Goal: Task Accomplishment & Management: Use online tool/utility

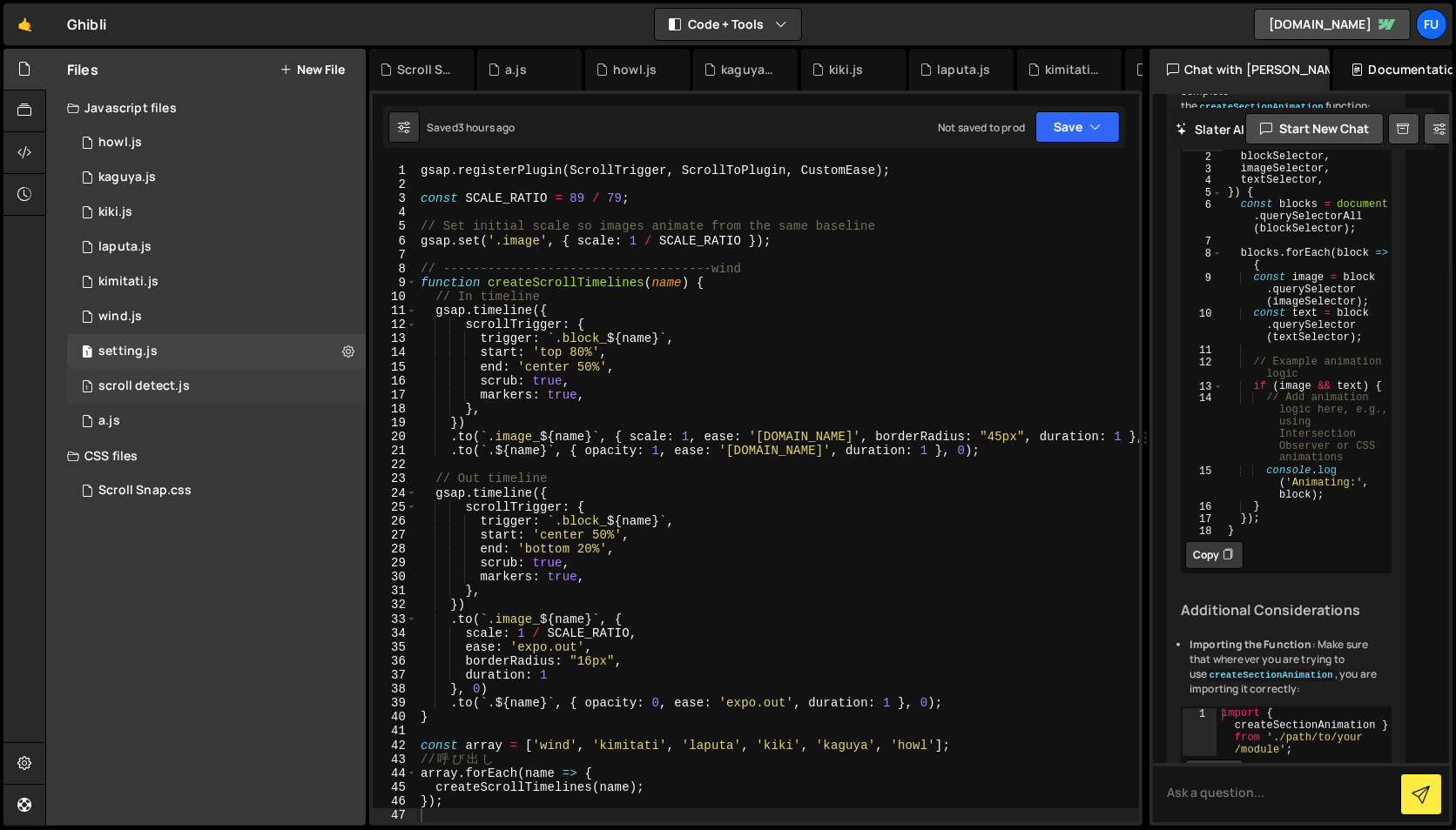
click at [292, 392] on div "1 scroll detect.js 0" at bounding box center [216, 386] width 299 height 35
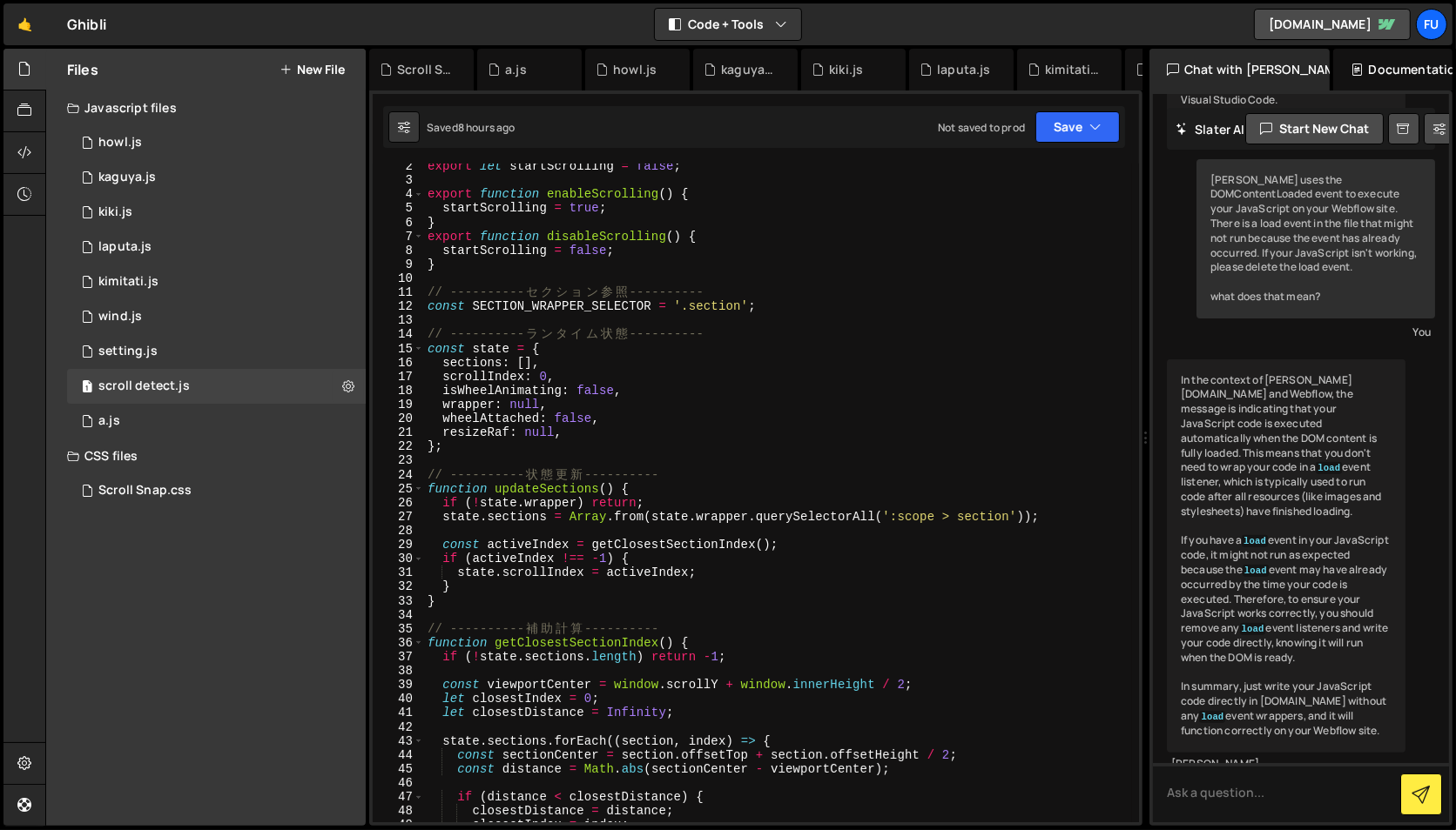
scroll to position [39, 0]
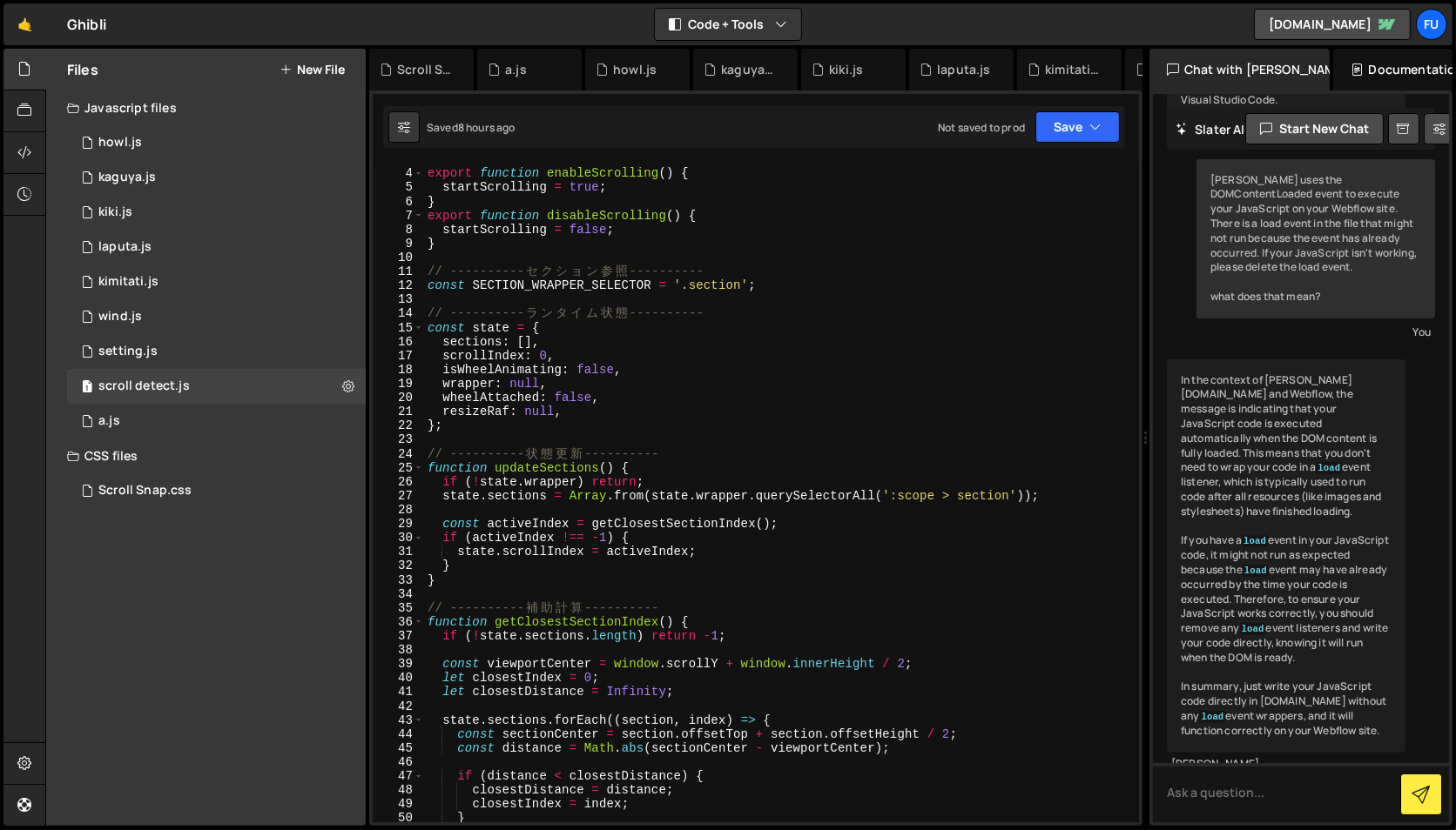
drag, startPoint x: 696, startPoint y: 282, endPoint x: 718, endPoint y: 286, distance: 22.4
click at [701, 283] on div "export function enableScrolling ( ) { startScrolling = true ; } export function…" at bounding box center [778, 496] width 708 height 687
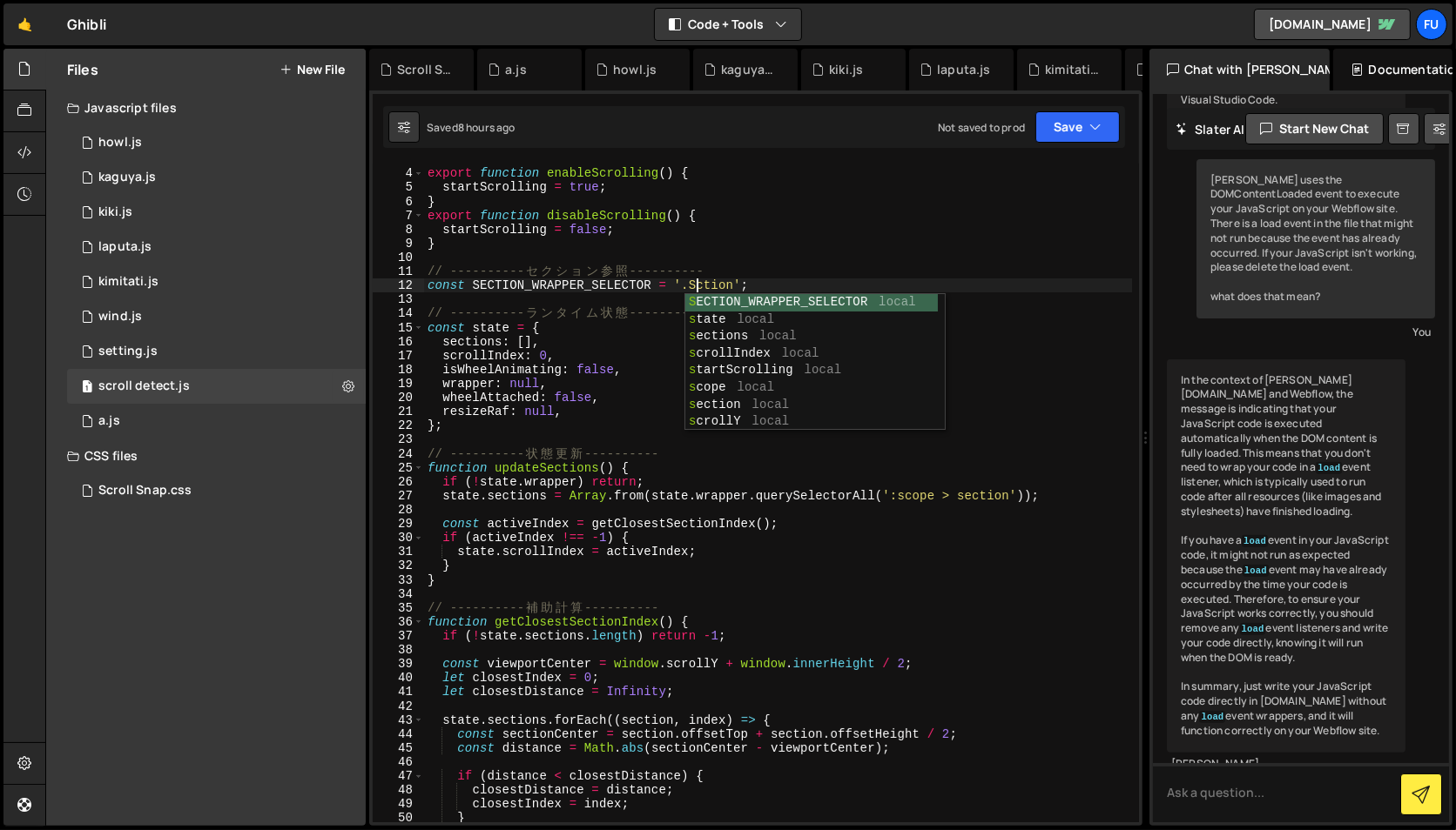
scroll to position [0, 18]
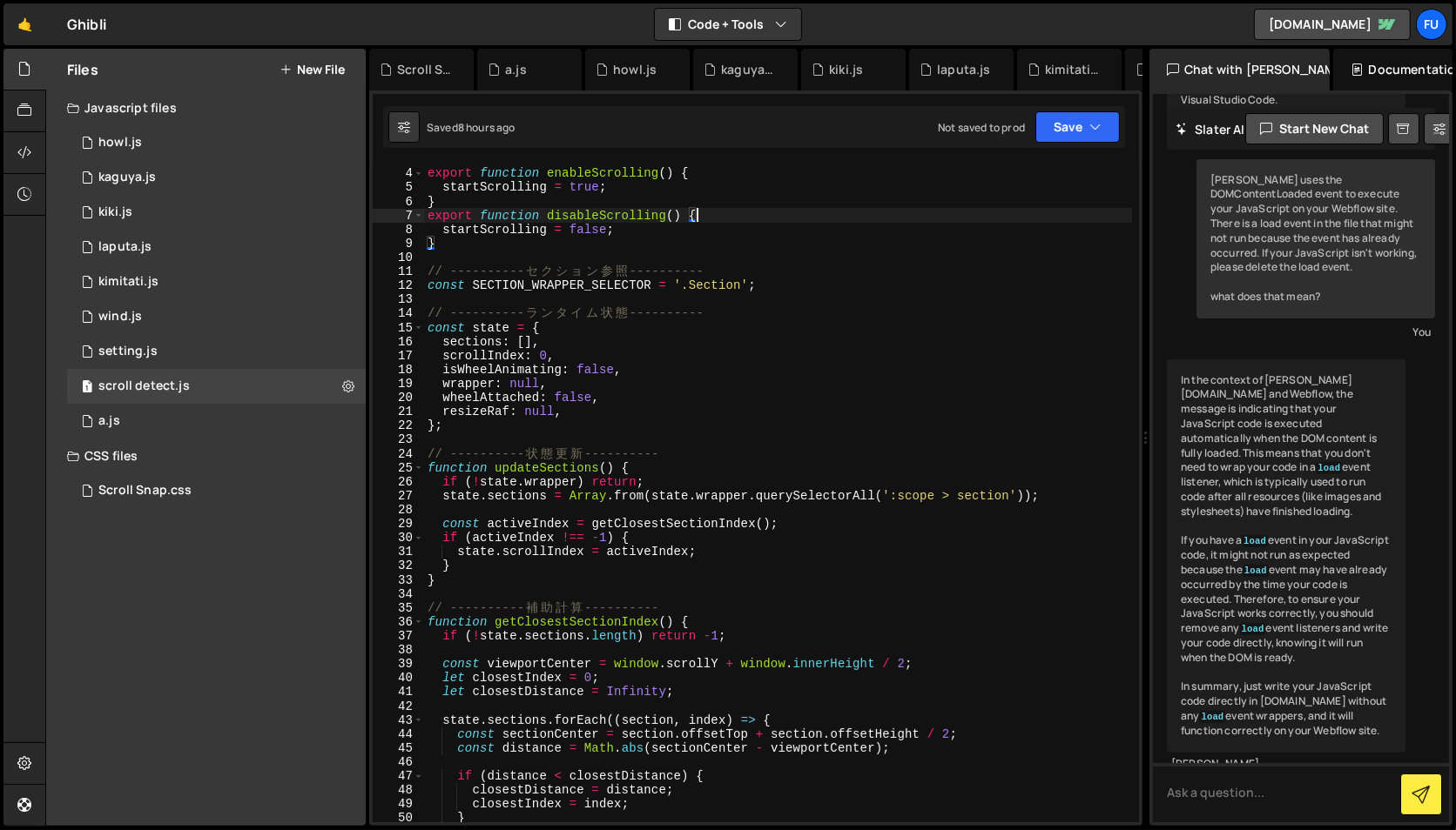
click at [770, 209] on div "export function enableScrolling ( ) { startScrolling = true ; } export function…" at bounding box center [778, 496] width 708 height 687
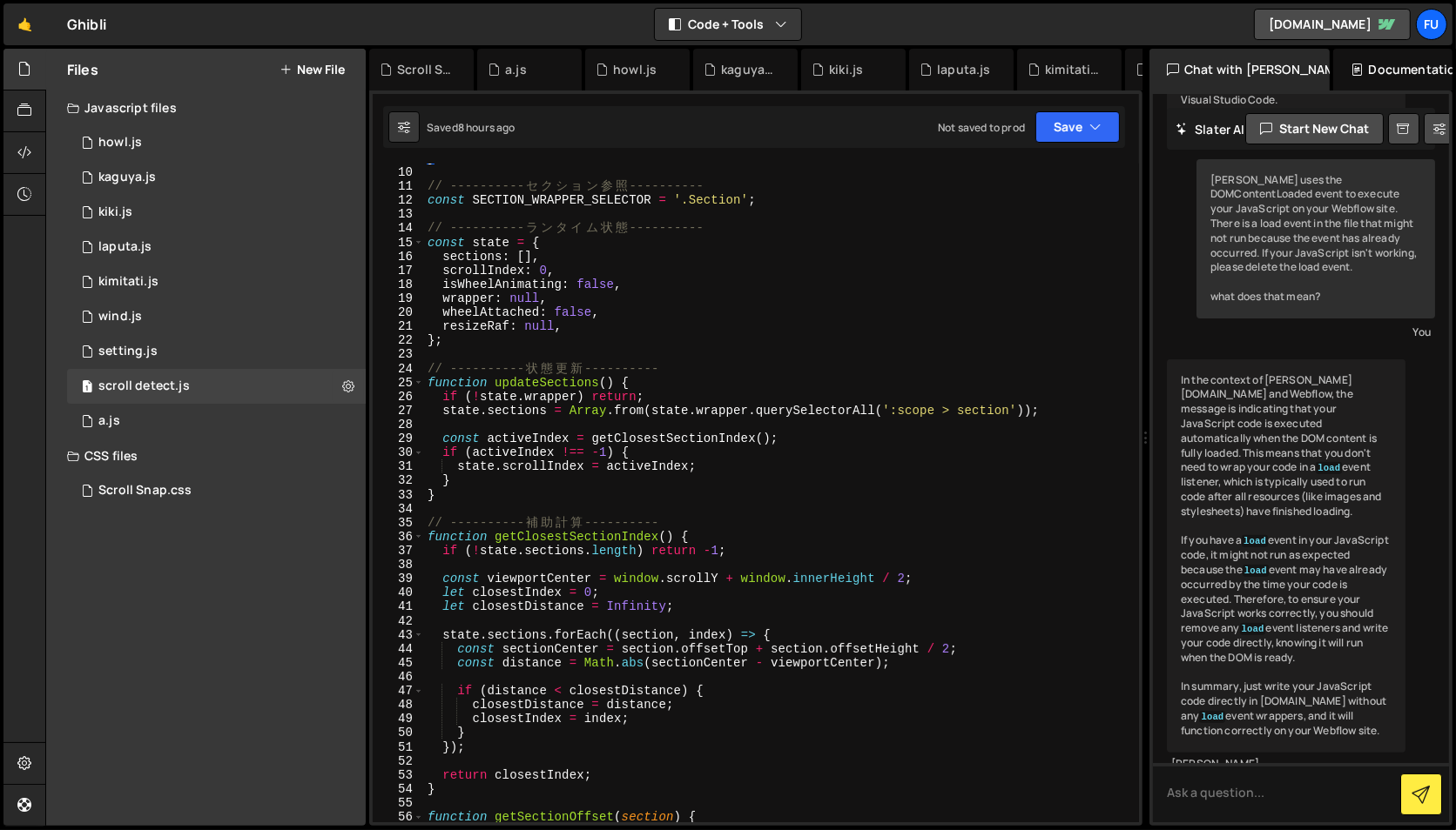
scroll to position [124, 0]
drag, startPoint x: 693, startPoint y: 203, endPoint x: 709, endPoint y: 209, distance: 17.1
click at [701, 207] on div "} // ---------- セ ク シ ョ ン [PERSON_NAME] ---------- const SECTION_WRAPPER_SELECT…" at bounding box center [778, 495] width 708 height 687
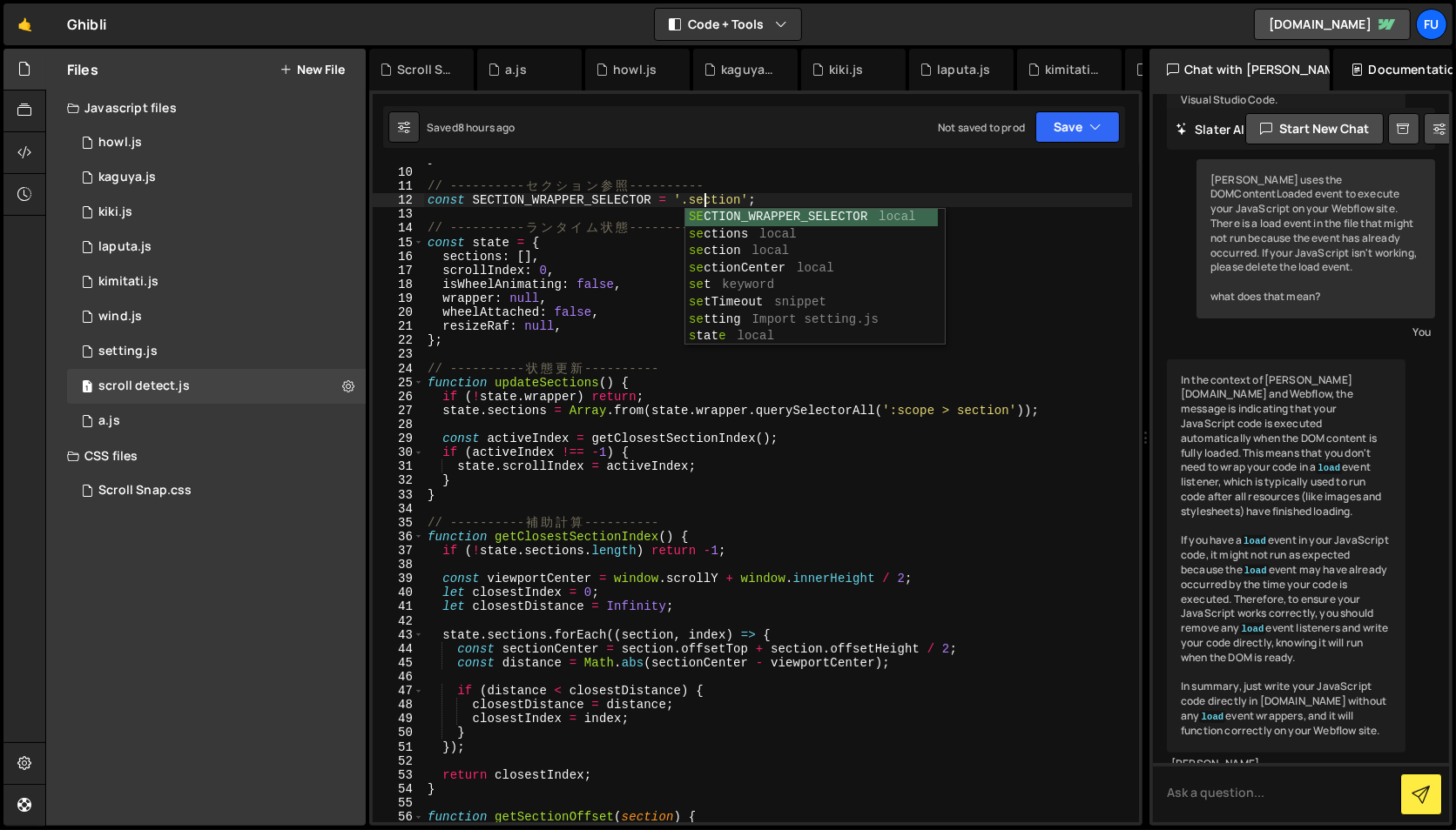
click at [569, 322] on div "} // ---------- セ ク シ ョ ン [PERSON_NAME] ---------- const SECTION_WRAPPER_SELECT…" at bounding box center [778, 495] width 708 height 687
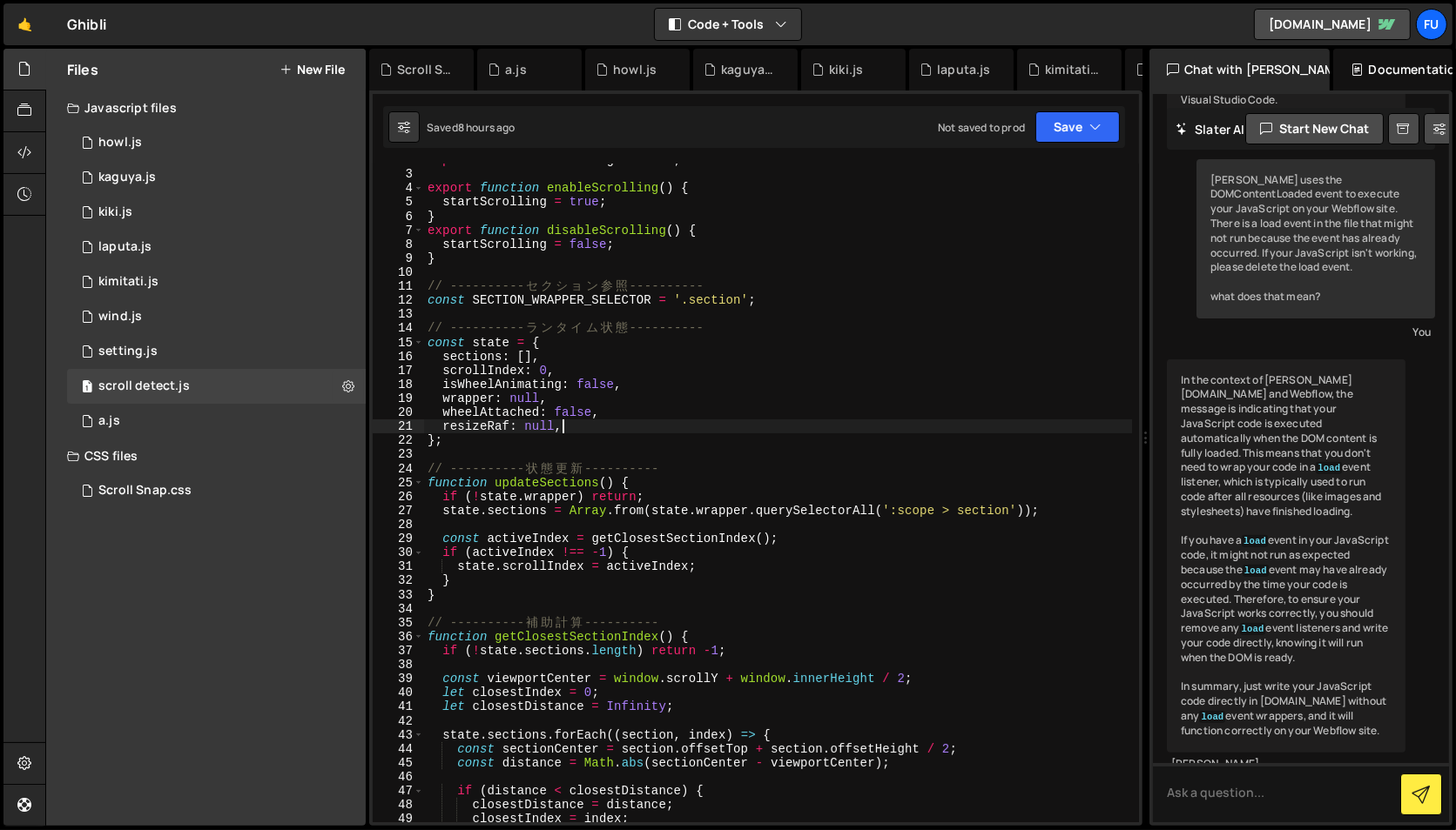
scroll to position [0, 0]
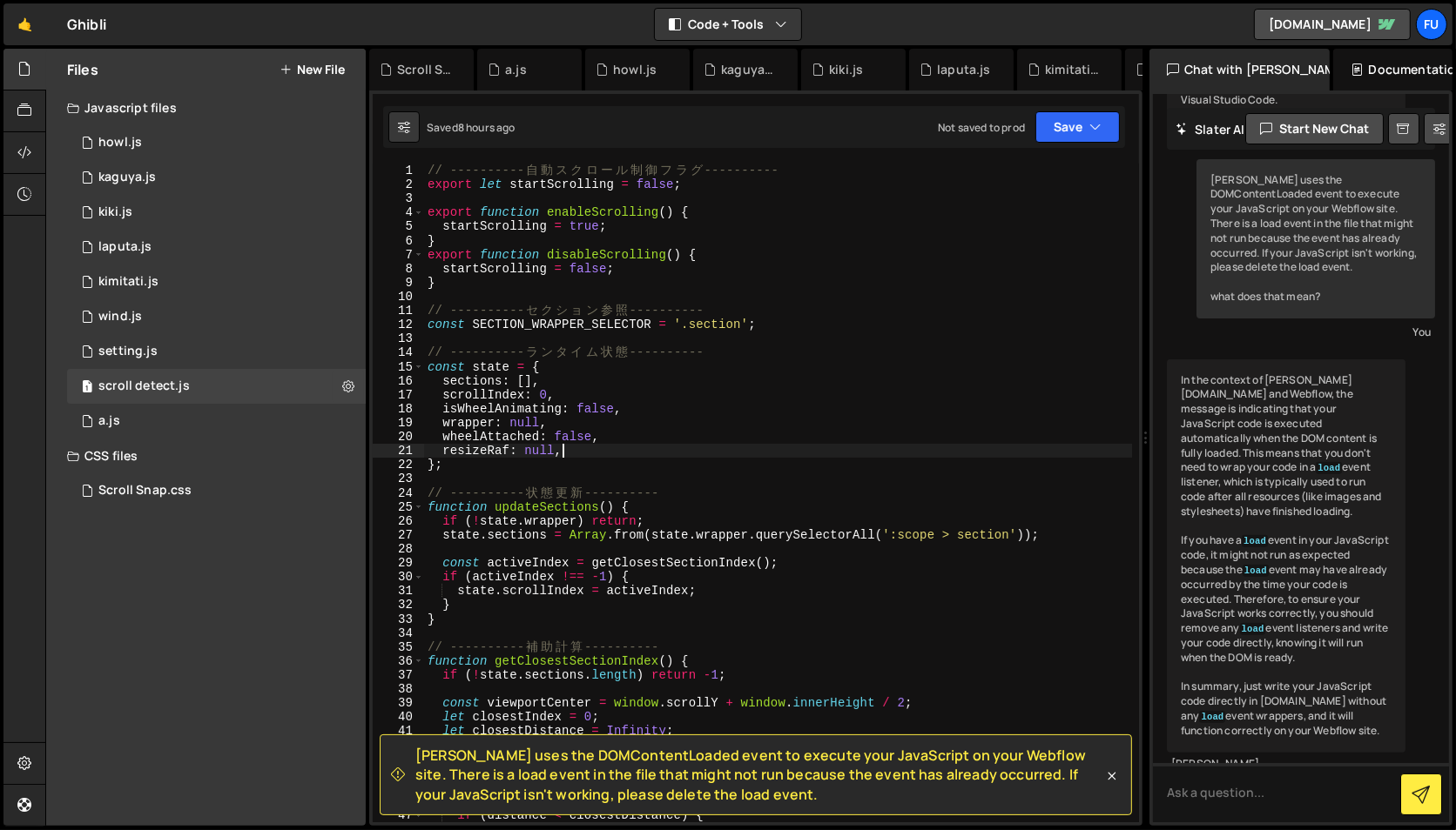
type textarea "resizeRaf: null,"
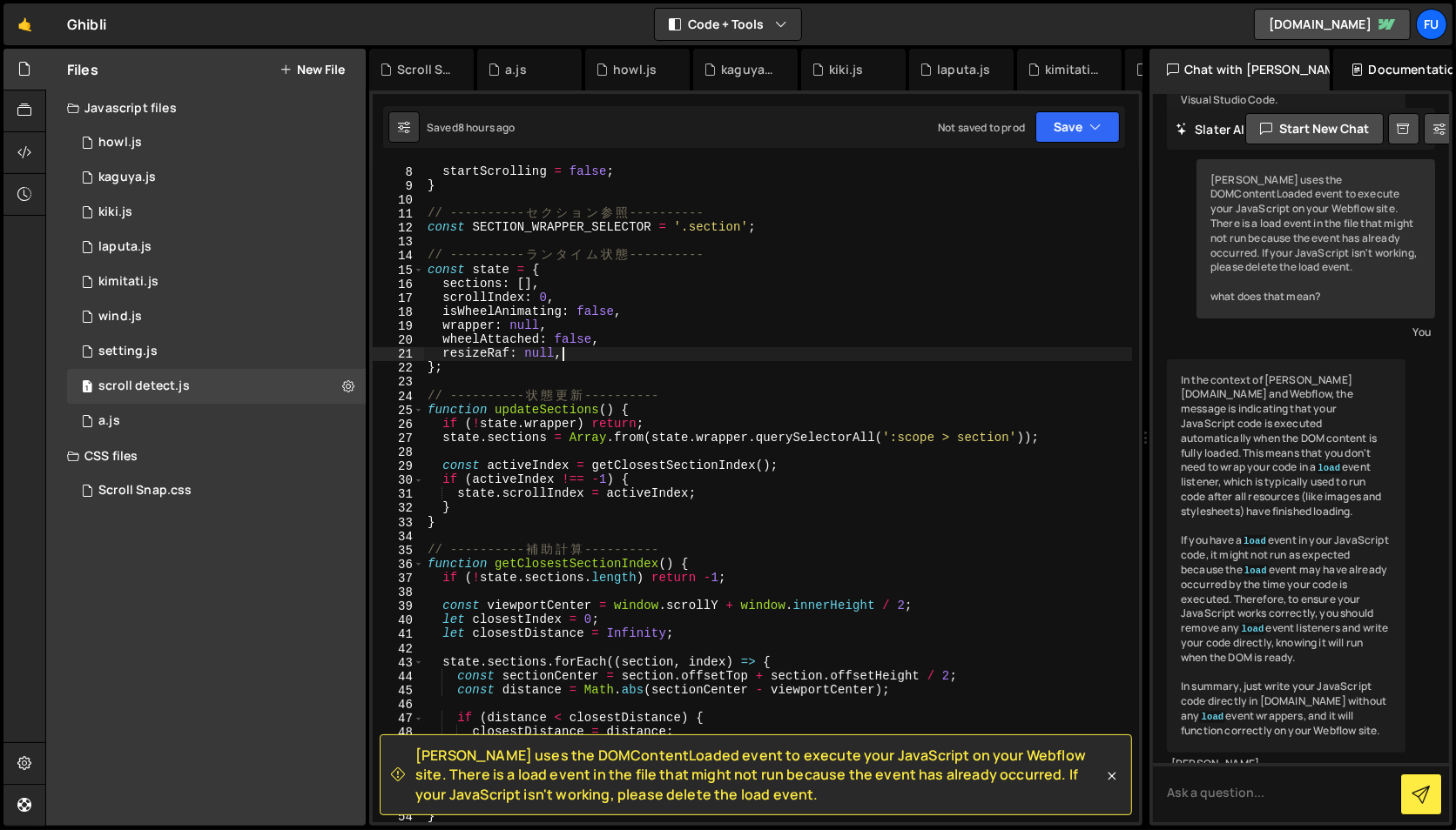
scroll to position [161, 0]
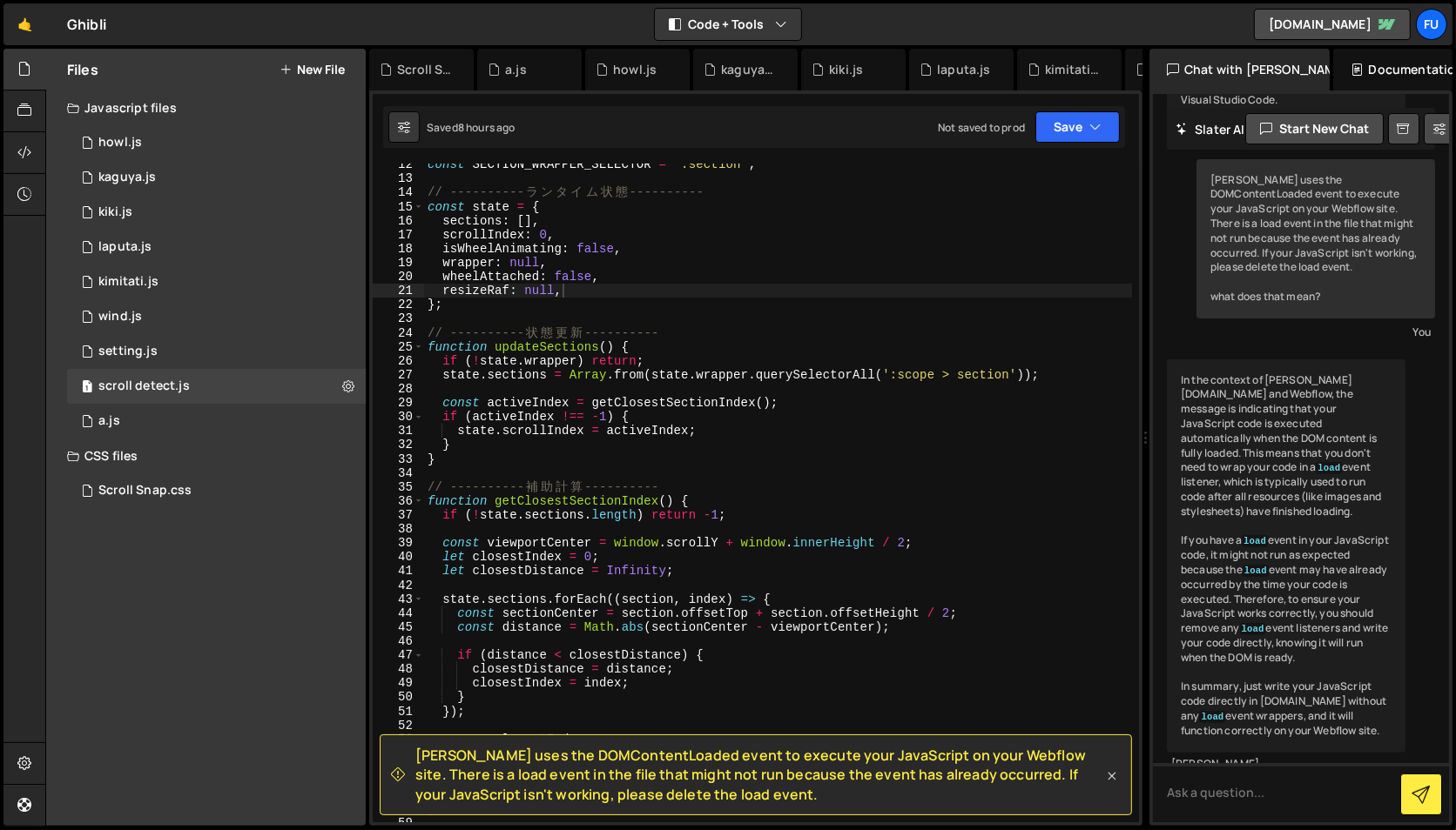
click at [1110, 776] on icon at bounding box center [1112, 776] width 8 height 8
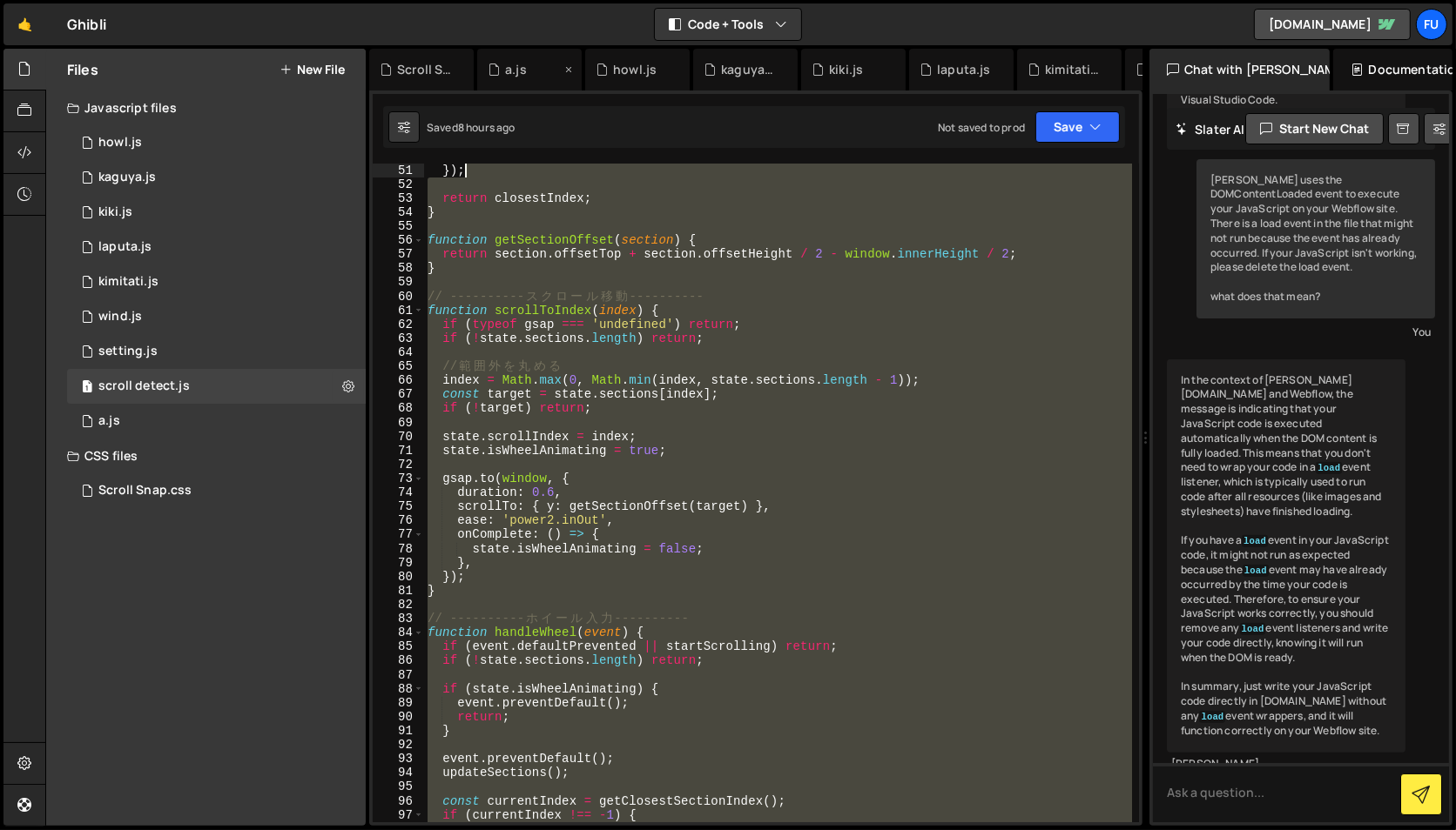
scroll to position [0, 0]
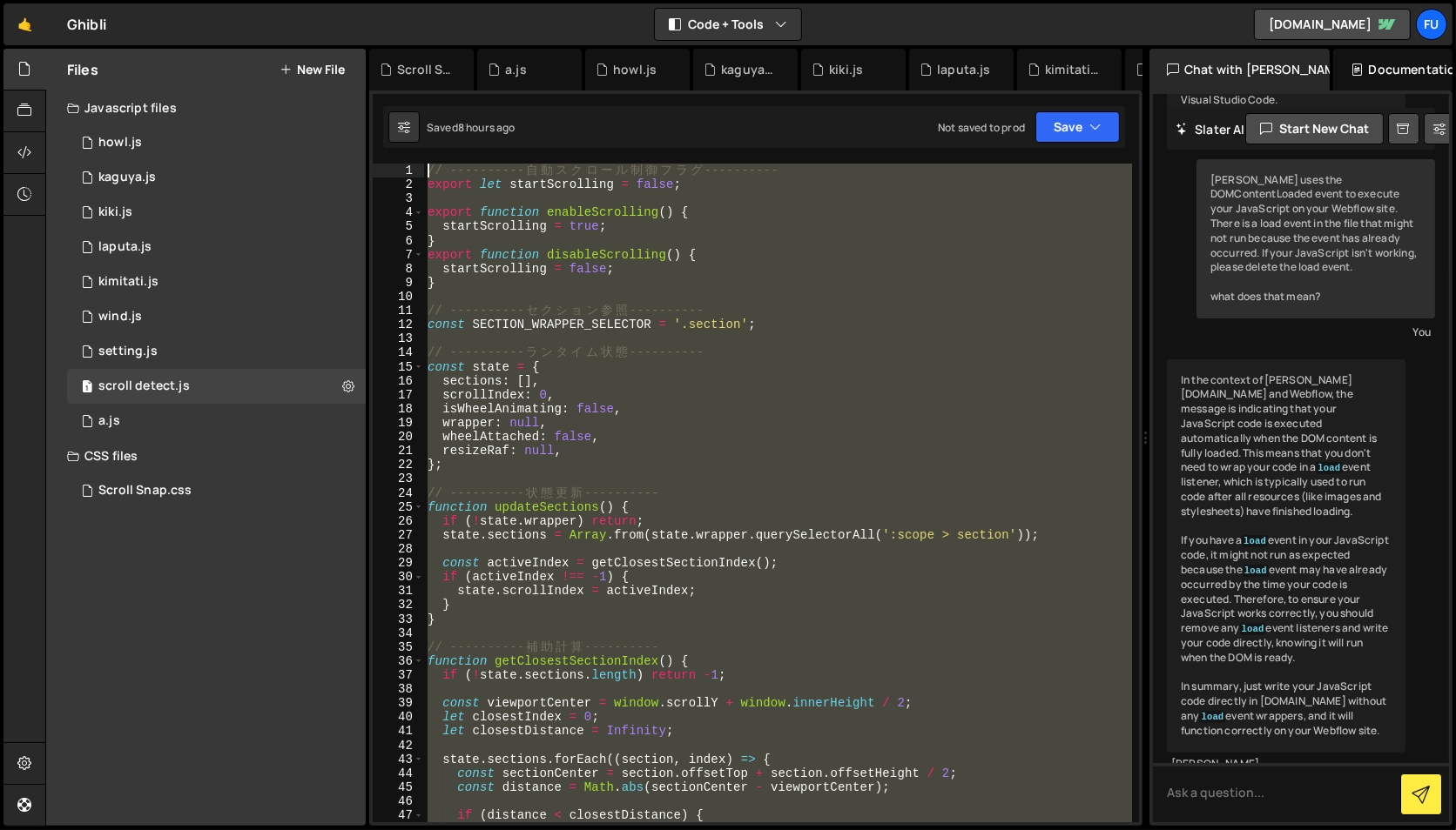
drag, startPoint x: 690, startPoint y: 383, endPoint x: 420, endPoint y: 113, distance: 381.8
click at [420, 113] on div "Debug Explain Copy Scroll Snap.css a.js howl.js kaguya.js kiki.js laputa.js kim…" at bounding box center [756, 438] width 774 height 779
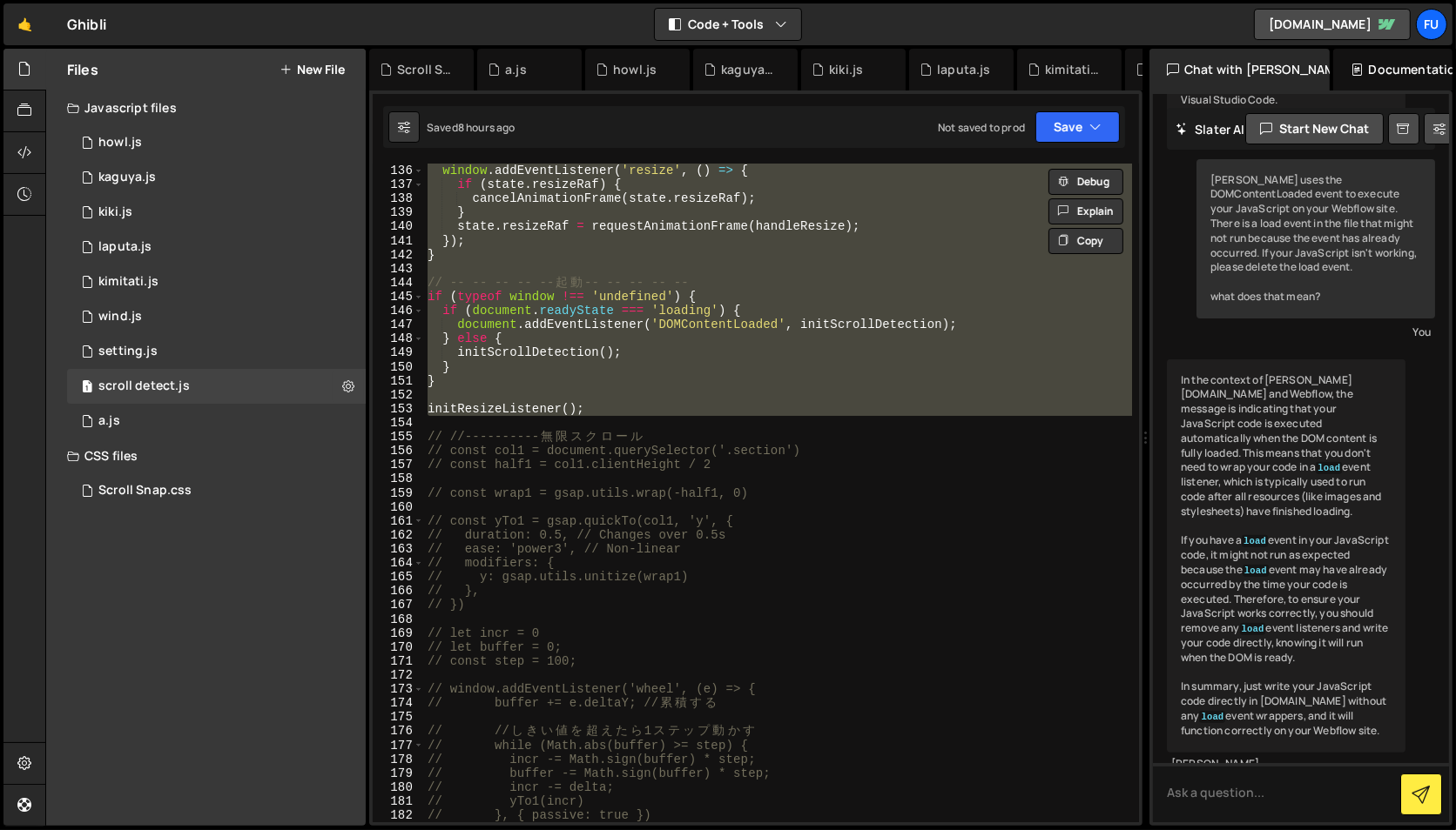
scroll to position [1917, 0]
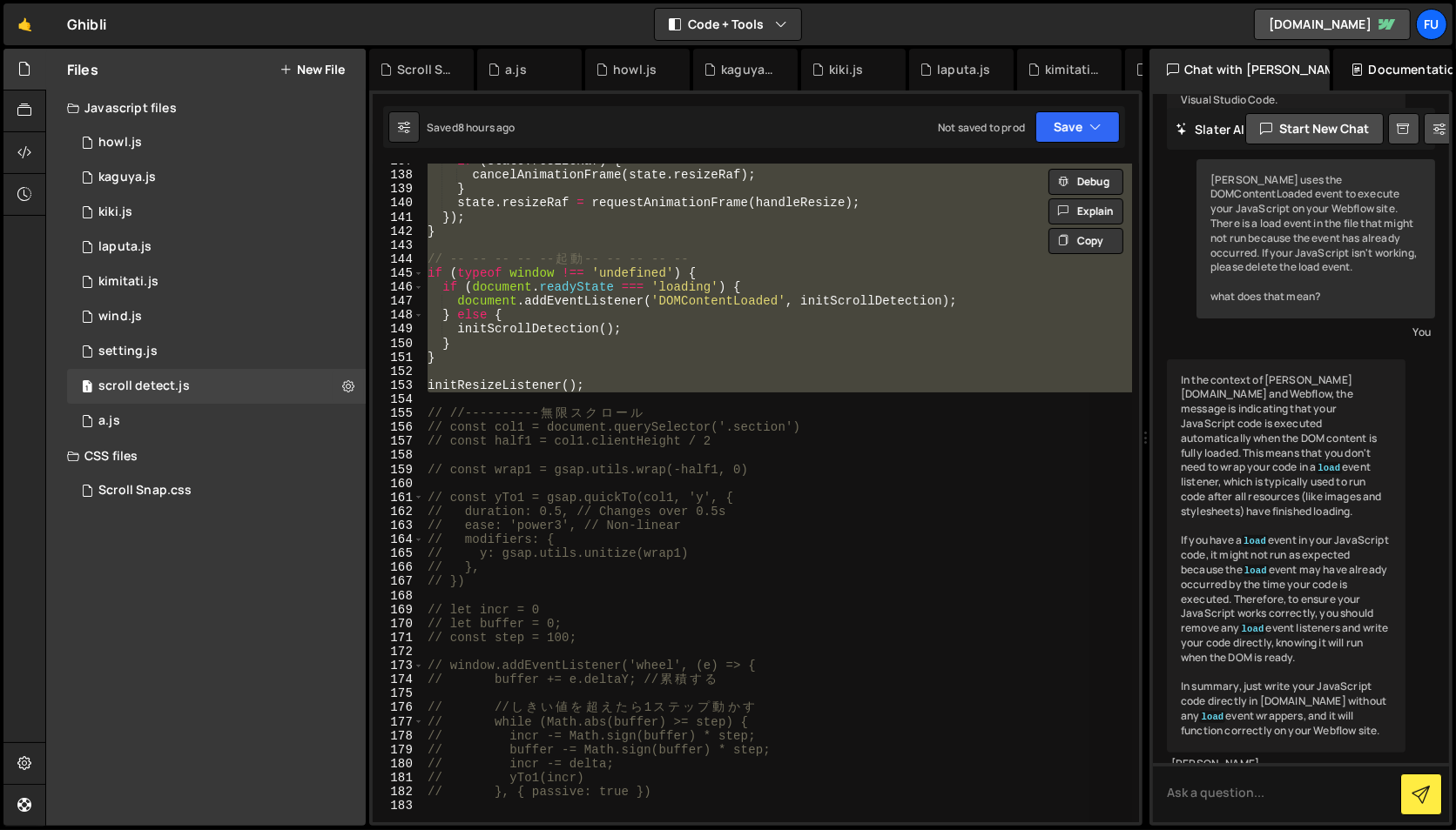
click at [572, 387] on div "if ( state . resizeRaf ) { cancelAnimationFrame ( state . resizeRaf ) ; } state…" at bounding box center [778, 493] width 708 height 659
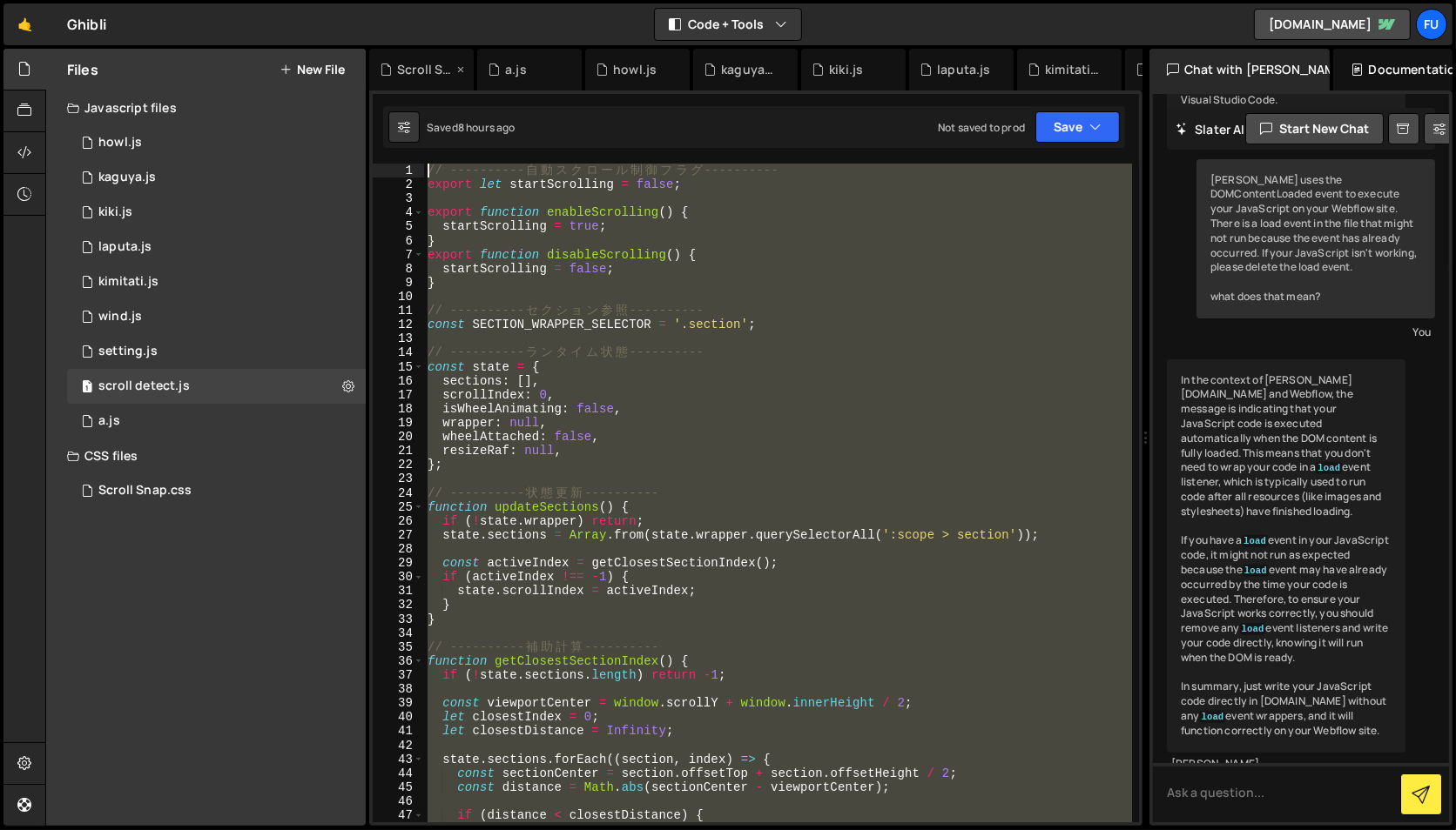
scroll to position [0, 0]
drag, startPoint x: 590, startPoint y: 523, endPoint x: 434, endPoint y: 36, distance: 511.4
click at [434, 36] on div "Hold on a sec... Are you certain you wish to leave this page? Any changes you'v…" at bounding box center [728, 415] width 1456 height 830
paste textarea "}"
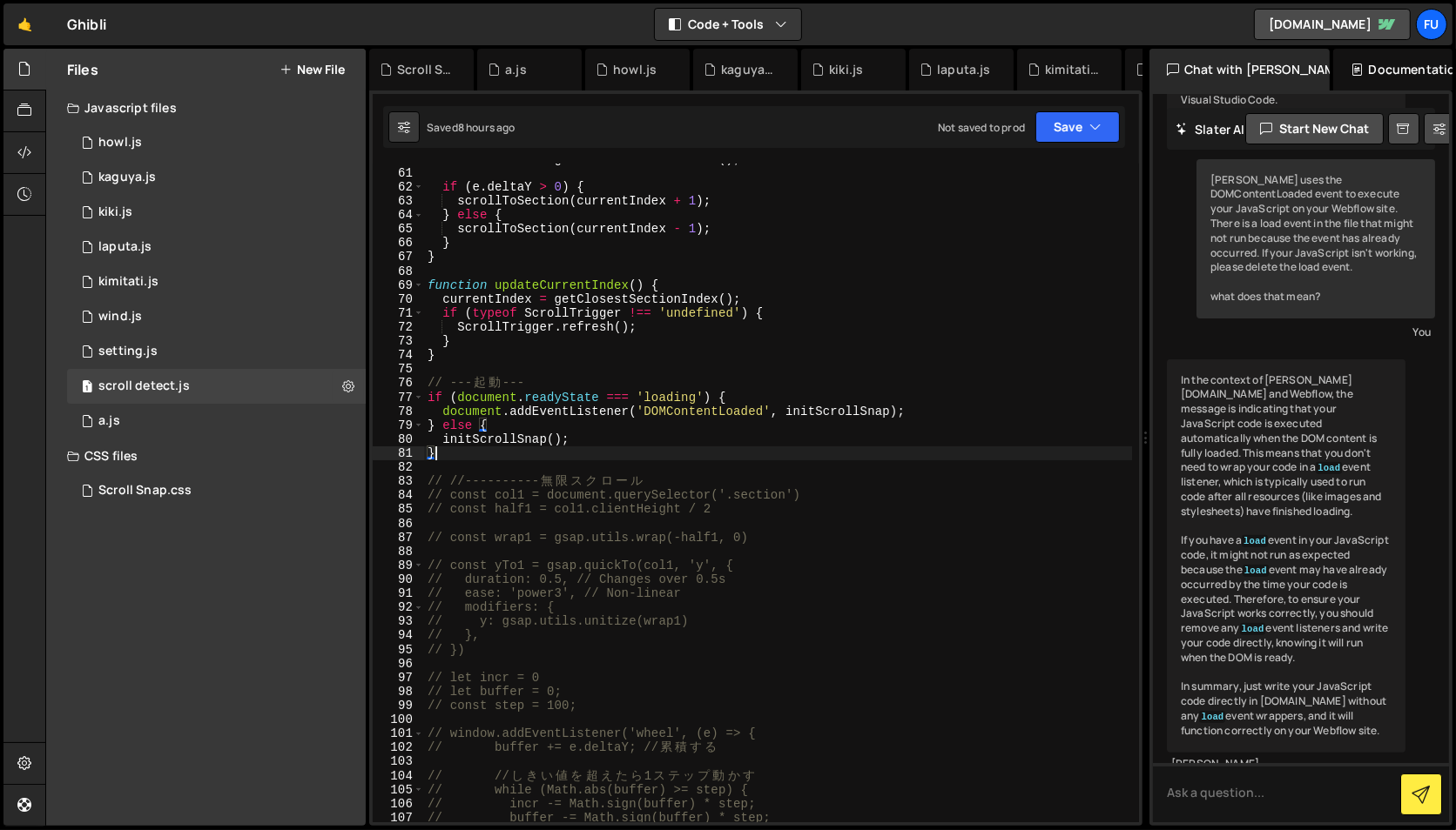
scroll to position [853, 0]
type textarea "initScrollSnap();"
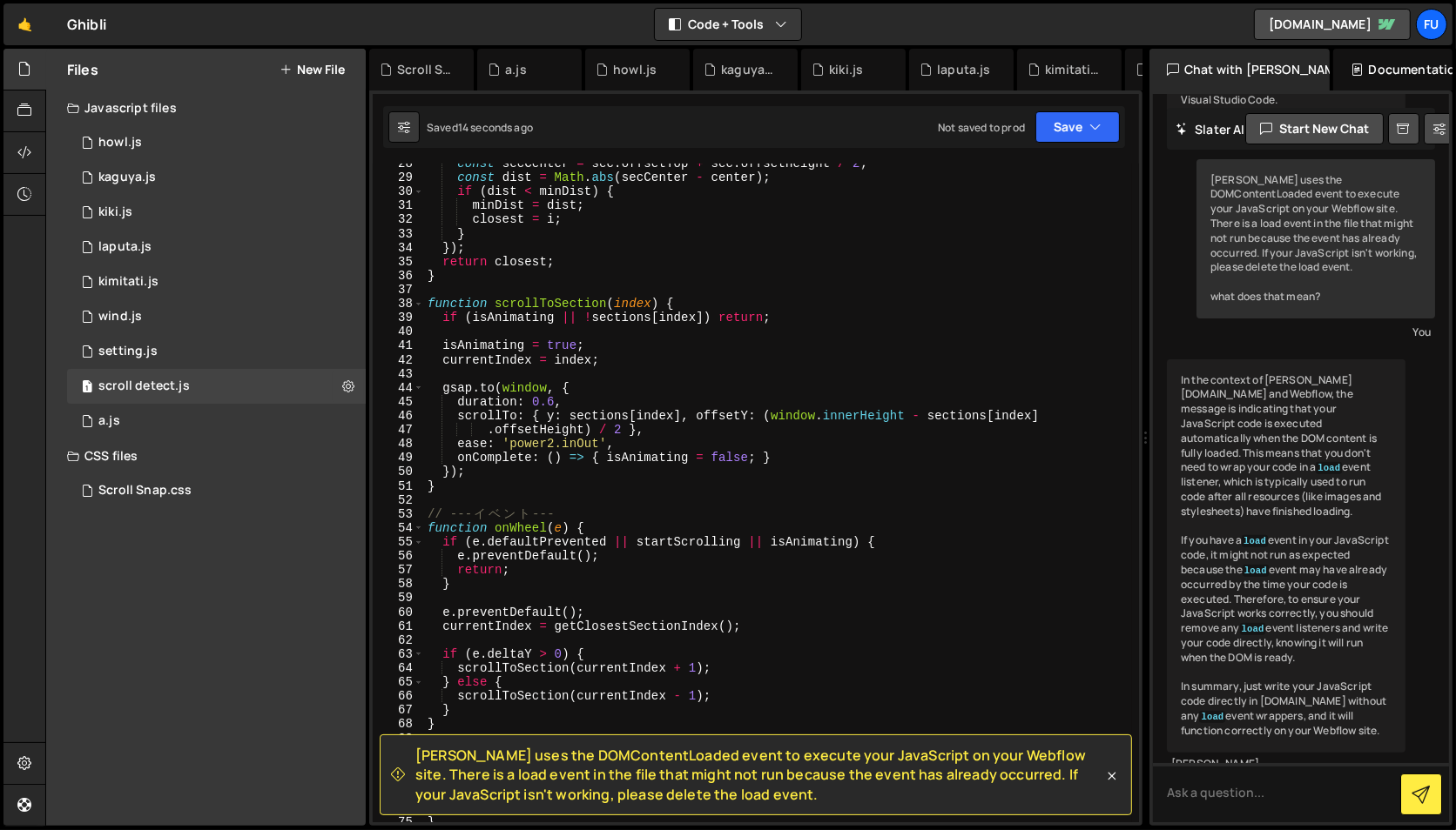
scroll to position [0, 0]
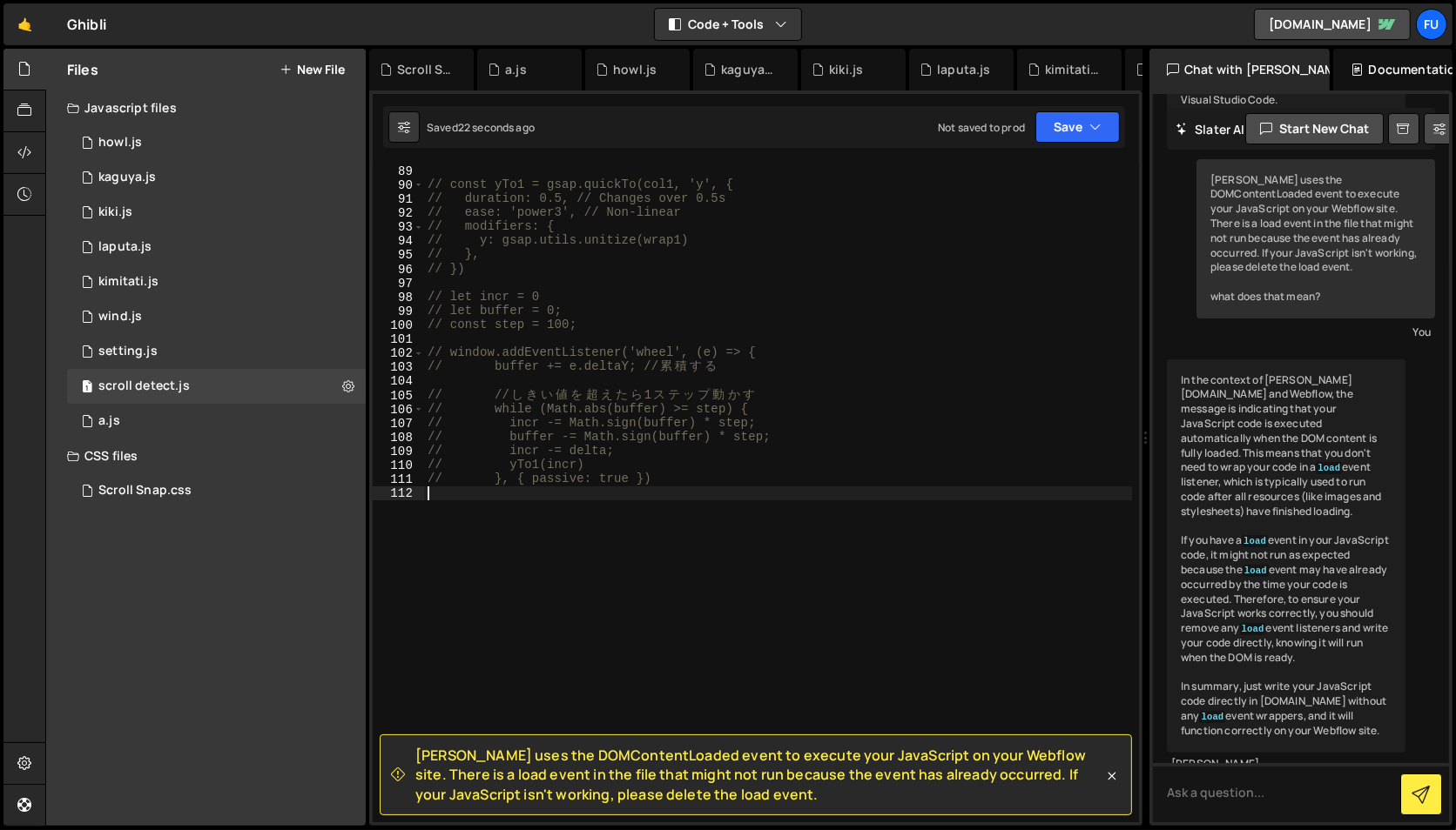
click at [865, 486] on div "// const wrap1 = gsap.utils.wrap(-half1, 0) // const yTo1 = gsap.quickTo(col1, …" at bounding box center [778, 493] width 708 height 687
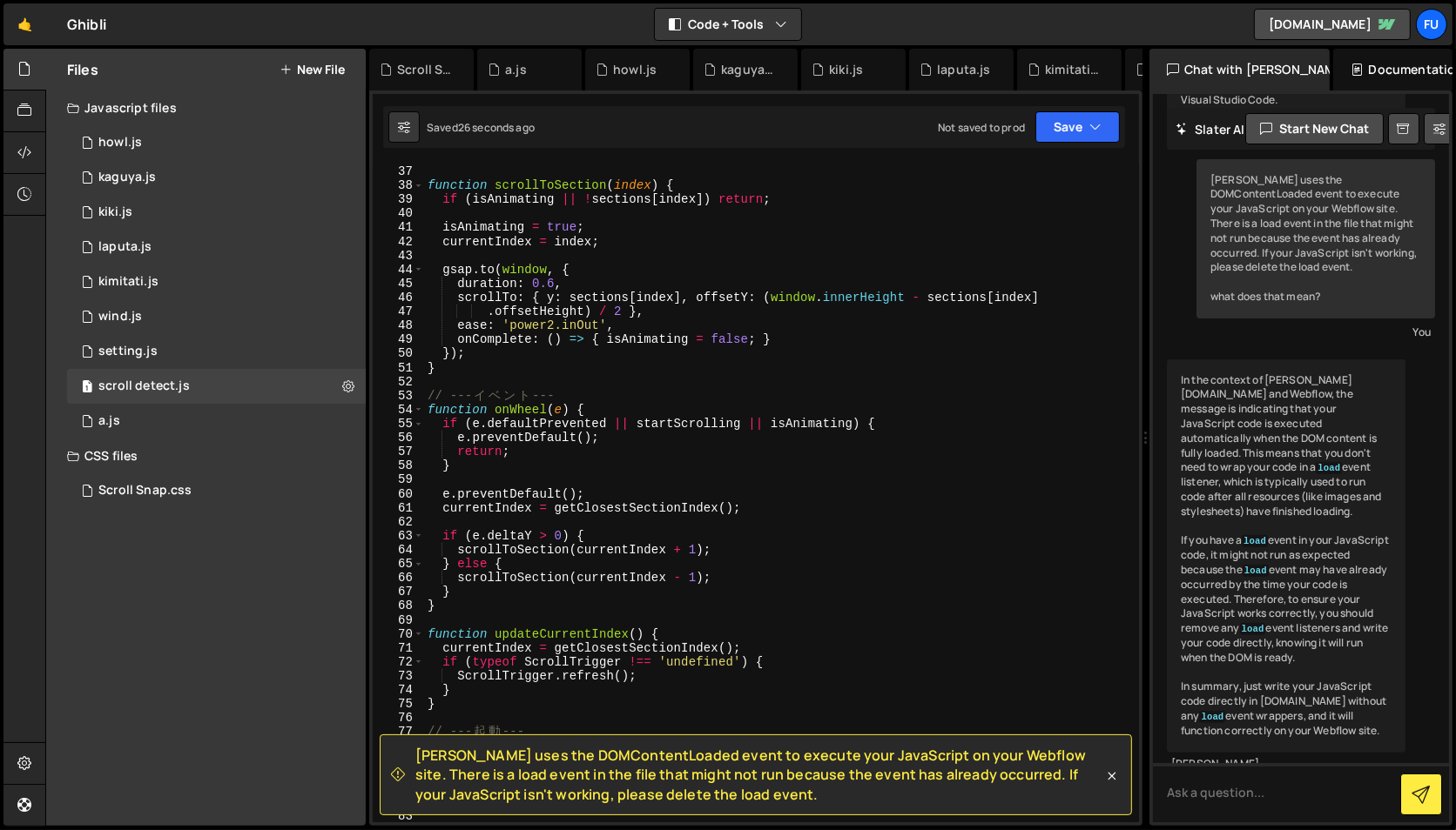
scroll to position [616, 0]
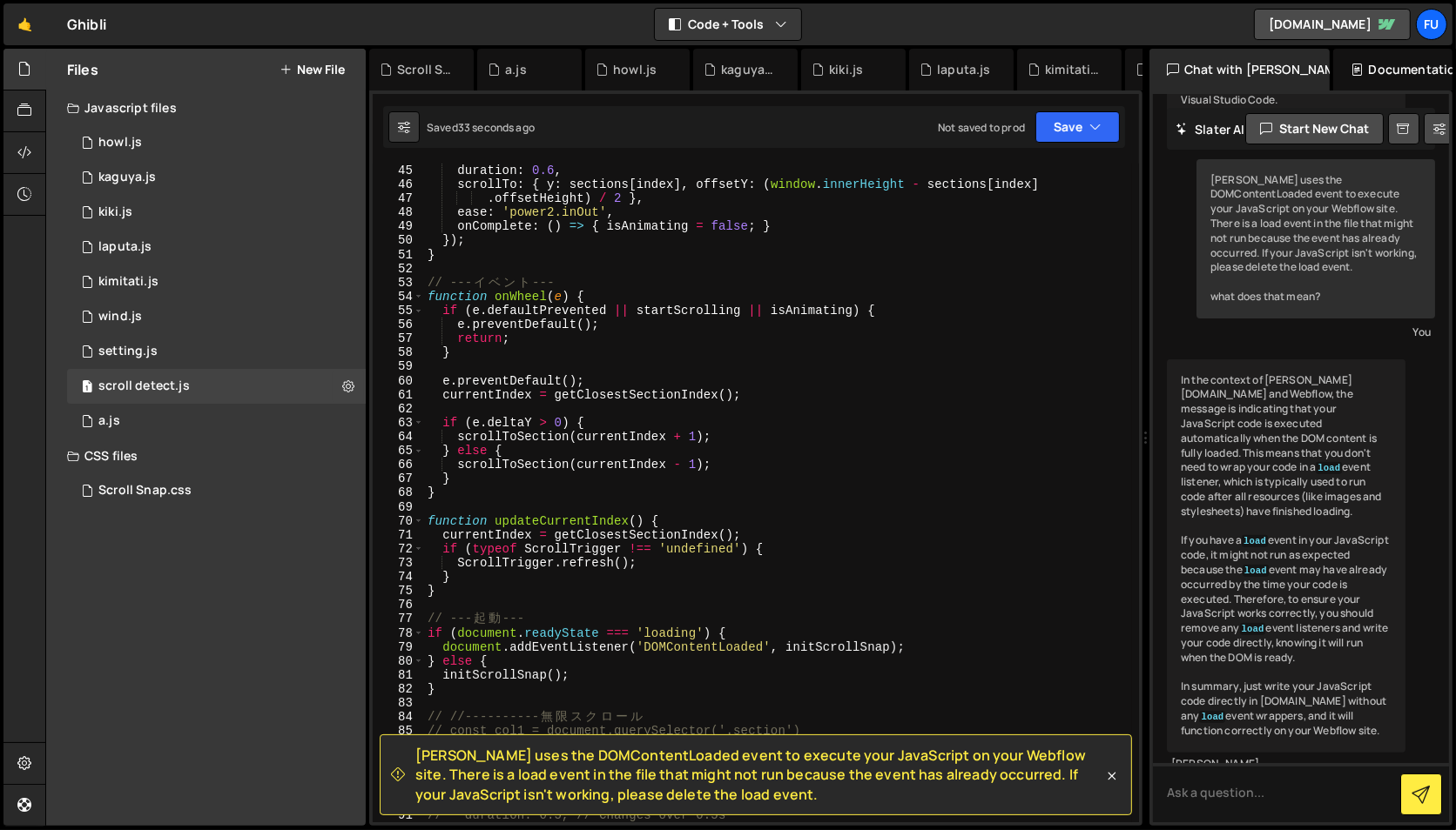
click at [430, 485] on div "gsap . to ( window , { duration : 0.6 , scrollTo : { y : sections [ index ] , o…" at bounding box center [778, 493] width 708 height 687
click at [431, 496] on div "gsap . to ( window , { duration : 0.6 , scrollTo : { y : sections [ index ] , o…" at bounding box center [778, 493] width 708 height 687
click at [467, 481] on div "gsap . to ( window , { duration : 0.6 , scrollTo : { y : sections [ index ] , o…" at bounding box center [778, 493] width 708 height 687
click at [513, 483] on div "gsap . to ( window , { duration : 0.6 , scrollTo : { y : sections [ index ] , o…" at bounding box center [778, 493] width 708 height 687
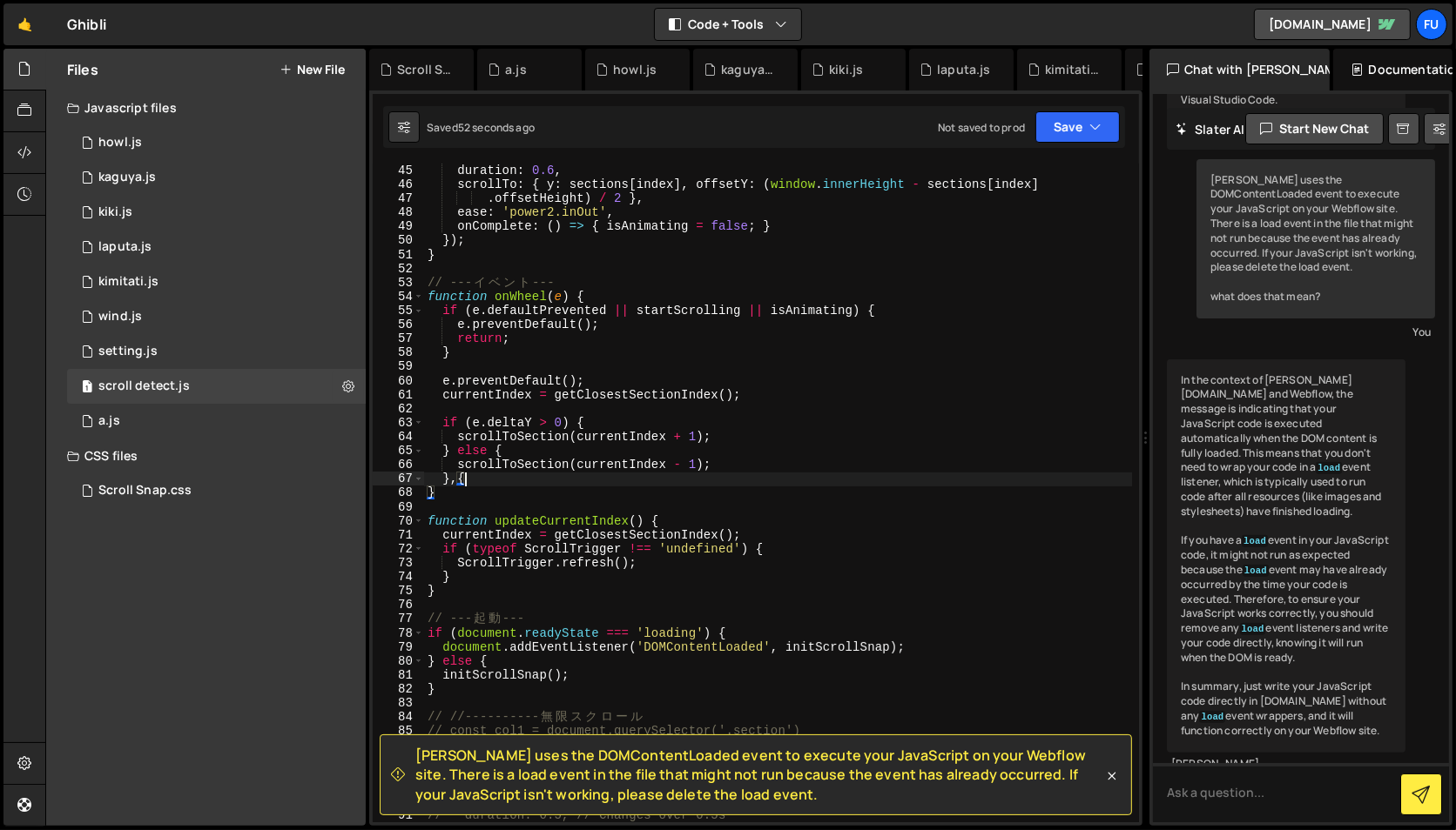
scroll to position [0, 1]
type textarea "}"
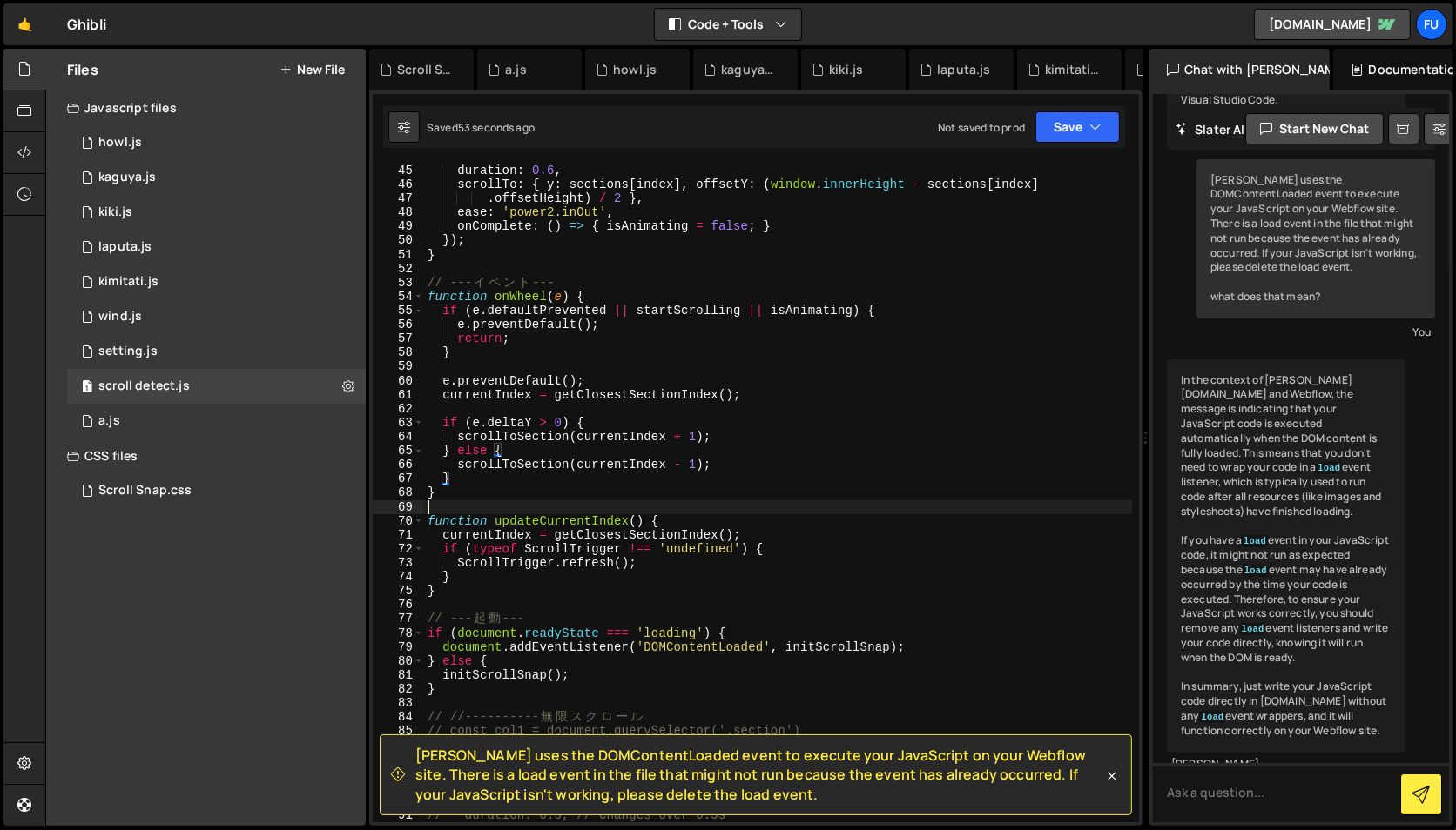
click at [447, 501] on div "gsap . to ( window , { duration : 0.6 , scrollTo : { y : sections [ index ] , o…" at bounding box center [778, 493] width 708 height 687
click at [481, 499] on div "gsap . to ( window , { duration : 0.6 , scrollTo : { y : sections [ index ] , o…" at bounding box center [778, 493] width 708 height 687
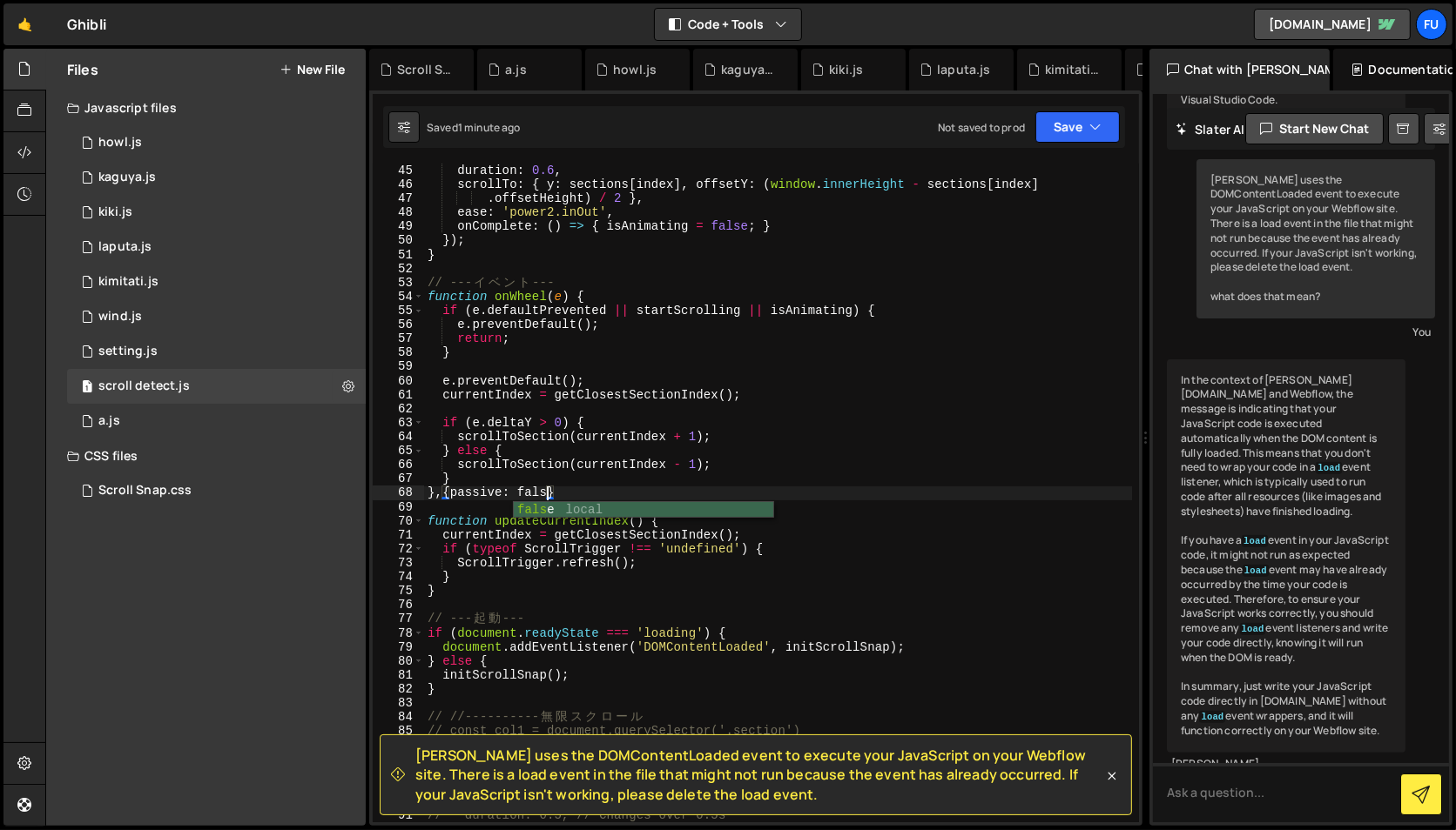
scroll to position [0, 8]
click at [691, 483] on div "gsap . to ( window , { duration : 0.6 , scrollTo : { y : sections [ index ] , o…" at bounding box center [778, 493] width 708 height 687
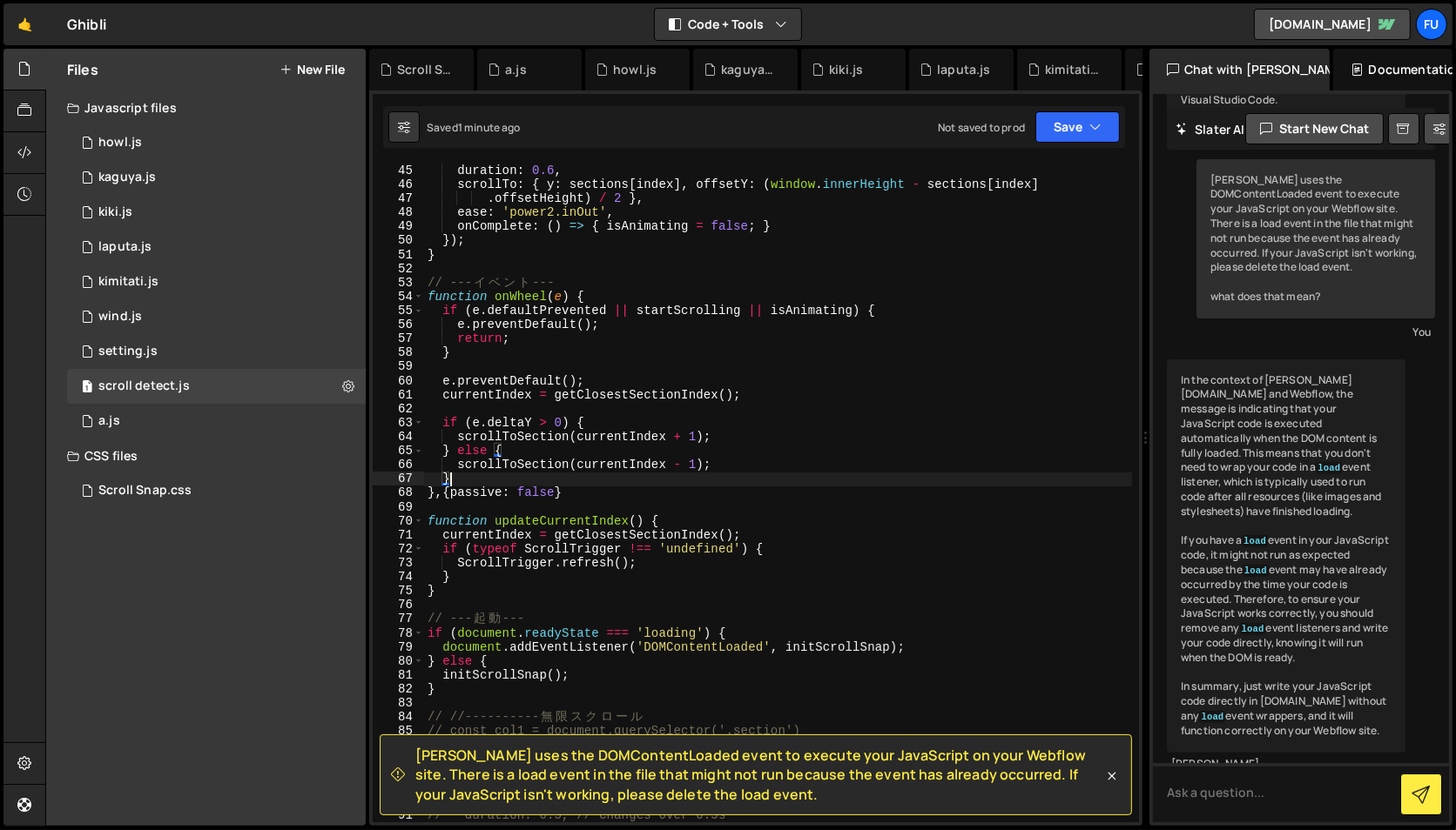
scroll to position [0, 0]
click at [671, 491] on div "gsap . to ( window , { duration : 0.6 , scrollTo : { y : sections [ index ] , o…" at bounding box center [778, 493] width 708 height 687
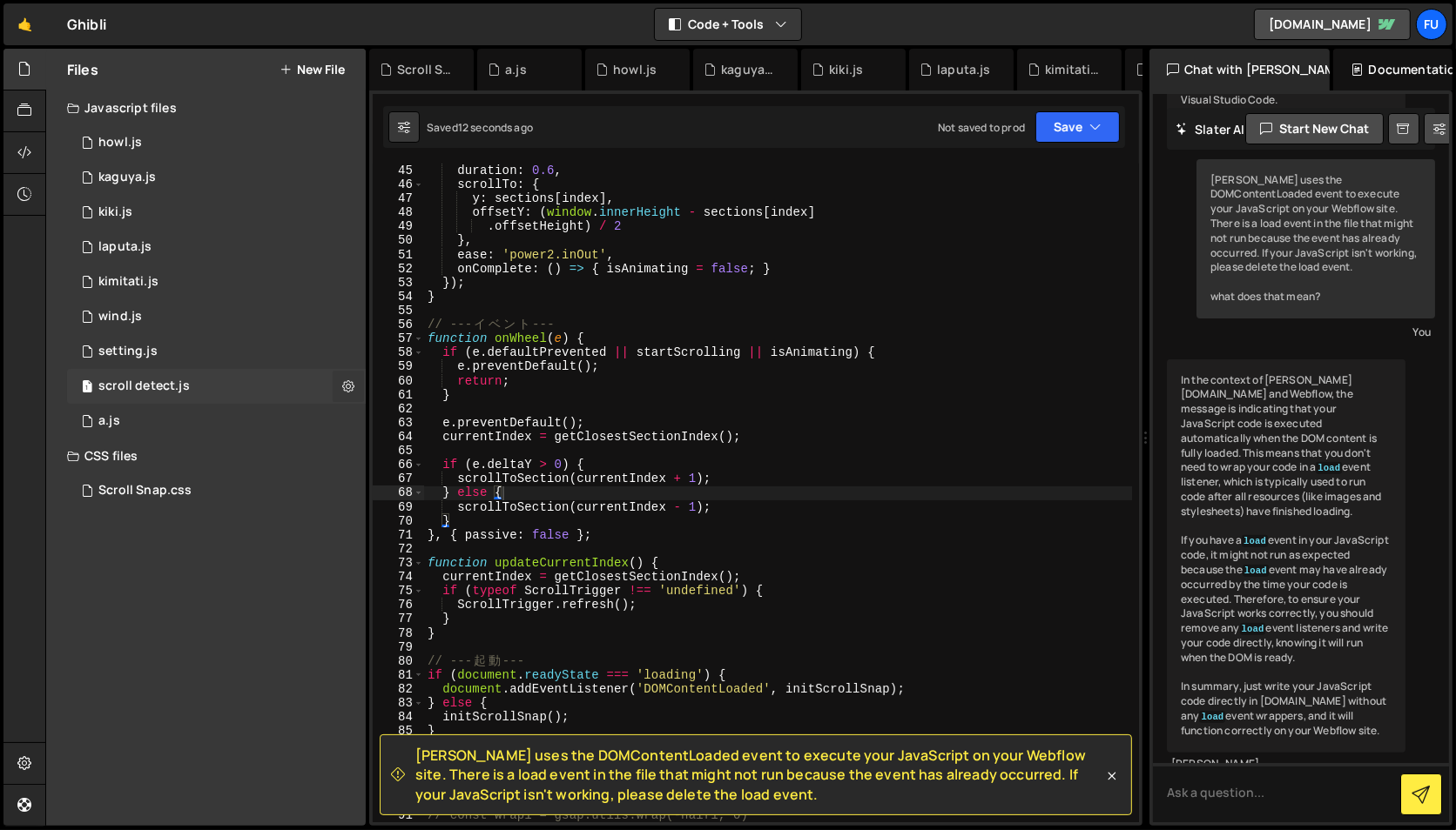
click at [350, 375] on button at bounding box center [348, 386] width 32 height 32
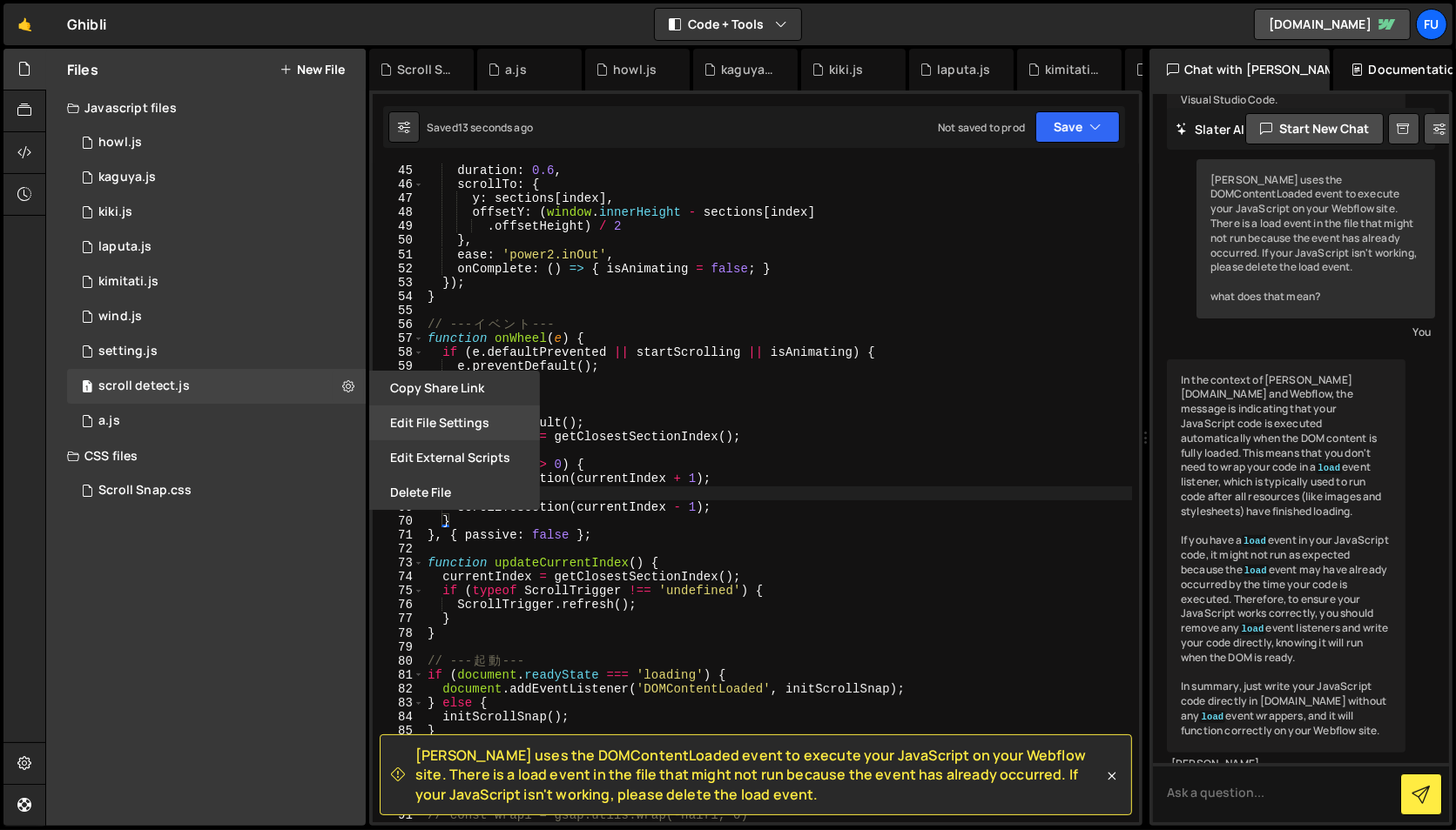
click at [427, 408] on button "Edit File Settings" at bounding box center [454, 423] width 171 height 35
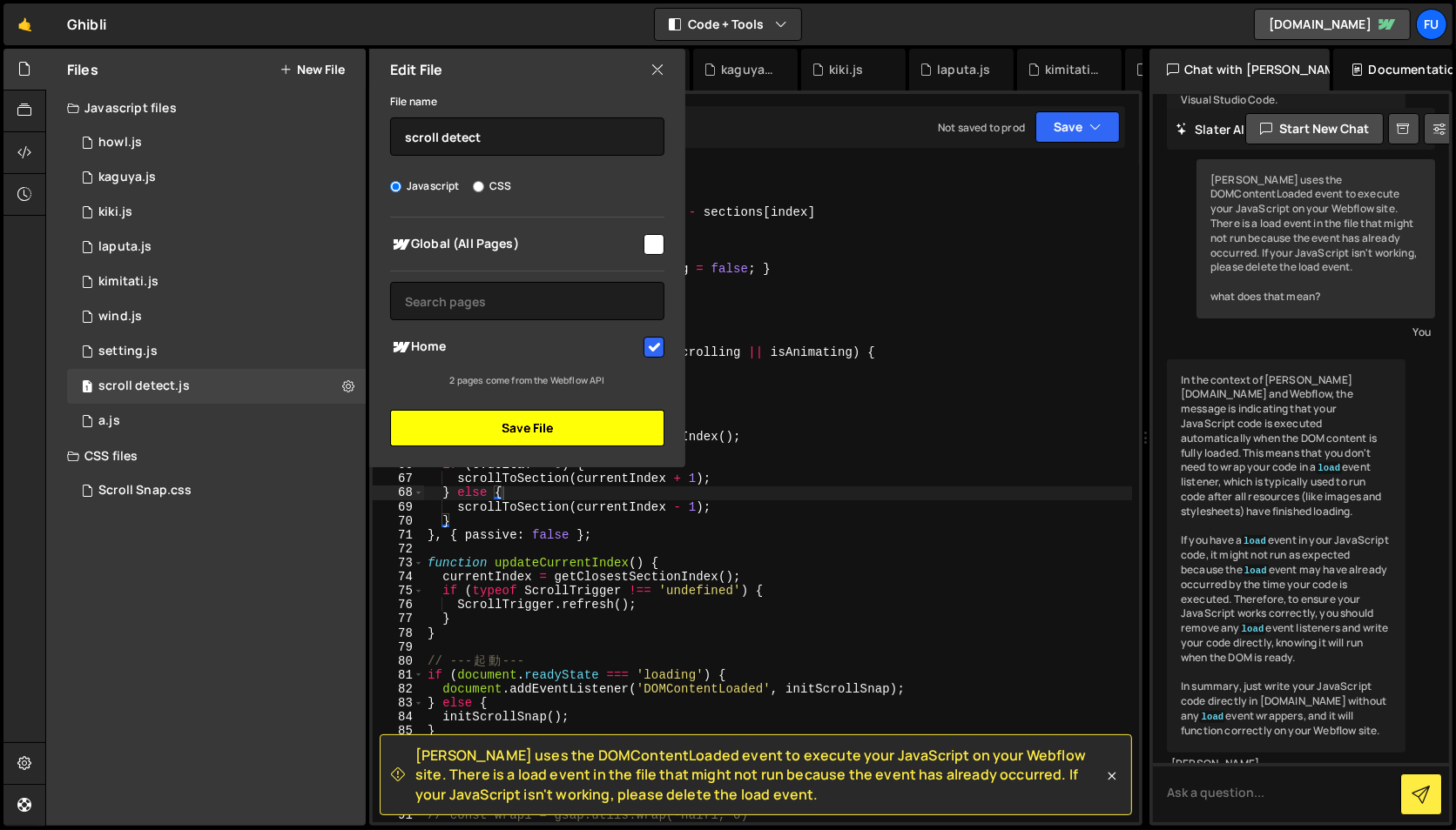
click at [426, 418] on button "Save File" at bounding box center [527, 428] width 274 height 37
click at [227, 331] on div "1 wind.js 0" at bounding box center [216, 317] width 299 height 35
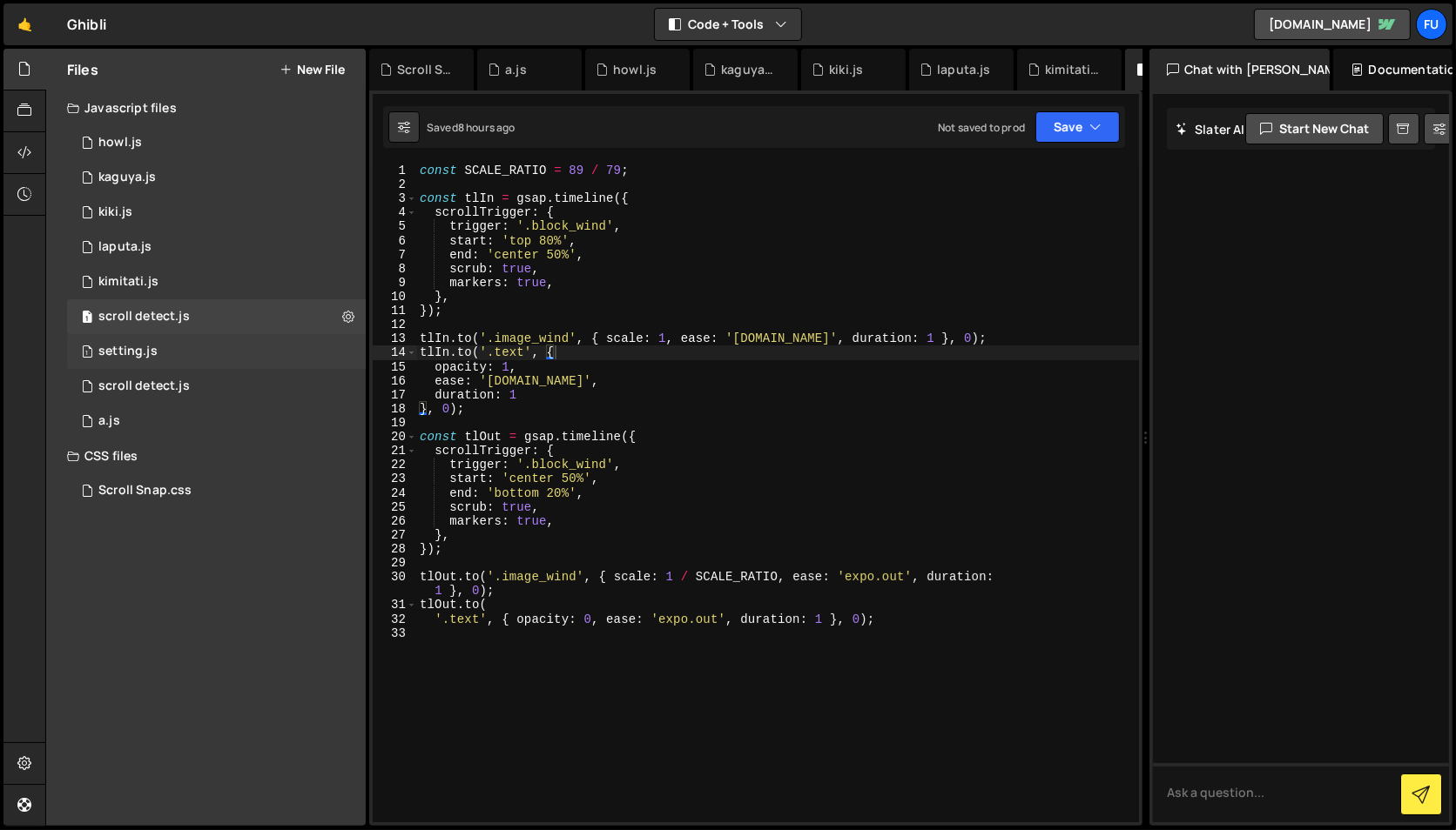
click at [227, 340] on div "1 setting.js 0" at bounding box center [216, 351] width 299 height 35
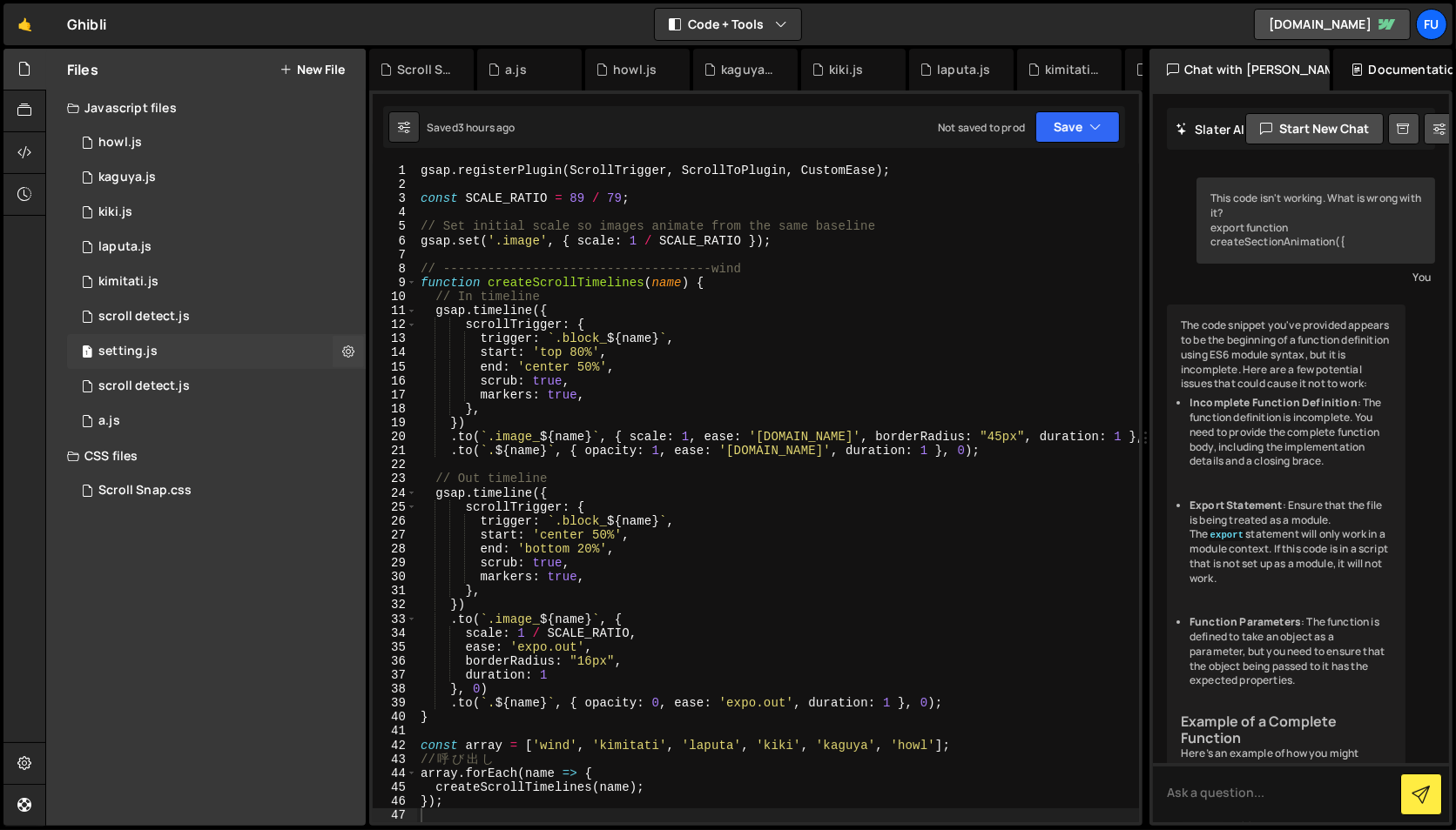
scroll to position [1050, 0]
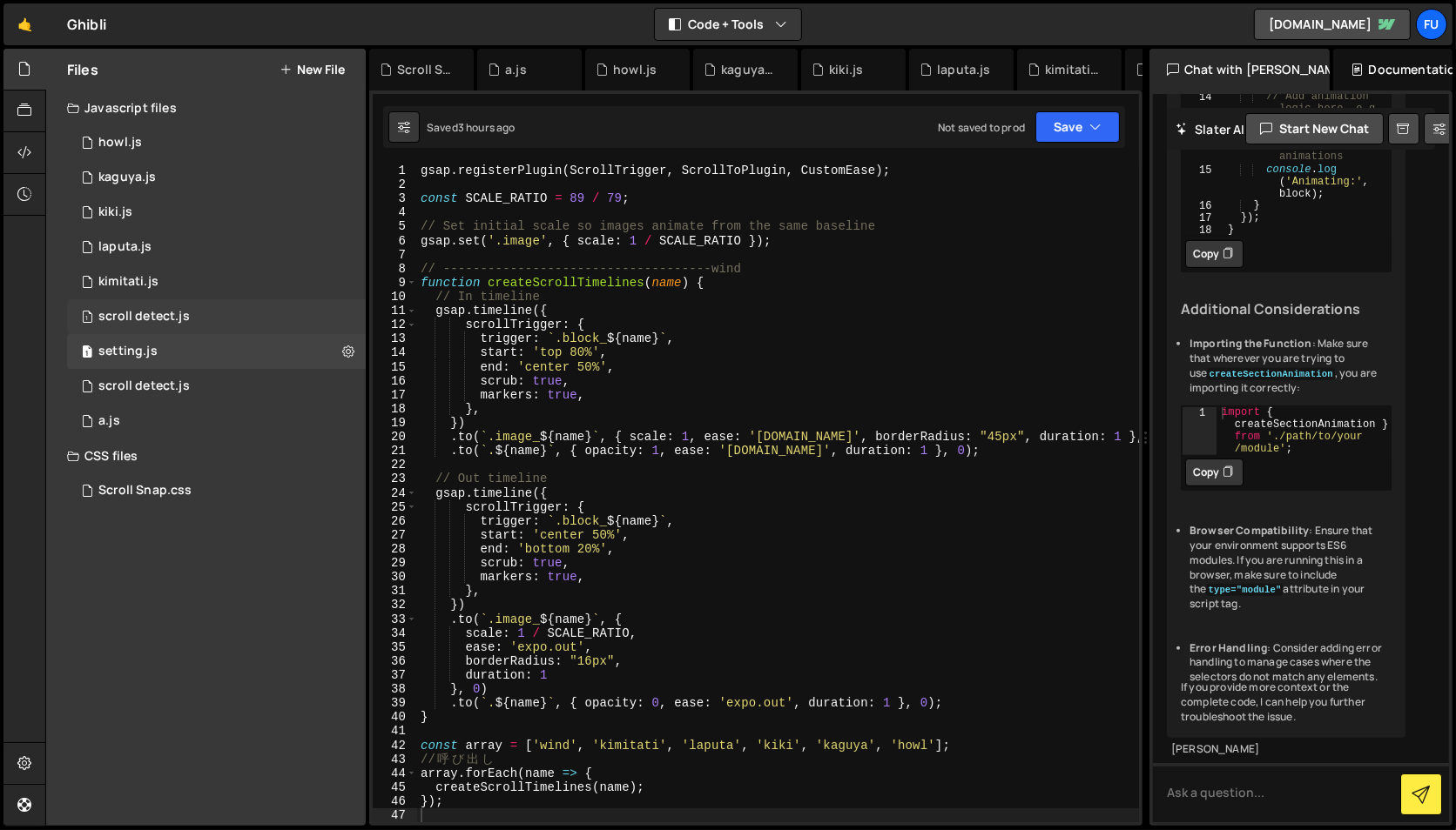
click at [227, 318] on div "1 scroll detect.js 0" at bounding box center [216, 317] width 299 height 35
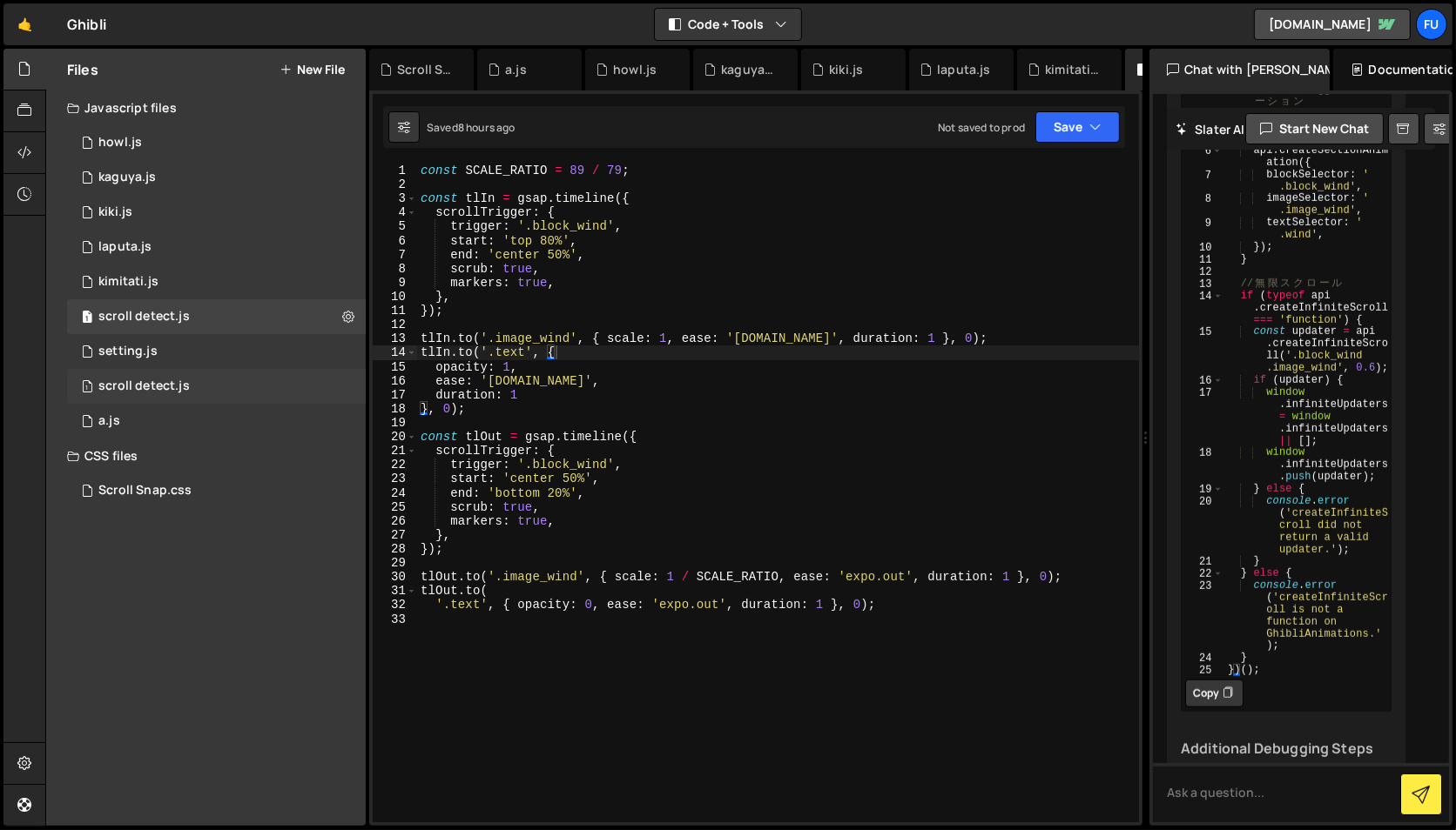
scroll to position [1962, 0]
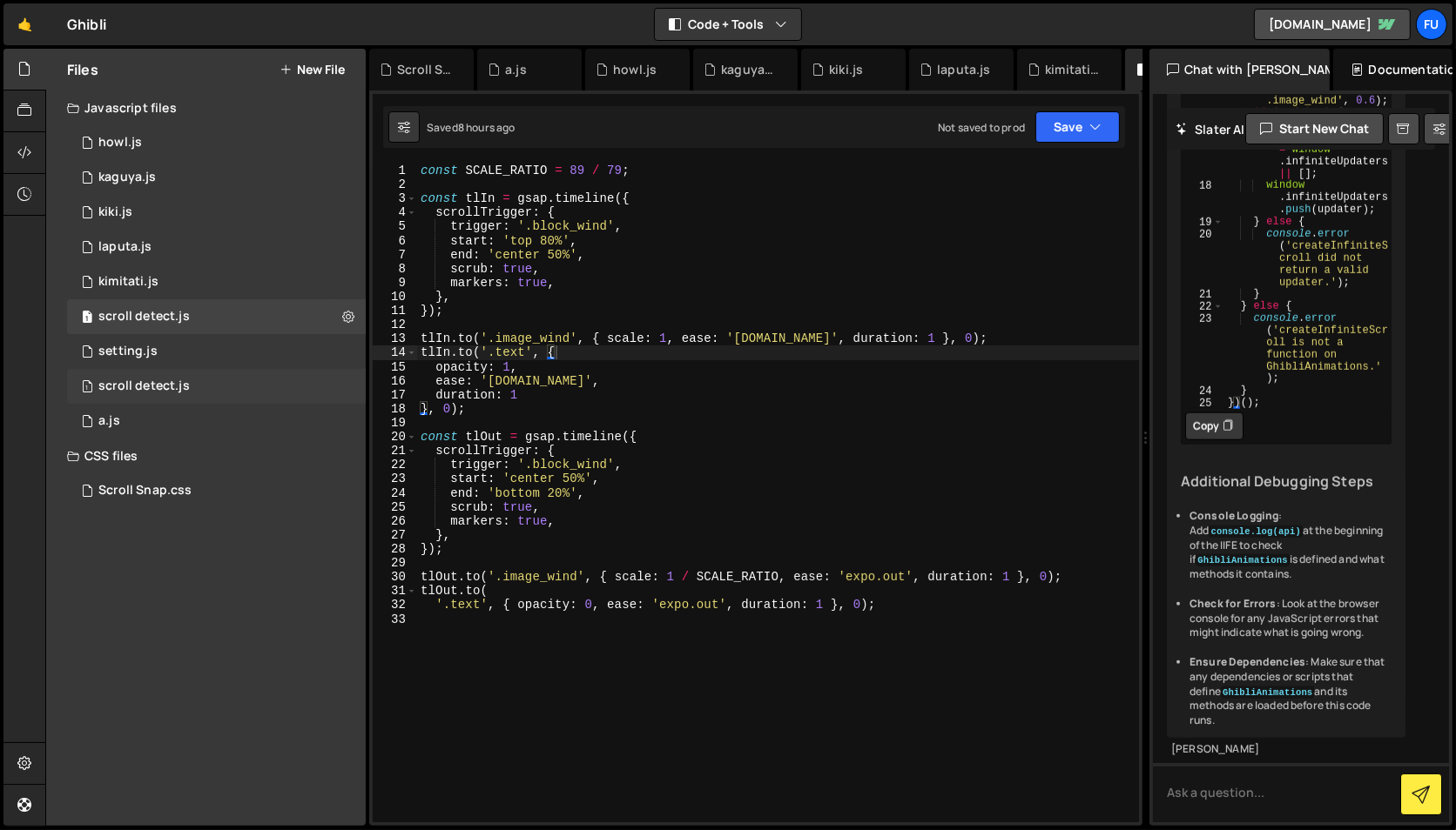
click at [197, 383] on div "1 scroll detect.js 0" at bounding box center [216, 386] width 299 height 35
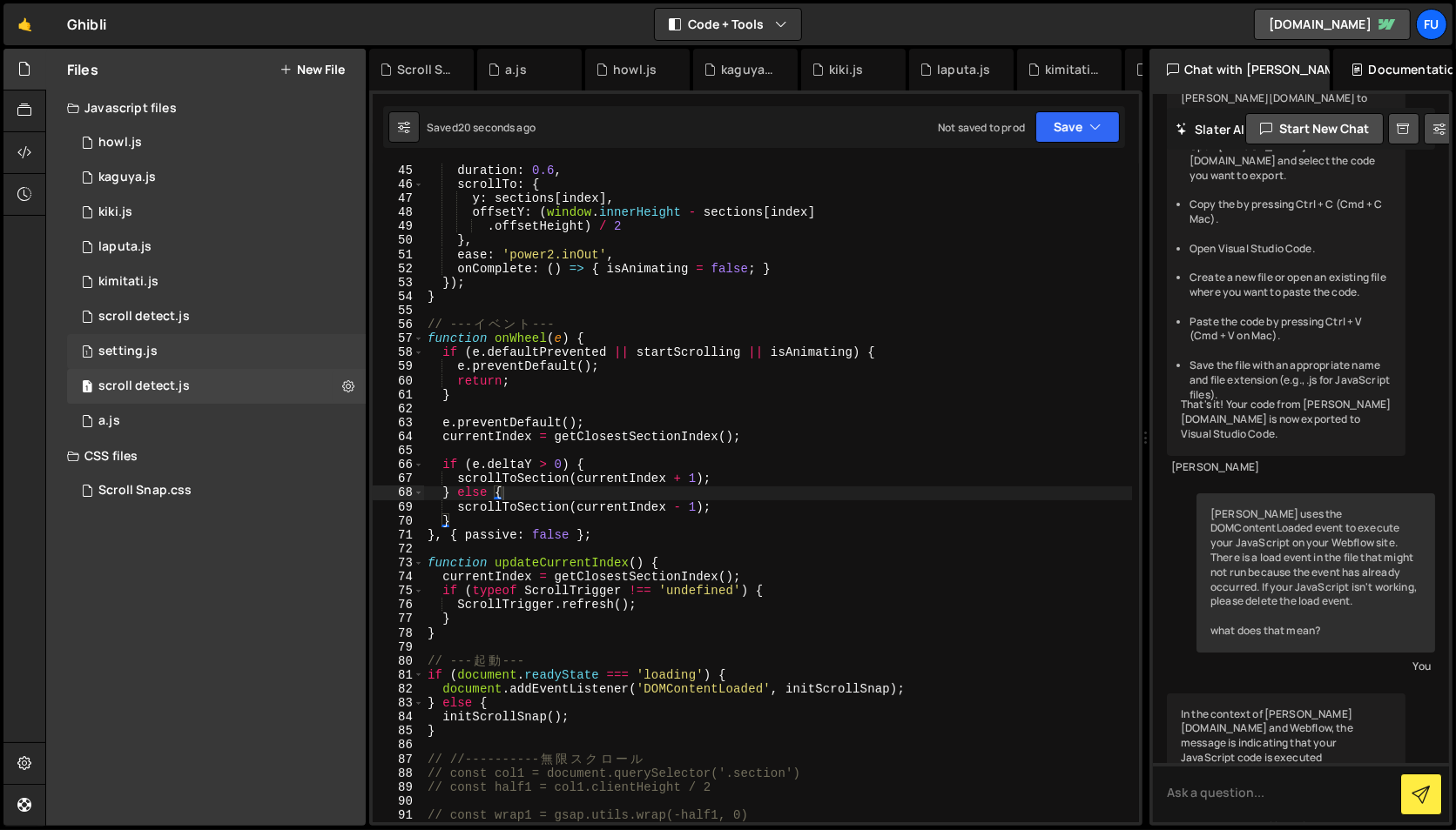
scroll to position [532, 0]
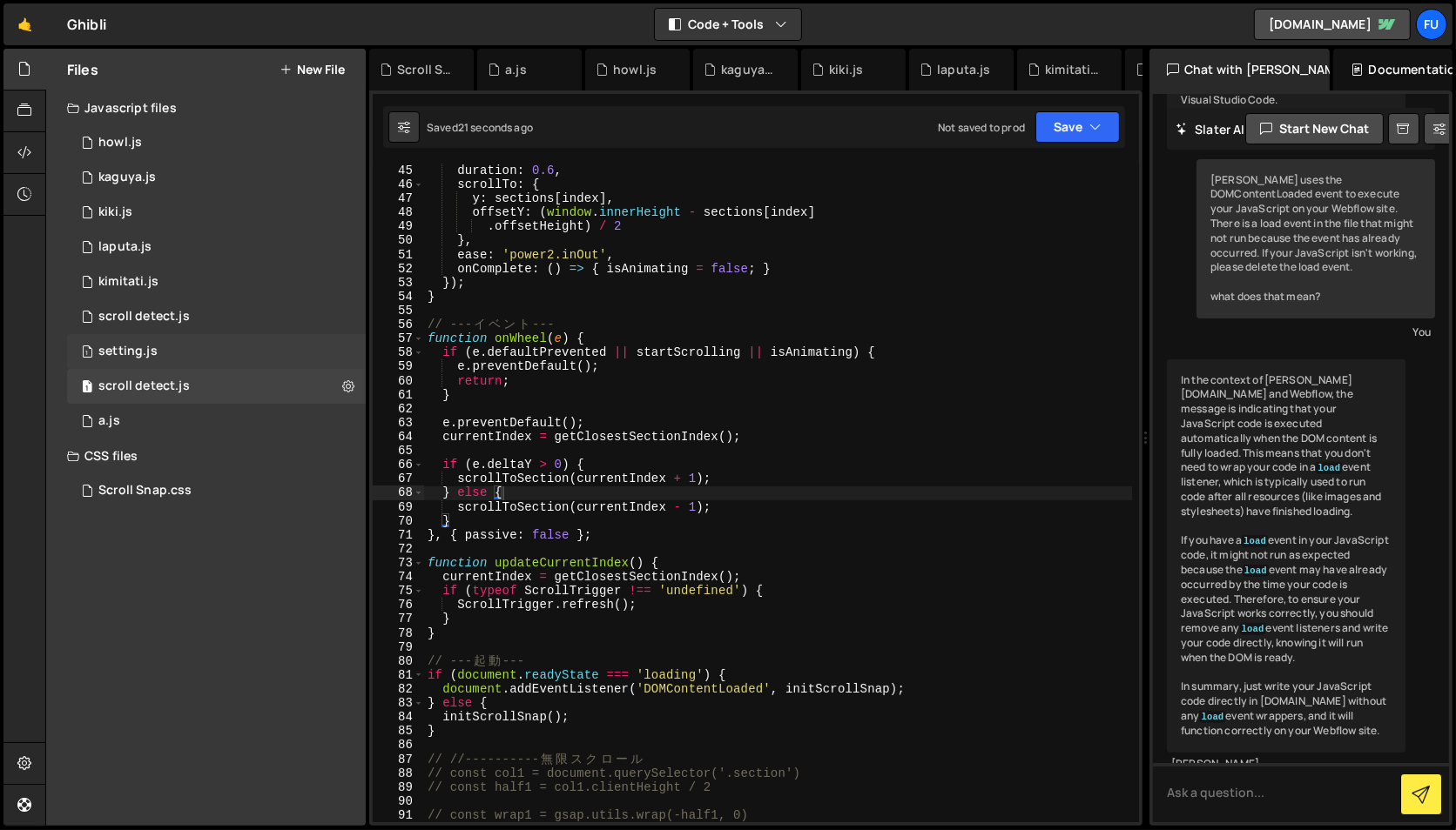
click at [199, 354] on div "1 setting.js 0" at bounding box center [216, 351] width 299 height 35
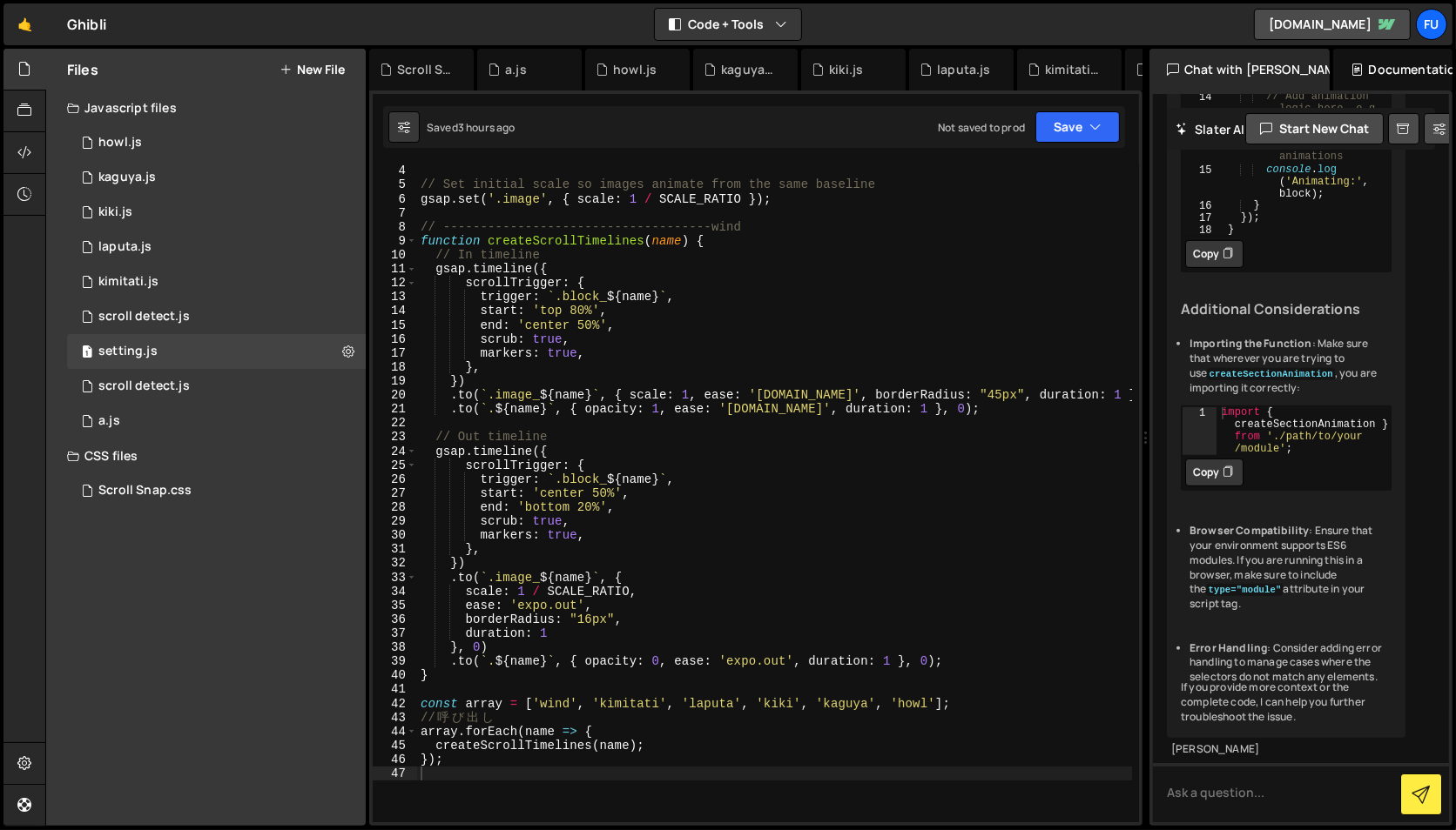
scroll to position [0, 0]
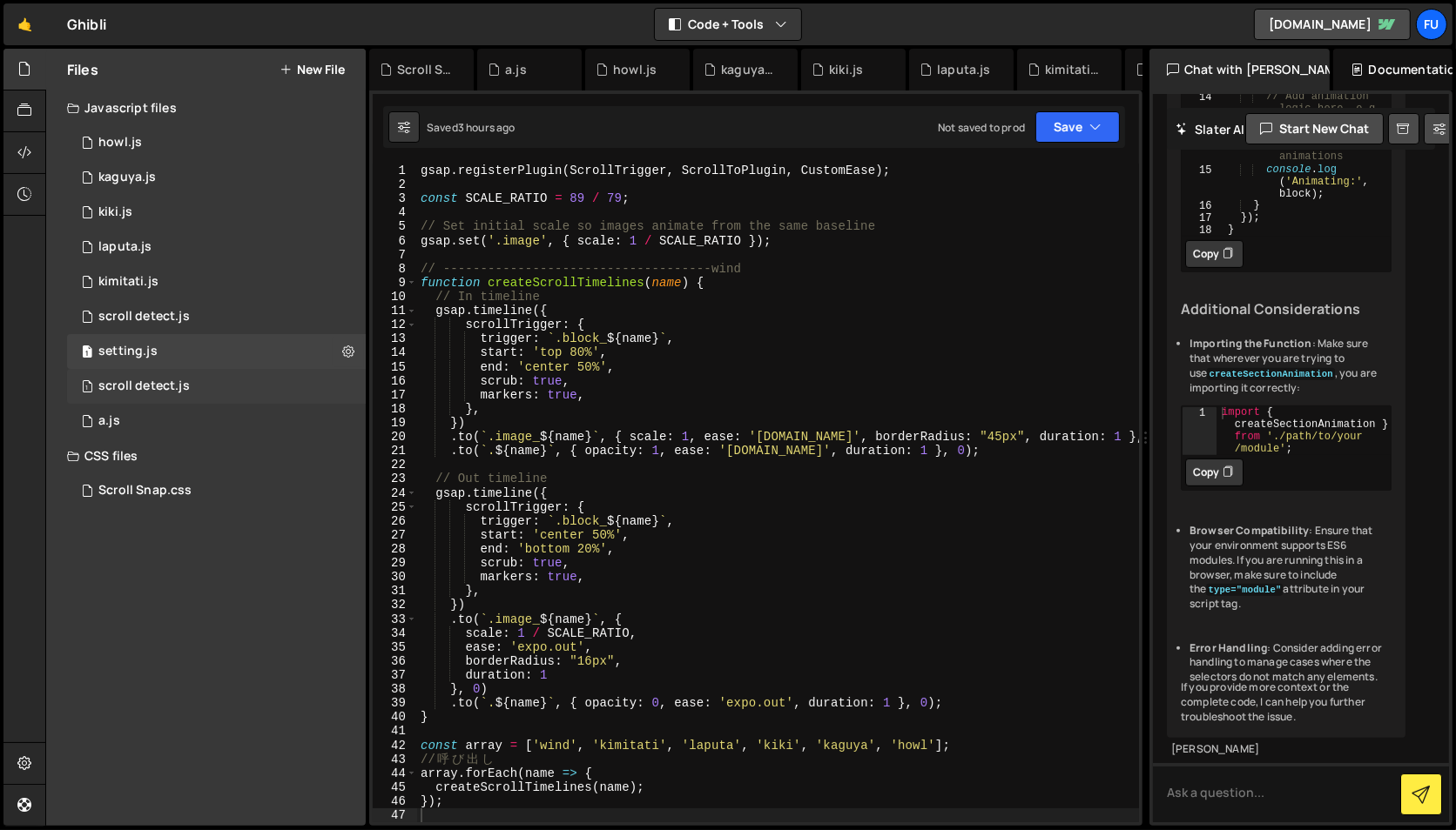
click at [264, 392] on div "1 scroll detect.js 0" at bounding box center [216, 386] width 299 height 35
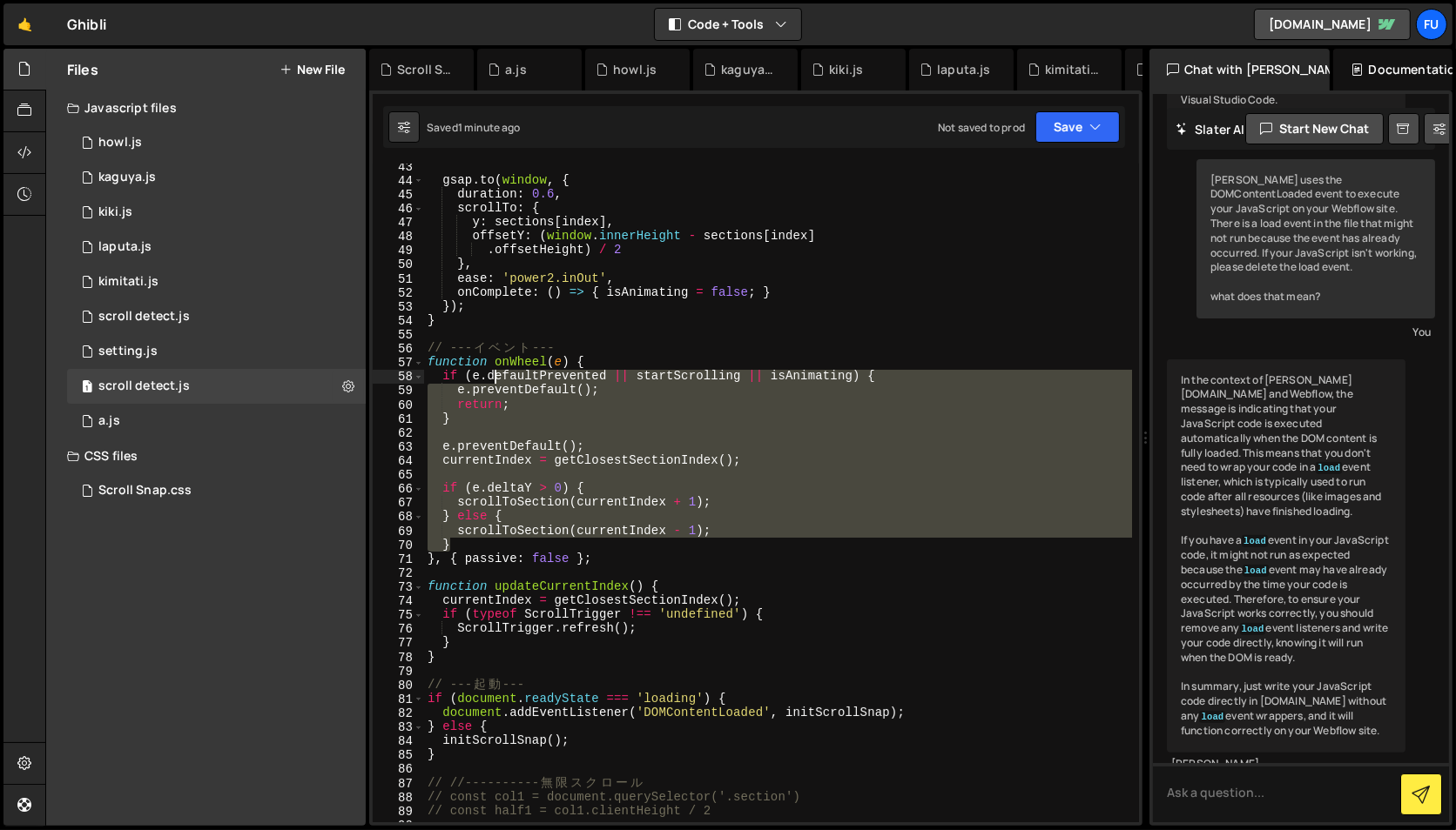
drag, startPoint x: 682, startPoint y: 545, endPoint x: 460, endPoint y: 351, distance: 294.8
click at [460, 351] on div "gsap . to ( window , { duration : 0.6 , scrollTo : { y : sections [ index ] , o…" at bounding box center [778, 503] width 708 height 687
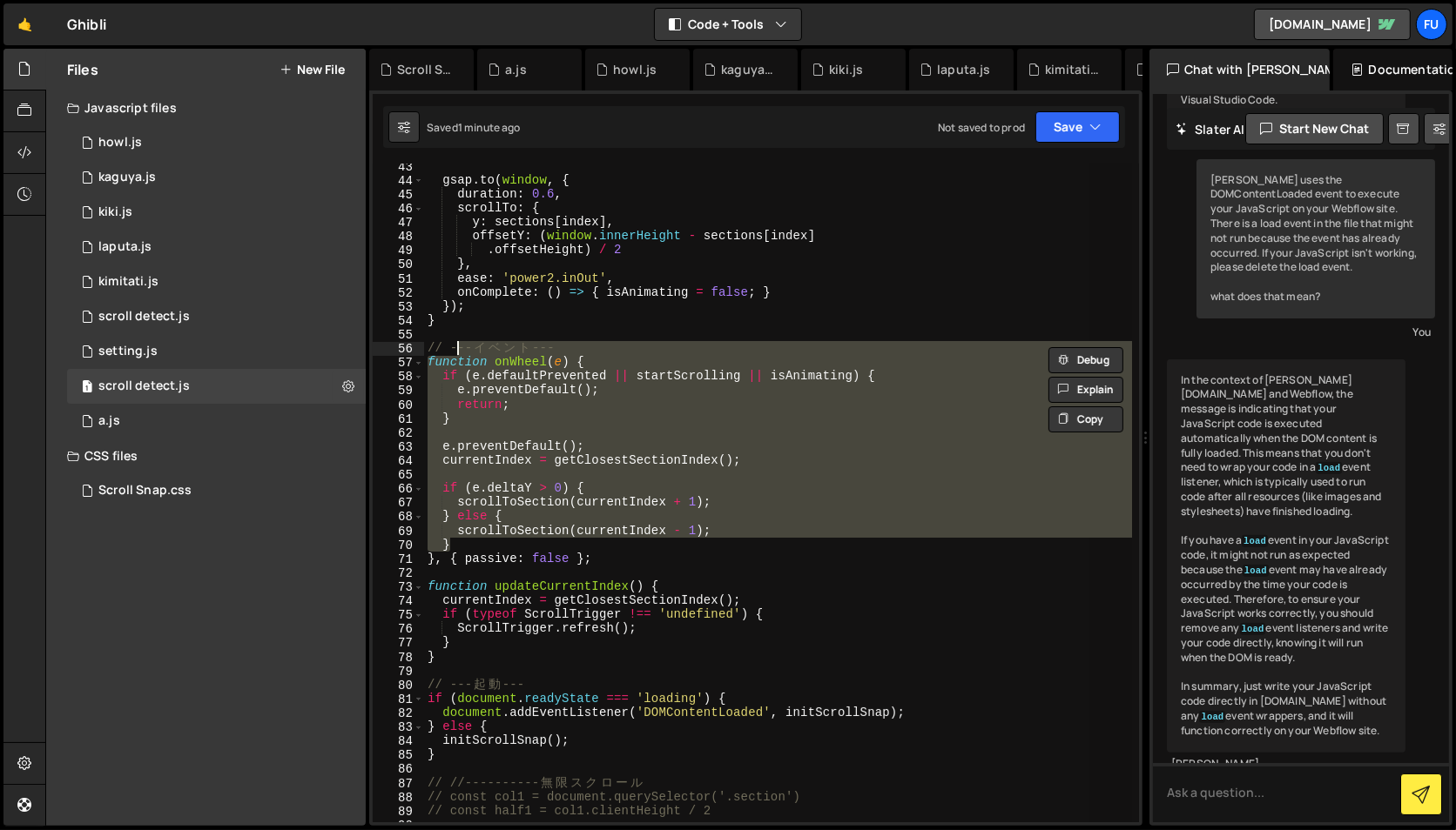
click at [700, 507] on div "gsap . to ( window , { duration : 0.6 , scrollTo : { y : sections [ index ] , o…" at bounding box center [778, 493] width 708 height 659
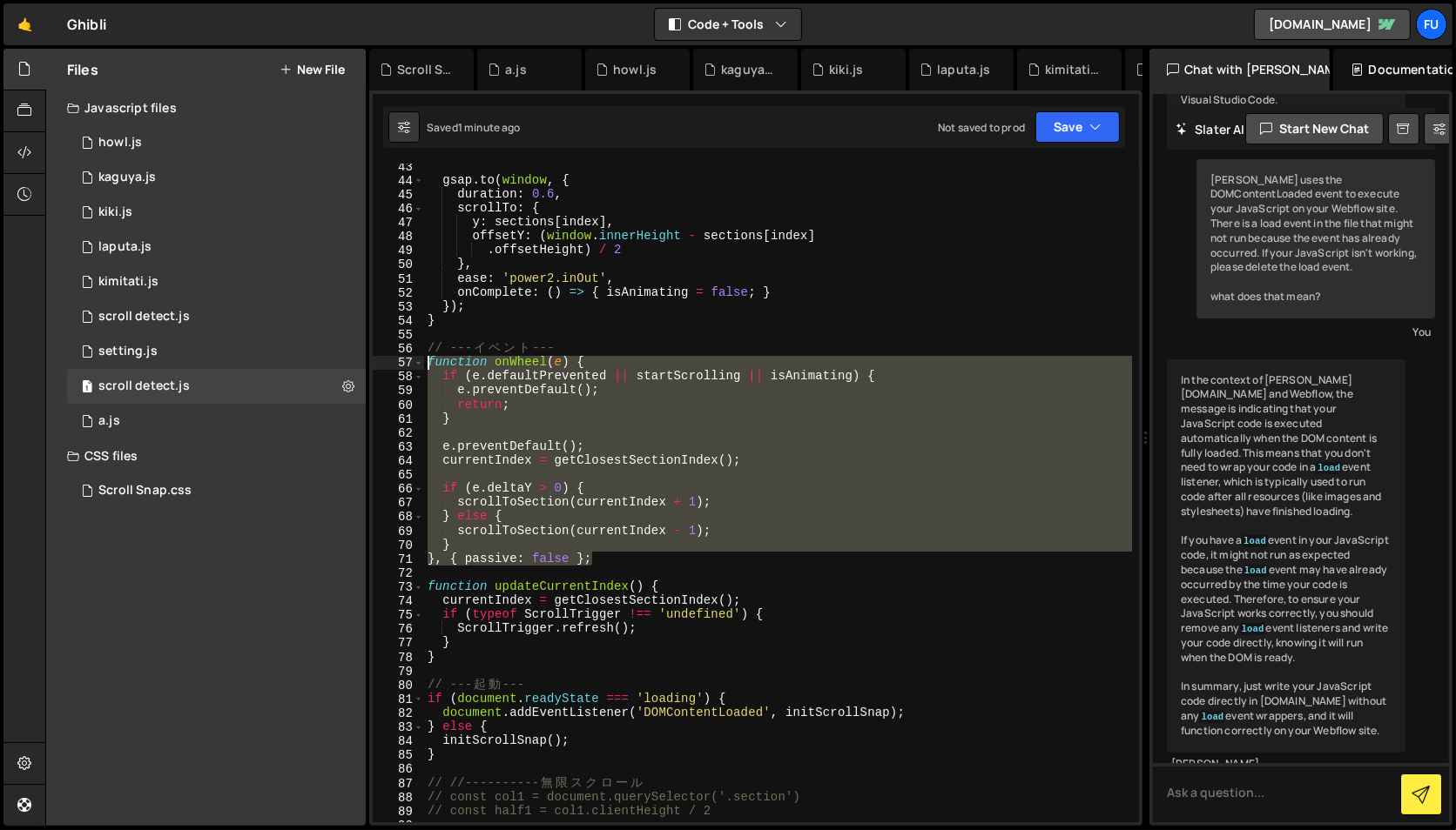
drag, startPoint x: 659, startPoint y: 559, endPoint x: 531, endPoint y: 387, distance: 214.4
click at [442, 361] on div "gsap . to ( window , { duration : 0.6 , scrollTo : { y : sections [ index ] , o…" at bounding box center [778, 503] width 708 height 687
click at [552, 455] on div "gsap . to ( window , { duration : 0.6 , scrollTo : { y : sections [ index ] , o…" at bounding box center [778, 493] width 708 height 659
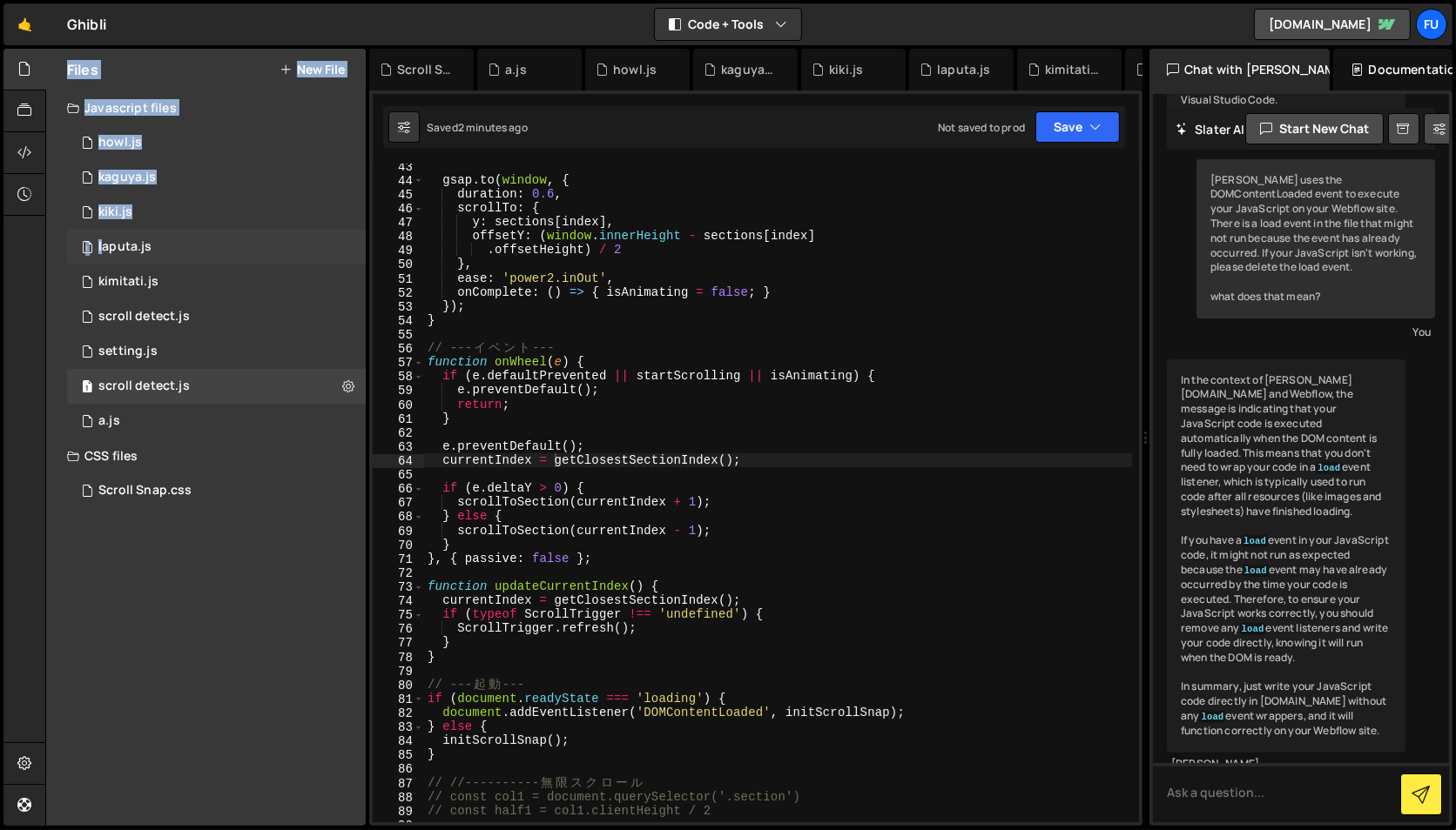
drag, startPoint x: 4, startPoint y: 244, endPoint x: 101, endPoint y: 246, distance: 97.0
click at [101, 246] on div "Hold on a sec... Are you certain you wish to leave this page? Any changes you'v…" at bounding box center [728, 415] width 1456 height 830
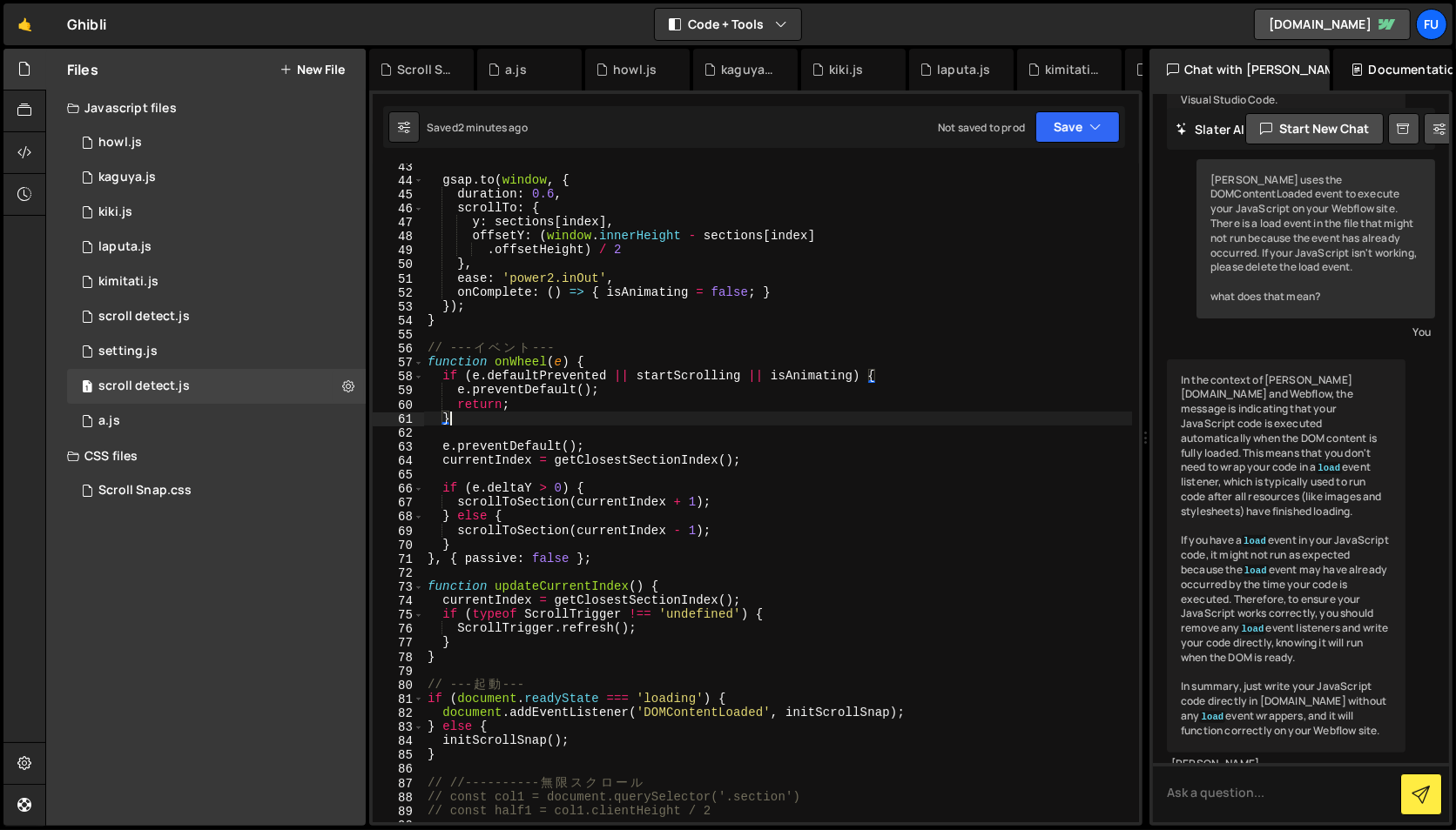
click at [689, 426] on div "gsap . to ( window , { duration : 0.6 , scrollTo : { y : sections [ index ] , o…" at bounding box center [778, 503] width 708 height 687
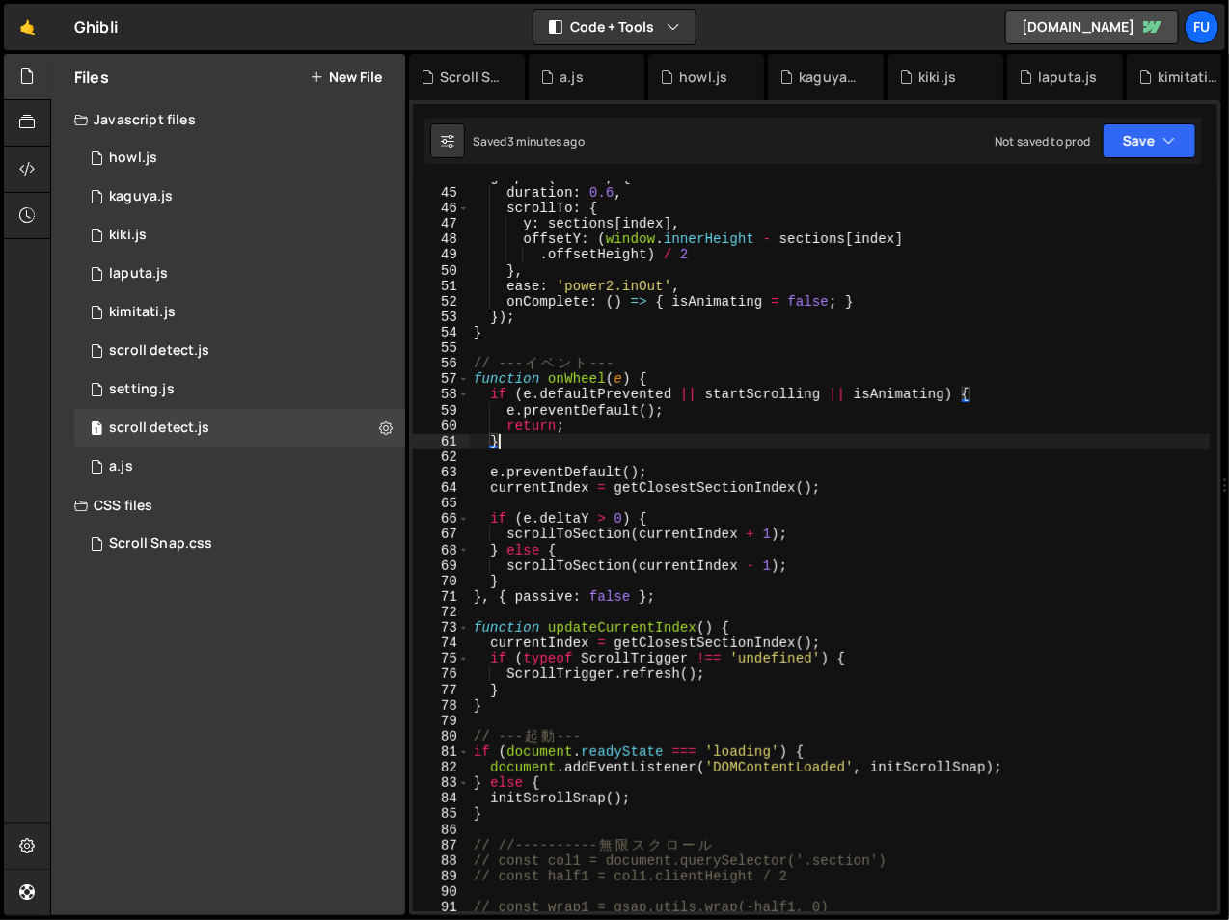
scroll to position [760, 0]
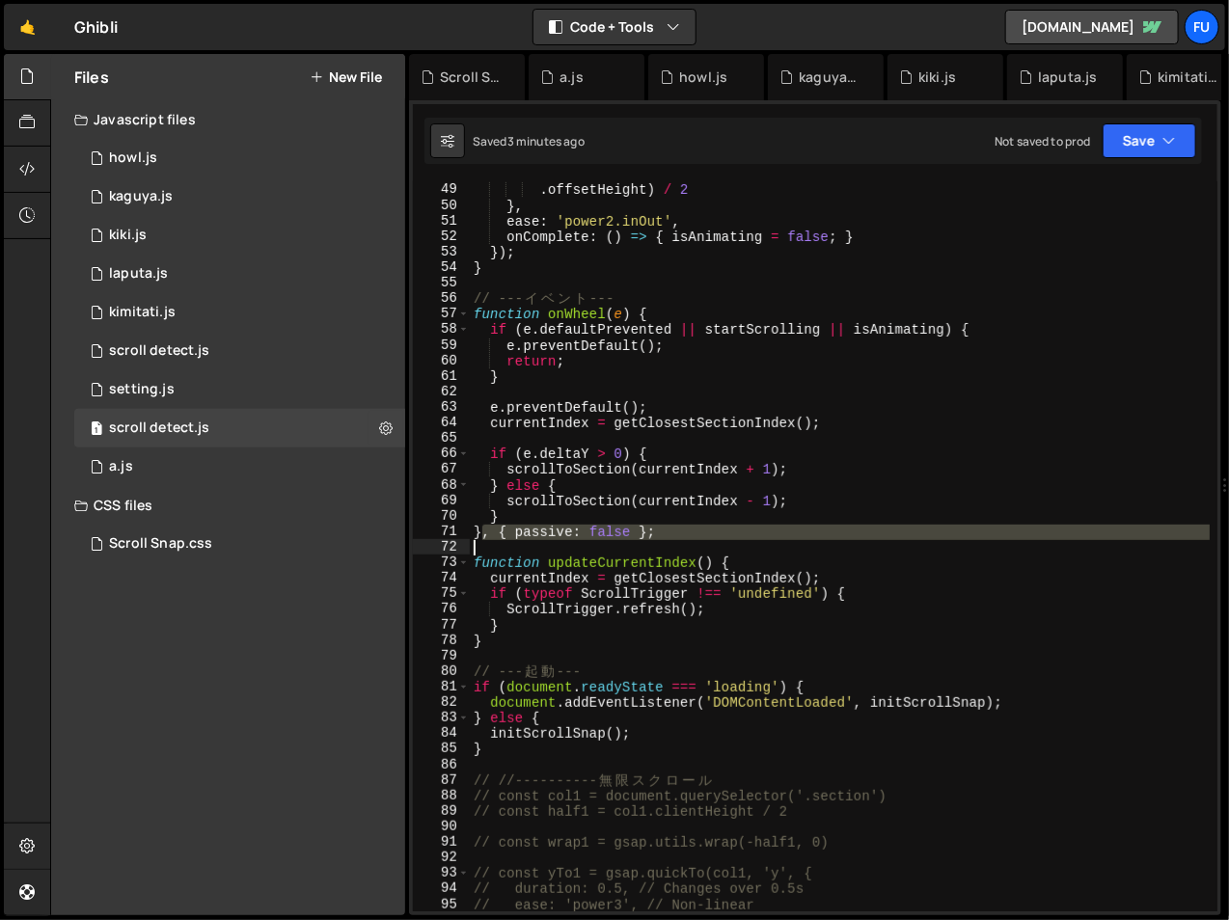
drag, startPoint x: 480, startPoint y: 535, endPoint x: 699, endPoint y: 543, distance: 219.2
click at [699, 543] on div "offsetY : ( window . innerHeight - sections [ index ] . offsetHeight ) / 2 } , …" at bounding box center [840, 548] width 741 height 762
type textarea "}"
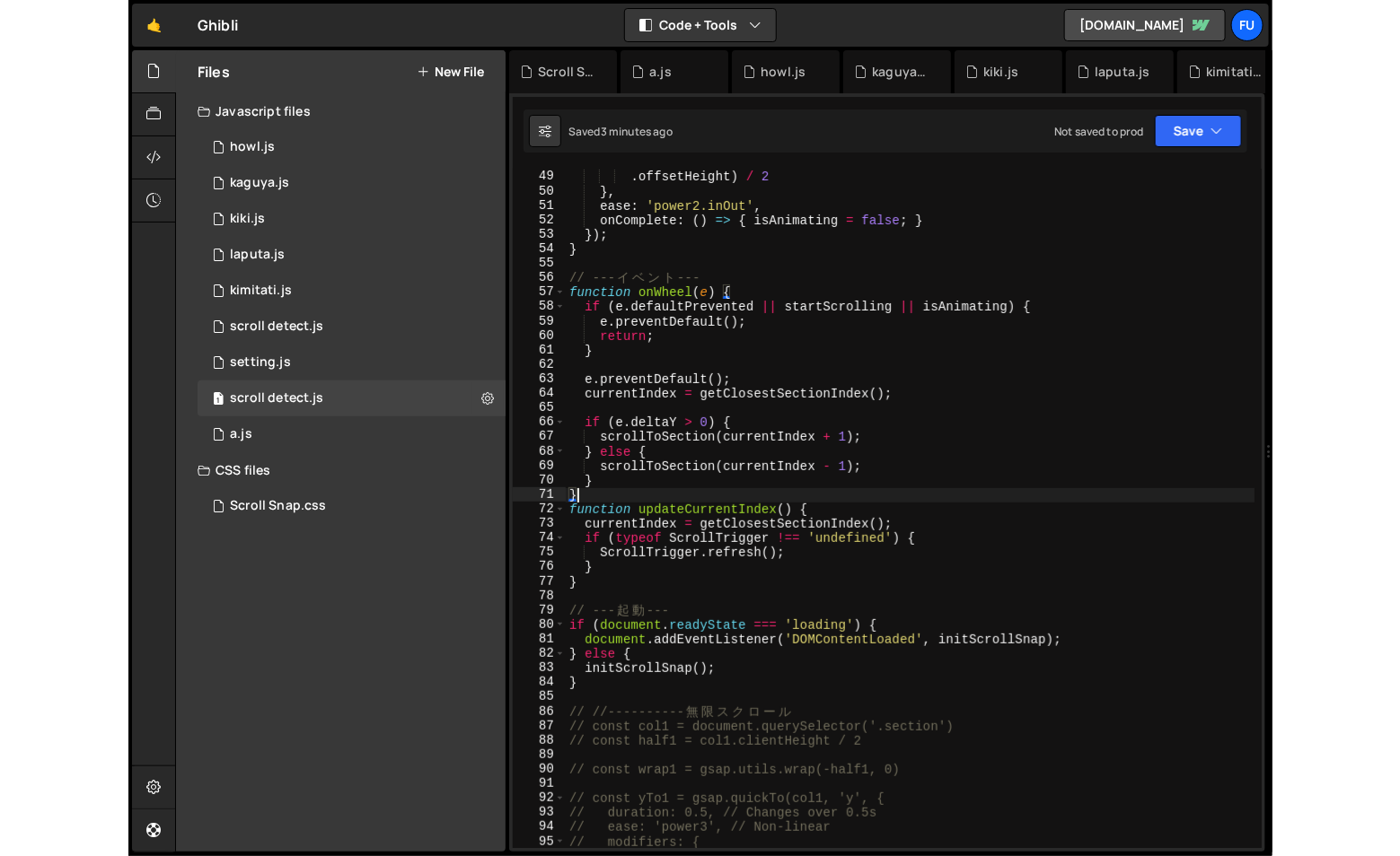
scroll to position [0, 0]
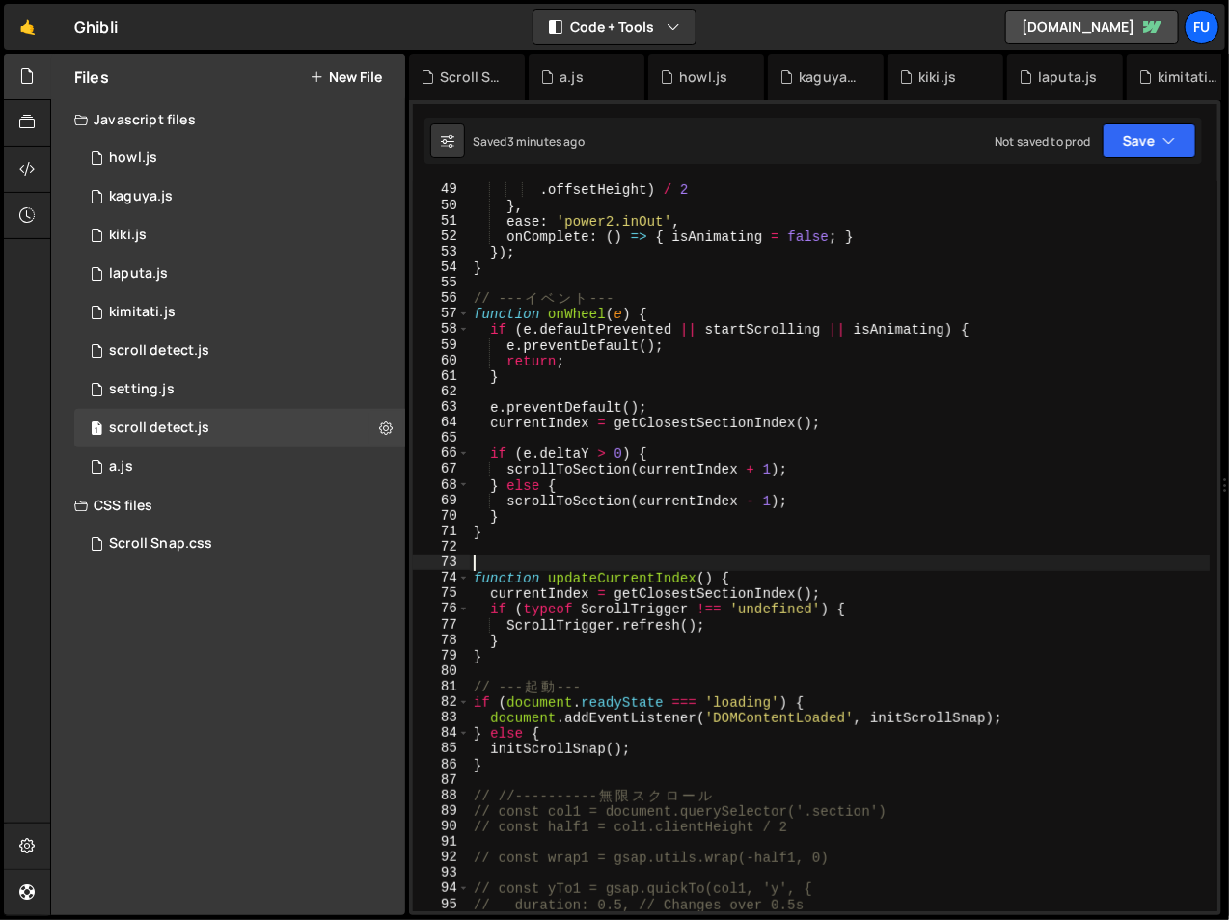
paste textarea "window.addEventListener('wheel', onWheel, { passive: false });"
type textarea "window.addEventListener('wheel', onWheel, { passive: false });"
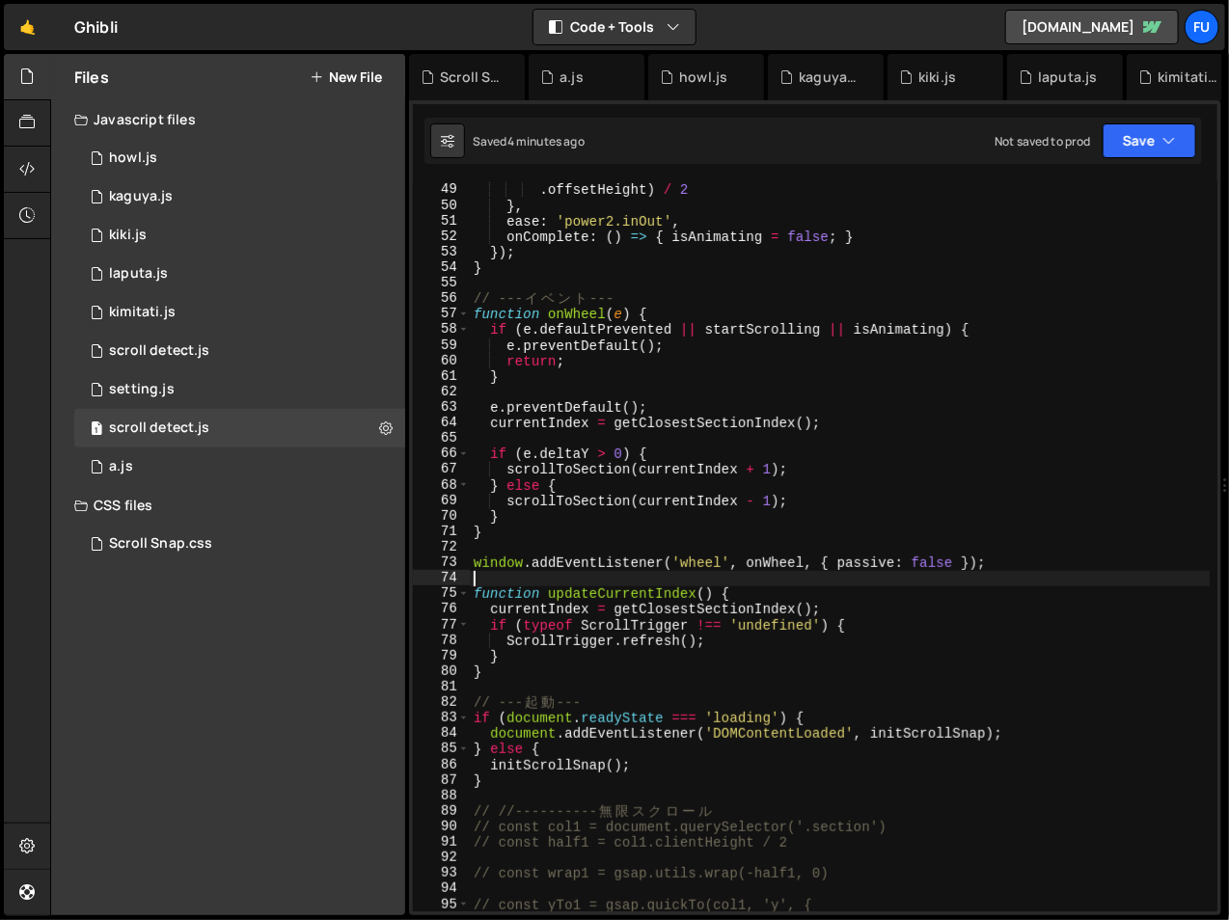
click at [670, 544] on div "offsetY : ( window . innerHeight - sections [ index ] . offsetHeight ) / 2 } , …" at bounding box center [840, 548] width 741 height 762
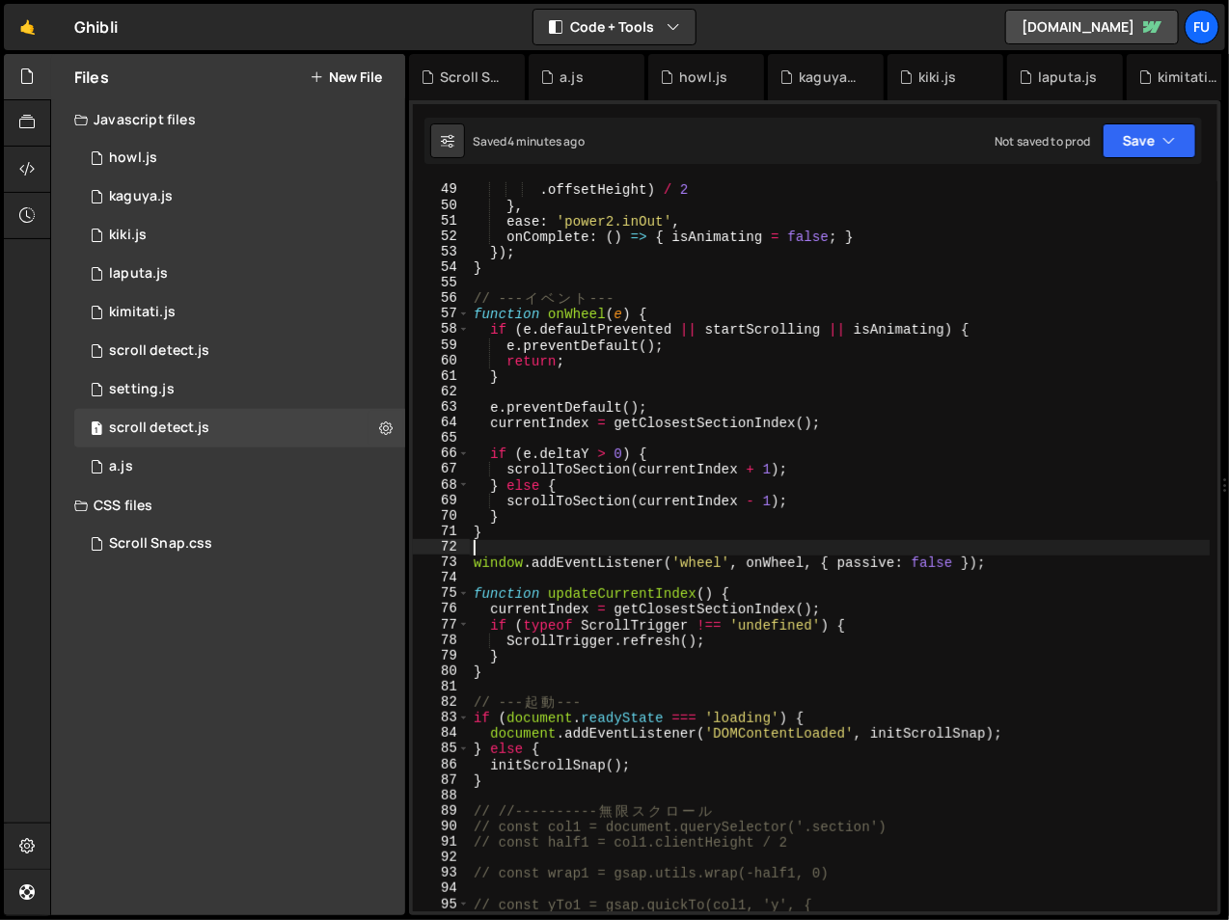
paste textarea "// オプションは addEventListener の第3引数で渡す"
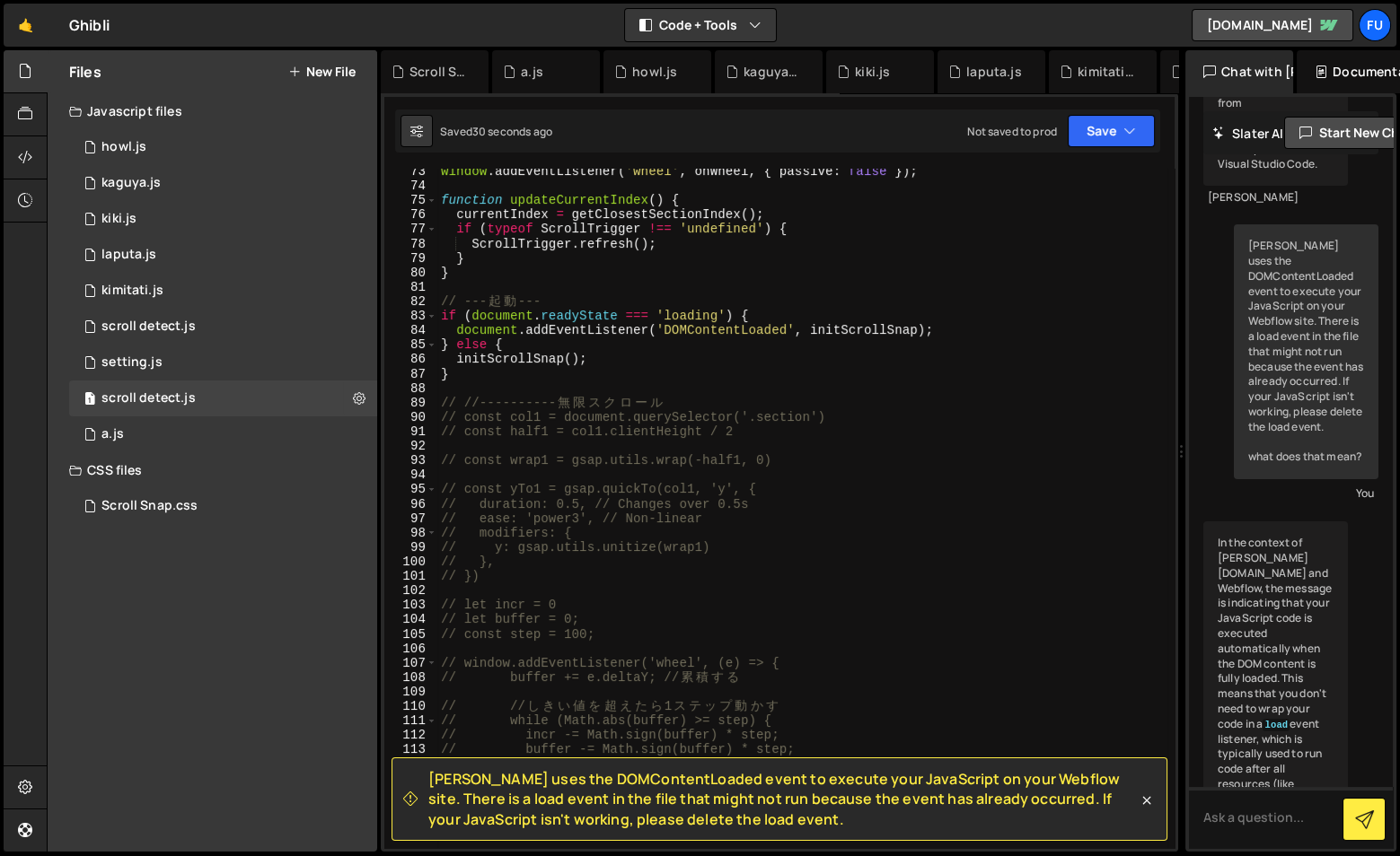
scroll to position [1046, 0]
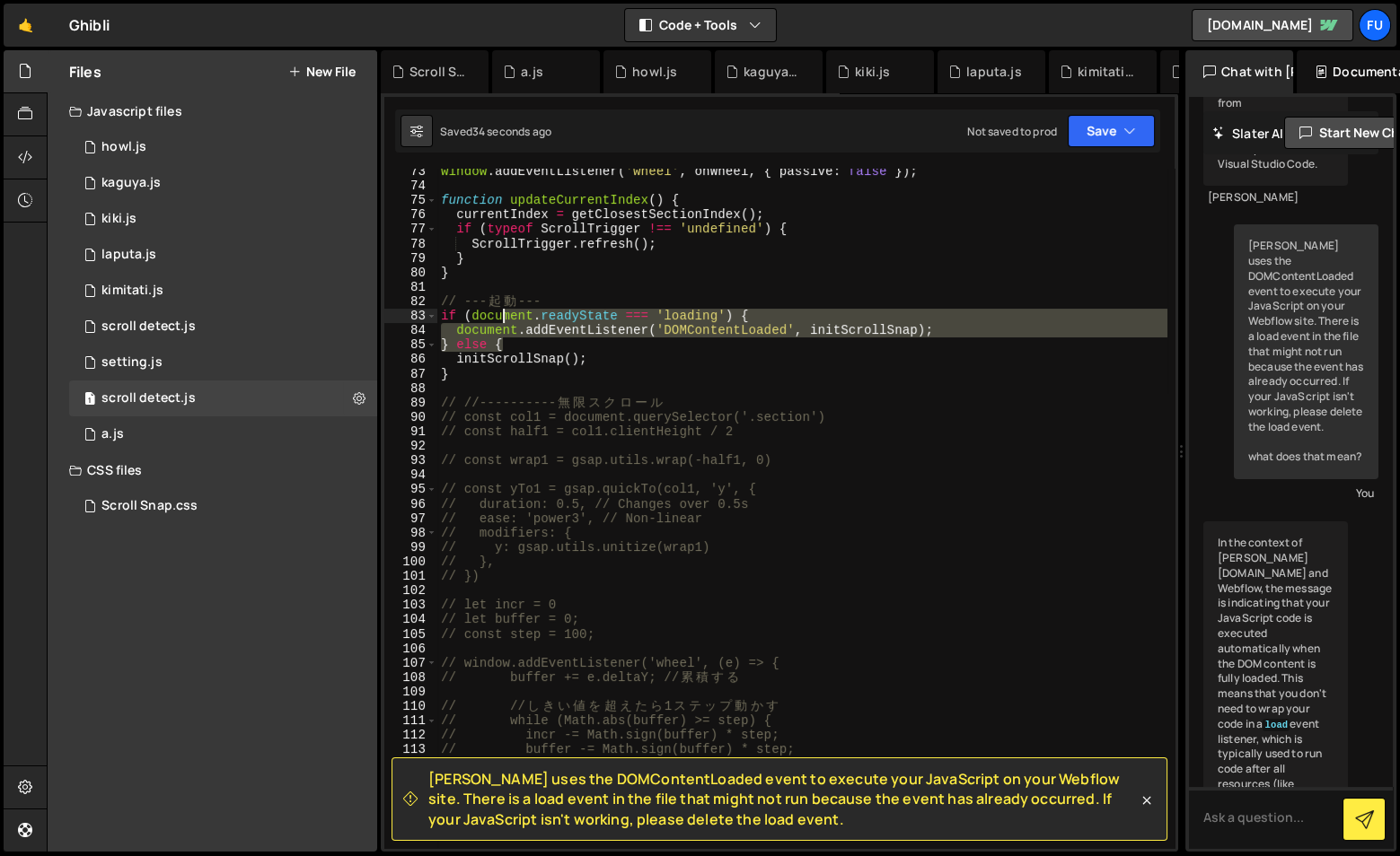
drag, startPoint x: 542, startPoint y: 326, endPoint x: 505, endPoint y: 315, distance: 38.6
click at [505, 315] on div "window . addEventListener ( 'wheel' , onWheel , { passive : false }) ; function…" at bounding box center [802, 519] width 730 height 709
click at [653, 354] on div "window . addEventListener ( 'wheel' , onWheel , { passive : false }) ; function…" at bounding box center [802, 519] width 730 height 709
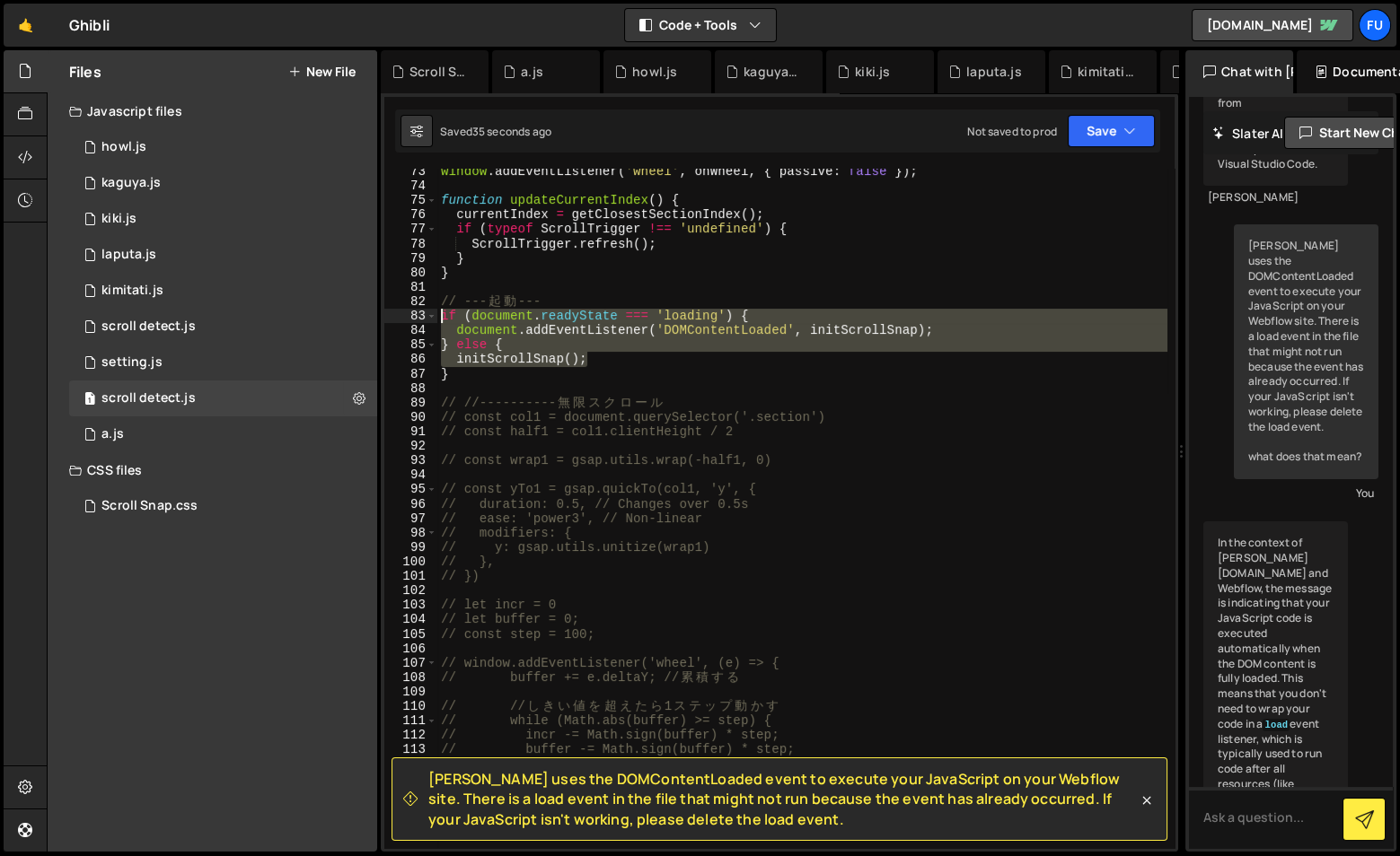
drag, startPoint x: 653, startPoint y: 355, endPoint x: 438, endPoint y: 315, distance: 218.7
click at [438, 315] on div "window . addEventListener ( 'wheel' , onWheel , { passive : false }) ; function…" at bounding box center [802, 519] width 730 height 709
type textarea "if (document.readyState === 'loading') { document.addEventListener('DOMContentL…"
click at [1154, 330] on button "Debug" at bounding box center [1120, 328] width 77 height 27
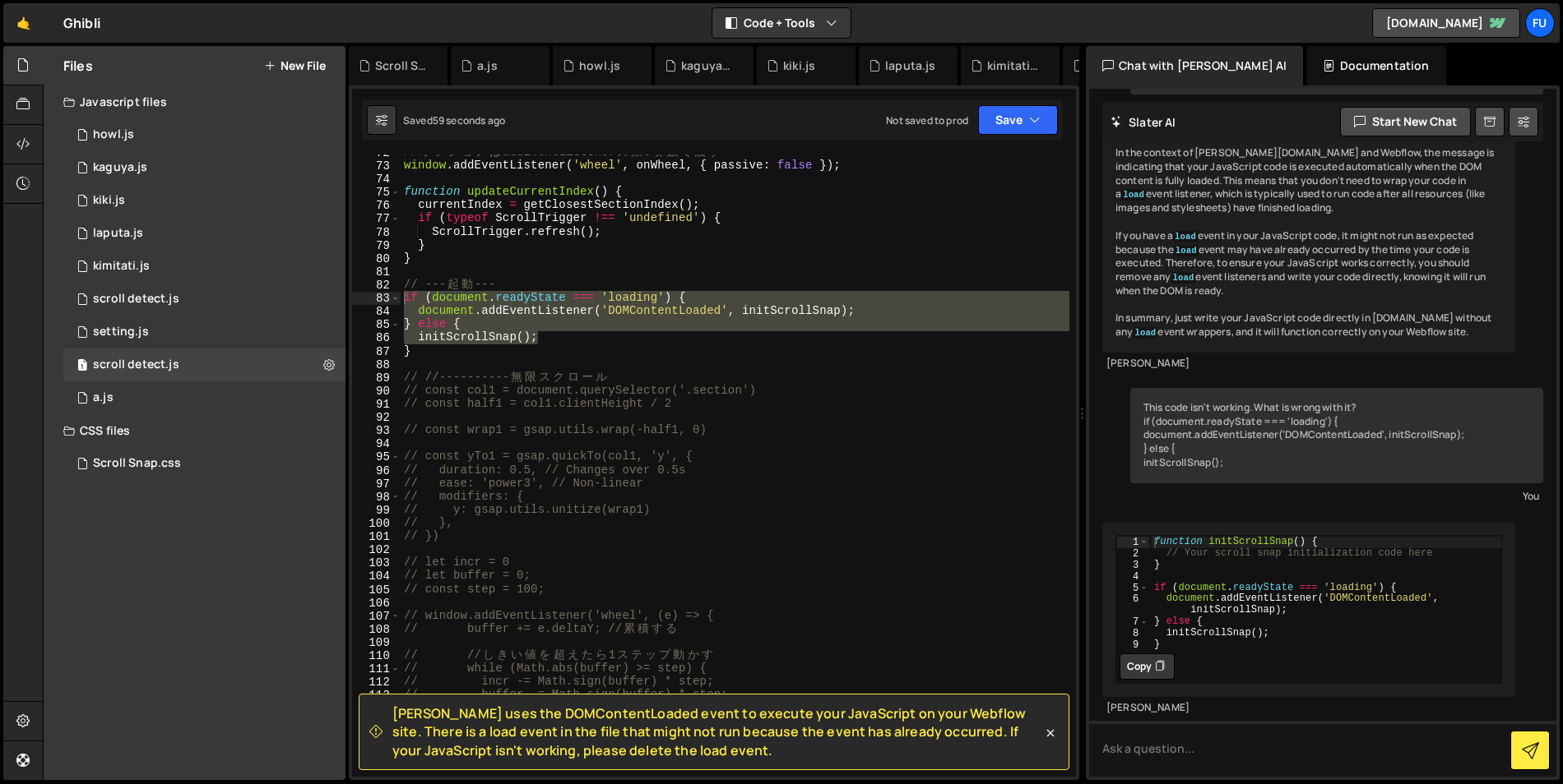
scroll to position [941, 0]
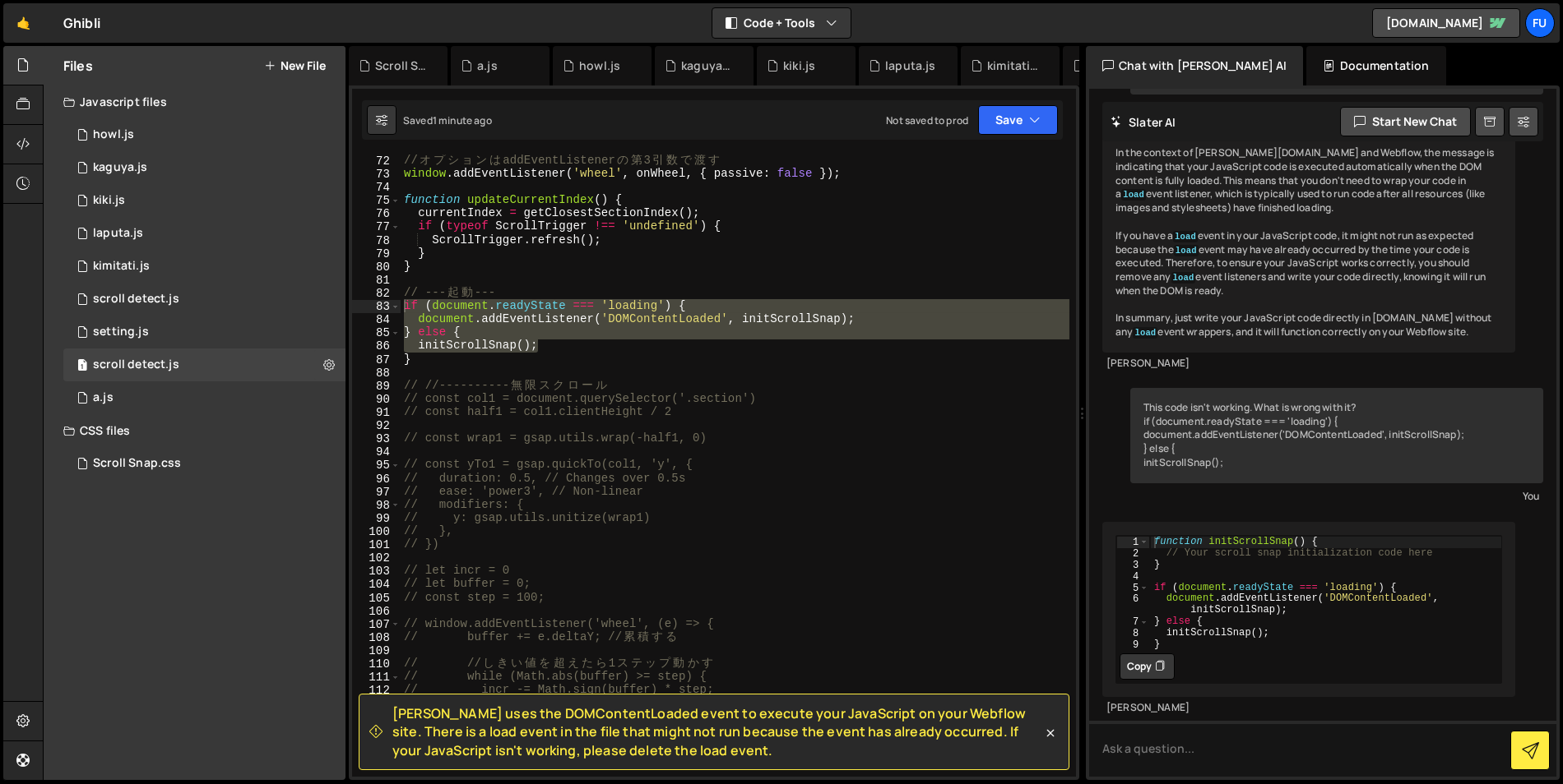
click at [1148, 667] on button "Copy" at bounding box center [1147, 666] width 55 height 26
click at [523, 335] on div "// オ プ シ ョ ン は addEventListener の 第 3 引 数 で 渡 す window . addEventListener ( 'wh…" at bounding box center [735, 465] width 669 height 622
drag, startPoint x: 579, startPoint y: 344, endPoint x: 403, endPoint y: 305, distance: 180.3
click at [403, 305] on div "// オ プ シ ョ ン は addEventListener の 第 3 引 数 で 渡 す window . addEventListener ( 'wh…" at bounding box center [735, 478] width 669 height 649
click at [419, 355] on div "// オ プ シ ョ ン は addEventListener の 第 3 引 数 で 渡 す window . addEventListener ( 'wh…" at bounding box center [735, 478] width 669 height 649
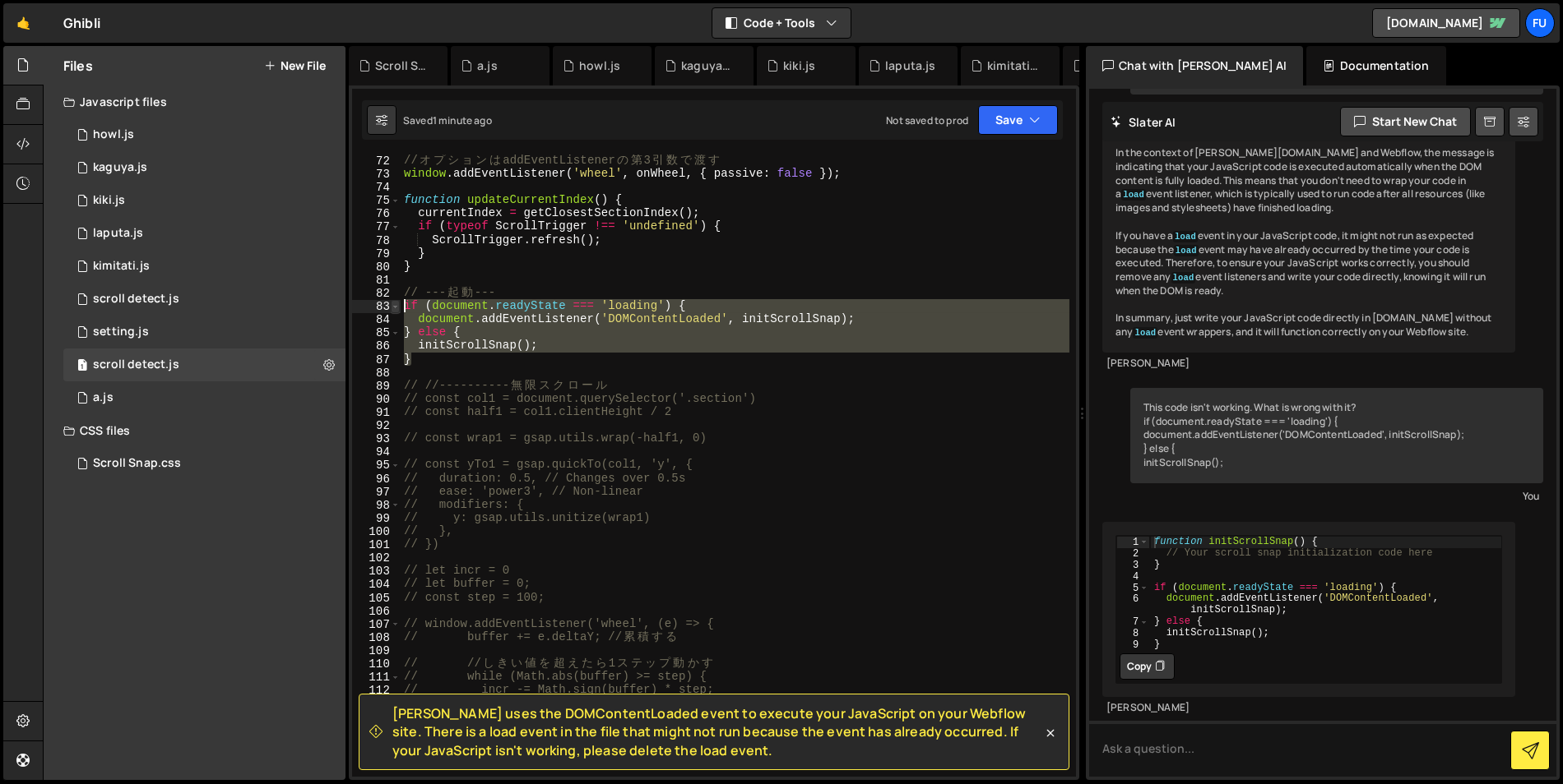
drag, startPoint x: 419, startPoint y: 361, endPoint x: 398, endPoint y: 305, distance: 59.8
click at [398, 305] on div "} 72 73 74 75 76 77 78 79 80 81 82 83 84 85 86 87 88 89 90 91 92 93 94 95 96 97…" at bounding box center [714, 465] width 724 height 622
paste textarea "}"
type textarea "}"
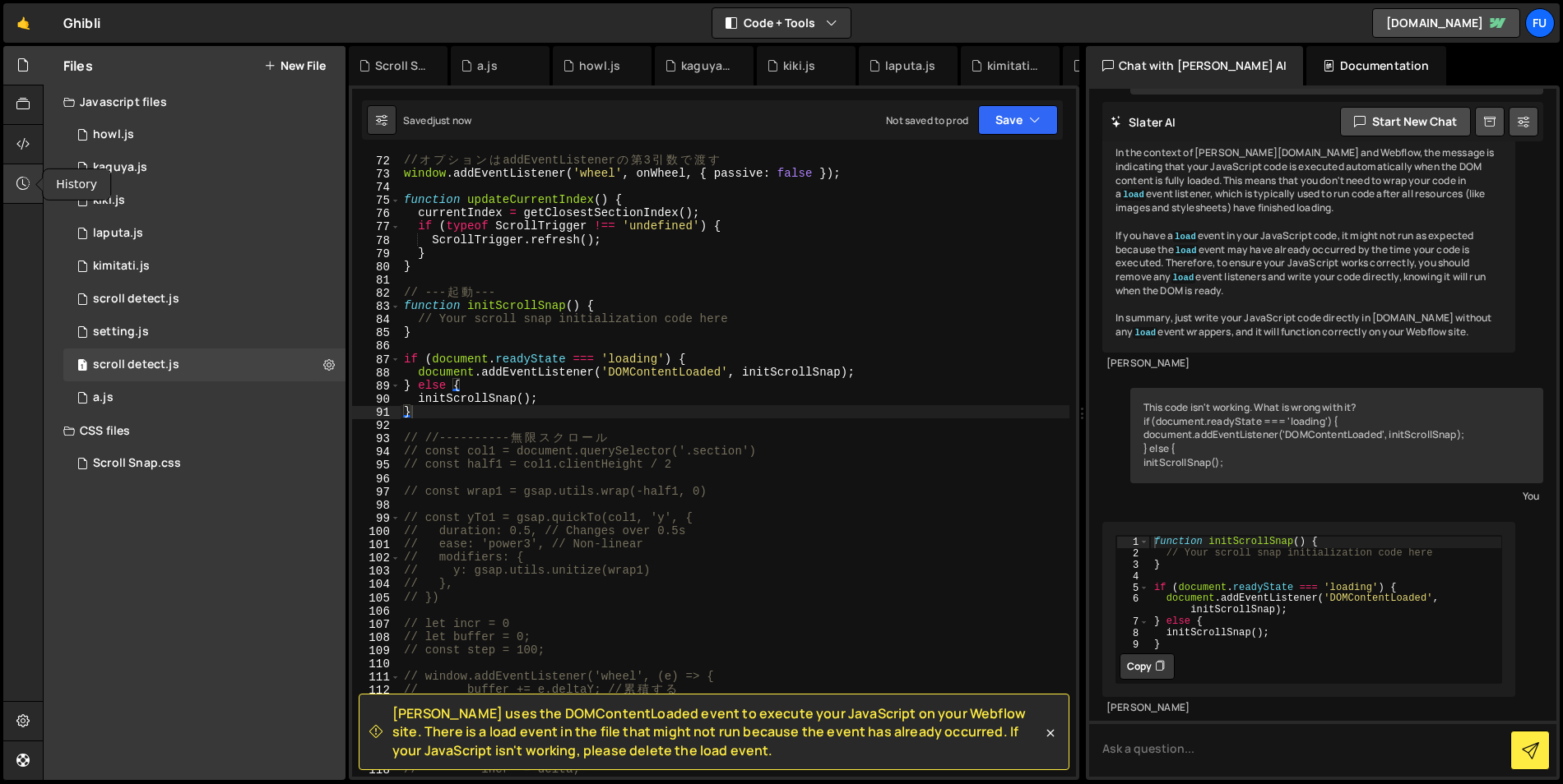
click at [32, 184] on div at bounding box center [23, 184] width 40 height 39
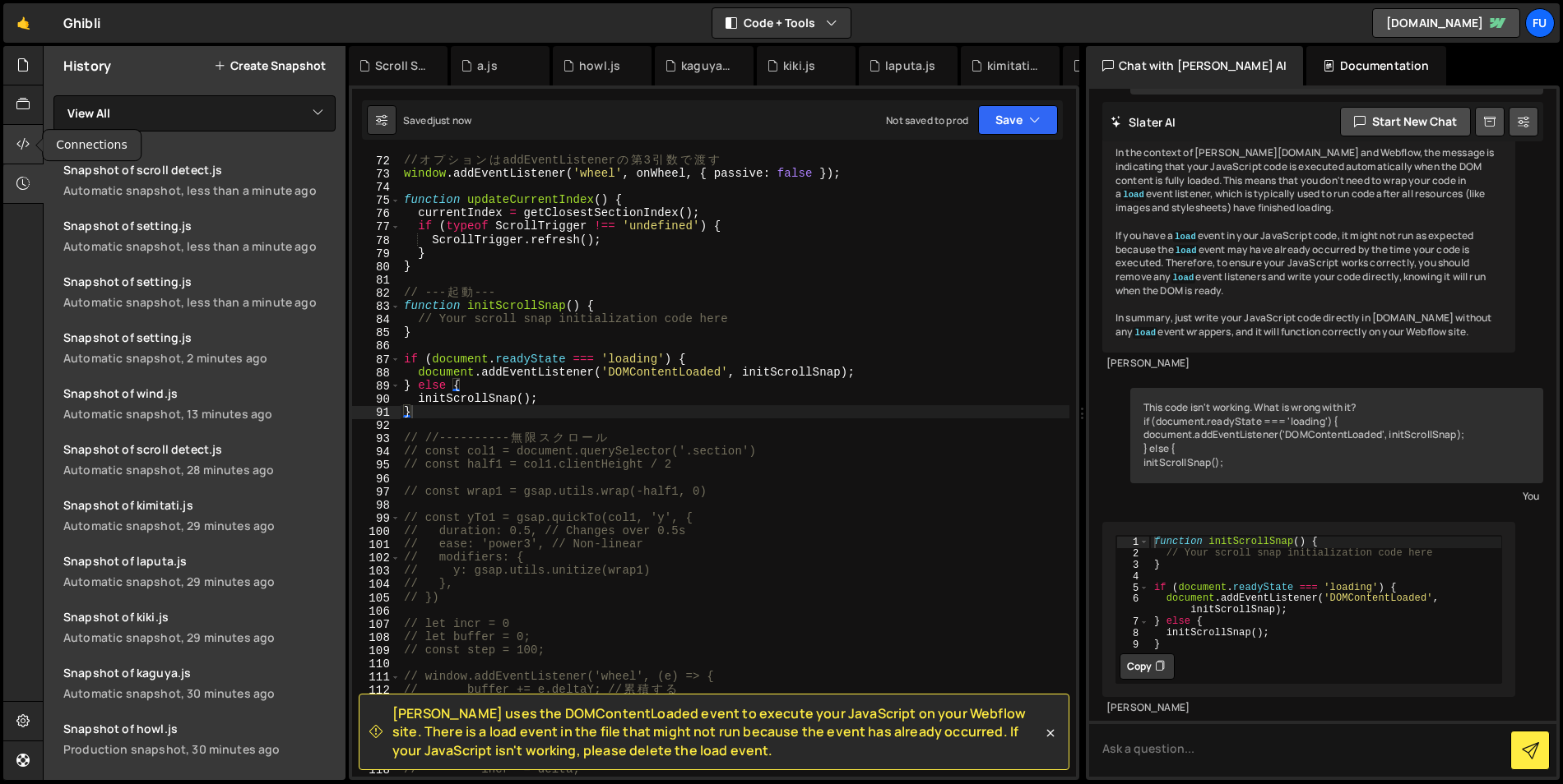
click at [29, 139] on icon at bounding box center [22, 143] width 13 height 18
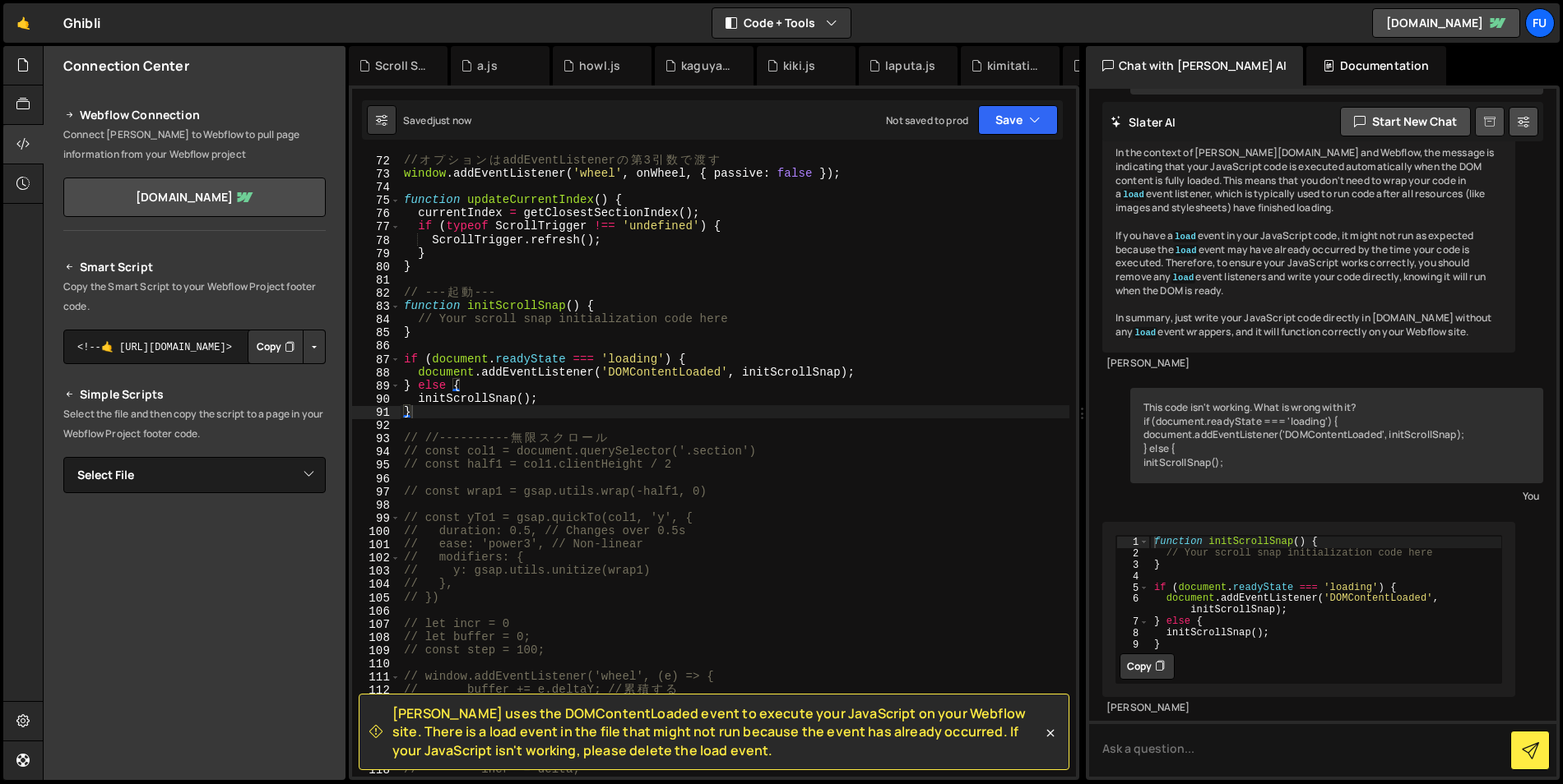
click at [1375, 120] on icon at bounding box center [1491, 122] width 12 height 15
click at [1375, 131] on button at bounding box center [1523, 121] width 30 height 30
select select "chat"
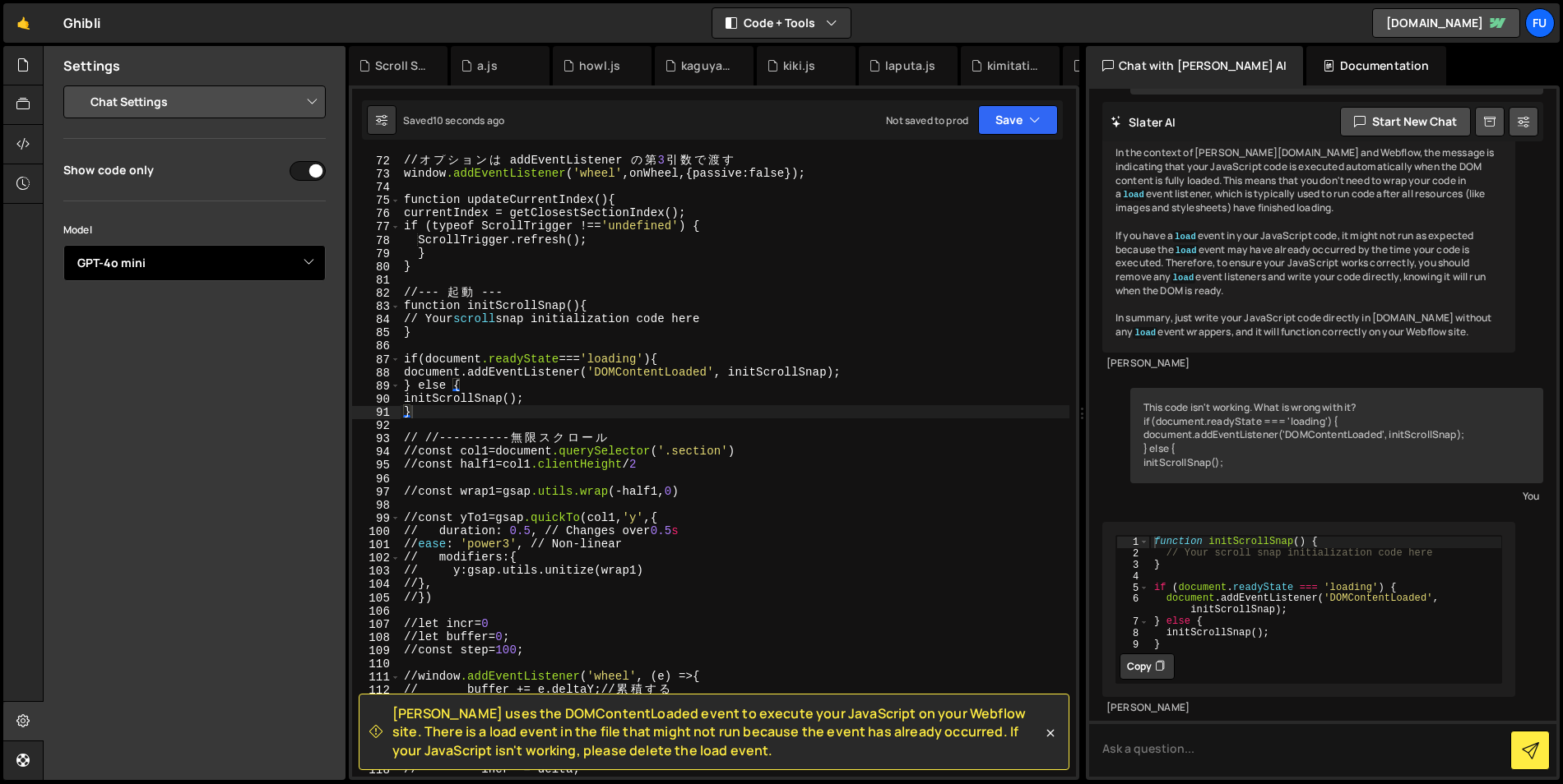
click at [141, 268] on select "Select Model GPT-3.5 GPT-4o mini GPT-4o (Pro) GPT-4.1 (Pro)" at bounding box center [194, 263] width 263 height 36
select select "gpt-4.1"
click at [63, 245] on select "Select Model GPT-3.5 GPT-4o mini GPT-4o (Pro) GPT-4.1 (Pro)" at bounding box center [194, 263] width 263 height 36
click at [140, 272] on select "Select Model GPT-3.5 GPT-4o mini GPT-4o (Pro) GPT-4.1 (Pro)" at bounding box center [194, 263] width 263 height 36
click at [129, 281] on div "Model Select Model GPT-3.5 GPT-4o mini GPT-4o (Pro) GPT-4.1 (Pro)" at bounding box center [194, 262] width 263 height 81
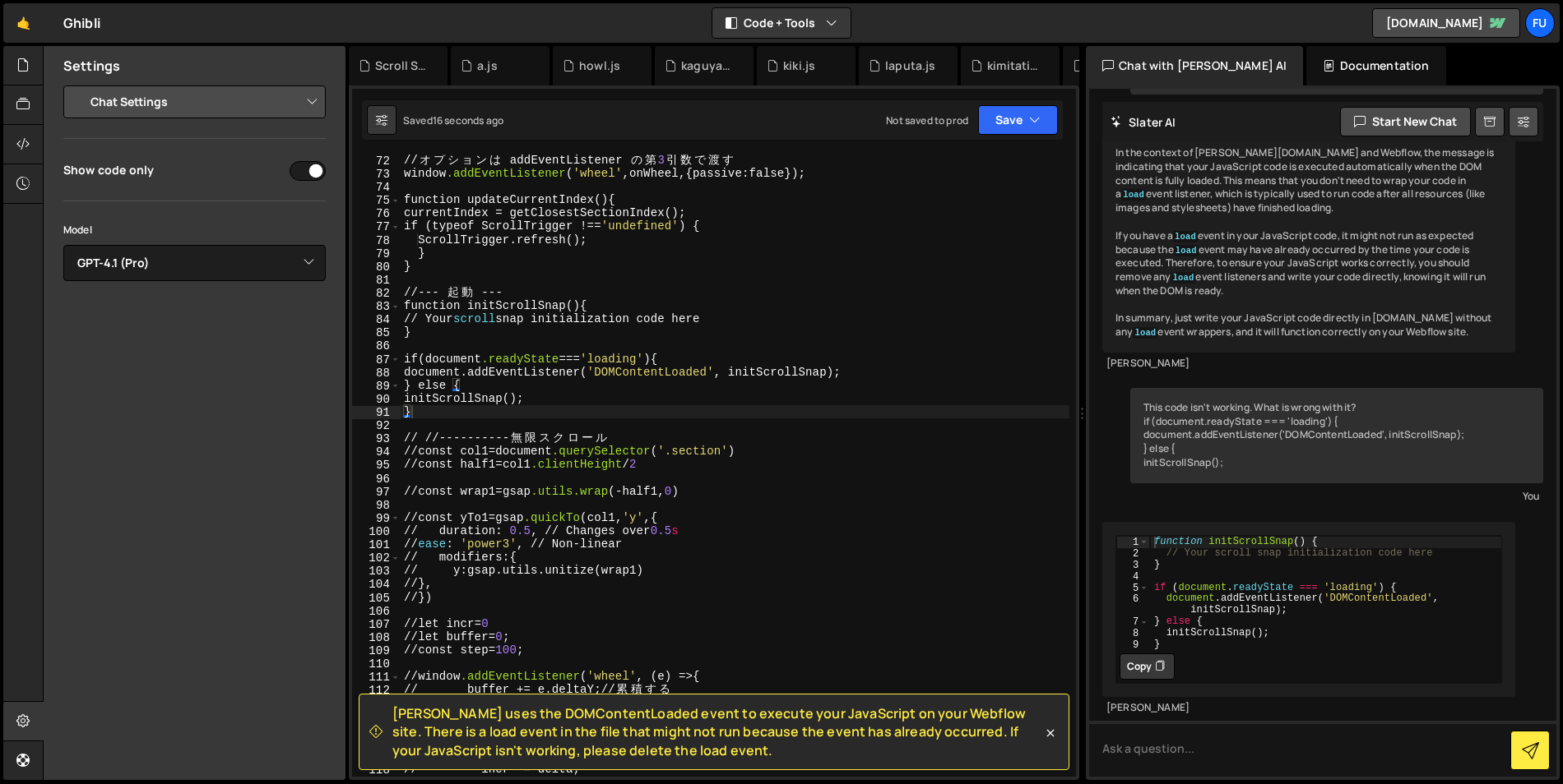
click at [310, 174] on input "checkbox" at bounding box center [308, 170] width 36 height 20
checkbox input "true"
click at [41, 89] on div at bounding box center [23, 105] width 40 height 39
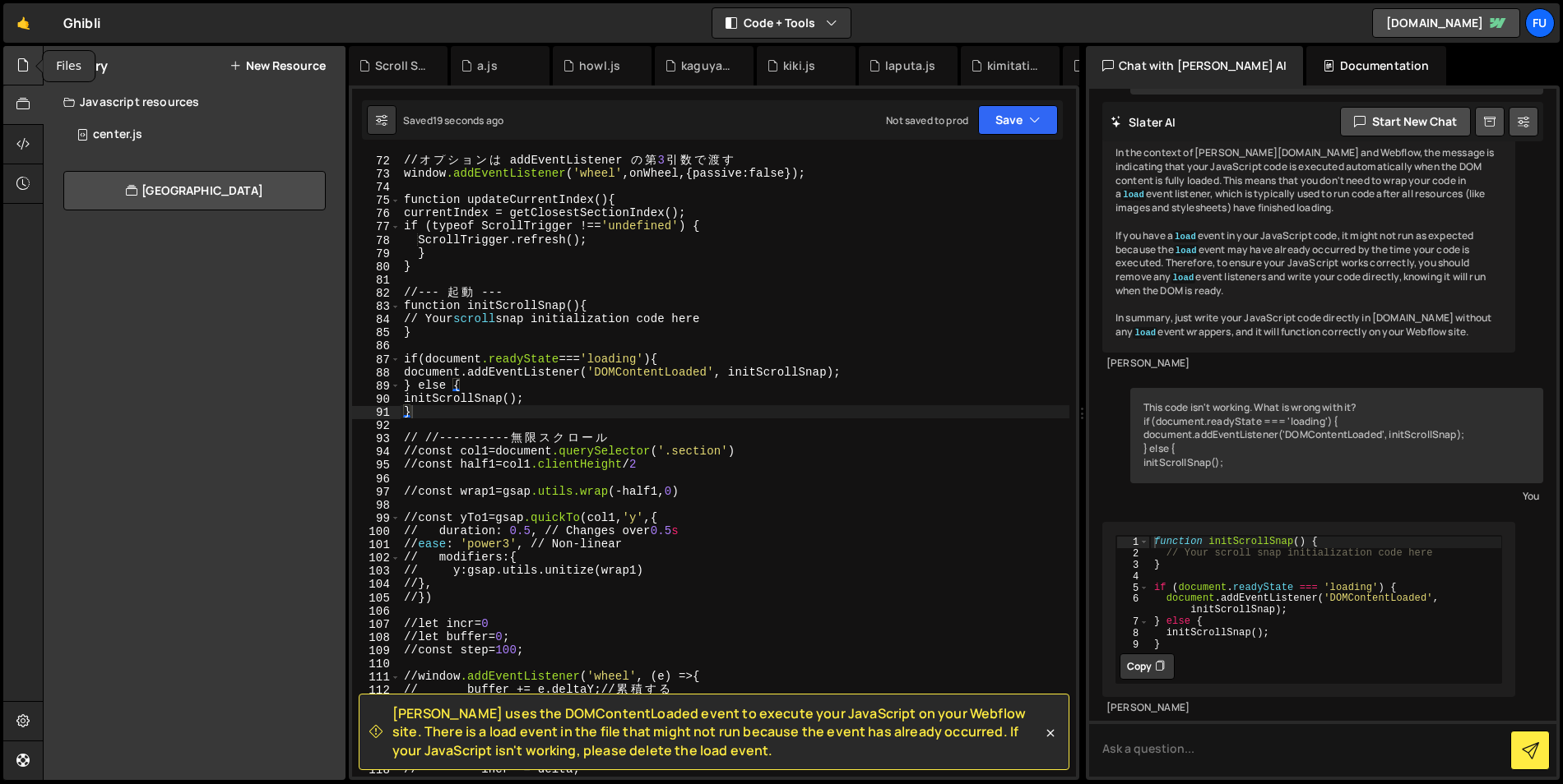
click at [38, 84] on div at bounding box center [23, 66] width 40 height 39
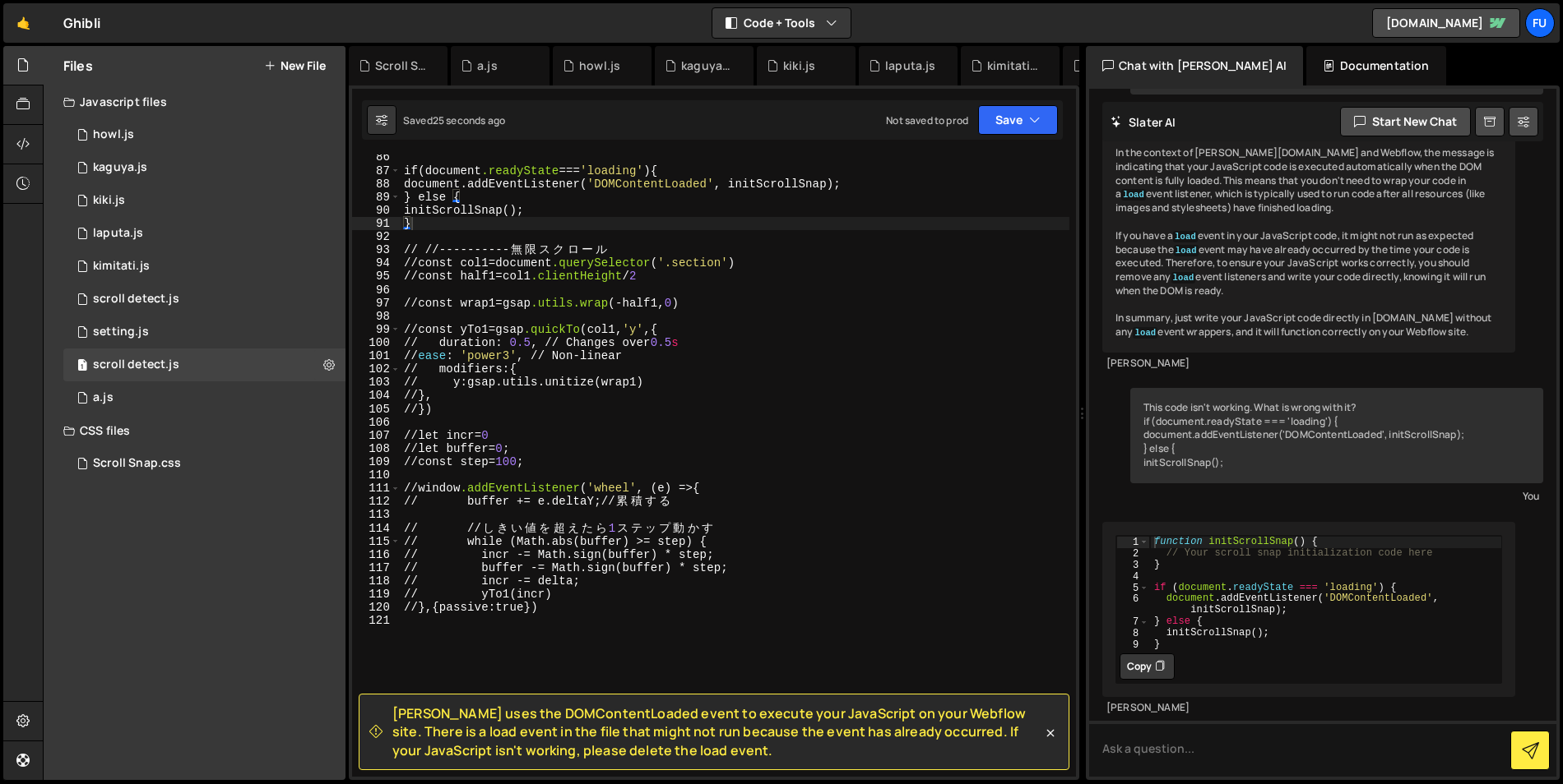
scroll to position [1130, 0]
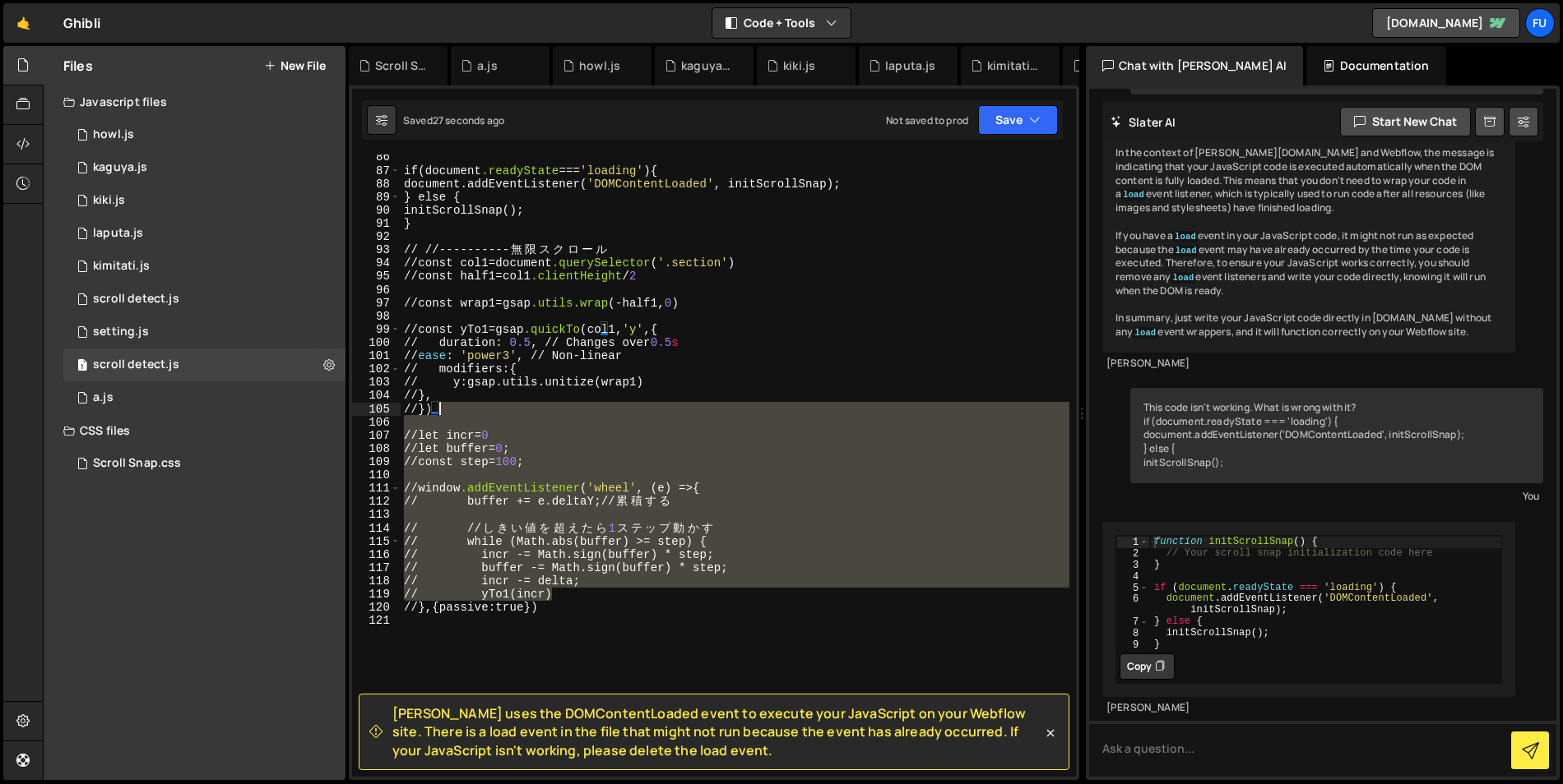
drag, startPoint x: 689, startPoint y: 600, endPoint x: 480, endPoint y: 406, distance: 285.2
click at [480, 406] on div "if ( document .readyState === ' loading ' ) { document.addEventListener( ' DOMC…" at bounding box center [735, 476] width 669 height 649
click at [540, 503] on div "if ( document .readyState === ' loading ' ) { document.addEventListener( ' DOMC…" at bounding box center [735, 465] width 669 height 622
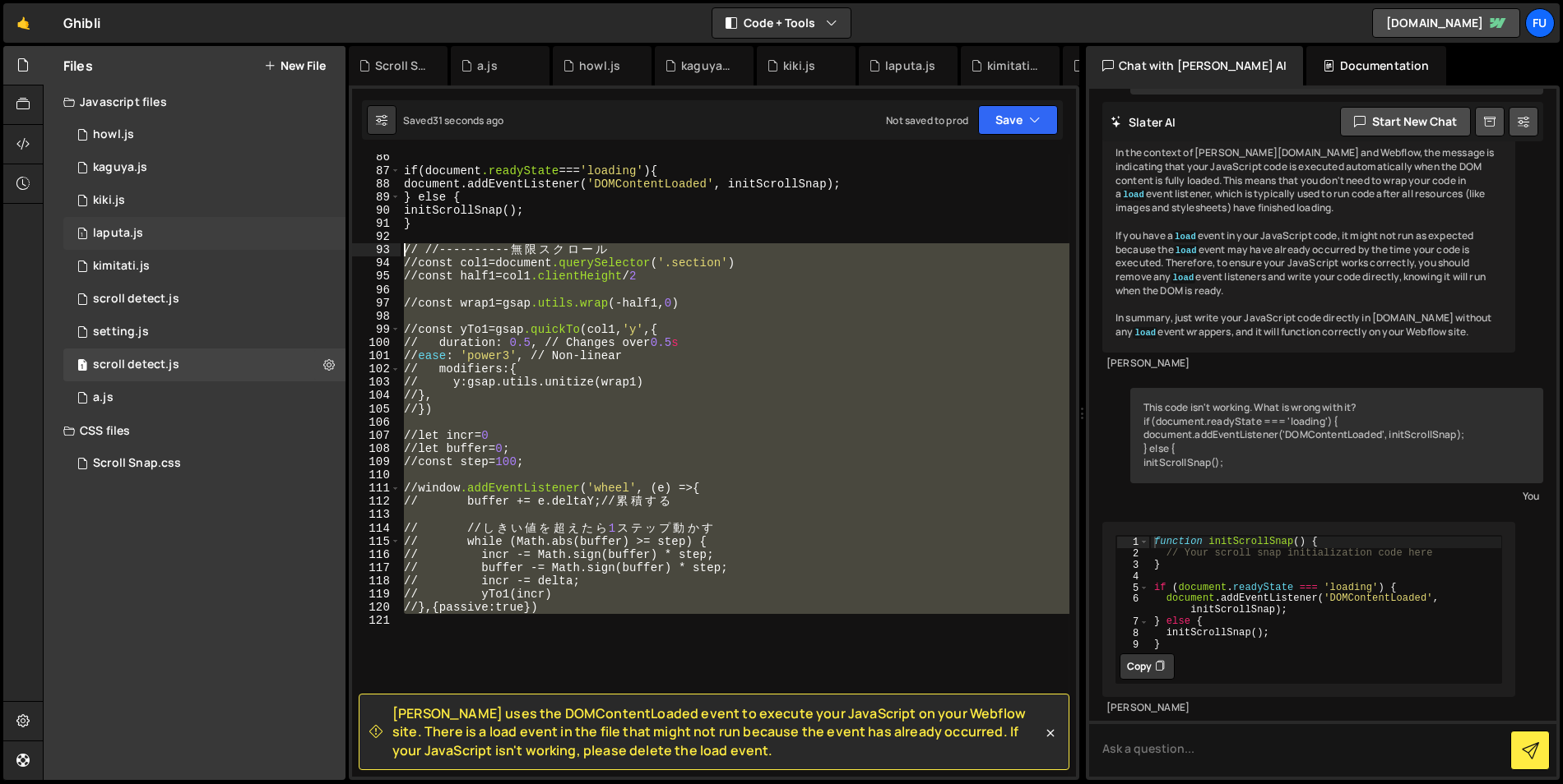
drag, startPoint x: 643, startPoint y: 620, endPoint x: 328, endPoint y: 245, distance: 489.7
click at [328, 245] on div "Files New File Javascript files 1 howl.js 0 1 kaguya.js 0 1 kiki.js 0 1 laputa.…" at bounding box center [802, 413] width 1520 height 735
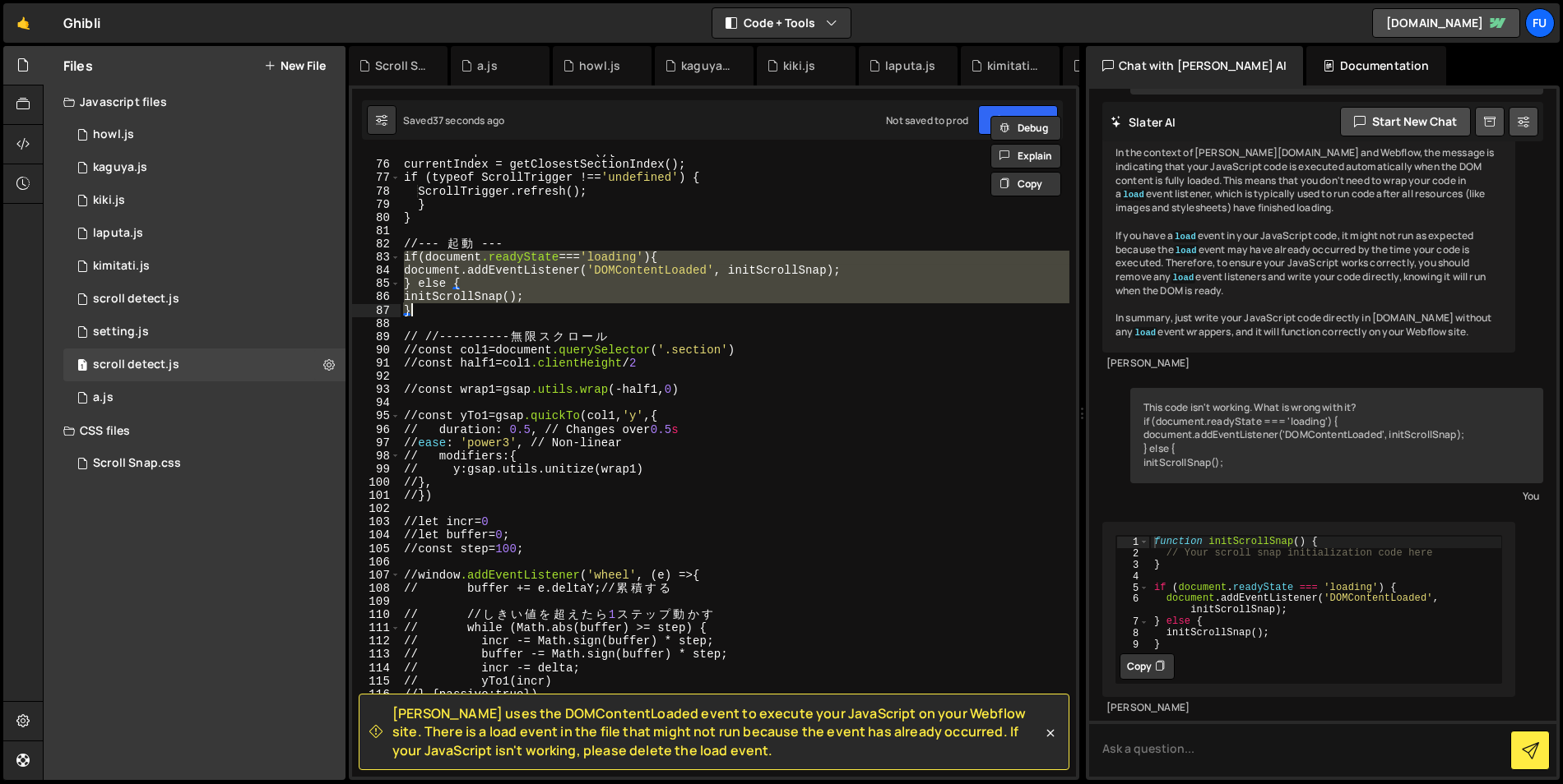
type textarea "// }, { passive: true })"
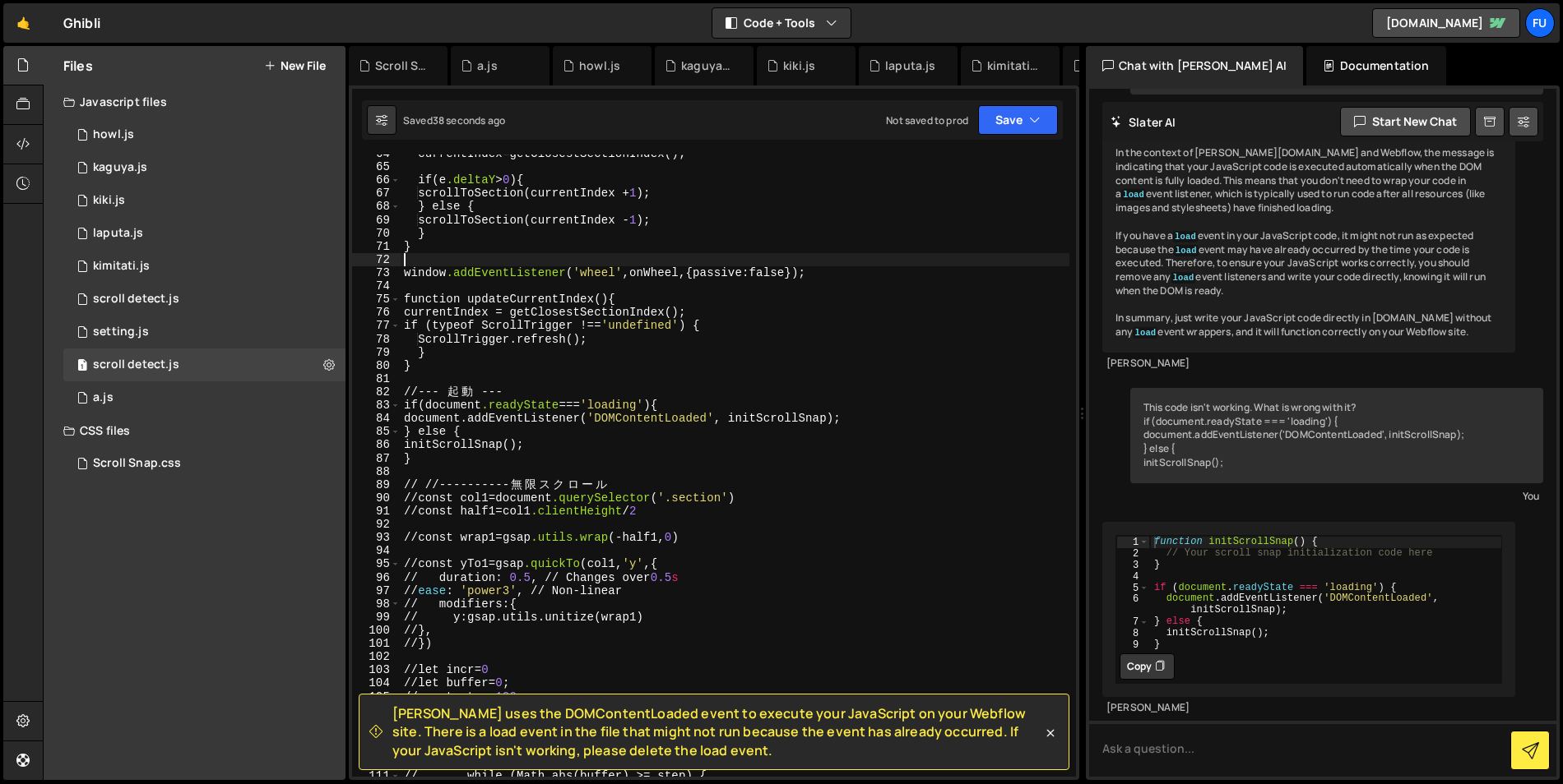
scroll to position [841, 0]
type textarea "window.addEventListener('wheel', onWheel, { passive: false });"
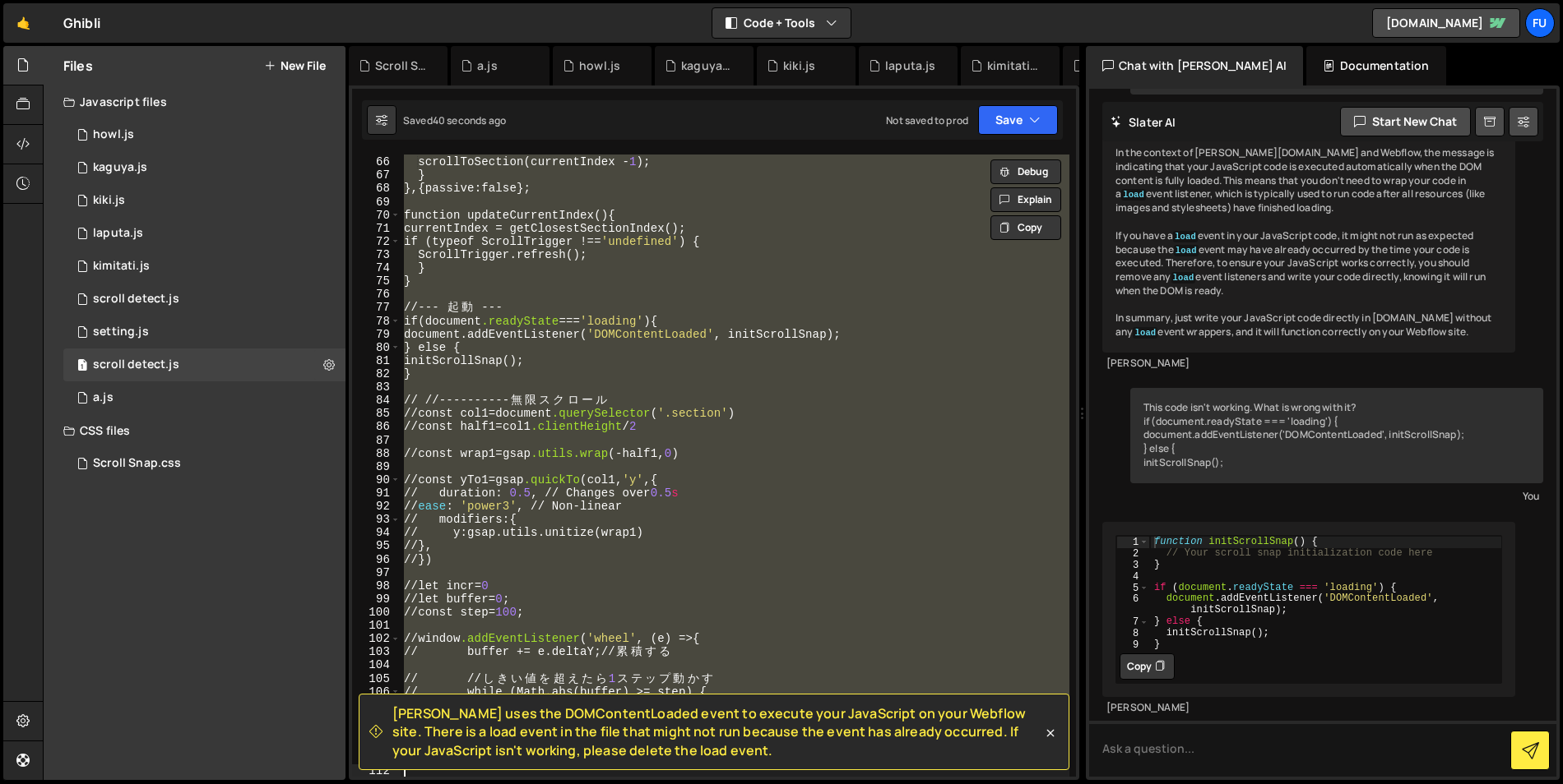
scroll to position [860, 0]
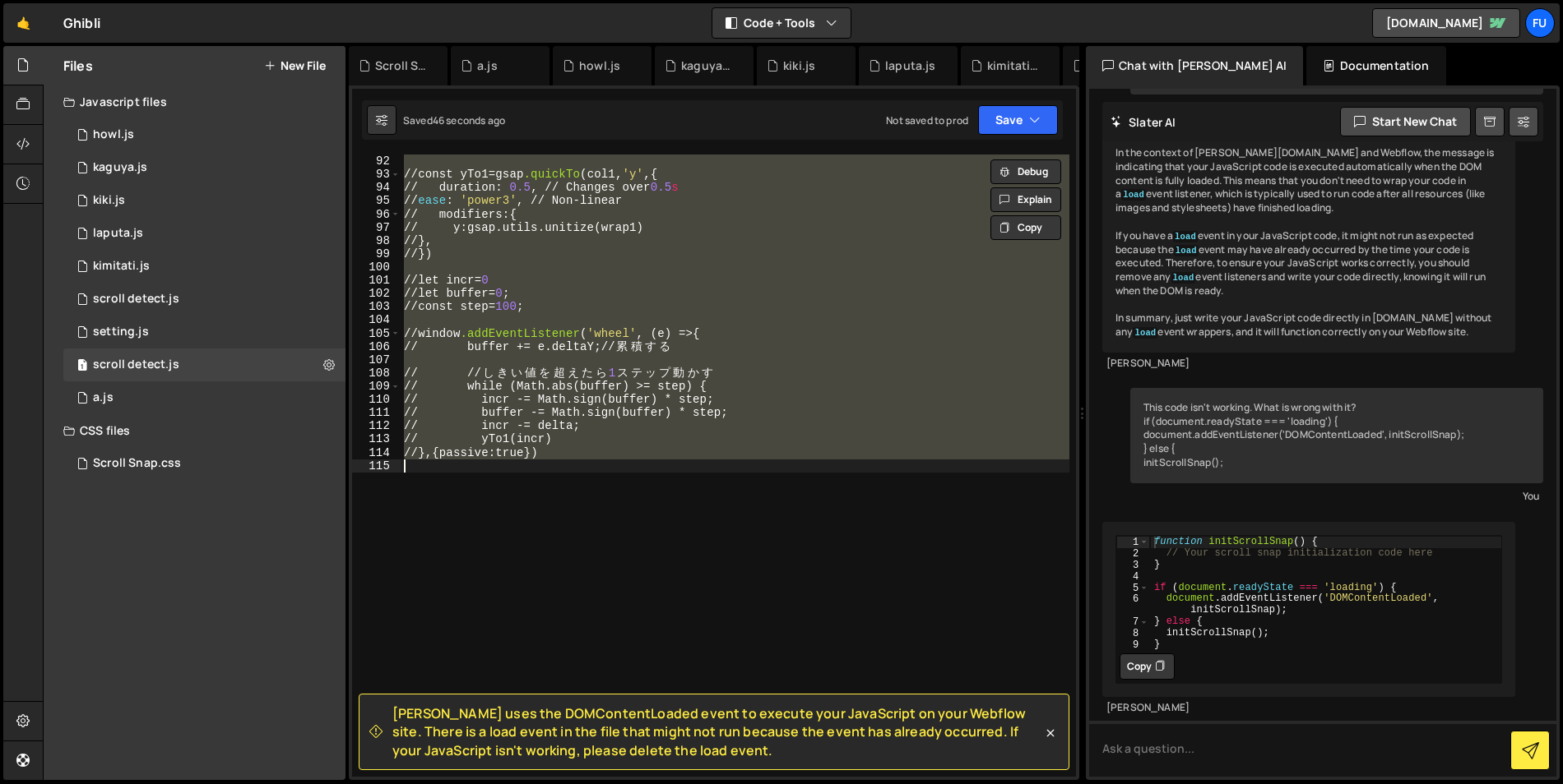
type textarea "}"
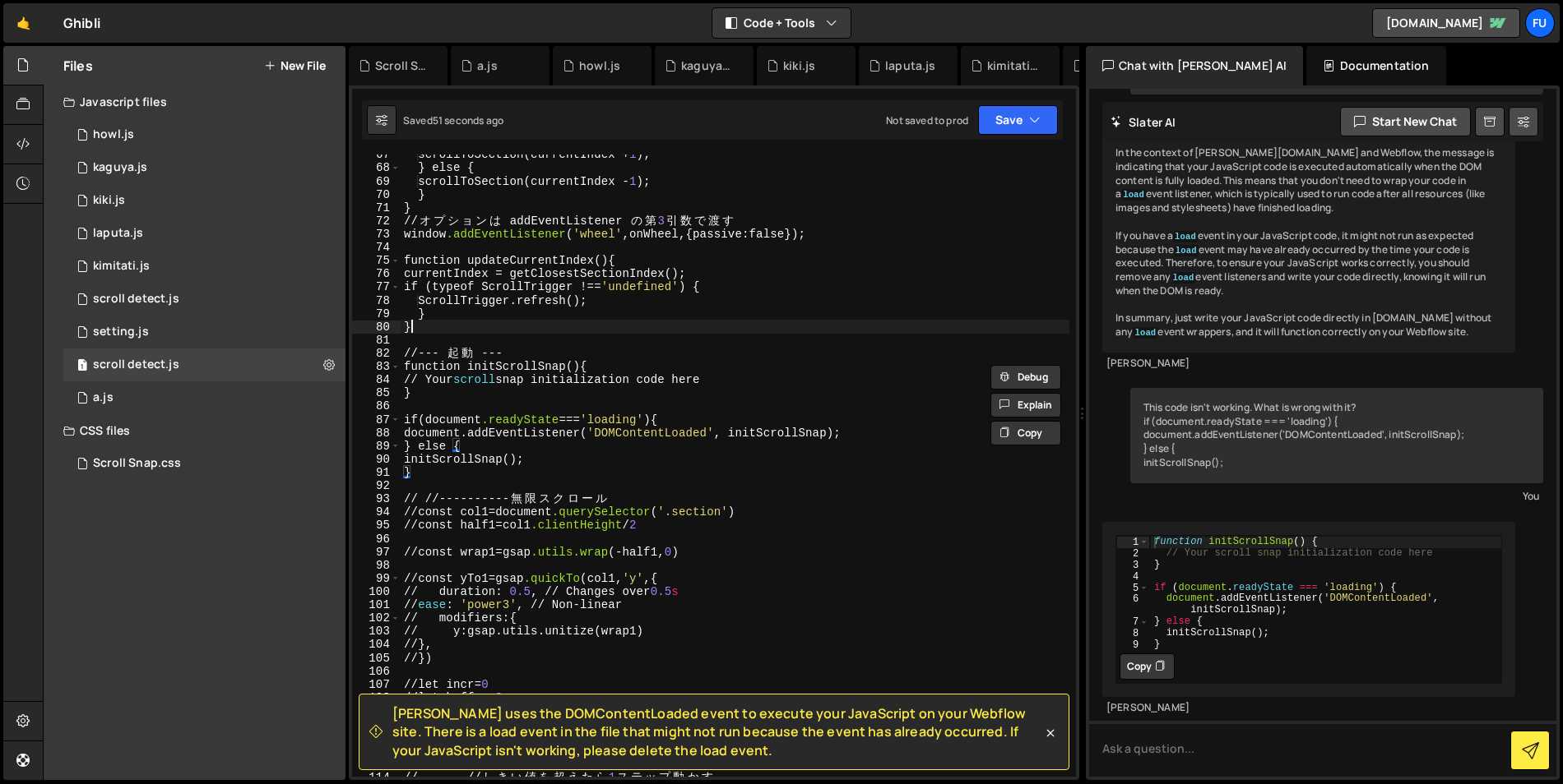
click at [651, 331] on div "scrollToSection(currentIndex + 1 ) ; } else { scrollToSection(currentIndex - 1 …" at bounding box center [735, 473] width 669 height 649
drag, startPoint x: 570, startPoint y: 349, endPoint x: 372, endPoint y: 353, distance: 198.0
click at [372, 353] on div "} 67 68 69 70 71 72 73 74 75 76 77 78 79 80 81 82 83 84 85 86 87 88 89 90 91 92…" at bounding box center [714, 465] width 724 height 622
click at [593, 456] on div "scrollToSection(currentIndex + 1 ) ; } else { scrollToSection(currentIndex - 1 …" at bounding box center [735, 473] width 669 height 649
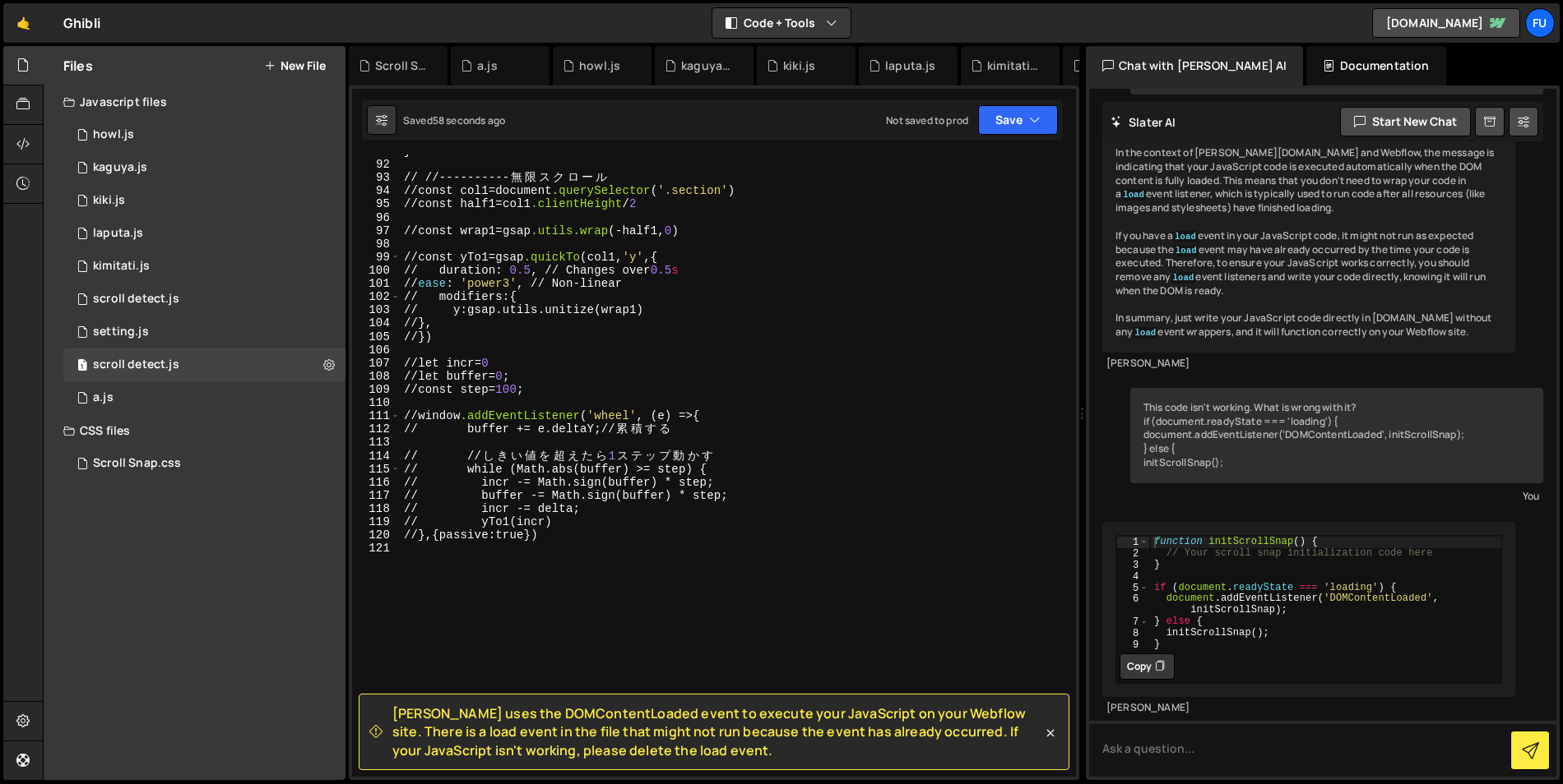
scroll to position [1204, 0]
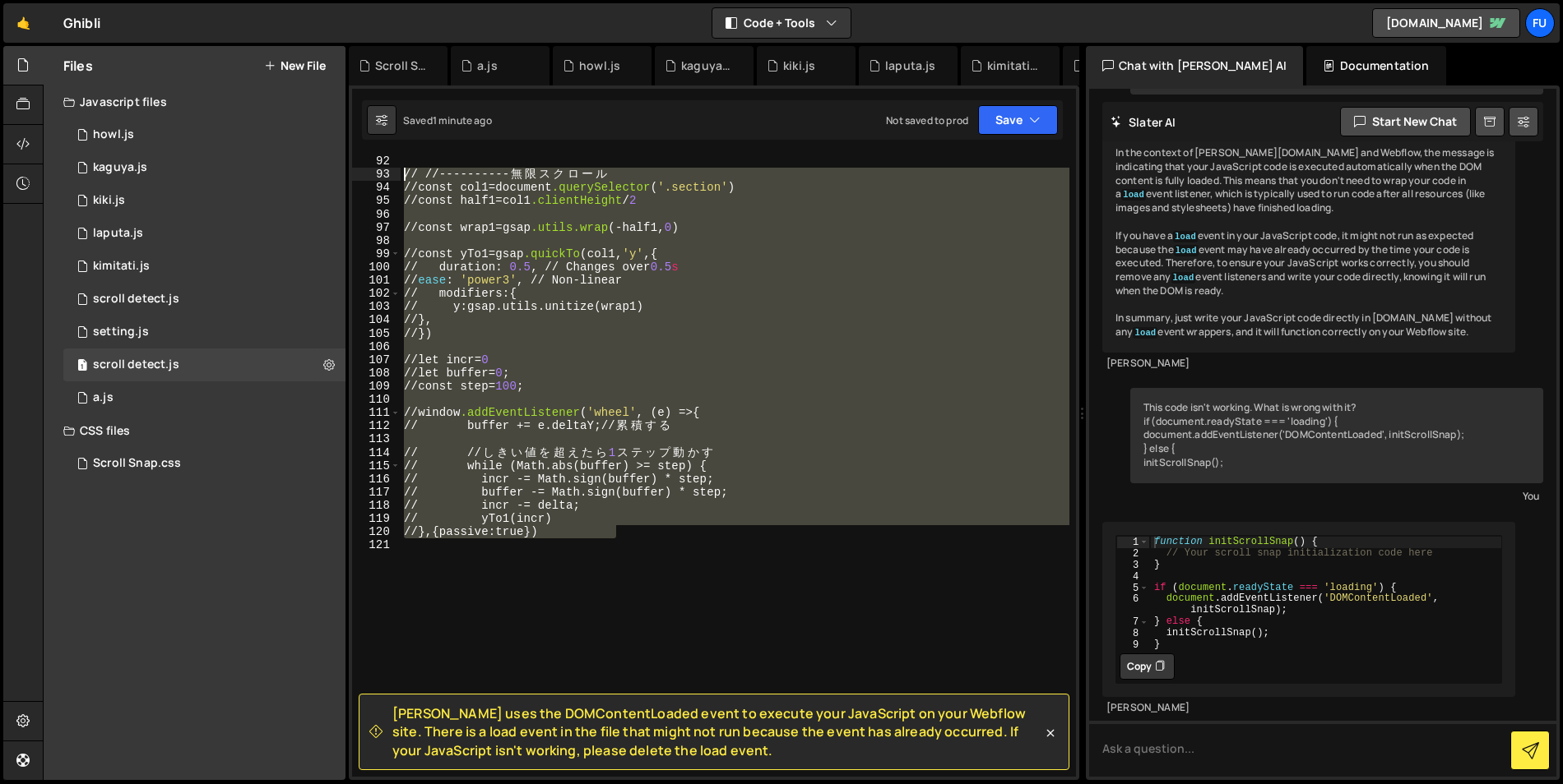
drag, startPoint x: 690, startPoint y: 531, endPoint x: 386, endPoint y: 180, distance: 464.3
click at [386, 180] on div "initScrollSnap(); 91 92 93 94 95 96 97 98 99 100 101 102 103 104 105 106 107 10…" at bounding box center [714, 465] width 724 height 622
type textarea "/*// //----------無限スクロール*/ /*// const col1 = document.querySelector('.section')…"
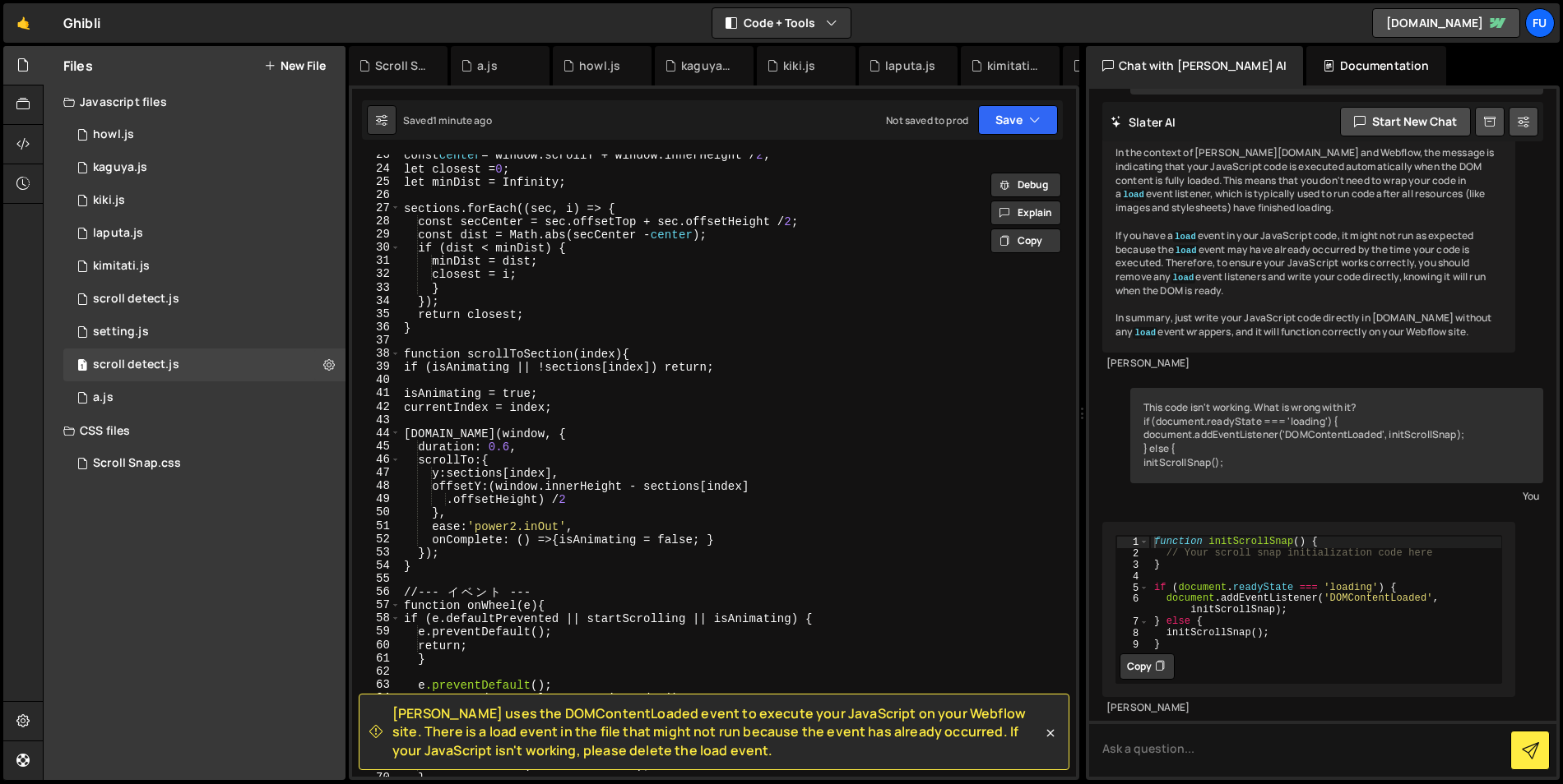
scroll to position [297, 0]
click at [135, 314] on div "1 scroll detect.js 0" at bounding box center [204, 299] width 282 height 33
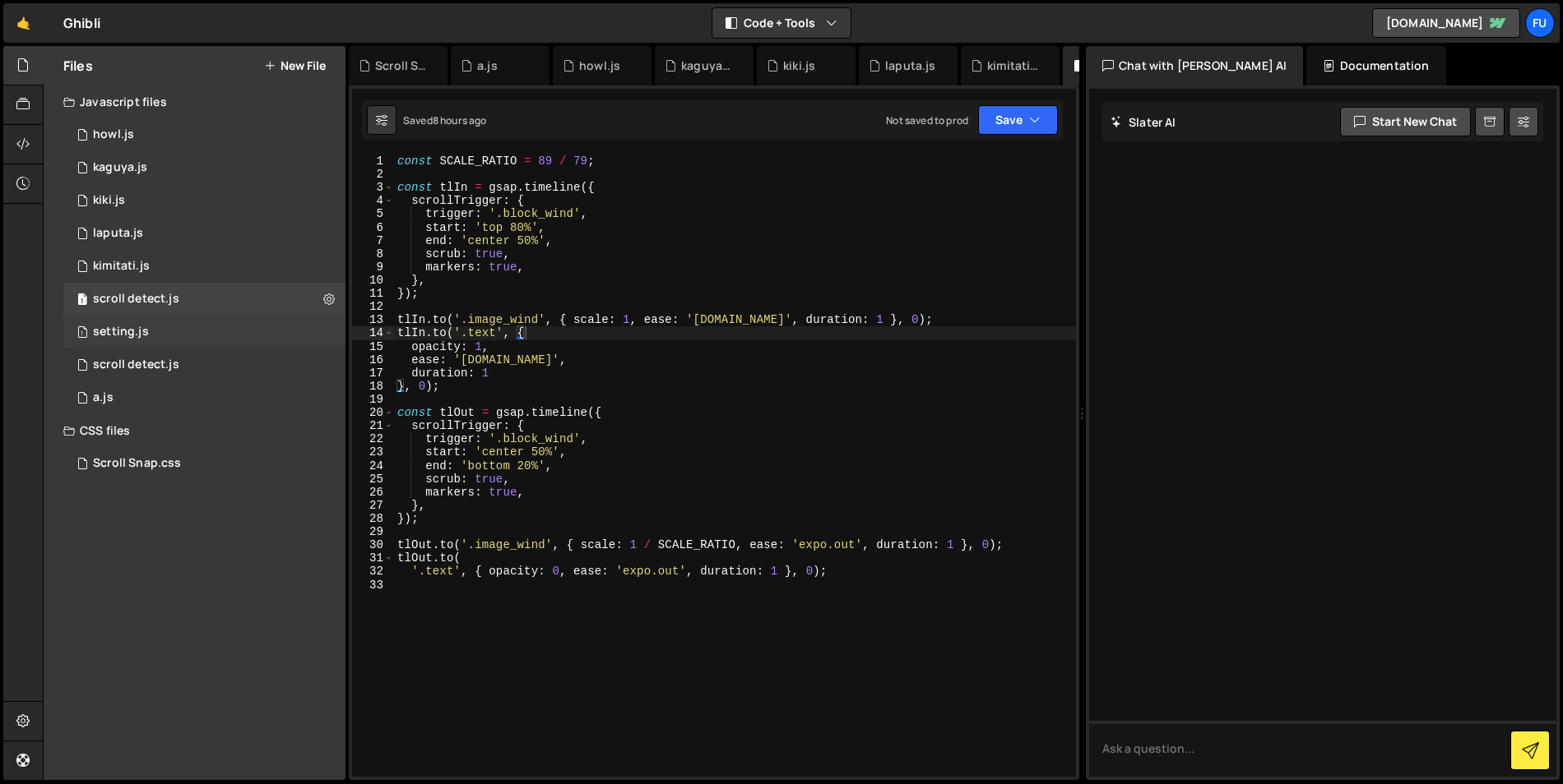
click at [134, 326] on div "setting.js" at bounding box center [121, 331] width 56 height 14
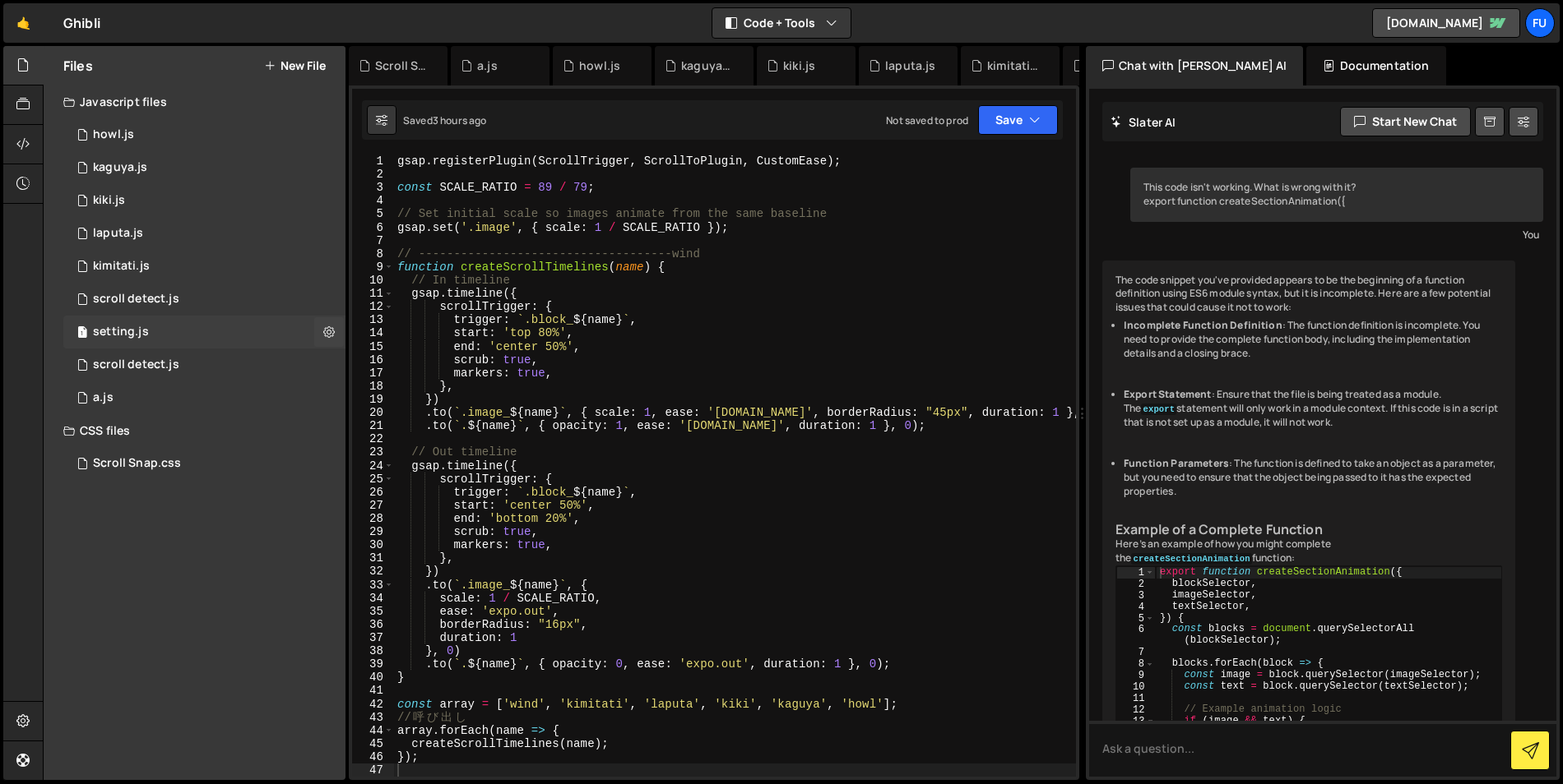
scroll to position [525, 0]
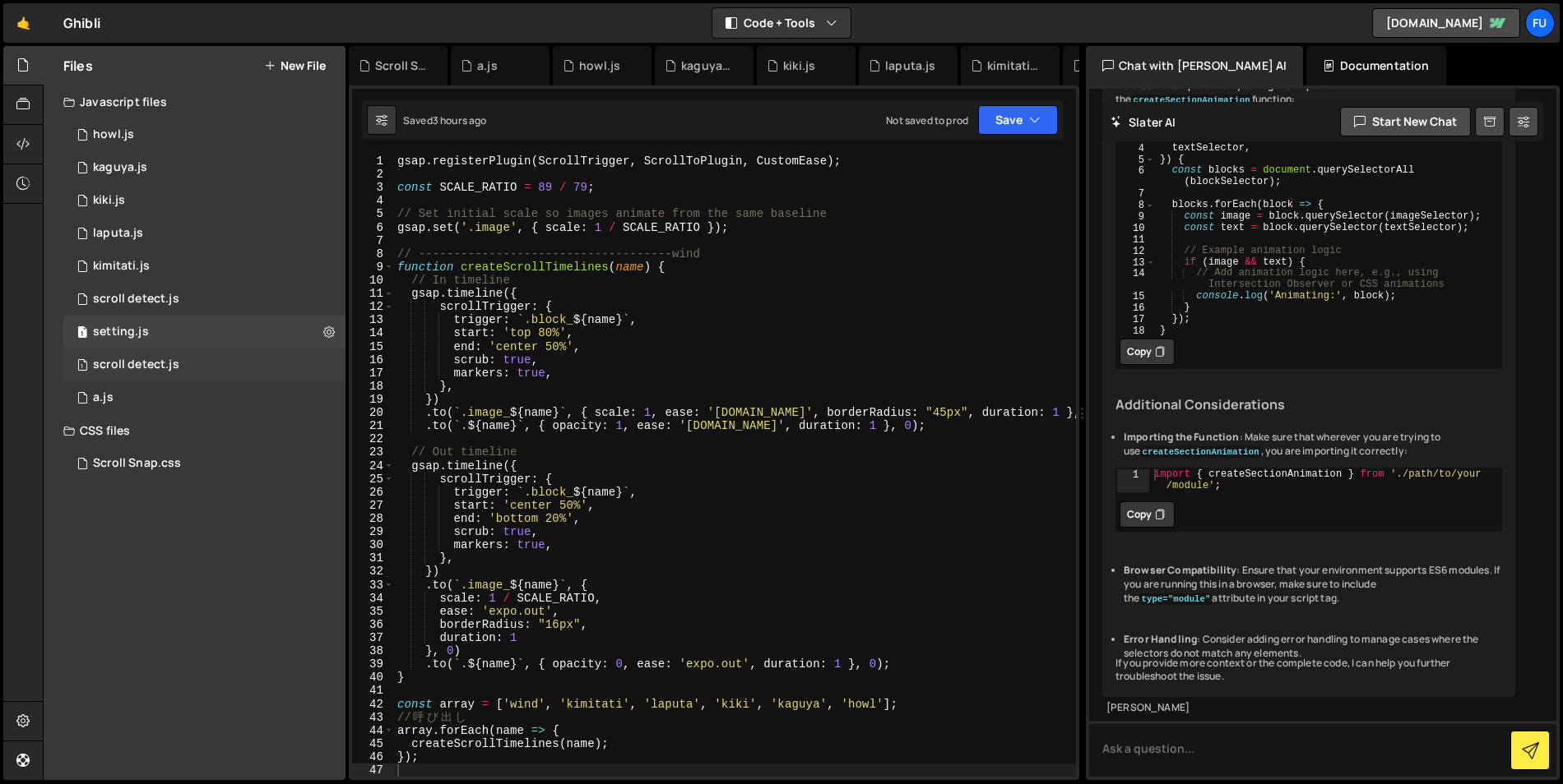
click at [295, 355] on div "1 scroll detect.js 0" at bounding box center [204, 365] width 282 height 33
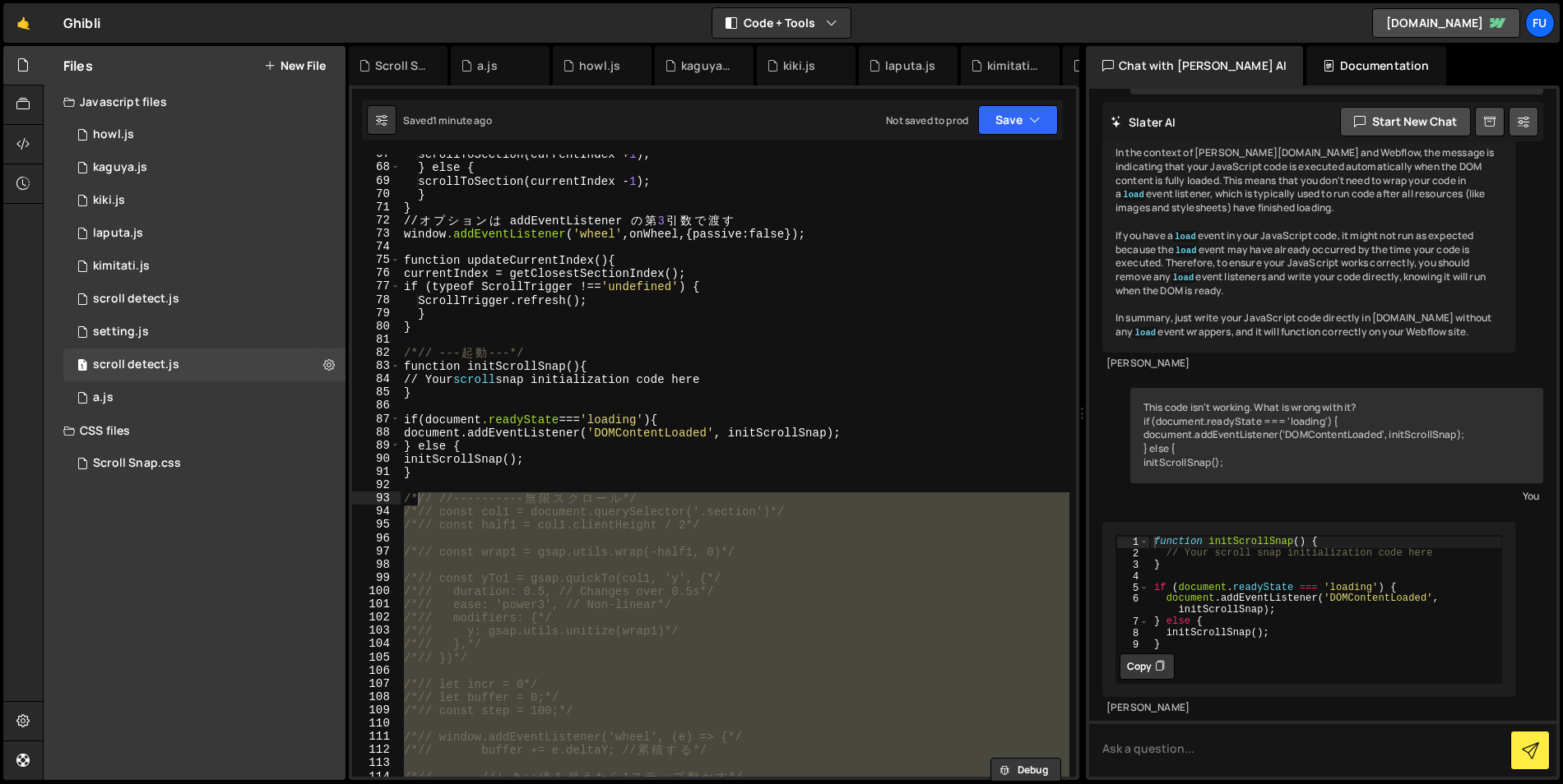
scroll to position [880, 0]
click at [490, 481] on div "scrollToSection(currentIndex + 1 ) ; } else { scrollToSection(currentIndex - 1 …" at bounding box center [735, 473] width 669 height 649
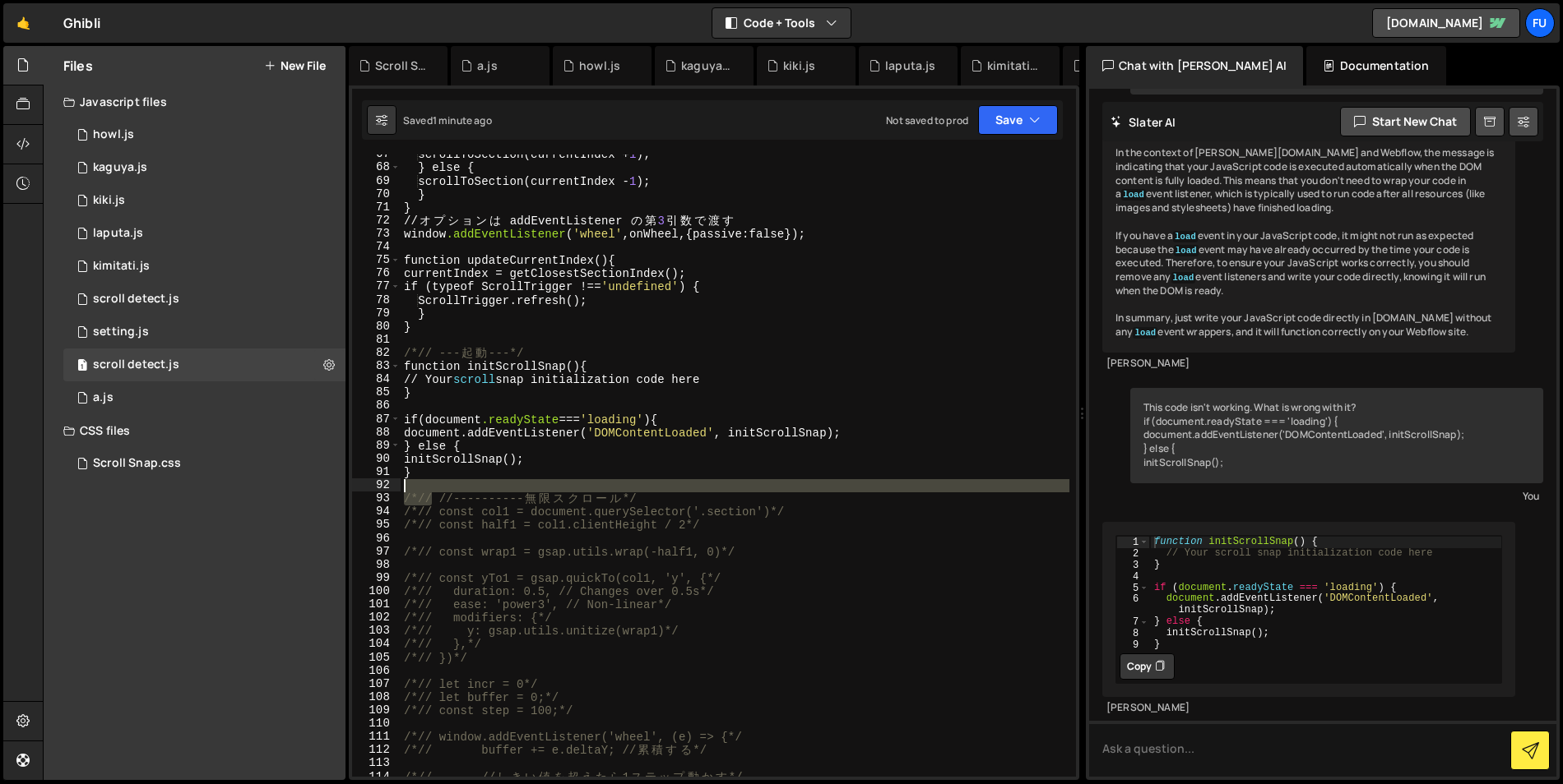
drag, startPoint x: 432, startPoint y: 501, endPoint x: 384, endPoint y: 488, distance: 49.7
click at [384, 488] on div "67 68 69 70 71 72 73 74 75 76 77 78 79 80 81 82 83 84 85 86 87 88 89 90 91 92 9…" at bounding box center [714, 465] width 724 height 622
click at [507, 493] on div "scrollToSection(currentIndex + 1 ) ; } else { scrollToSection(currentIndex - 1 …" at bounding box center [735, 473] width 669 height 649
click at [462, 500] on div "scrollToSection(currentIndex + 1 ) ; } else { scrollToSection(currentIndex - 1 …" at bounding box center [735, 473] width 669 height 649
drag, startPoint x: 453, startPoint y: 496, endPoint x: 393, endPoint y: 497, distance: 60.0
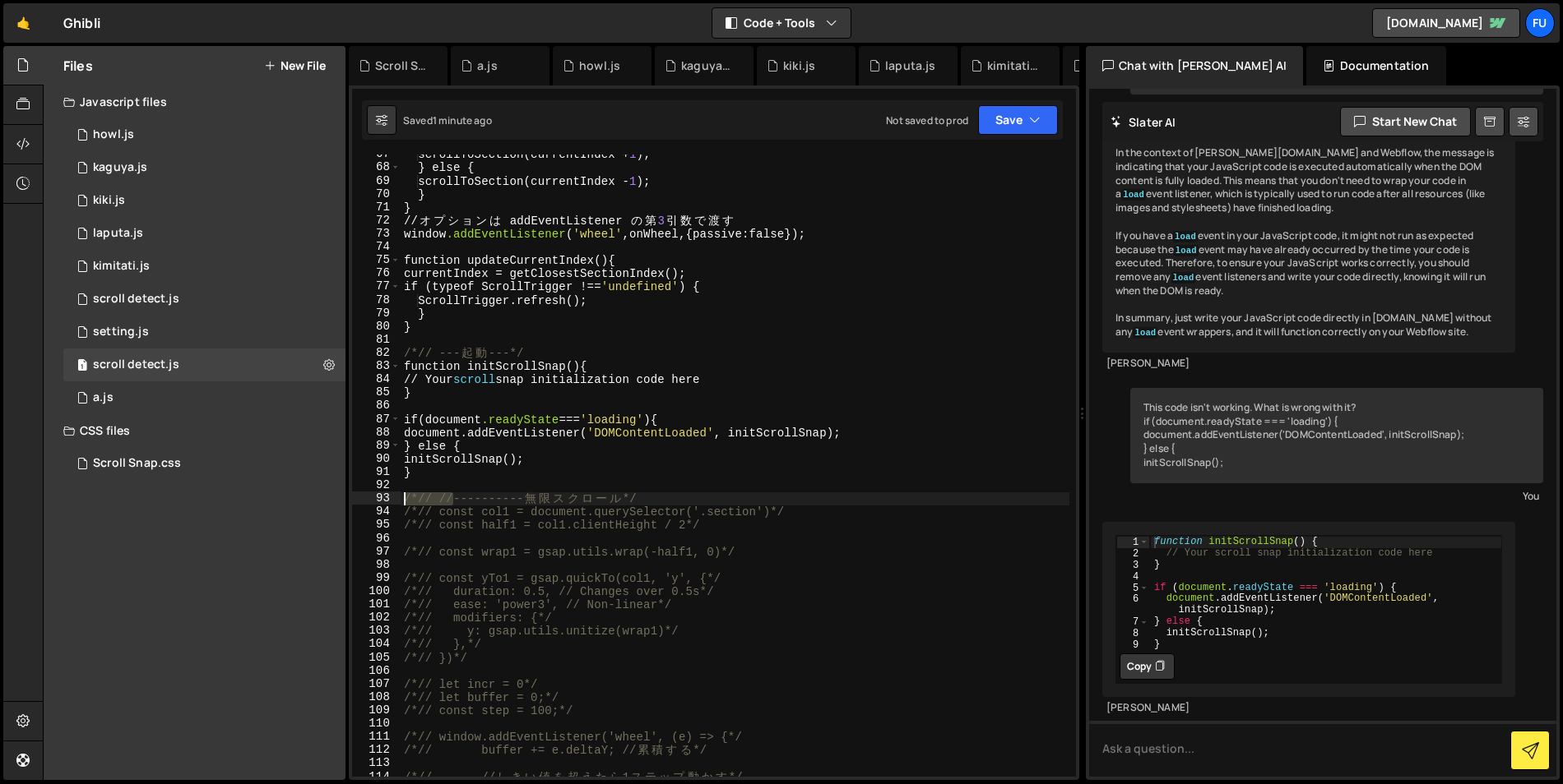
click at [393, 497] on div "/*// //----------無限スクロール*/ 67 68 69 70 71 72 73 74 75 76 77 78 79 80 81 82 83 8…" at bounding box center [714, 465] width 724 height 622
type textarea "/*// //----------無限スクロール*/"
click at [570, 533] on div "scrollToSection(currentIndex + 1 ) ; } else { scrollToSection(currentIndex - 1 …" at bounding box center [735, 473] width 669 height 649
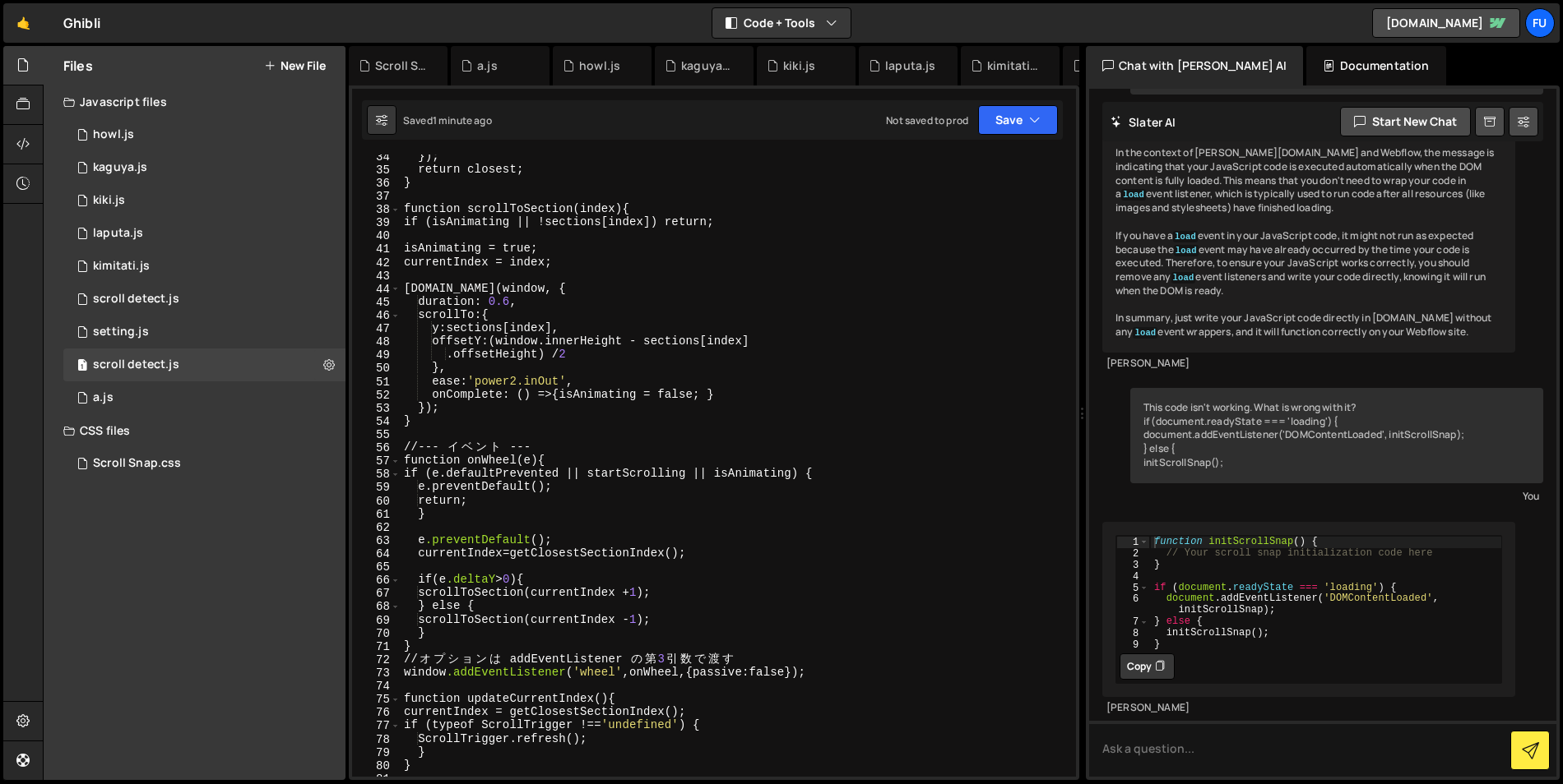
scroll to position [560, 0]
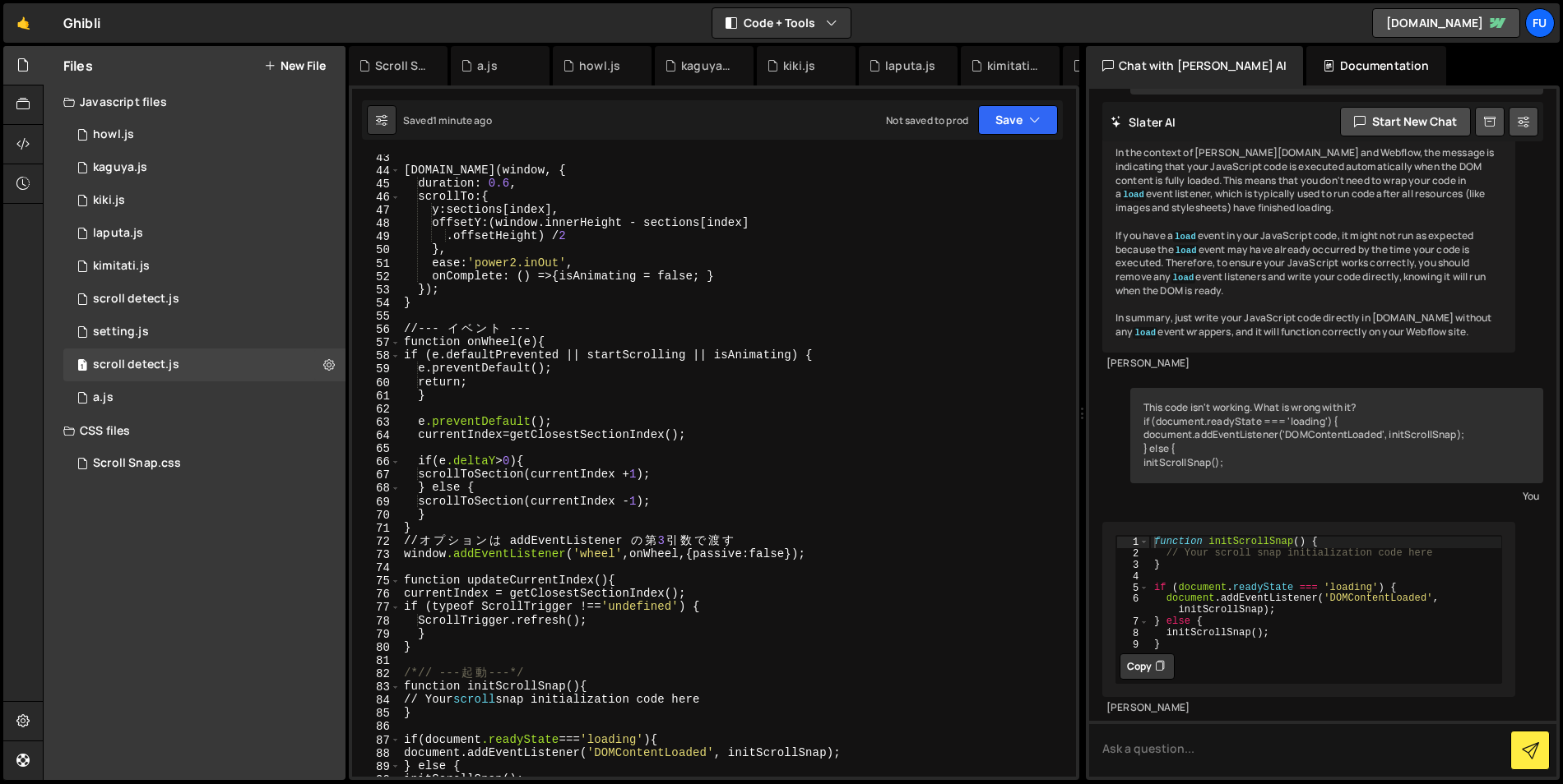
click at [747, 540] on div "[DOMAIN_NAME](window, { duration : 0.6 , scrollTo : { y : sections[index], offs…" at bounding box center [735, 476] width 669 height 649
click at [622, 418] on div "[DOMAIN_NAME](window, { duration : 0.6 , scrollTo : { y : sections[index], offs…" at bounding box center [735, 476] width 669 height 649
type textarea "e.preventDefault();"
click at [605, 318] on div "[DOMAIN_NAME](window, { duration : 0.6 , scrollTo : { y : sections[index], offs…" at bounding box center [735, 476] width 669 height 649
click at [603, 332] on div "[DOMAIN_NAME](window, { duration : 0.6 , scrollTo : { y : sections[index], offs…" at bounding box center [735, 476] width 669 height 649
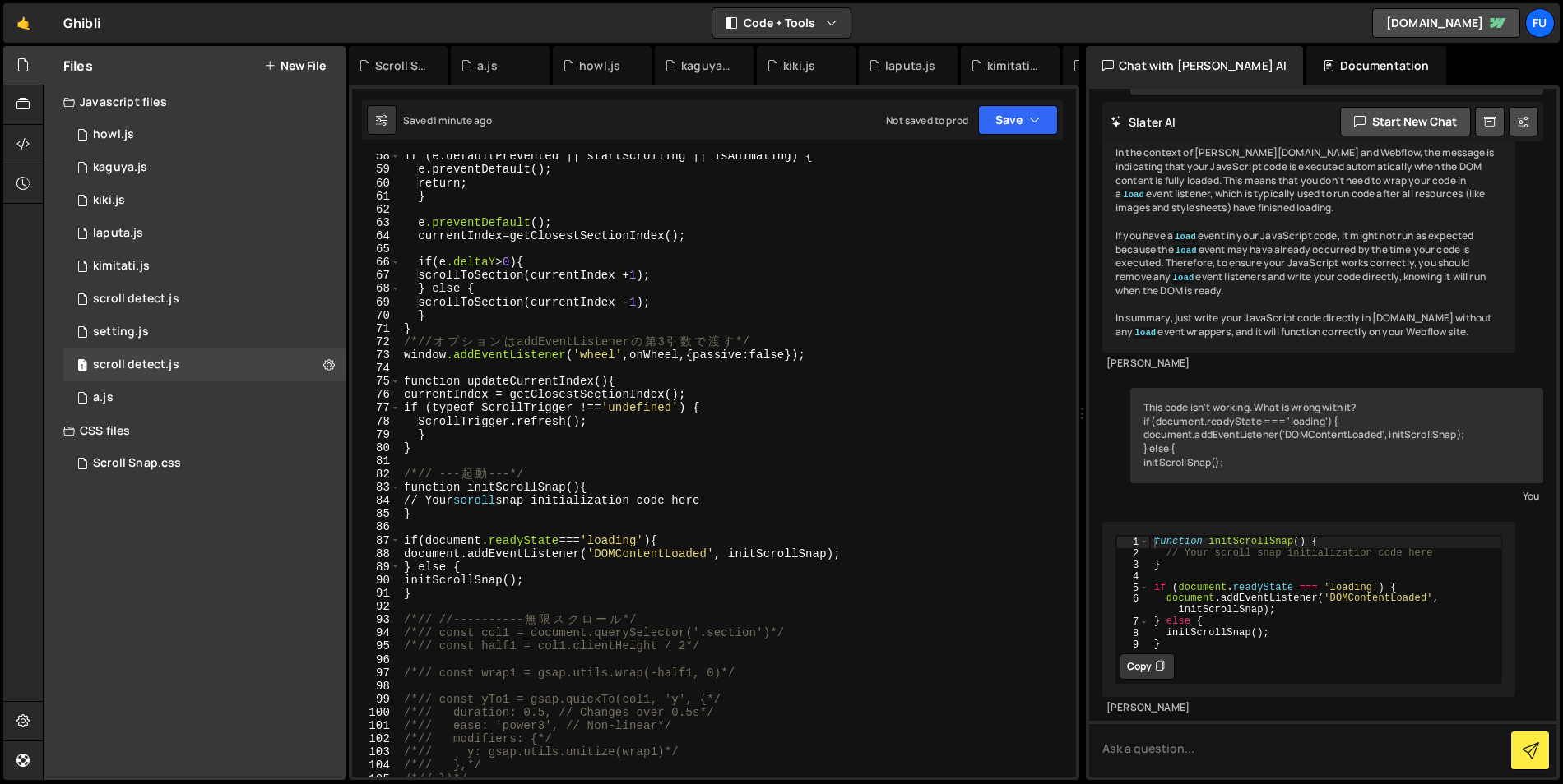
scroll to position [780, 0]
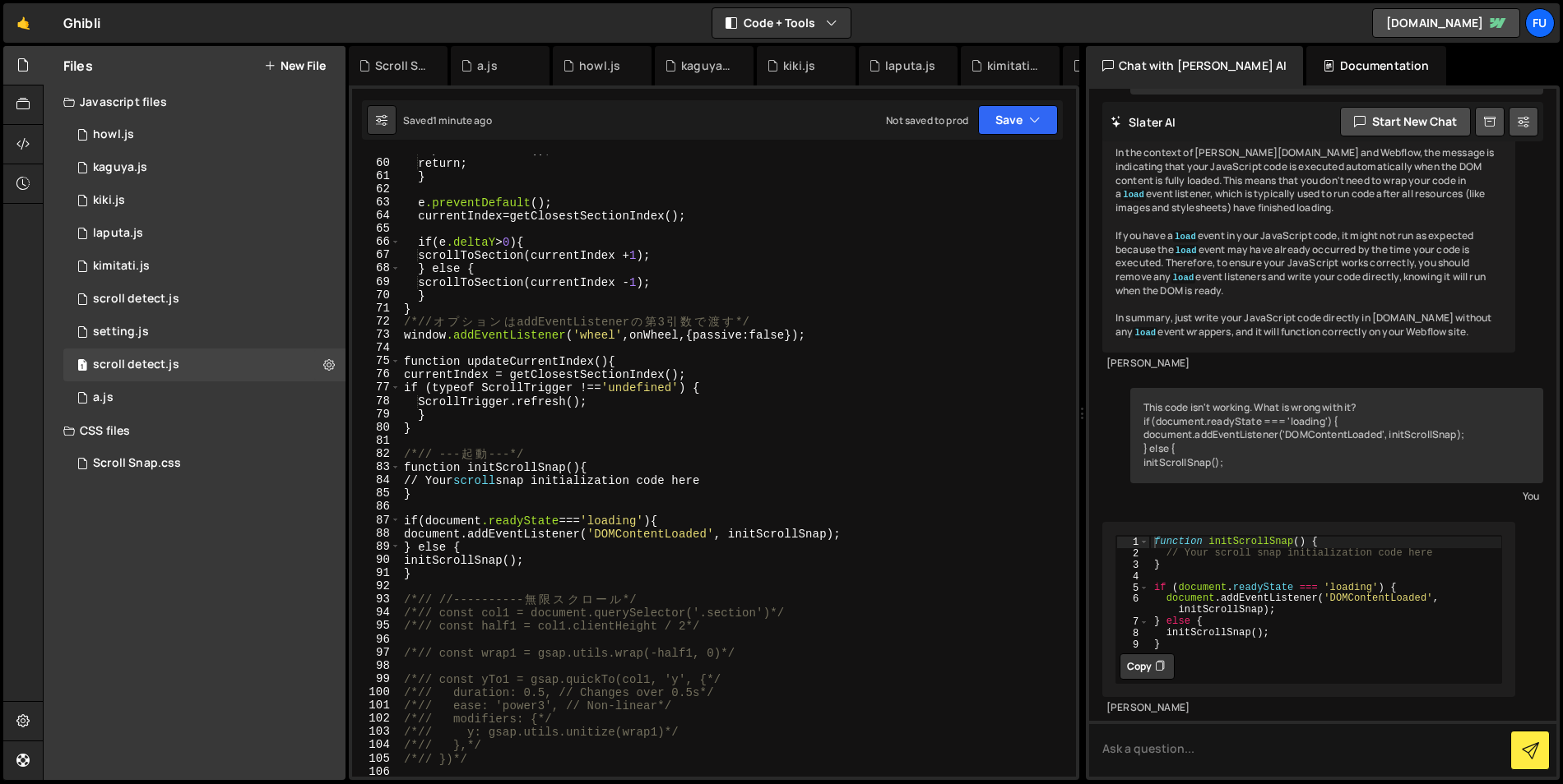
click at [638, 534] on div "e.preventDefault() ; return ; } e .preventDefault (); currentIndex = getClosest…" at bounding box center [735, 468] width 669 height 649
click at [634, 545] on div "e.preventDefault() ; return ; } e .preventDefault (); currentIndex = getClosest…" at bounding box center [735, 468] width 669 height 649
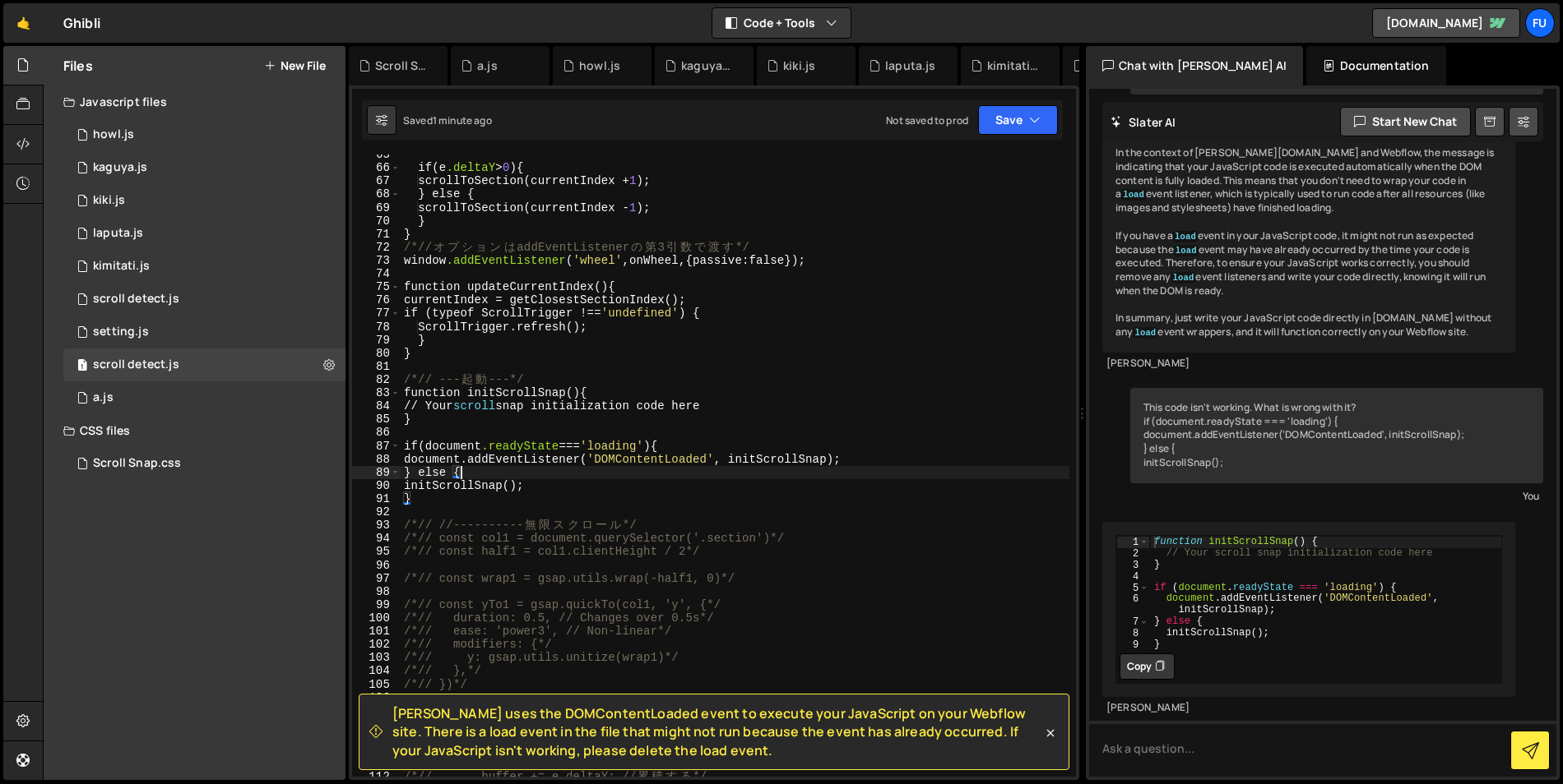
scroll to position [853, 0]
click at [229, 325] on div "1 setting.js 0" at bounding box center [204, 331] width 282 height 33
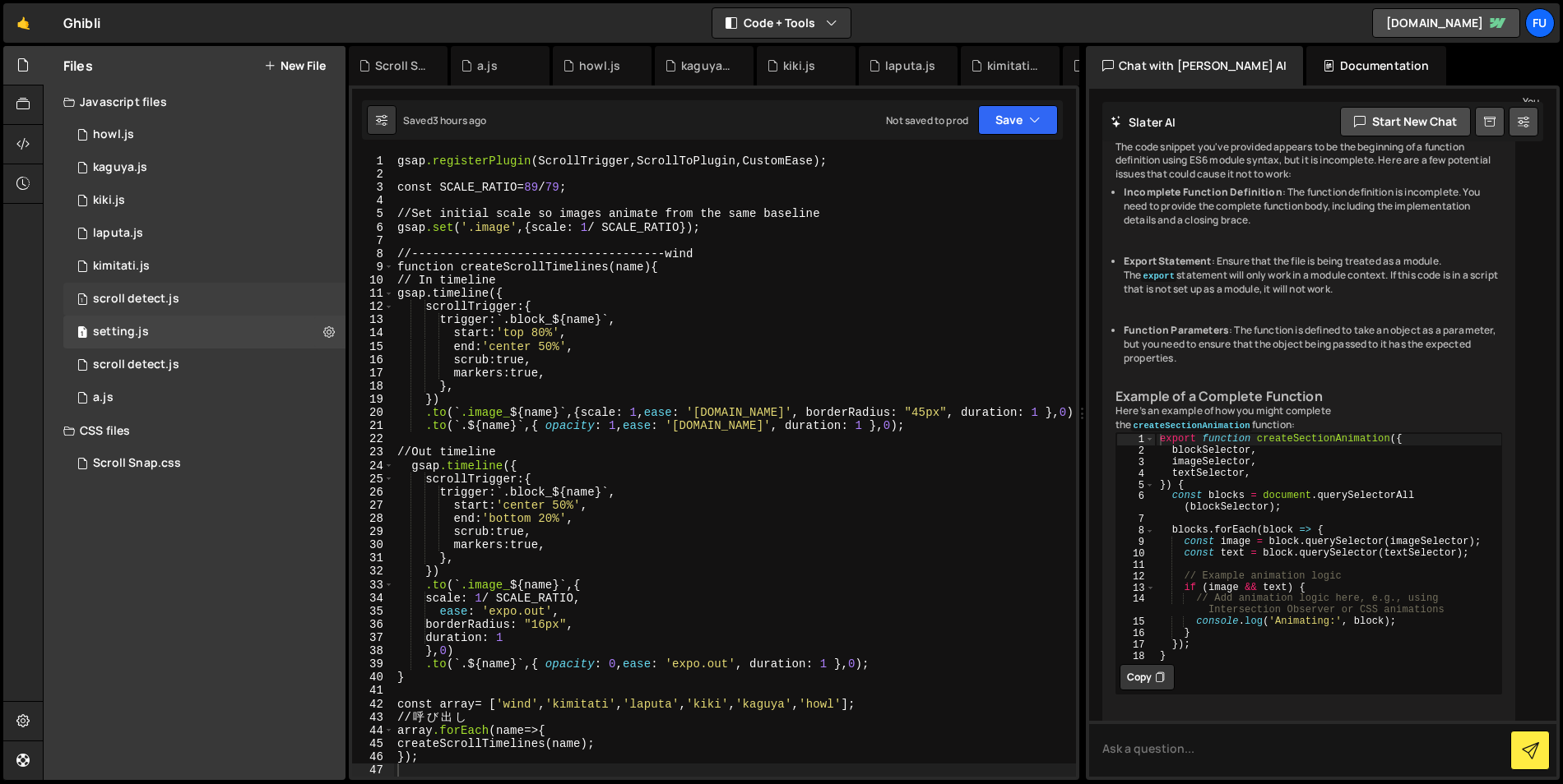
click at [225, 310] on div "1 scroll detect.js 0" at bounding box center [204, 299] width 282 height 33
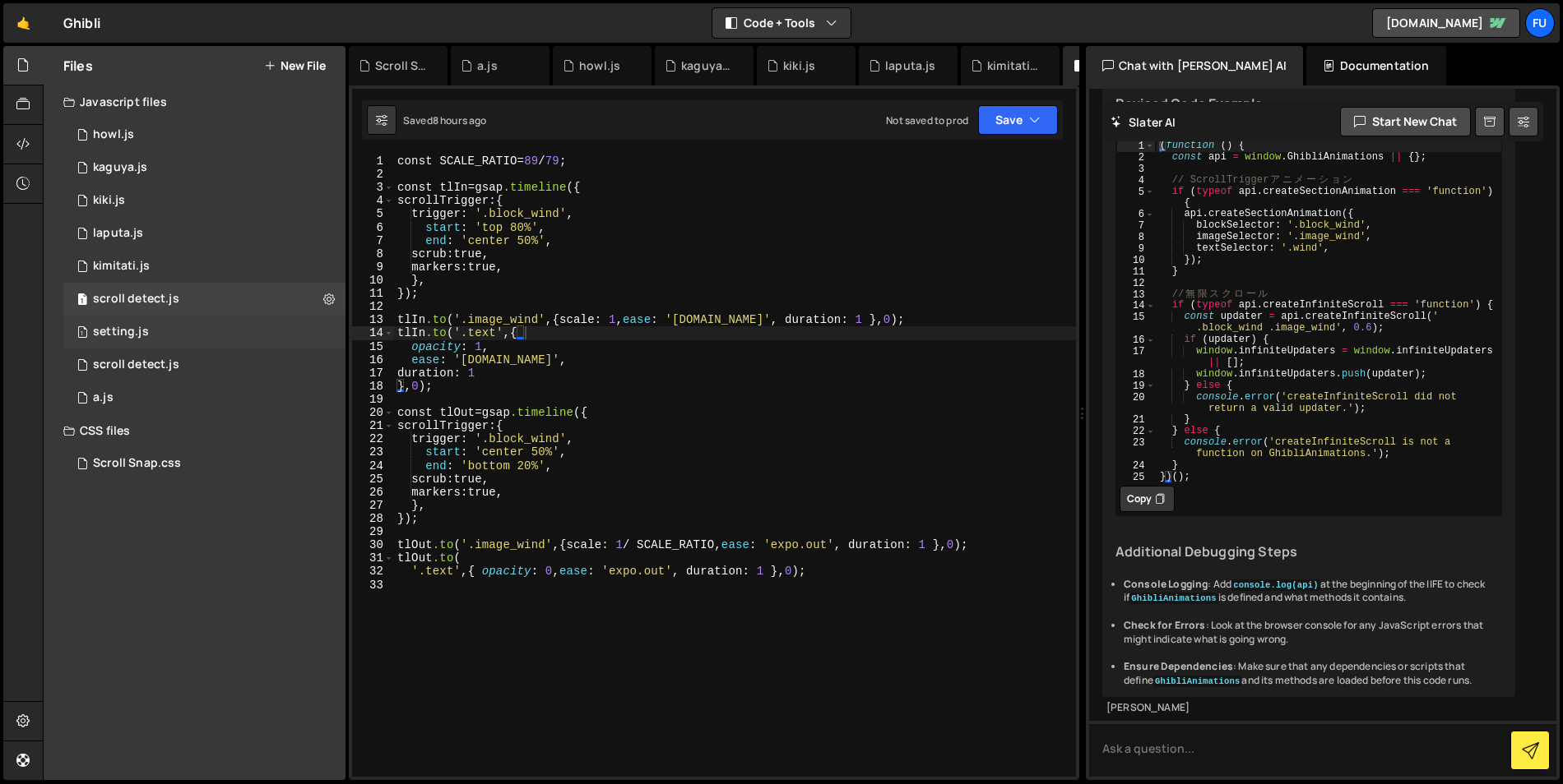
click at [287, 324] on div "1 setting.js 0" at bounding box center [204, 331] width 282 height 33
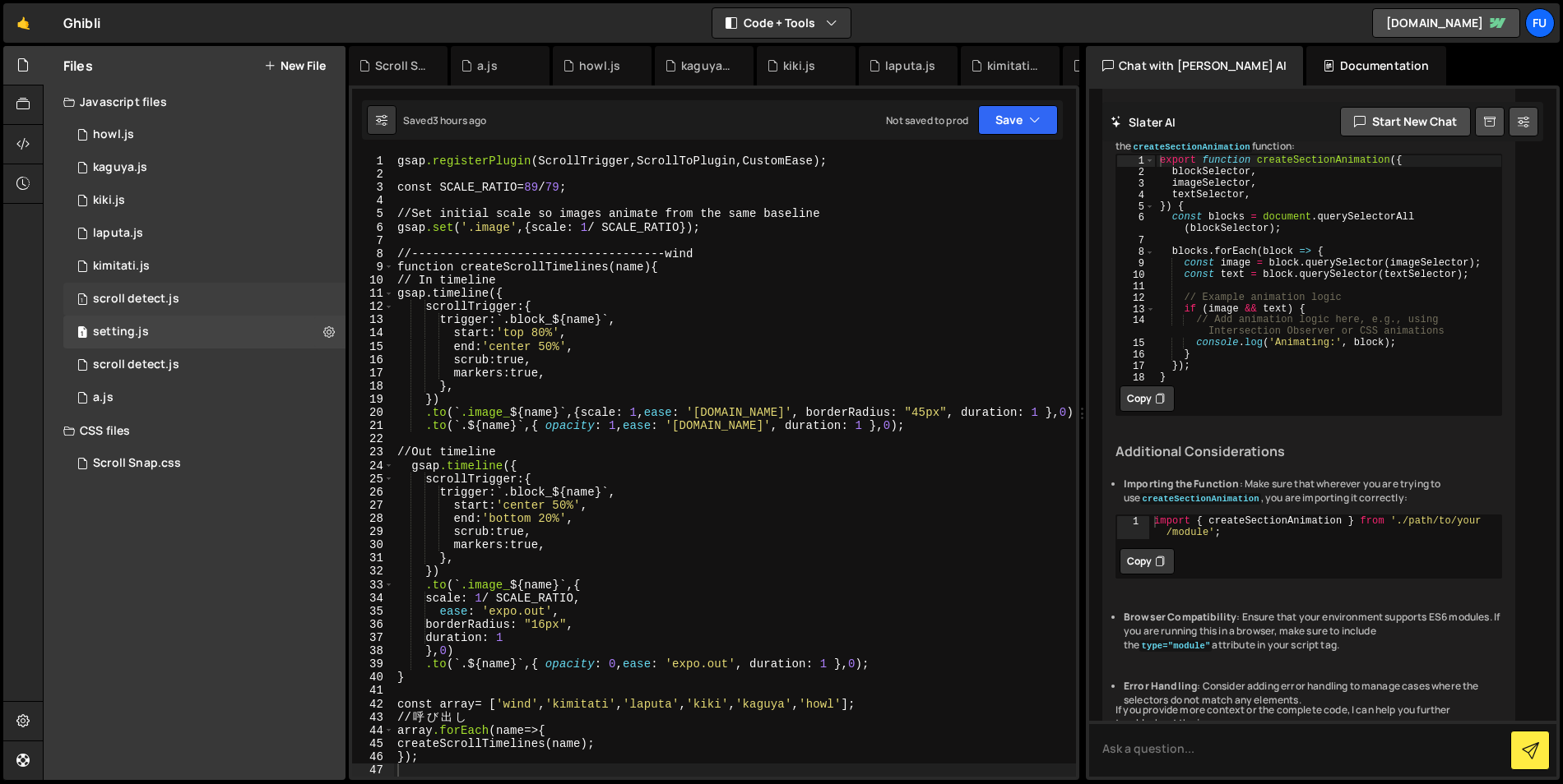
scroll to position [525, 0]
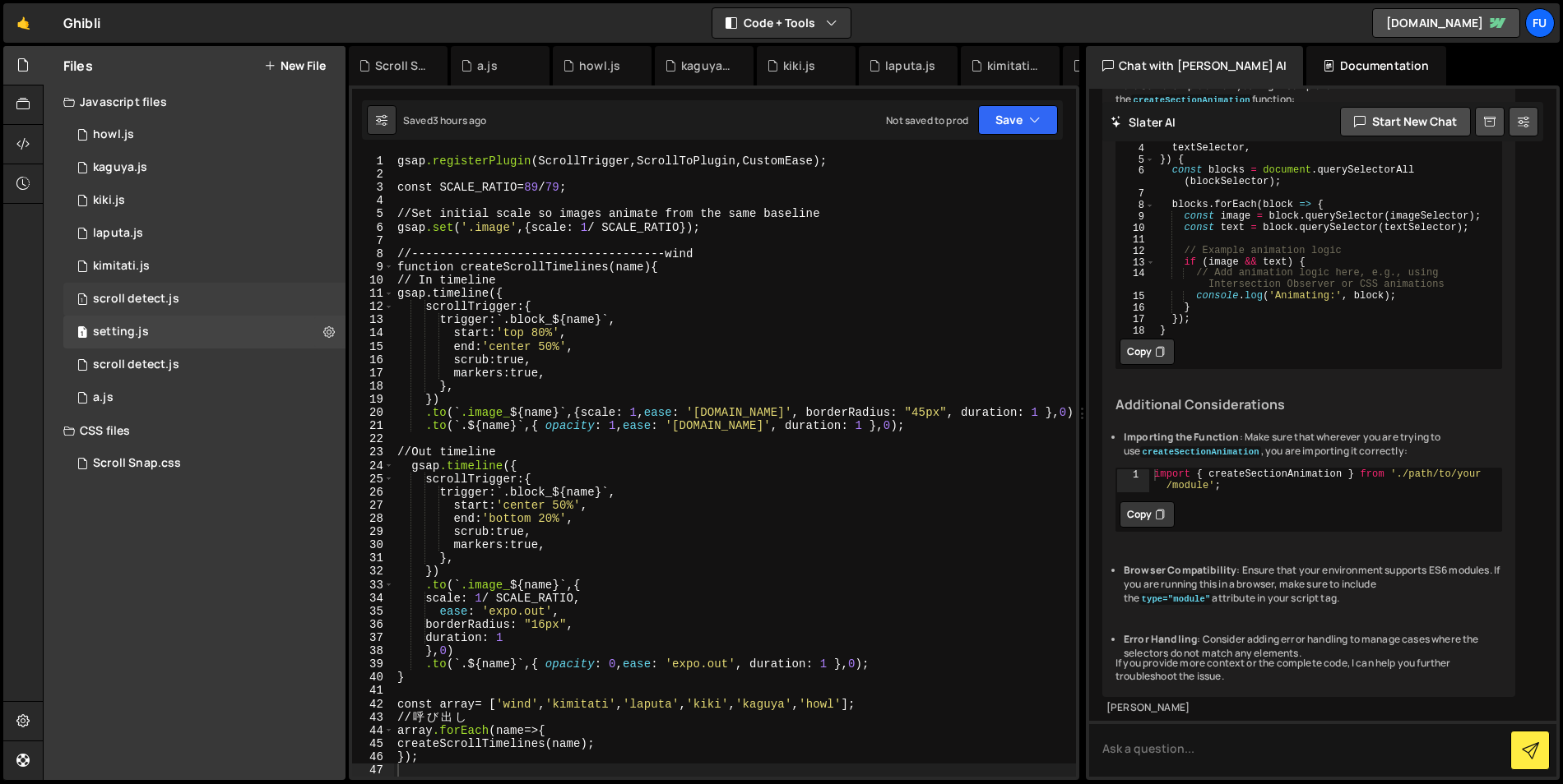
click at [284, 310] on div "1 scroll detect.js 0" at bounding box center [204, 299] width 282 height 33
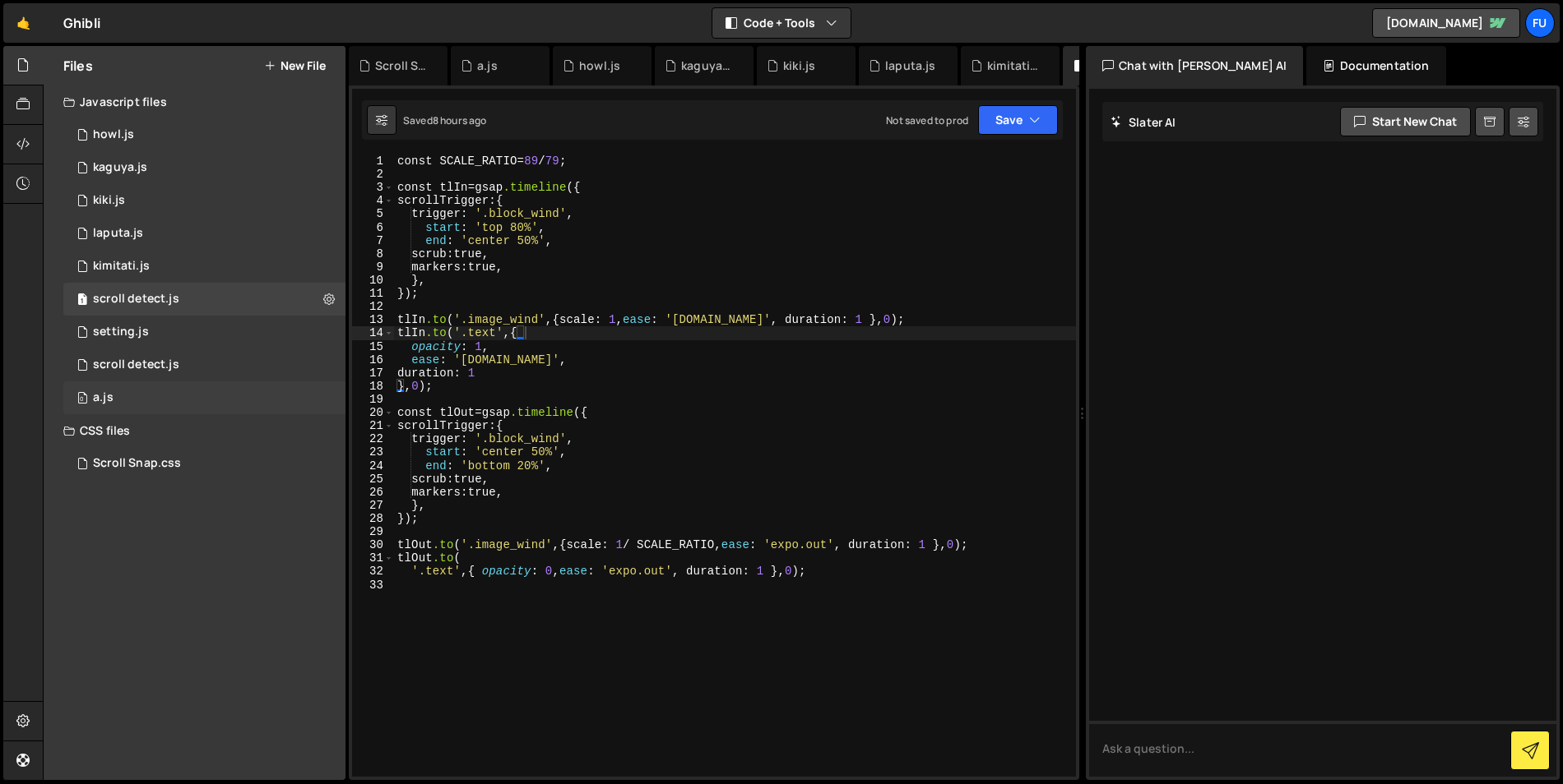
scroll to position [0, 0]
click at [269, 394] on div "0 a.js 0" at bounding box center [204, 398] width 282 height 33
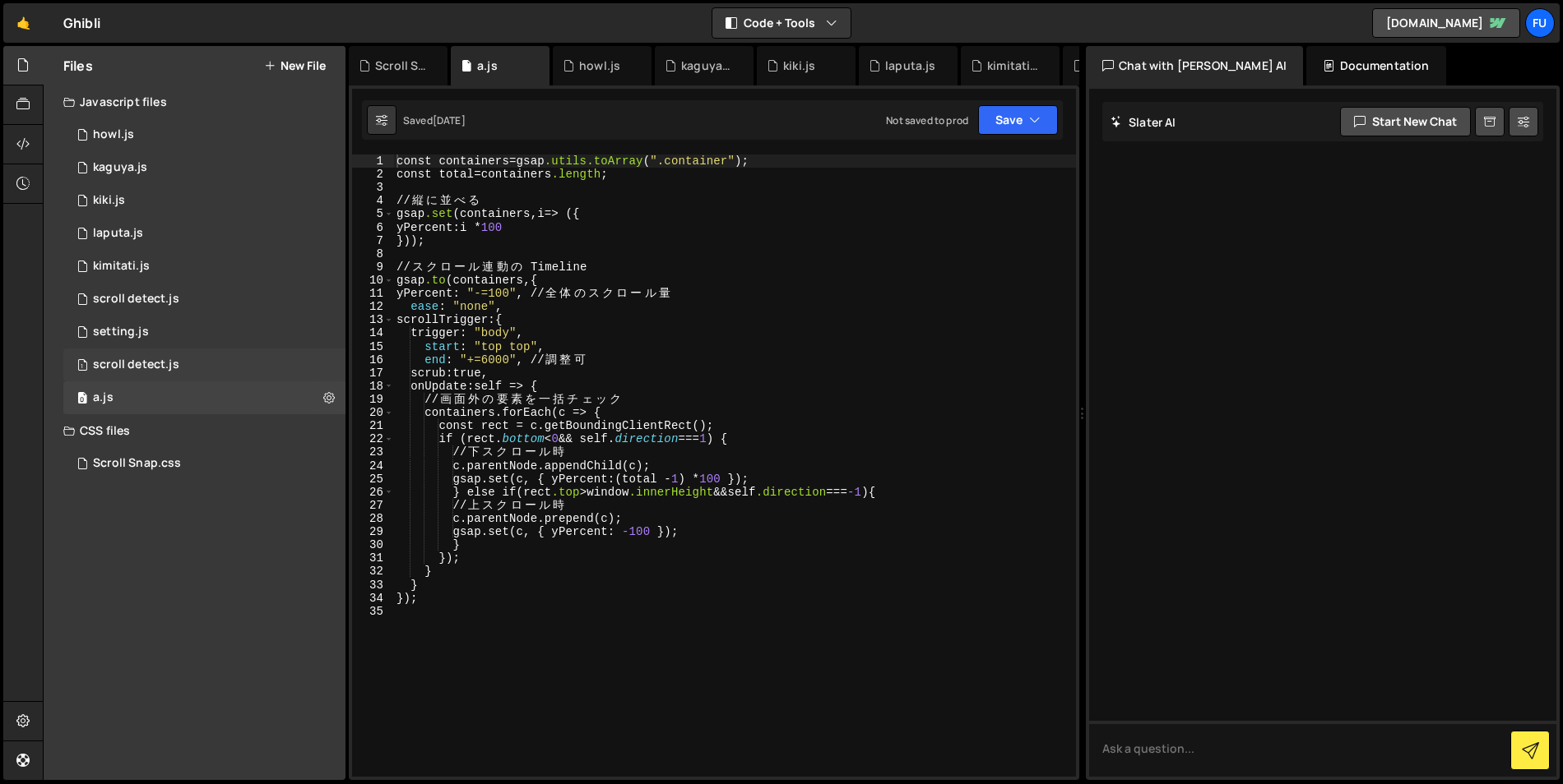
click at [271, 365] on div "1 scroll detect.js 0" at bounding box center [204, 365] width 282 height 33
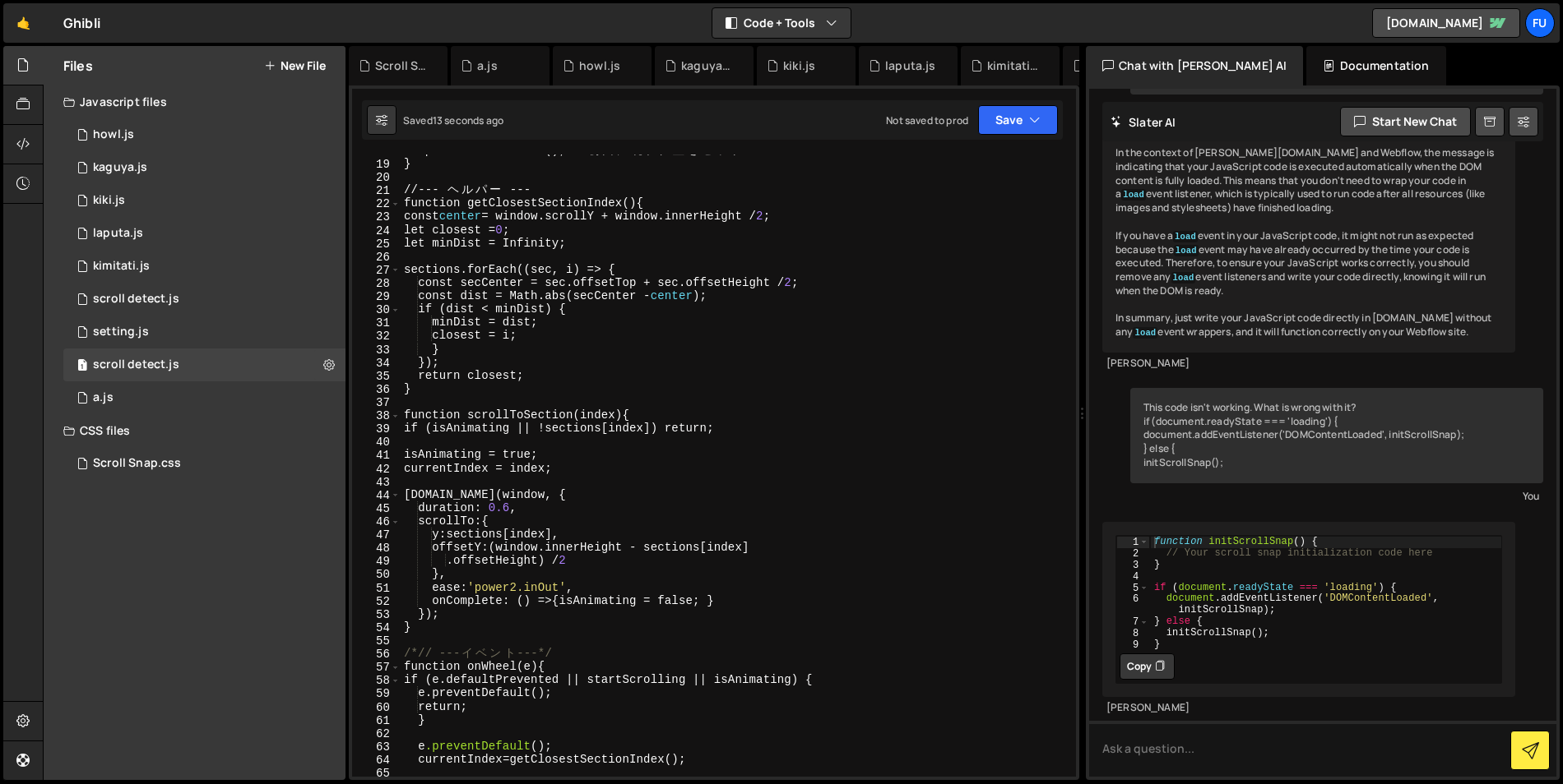
scroll to position [204, 0]
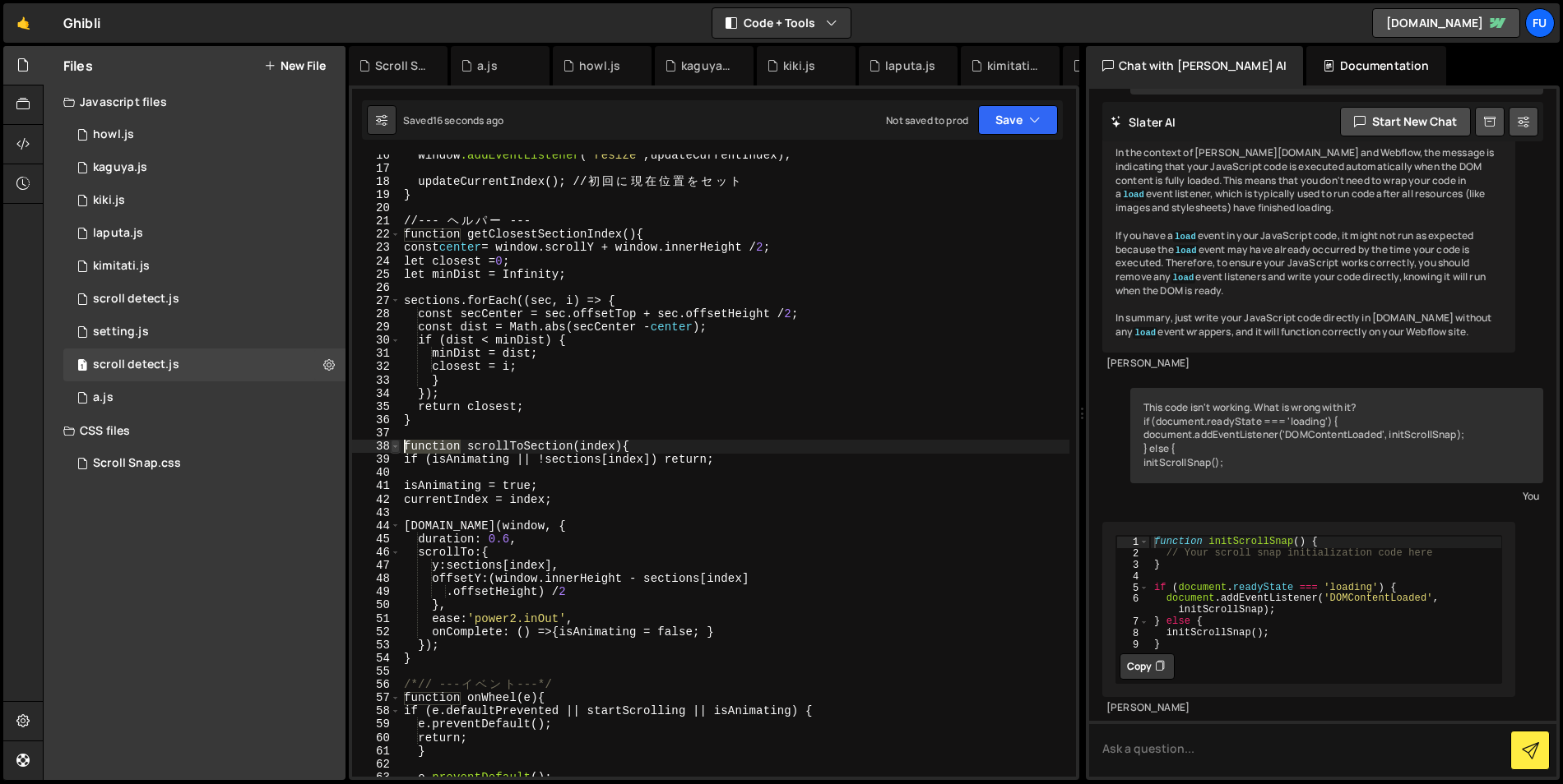
drag, startPoint x: 463, startPoint y: 447, endPoint x: 393, endPoint y: 450, distance: 70.1
click at [393, 450] on div "function scrollToSection(index) { 16 17 18 19 20 21 22 23 24 25 26 27 28 29 30 …" at bounding box center [714, 465] width 724 height 622
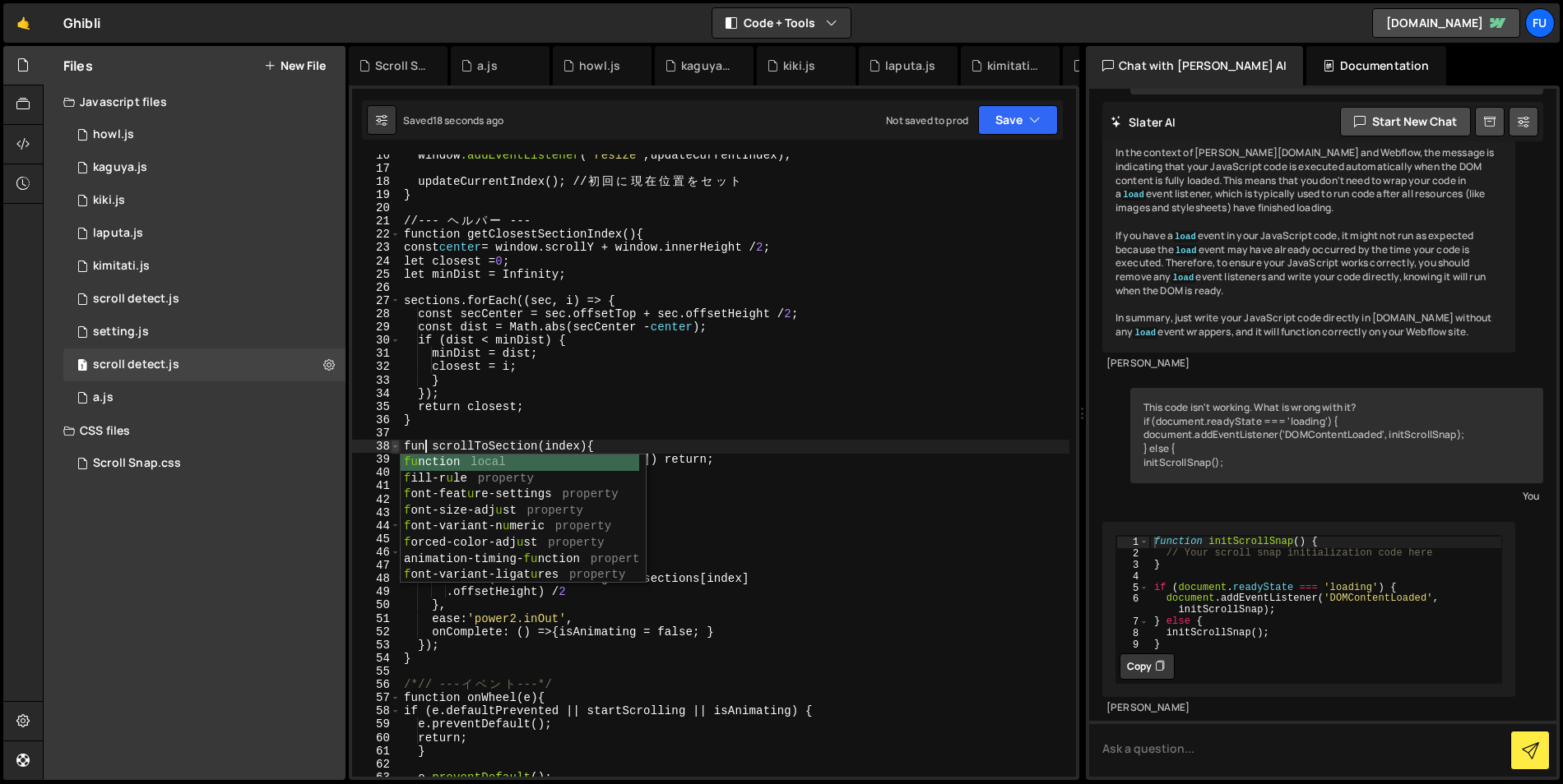
scroll to position [0, 2]
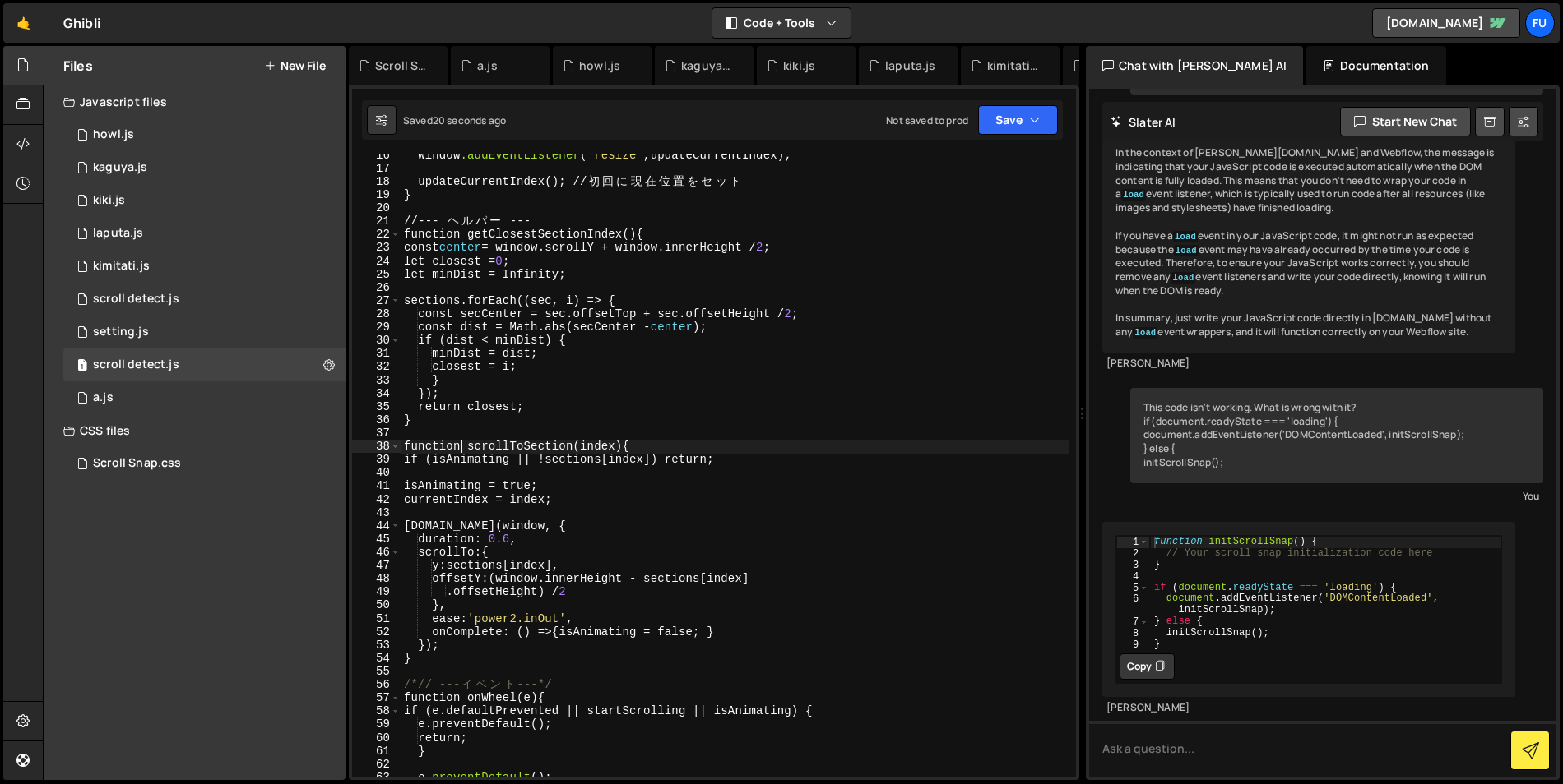
click at [599, 409] on div "window .addEventListener ( ' resize ' , updateCurrentIndex ); updateCurrentInde…" at bounding box center [735, 474] width 669 height 649
type textarea "return closest;"
click at [13, 181] on div at bounding box center [23, 184] width 40 height 39
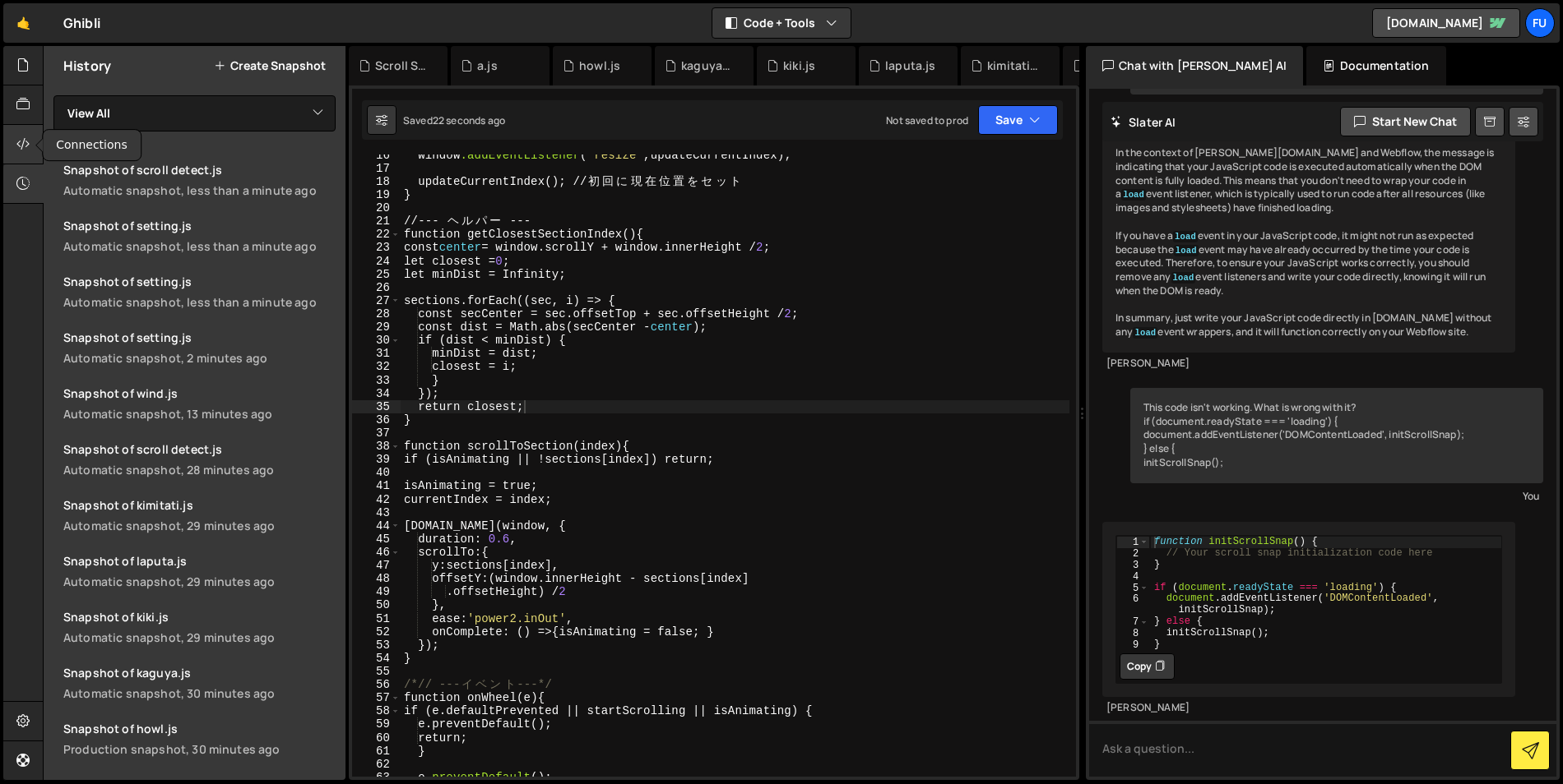
click at [16, 133] on div at bounding box center [23, 145] width 40 height 39
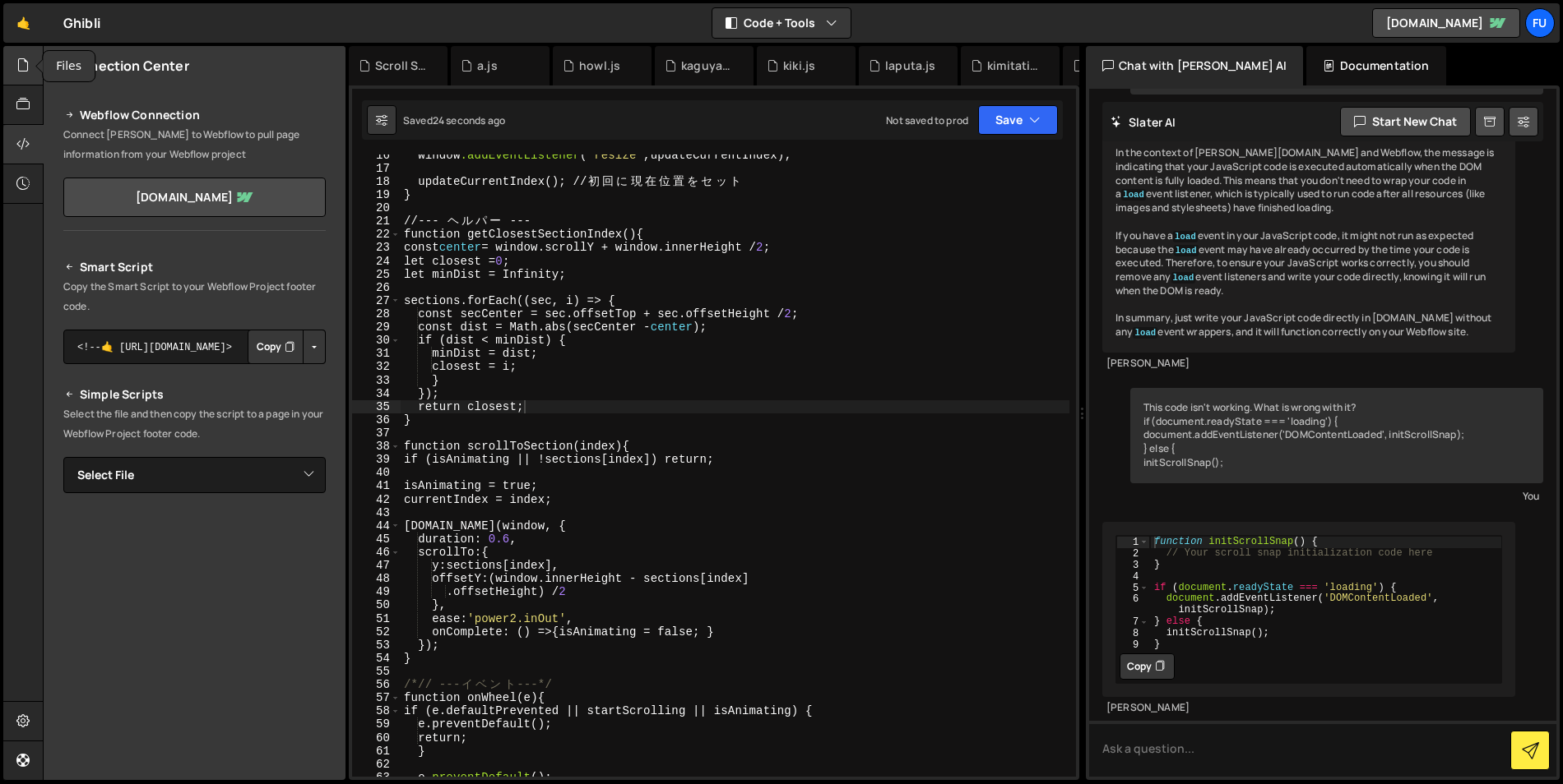
click at [14, 69] on div at bounding box center [23, 66] width 40 height 39
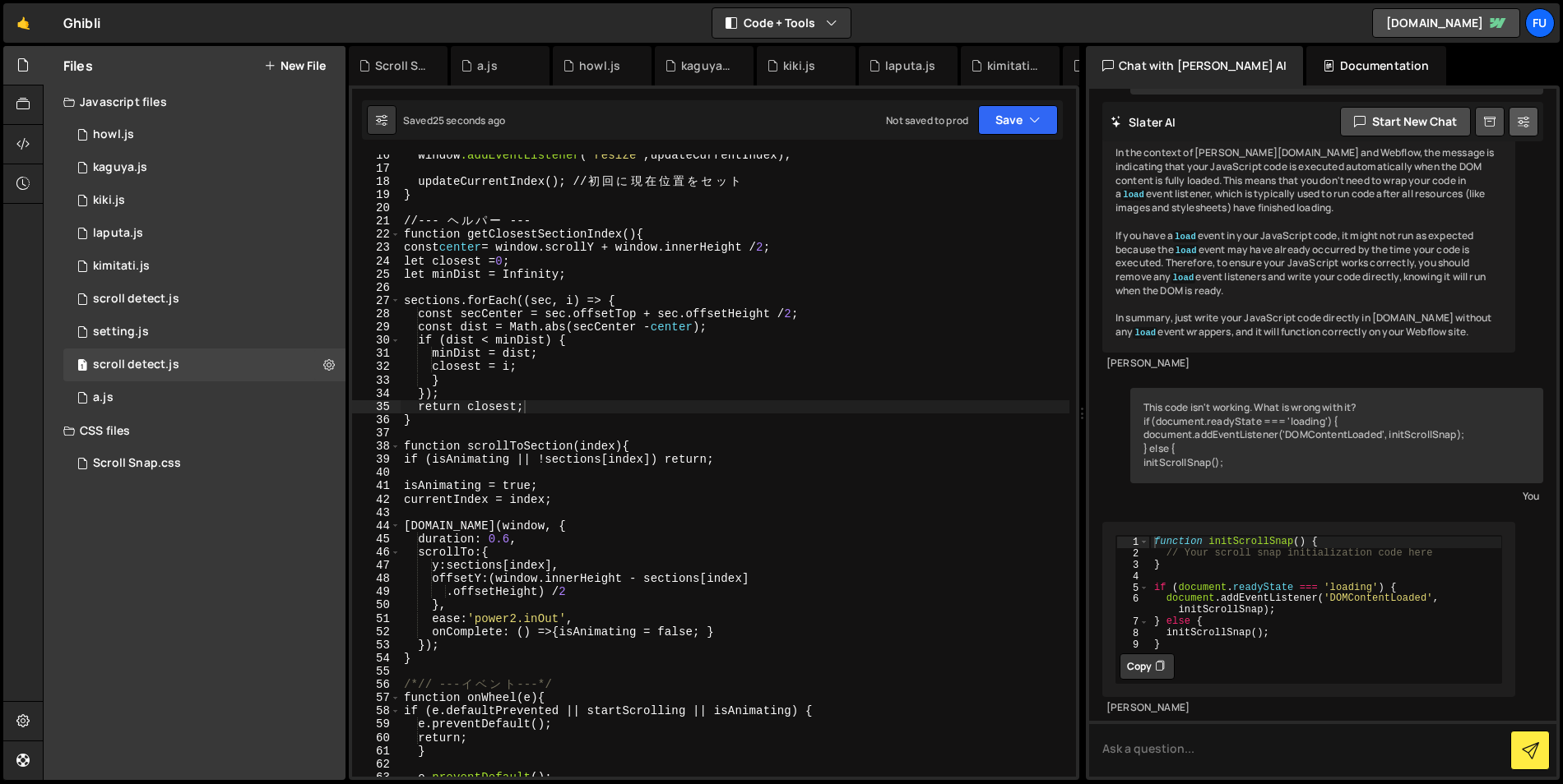
click at [1375, 107] on button at bounding box center [1523, 121] width 30 height 30
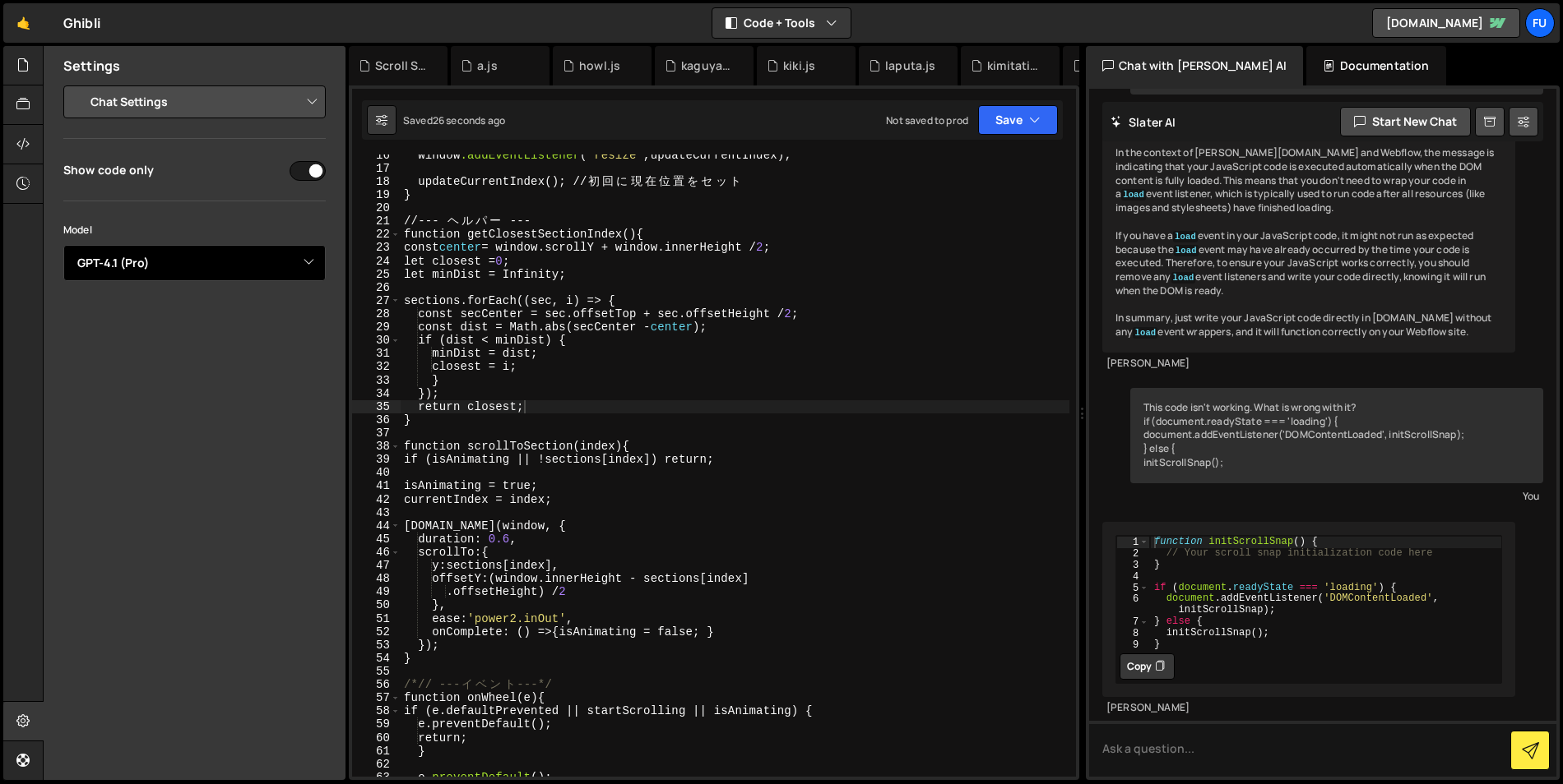
click at [136, 255] on select "Select Model GPT-3.5 GPT-4o mini GPT-4o (Pro) GPT-4.1 (Pro)" at bounding box center [194, 263] width 263 height 36
select select "gpt-4o-mini"
click at [63, 245] on select "Select Model GPT-3.5 GPT-4o mini GPT-4o (Pro) GPT-4.1 (Pro)" at bounding box center [194, 263] width 263 height 36
click at [306, 173] on input "checkbox" at bounding box center [308, 170] width 36 height 20
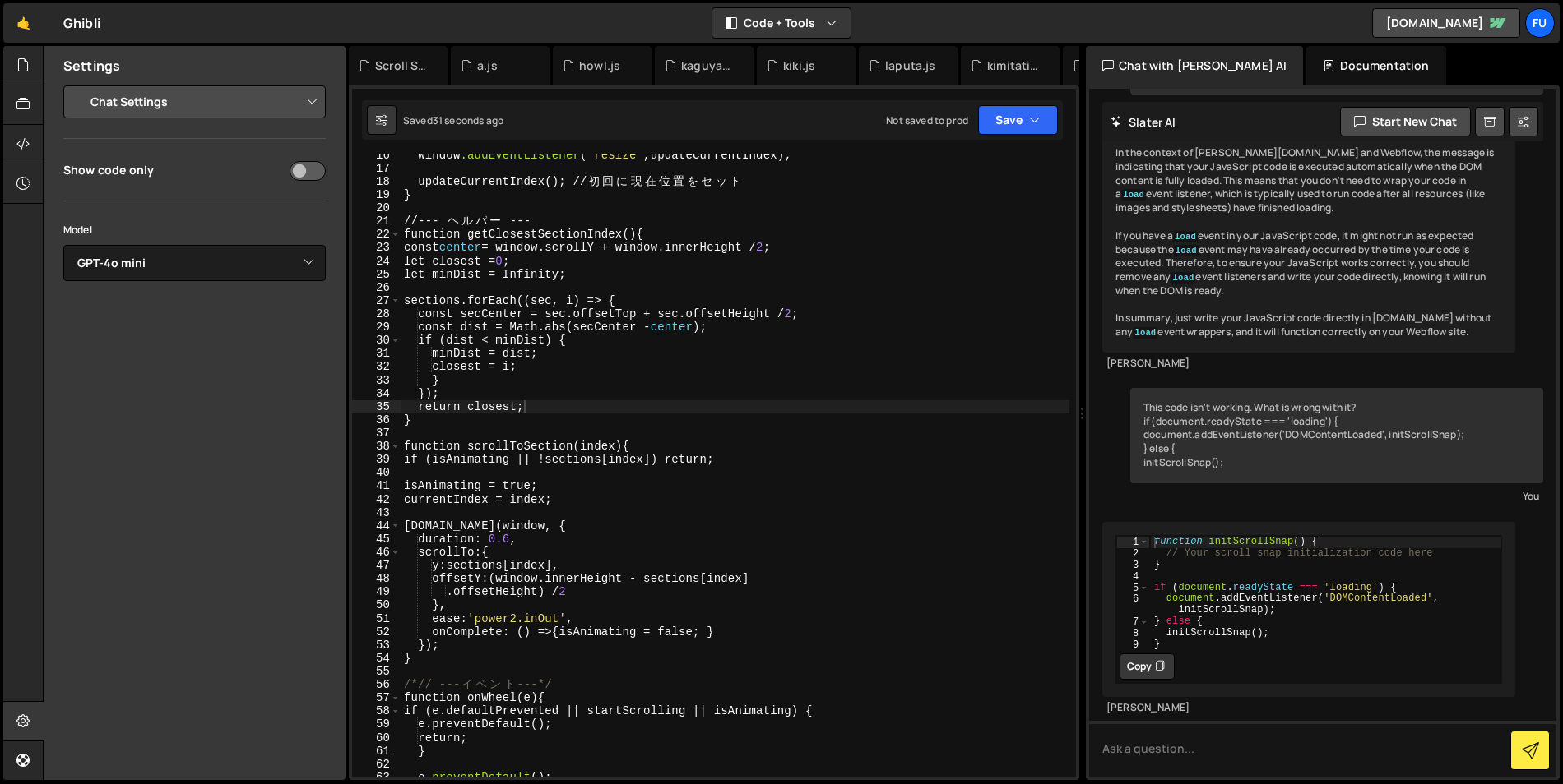
checkbox input "true"
click at [20, 89] on div at bounding box center [23, 105] width 40 height 39
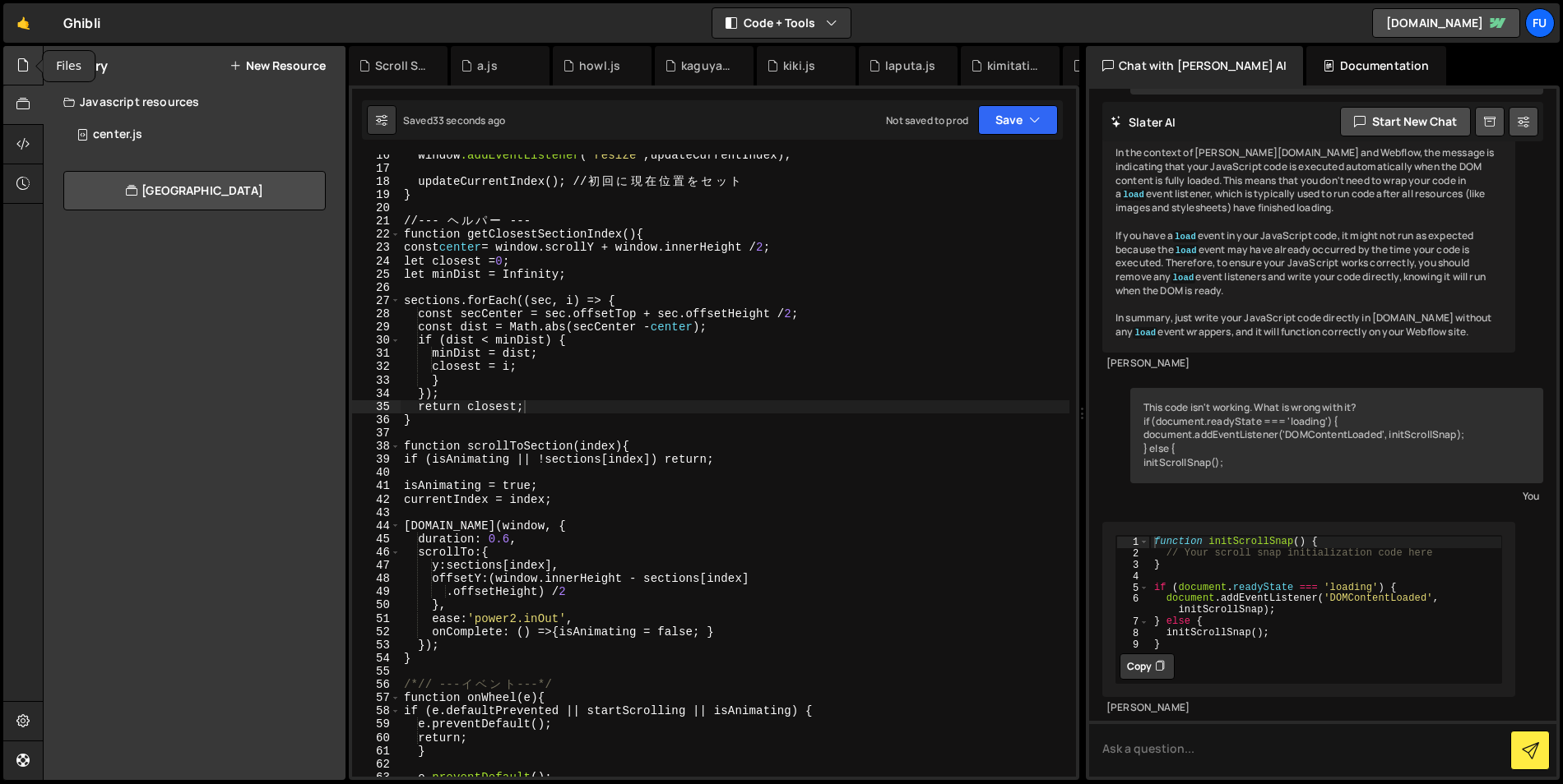
click at [19, 74] on icon at bounding box center [22, 65] width 13 height 18
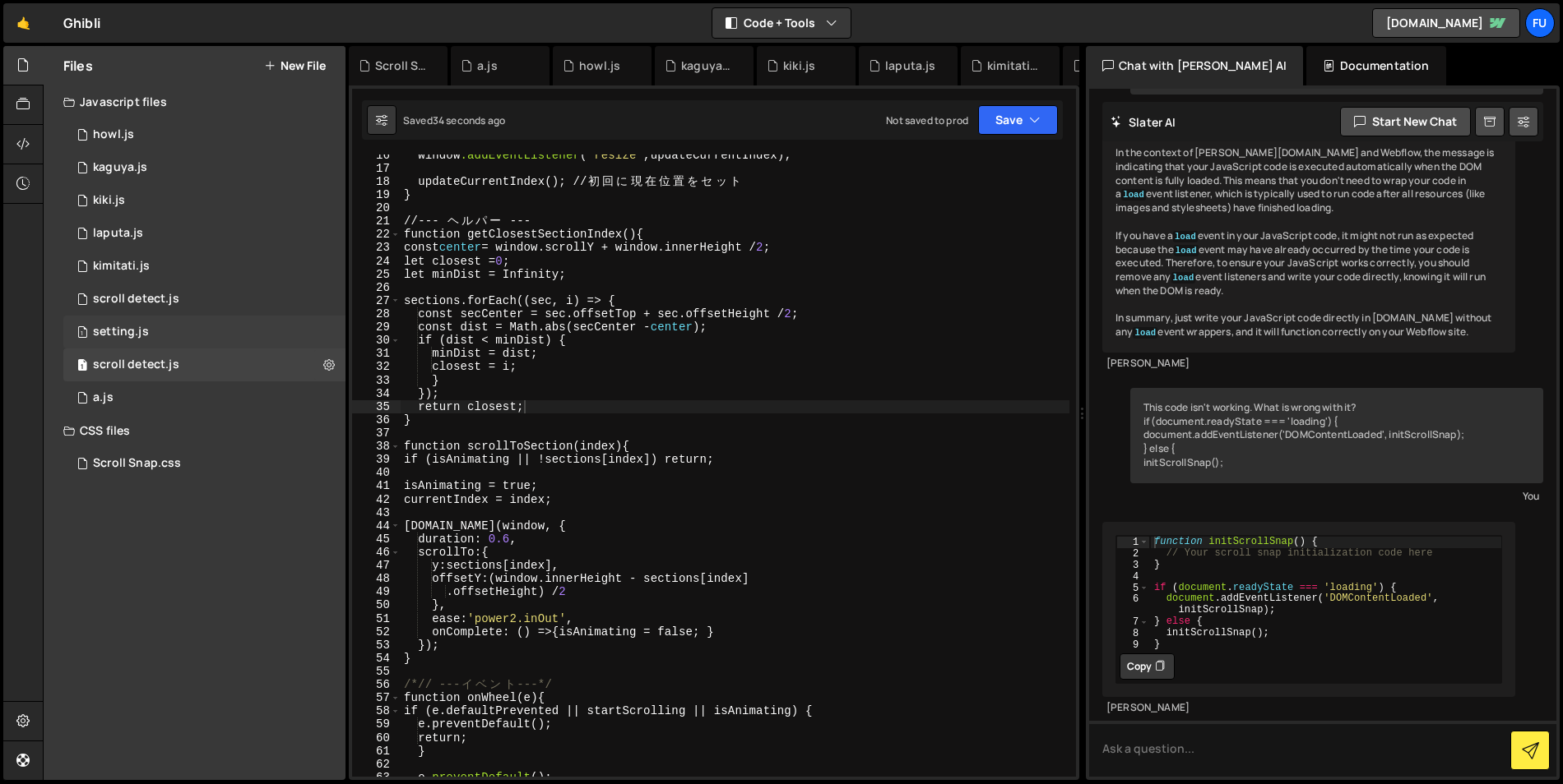
click at [252, 330] on div "1 setting.js 0" at bounding box center [204, 331] width 282 height 33
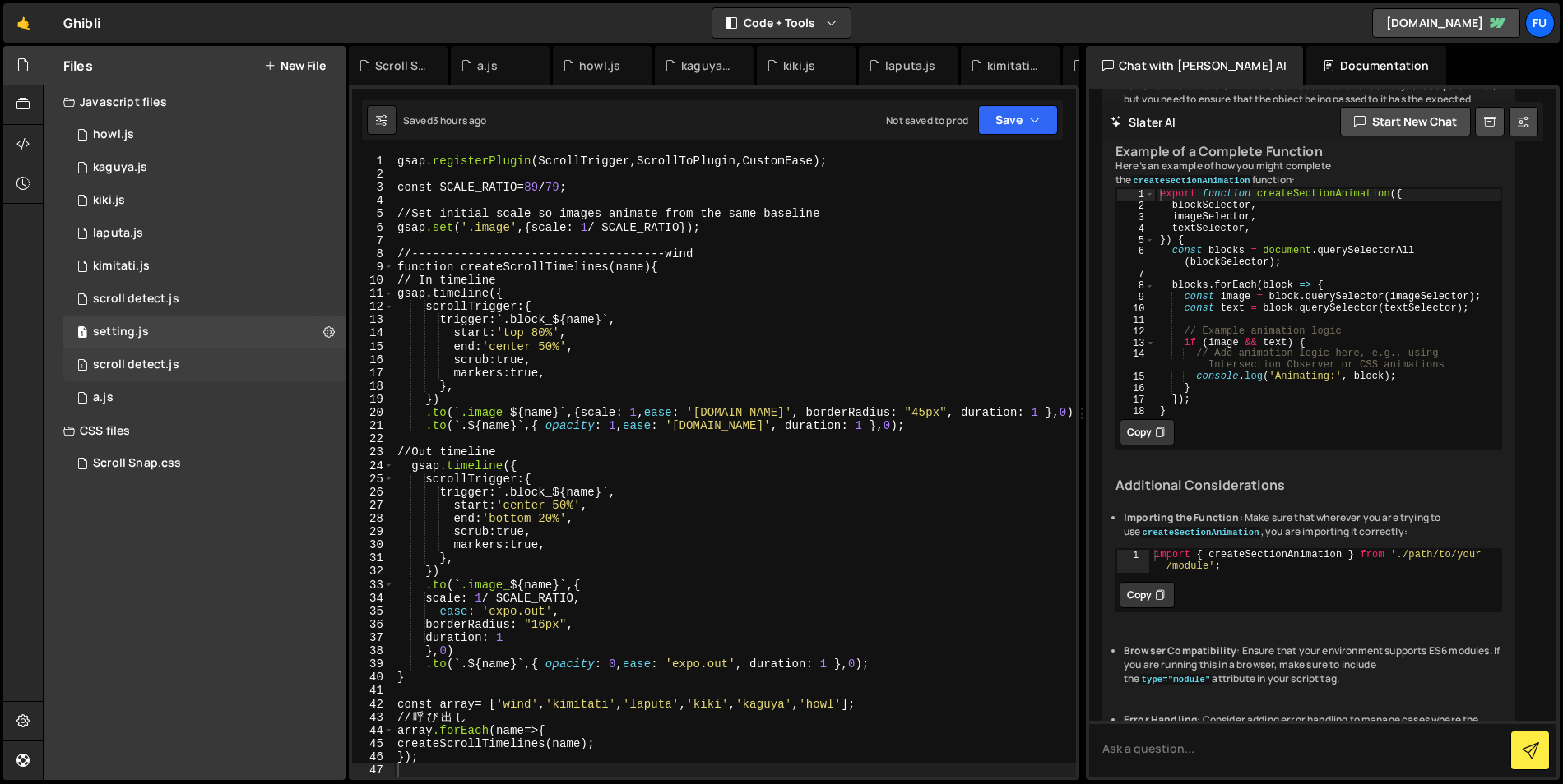
click at [250, 353] on div "1 scroll detect.js 0" at bounding box center [204, 365] width 282 height 33
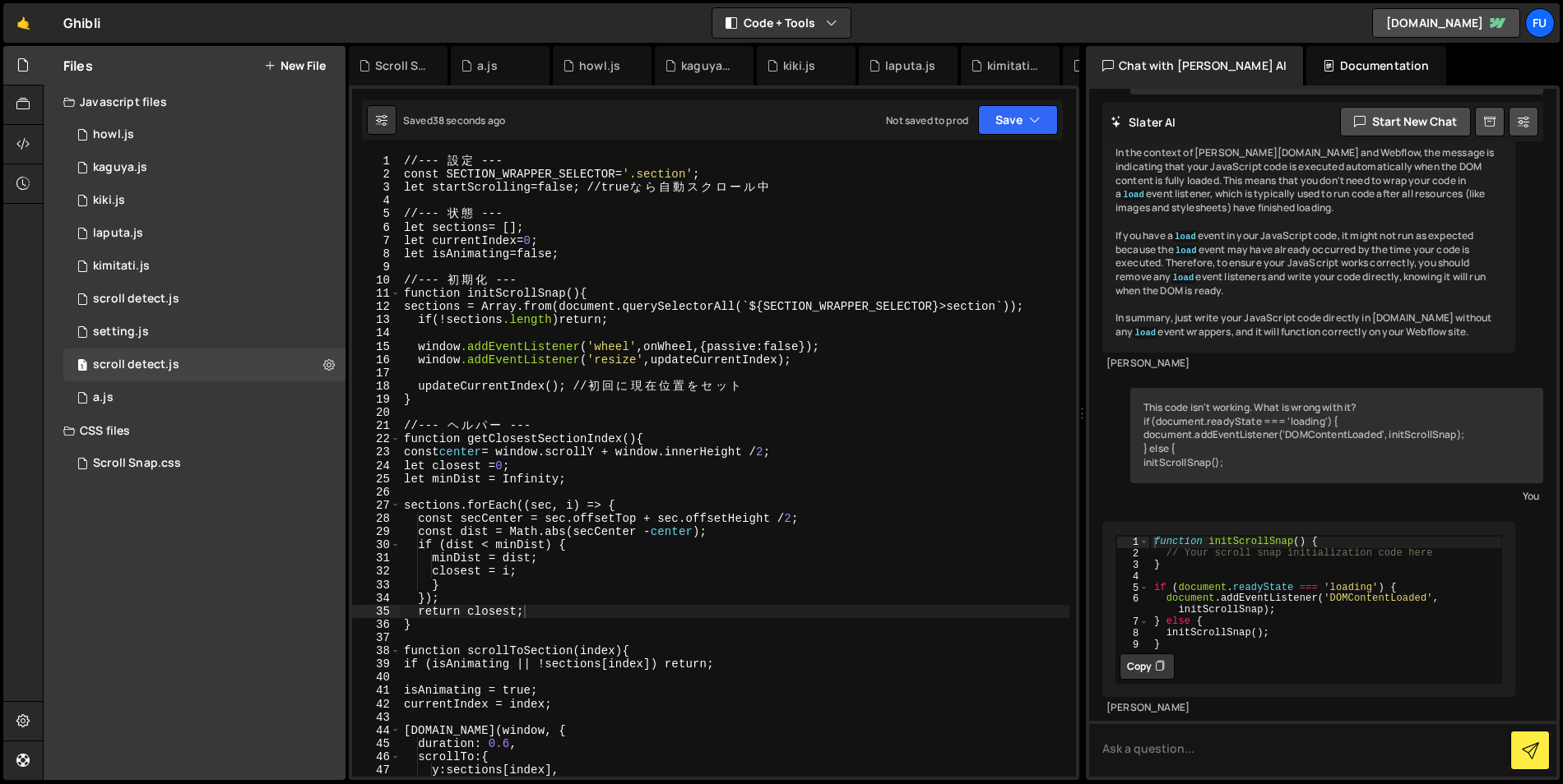
click at [515, 159] on div "// --- 設 定 --- const SECTION_WRAPPER_SELECTOR = ' .section ' ; let startScrolli…" at bounding box center [735, 479] width 669 height 649
click at [795, 182] on div "/*// --- 設 定 ---*/ const SECTION_WRAPPER_SELECTOR = ' .section ' ; let startScr…" at bounding box center [735, 479] width 669 height 649
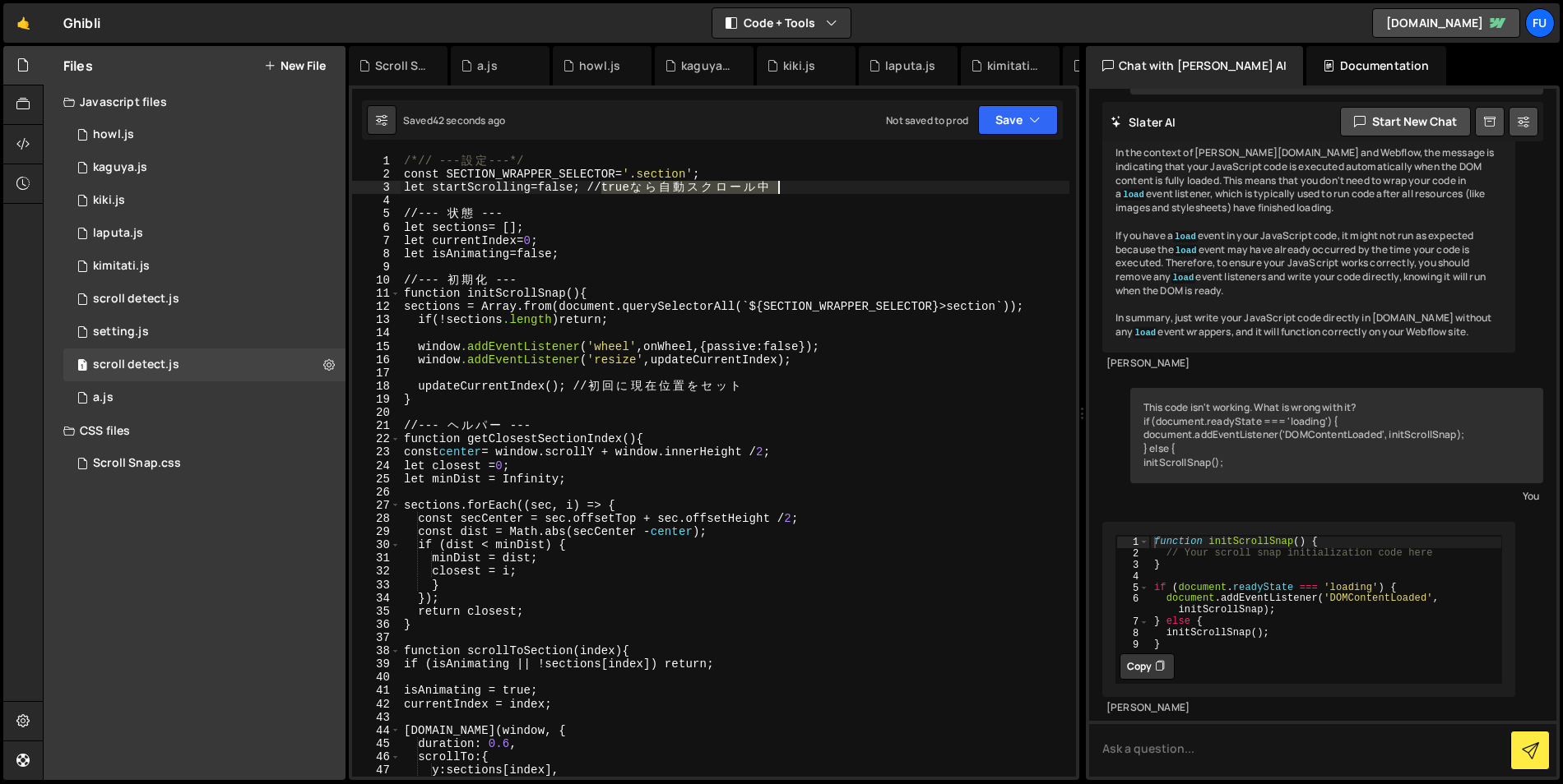
drag, startPoint x: 603, startPoint y: 186, endPoint x: 824, endPoint y: 193, distance: 221.1
click at [824, 193] on div "/*// --- 設 定 ---*/ const SECTION_WRAPPER_SELECTOR = ' .section ' ; let startScr…" at bounding box center [735, 479] width 669 height 649
click at [609, 185] on div "/*// --- 設 定 ---*/ const SECTION_WRAPPER_SELECTOR = ' .section ' ; /*let startS…" at bounding box center [735, 479] width 669 height 649
drag, startPoint x: 613, startPoint y: 188, endPoint x: 387, endPoint y: 193, distance: 226.1
click at [386, 193] on div "/*let startScrolling = false; // trueなら自動スクロール中*/ 1 2 3 4 5 6 7 8 9 10 11 12 13…" at bounding box center [714, 465] width 724 height 622
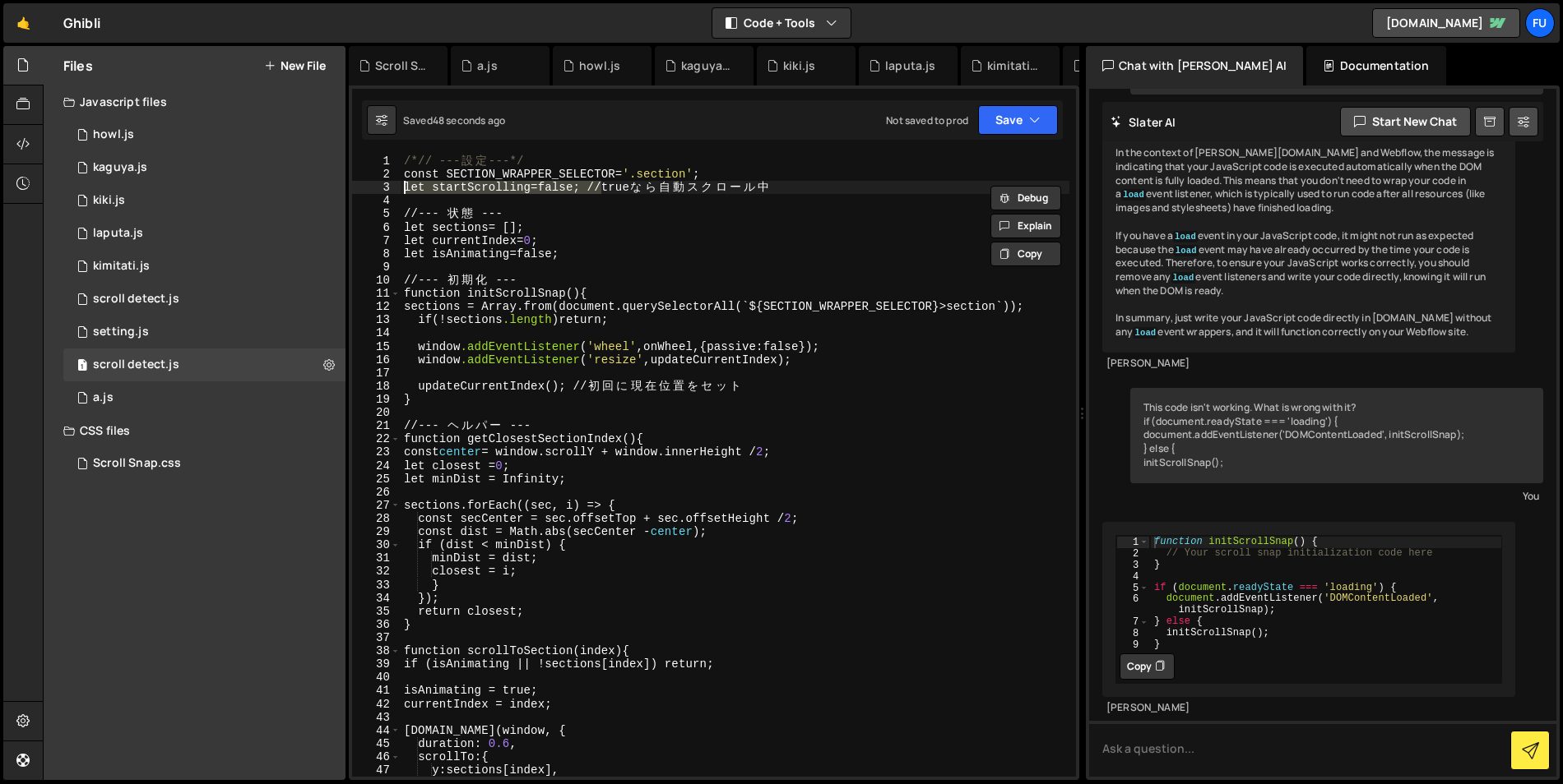
click at [634, 241] on div "/*// --- 設 定 ---*/ const SECTION_WRAPPER_SELECTOR = ' .section ' ; let startScr…" at bounding box center [735, 479] width 669 height 649
drag, startPoint x: 597, startPoint y: 189, endPoint x: 801, endPoint y: 197, distance: 204.2
click at [801, 197] on div "/*// --- 設 定 ---*/ const SECTION_WRAPPER_SELECTOR = ' .section ' ; let startScr…" at bounding box center [735, 479] width 669 height 649
type textarea "let startScrolling = false;"
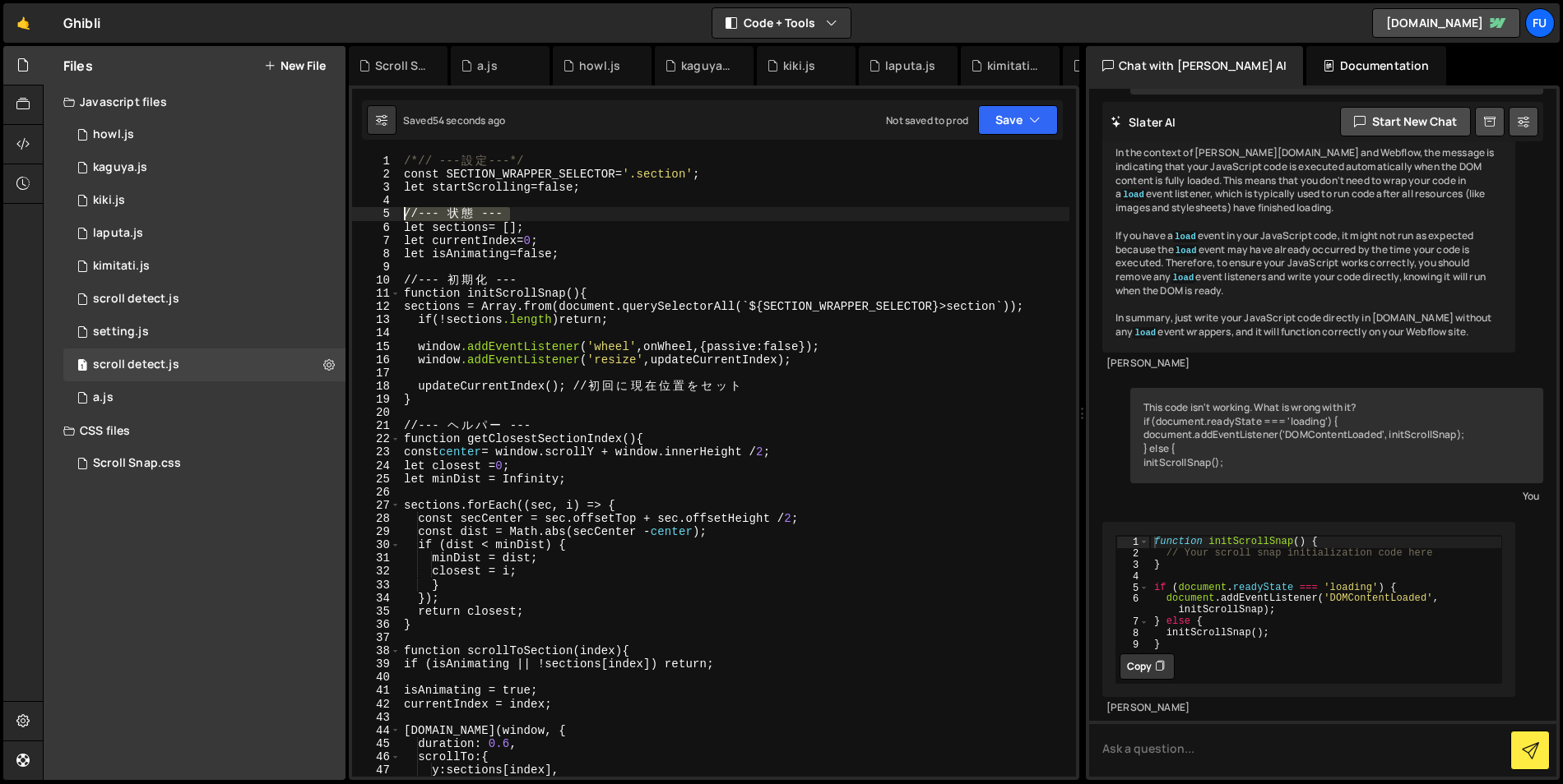
drag, startPoint x: 460, startPoint y: 222, endPoint x: 394, endPoint y: 209, distance: 67.3
click at [394, 209] on div "1 2 3 4 5 6 7 8 9 10 11 12 13 14 15 16 17 18 19 20 21 22 23 24 25 26 27 28 29 3…" at bounding box center [714, 465] width 724 height 622
click at [554, 275] on div "/*// --- 設 定 ---*/ const SECTION_WRAPPER_SELECTOR = ' .section ' ; let startScr…" at bounding box center [735, 479] width 669 height 649
drag, startPoint x: 575, startPoint y: 384, endPoint x: 793, endPoint y: 383, distance: 218.0
click at [793, 383] on div "/*// --- 設 定 ---*/ const SECTION_WRAPPER_SELECTOR = ' .section ' ; let startScr…" at bounding box center [735, 479] width 669 height 649
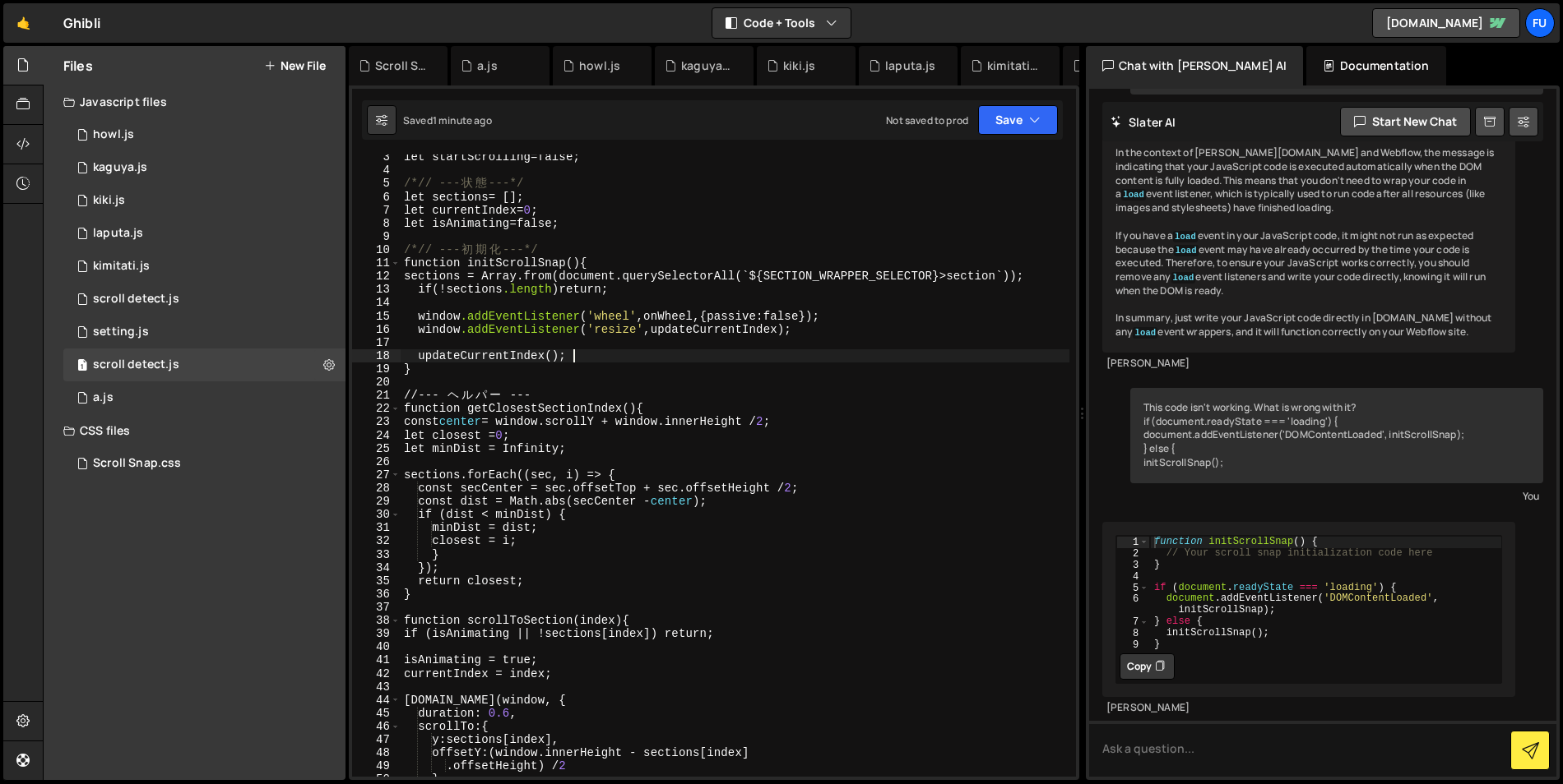
scroll to position [54, 0]
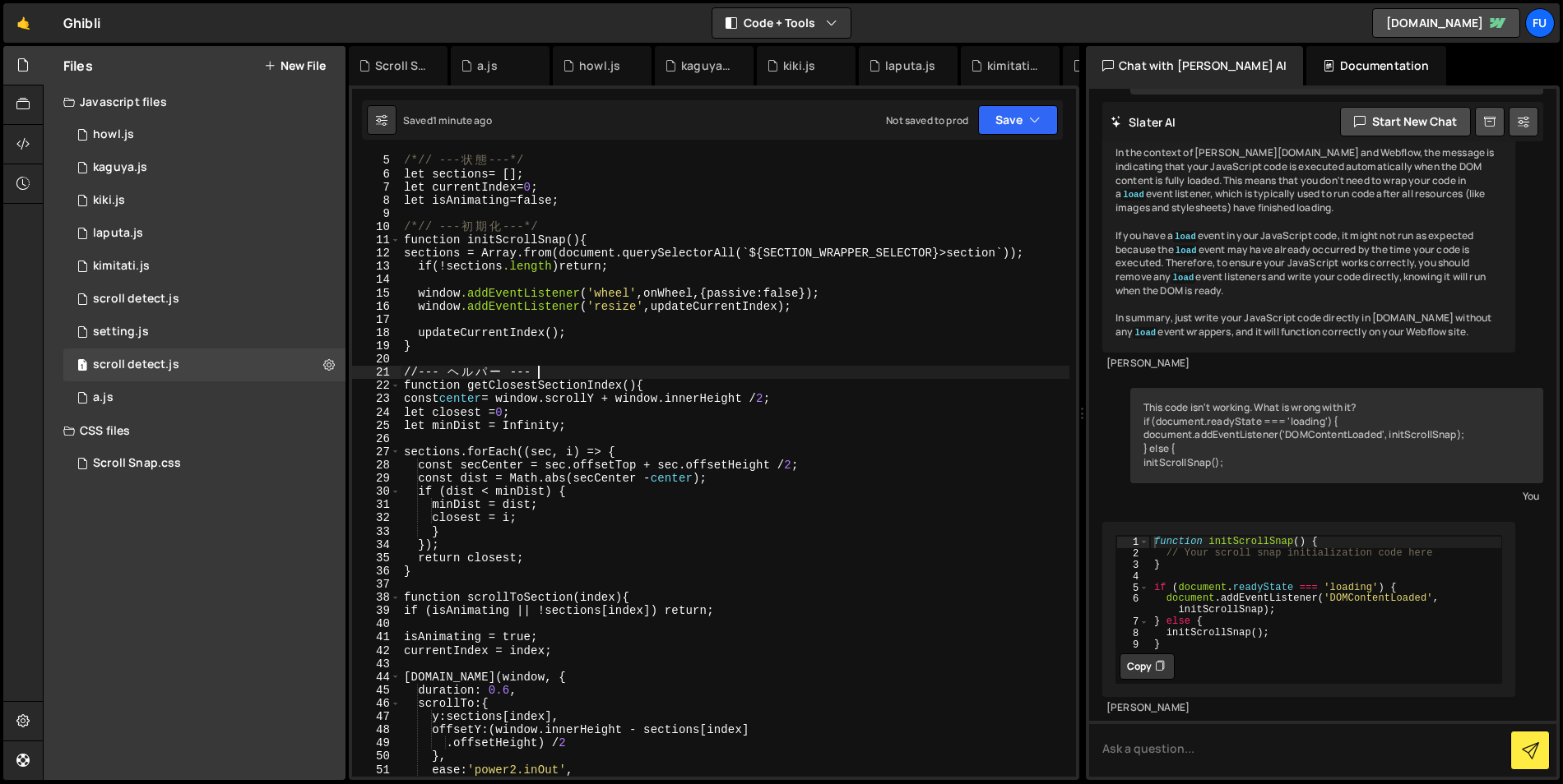
click at [570, 368] on div "/*// --- 状 態 ---*/ let sections = []; let currentIndex = 0 ; let isAnimating = …" at bounding box center [735, 478] width 669 height 649
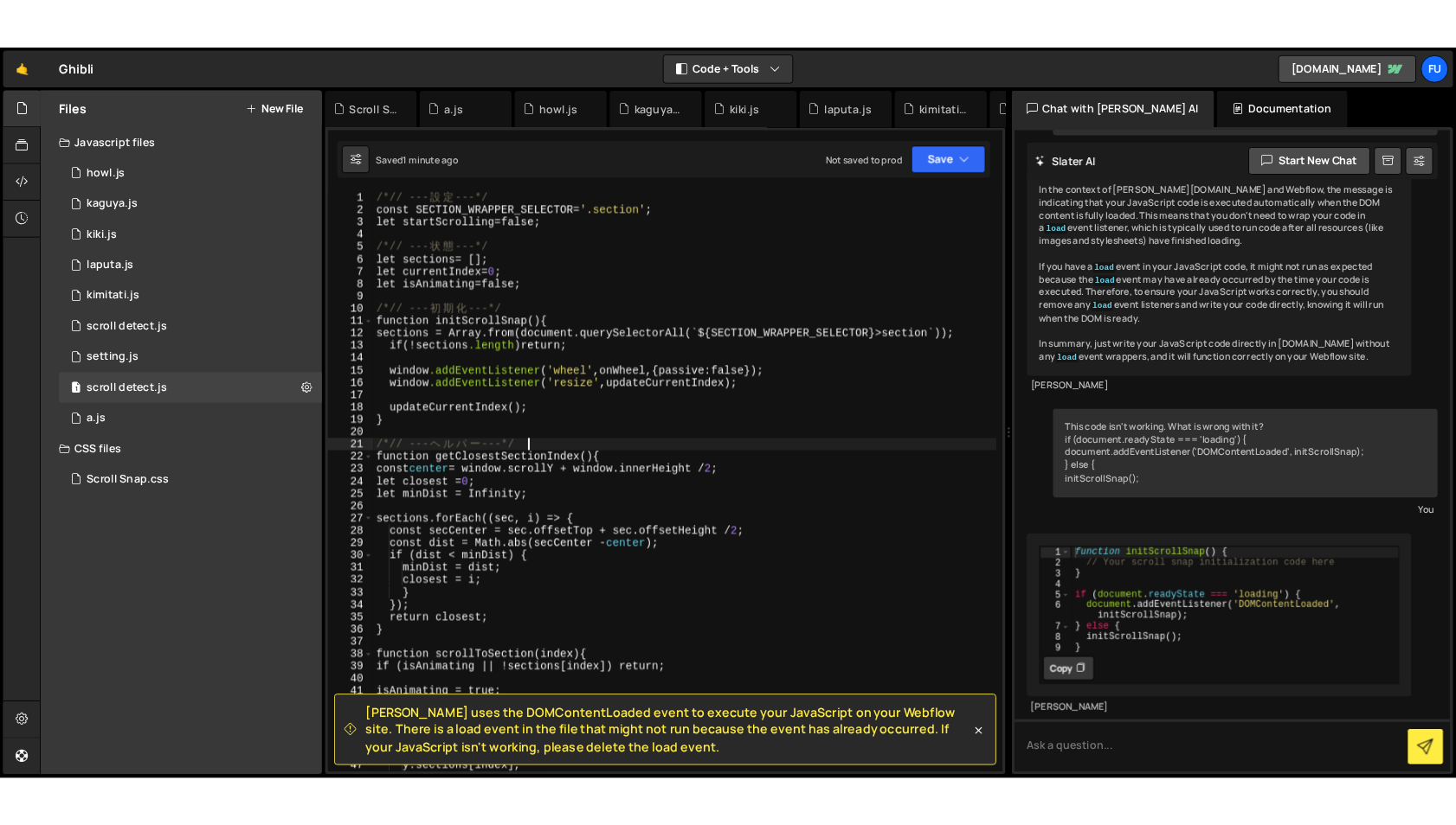
scroll to position [0, 0]
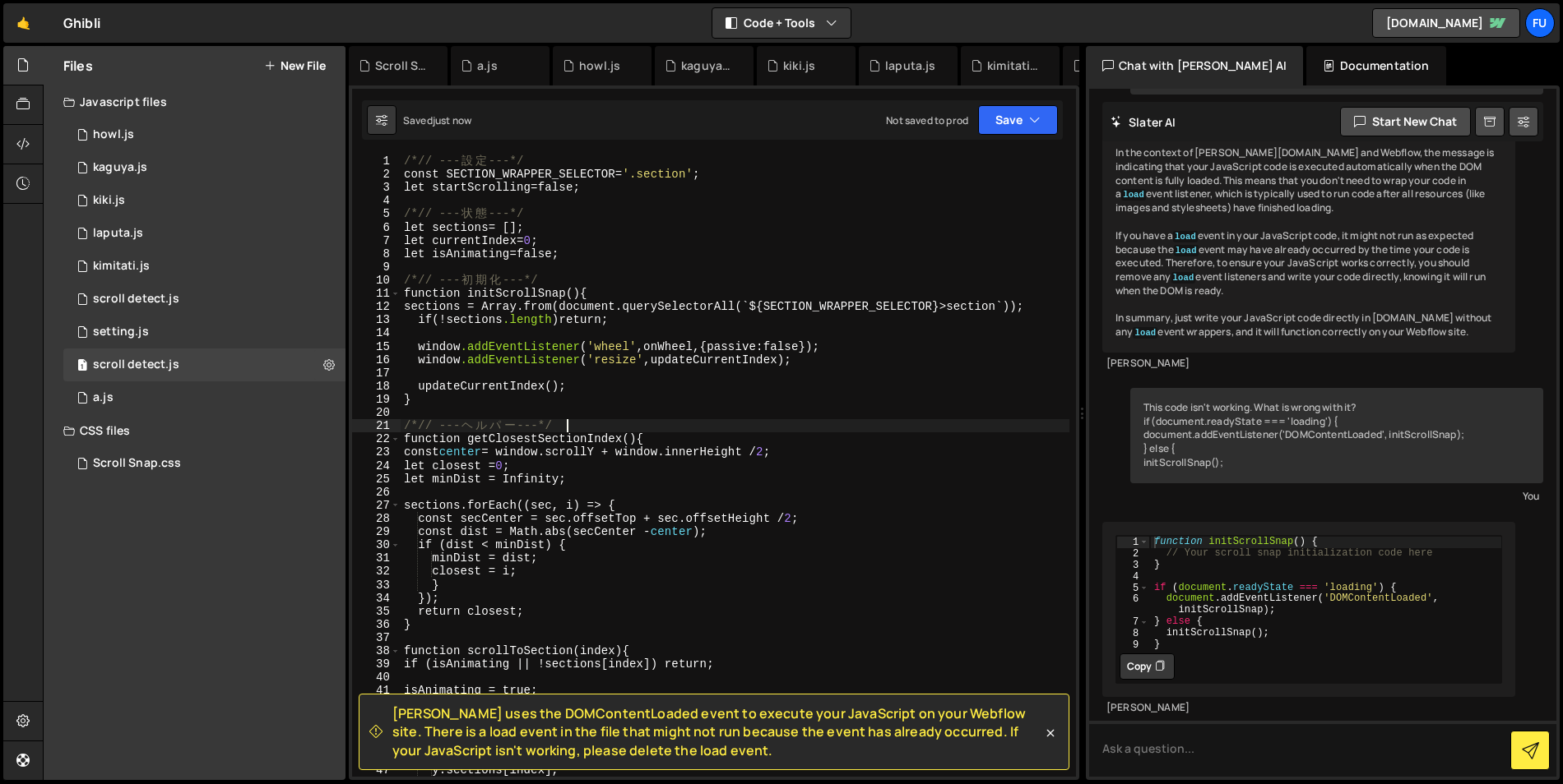
type textarea "/*// --- ヘルパー ---*/"
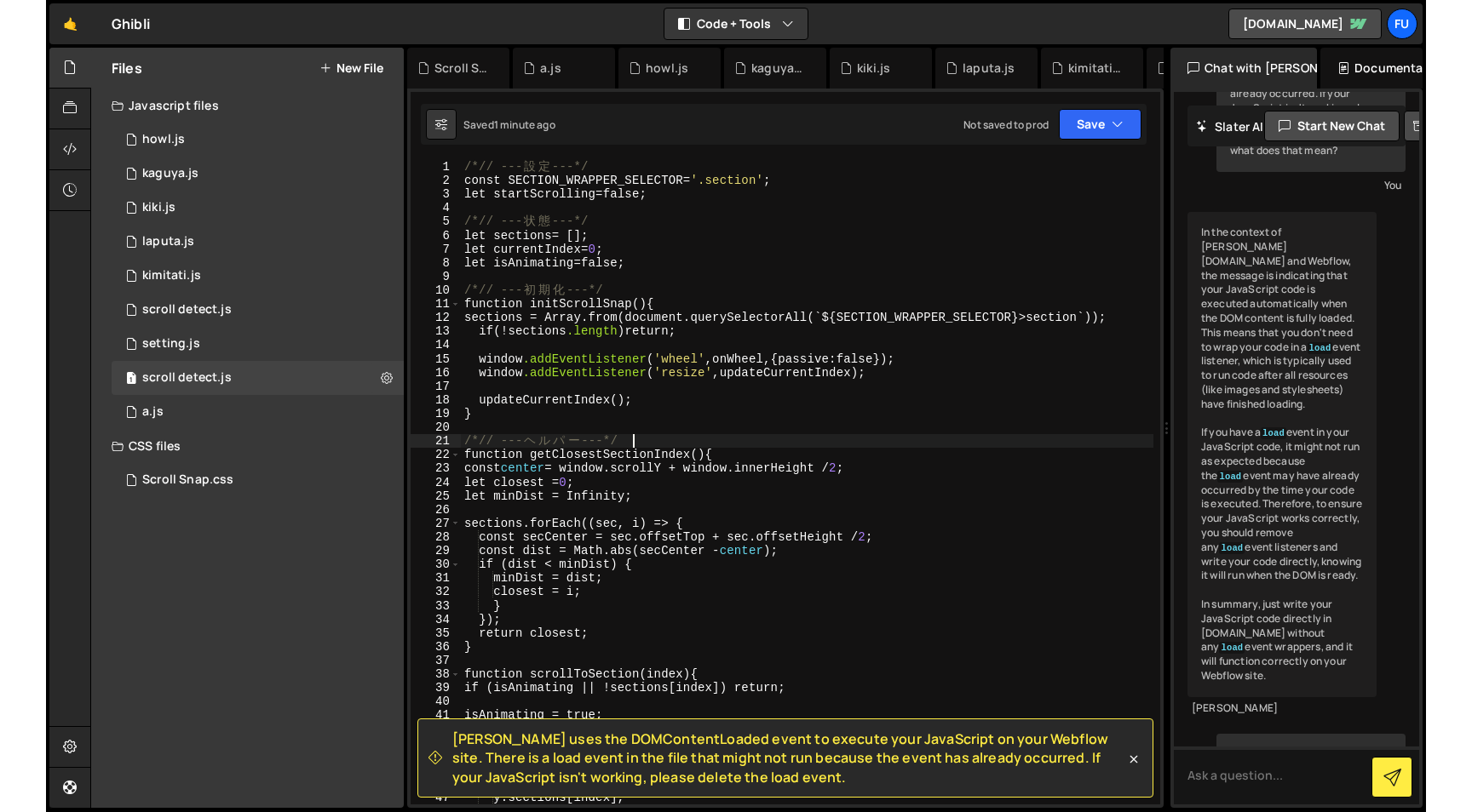
scroll to position [646, 0]
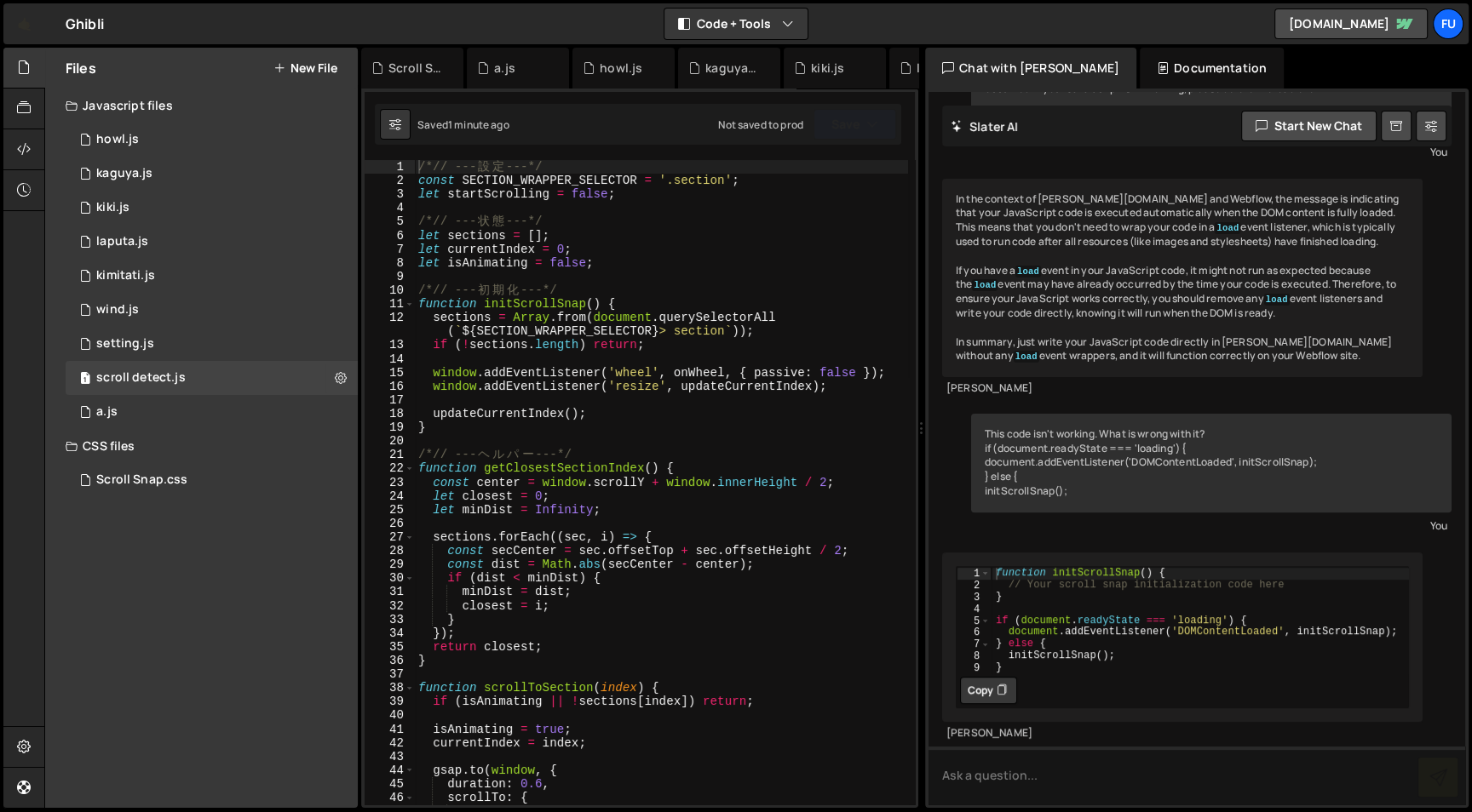
scroll to position [506, 0]
click at [643, 253] on div "/*// --- 設 定 ---*/ const SECTION_WRAPPER_SELECTOR = '.section' ; let startScrol…" at bounding box center [661, 496] width 494 height 673
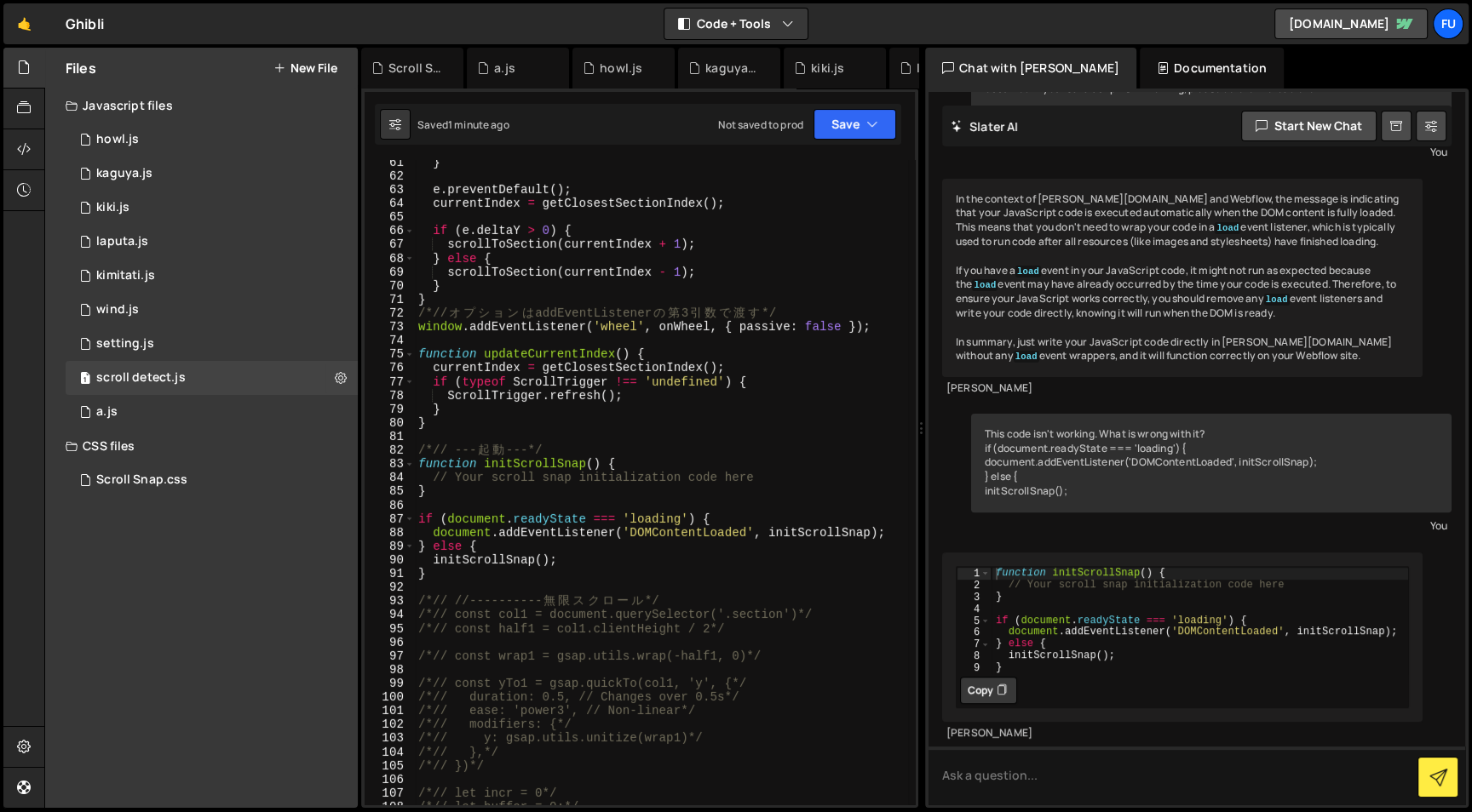
scroll to position [822, 0]
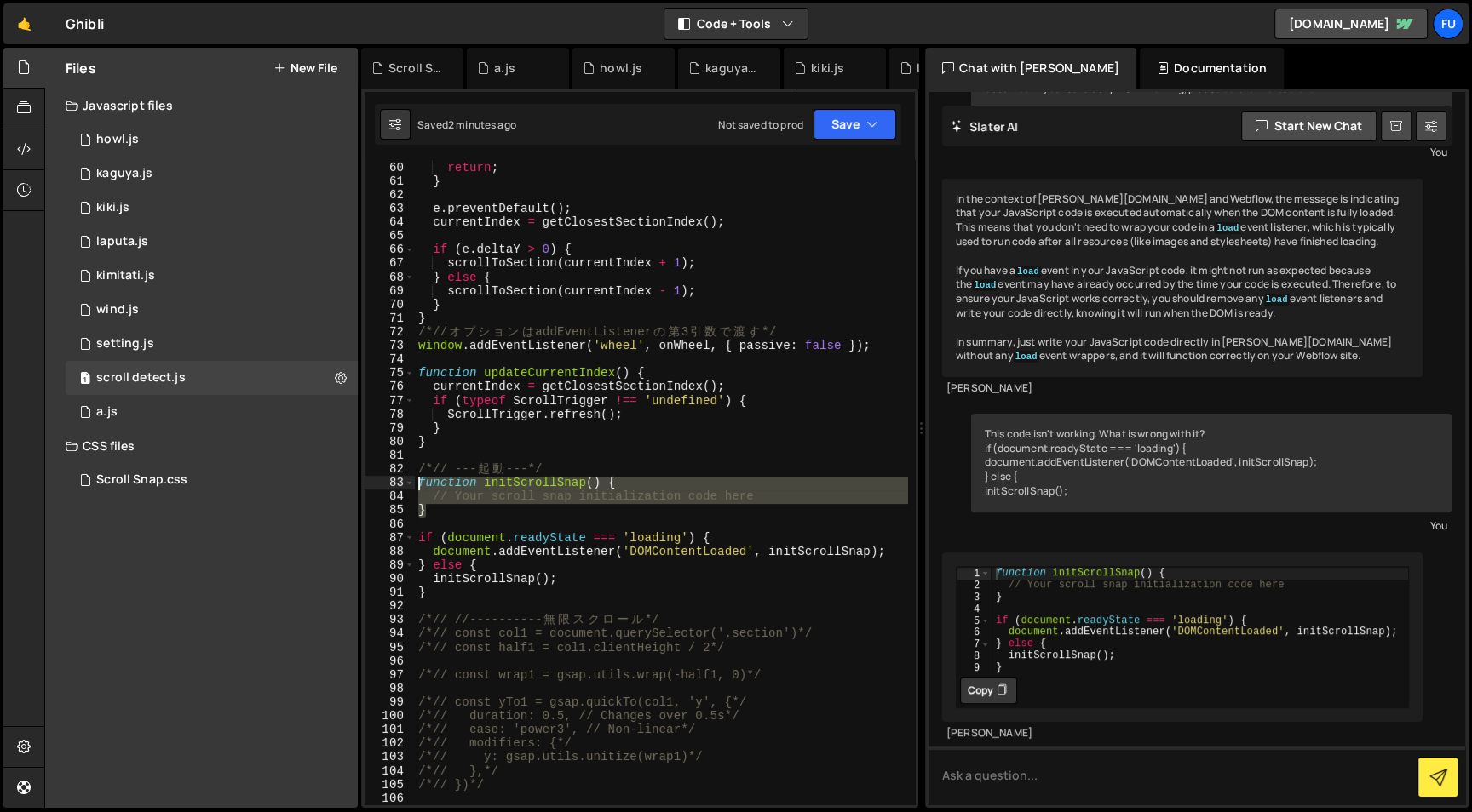
drag, startPoint x: 560, startPoint y: 512, endPoint x: 395, endPoint y: 484, distance: 167.4
click at [395, 484] on div "let currentIndex = 0; 59 60 61 62 63 64 65 66 67 68 69 70 71 72 73 74 75 76 77 …" at bounding box center [639, 482] width 550 height 644
type textarea "function initScrollSnap() { // Your scroll snap initialization code here"
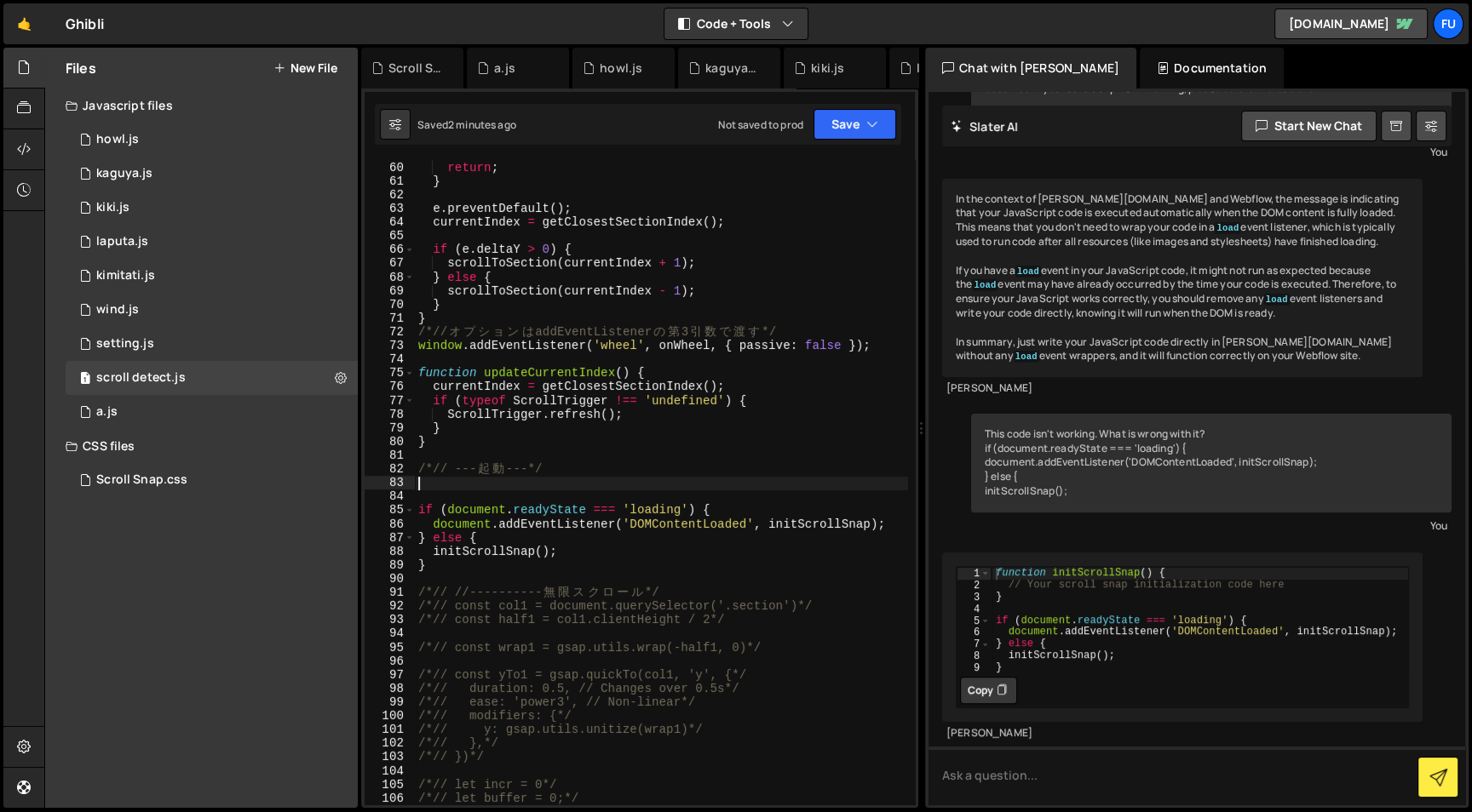
type textarea "/*// --- 起動 ---*/"
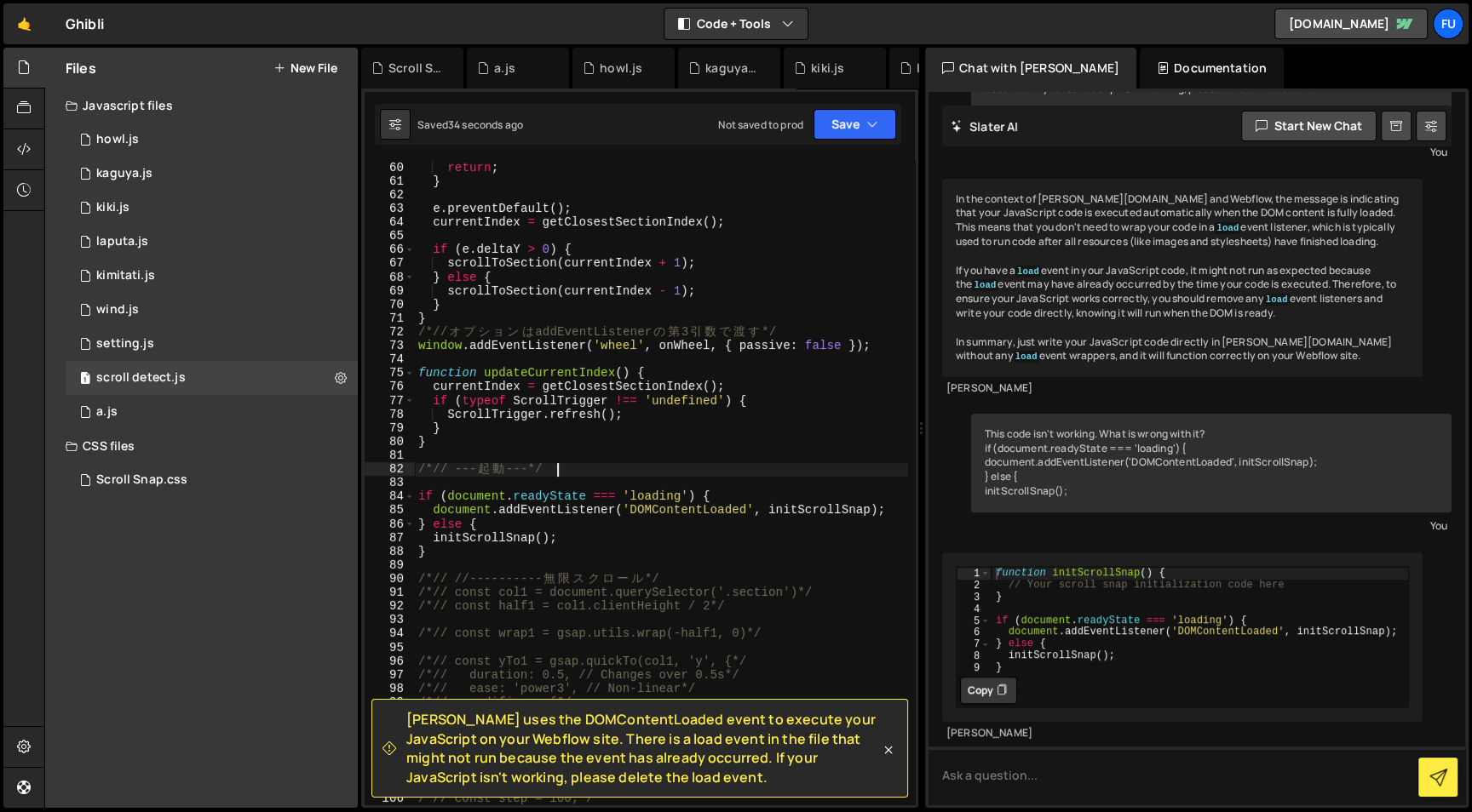
click at [726, 455] on div "e . preventDefault ( ) ; return ; } e . preventDefault ( ) ; currentIndex = get…" at bounding box center [661, 484] width 494 height 673
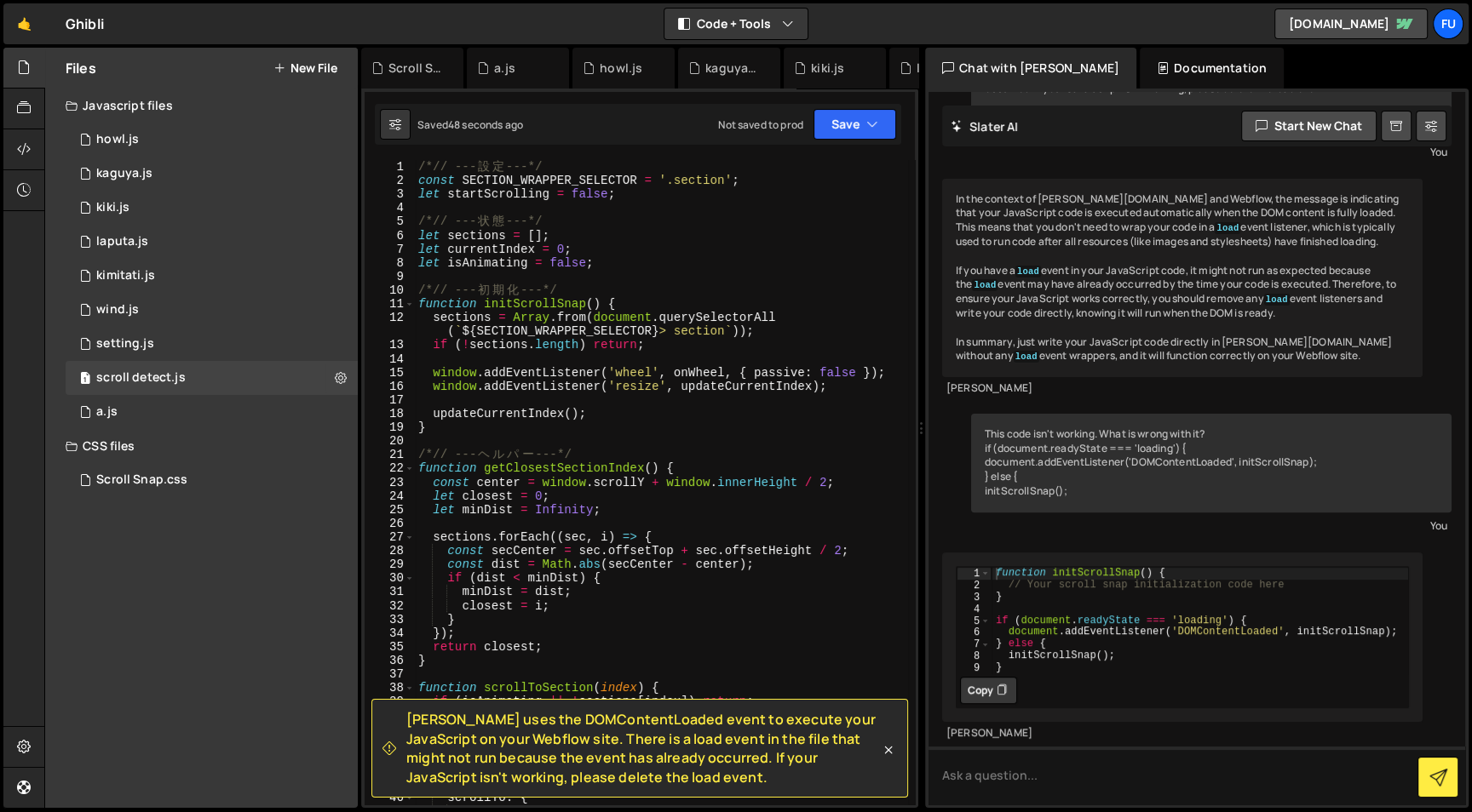
scroll to position [0, 0]
click at [144, 332] on div "1 setting.js 0" at bounding box center [211, 343] width 292 height 34
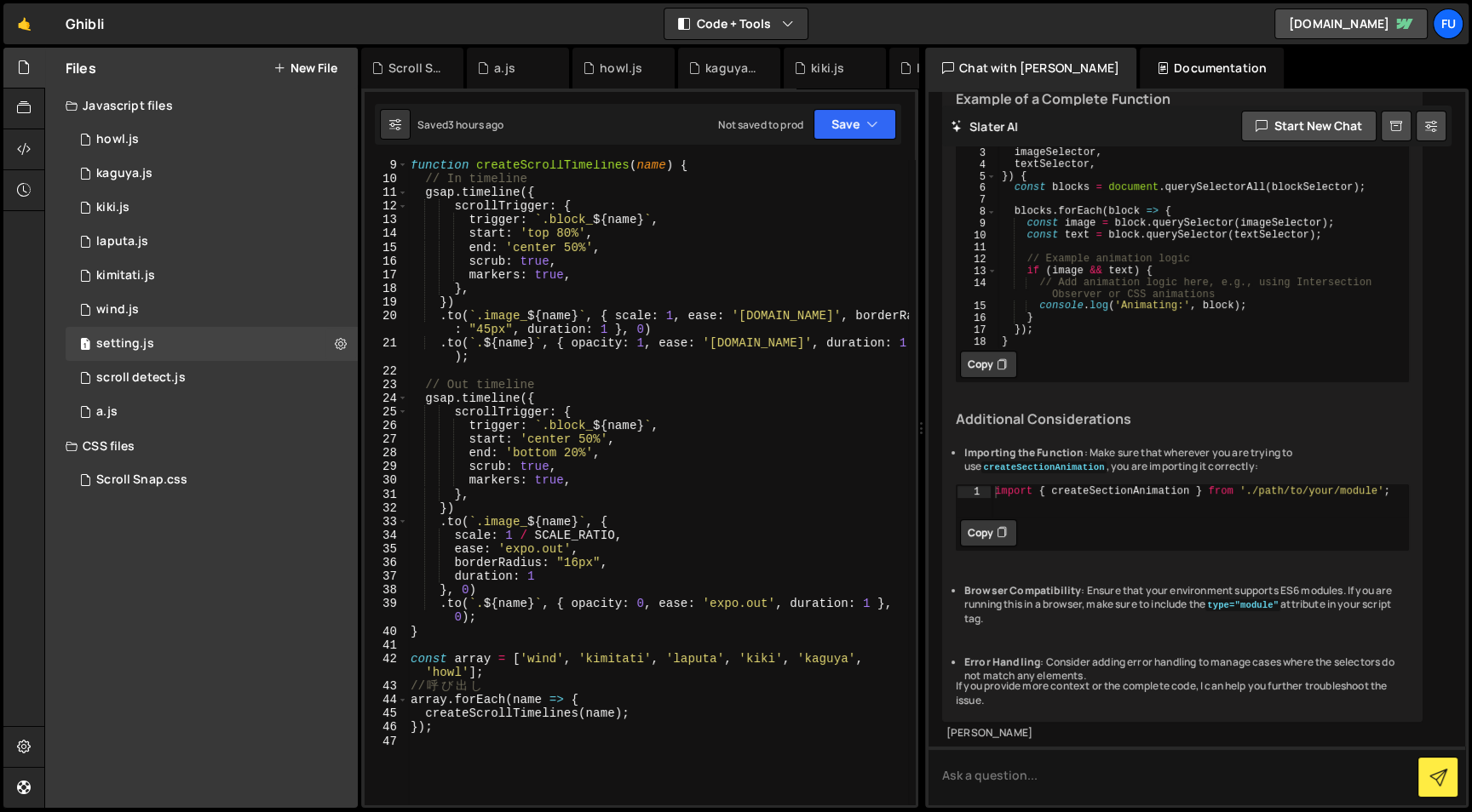
scroll to position [129, 0]
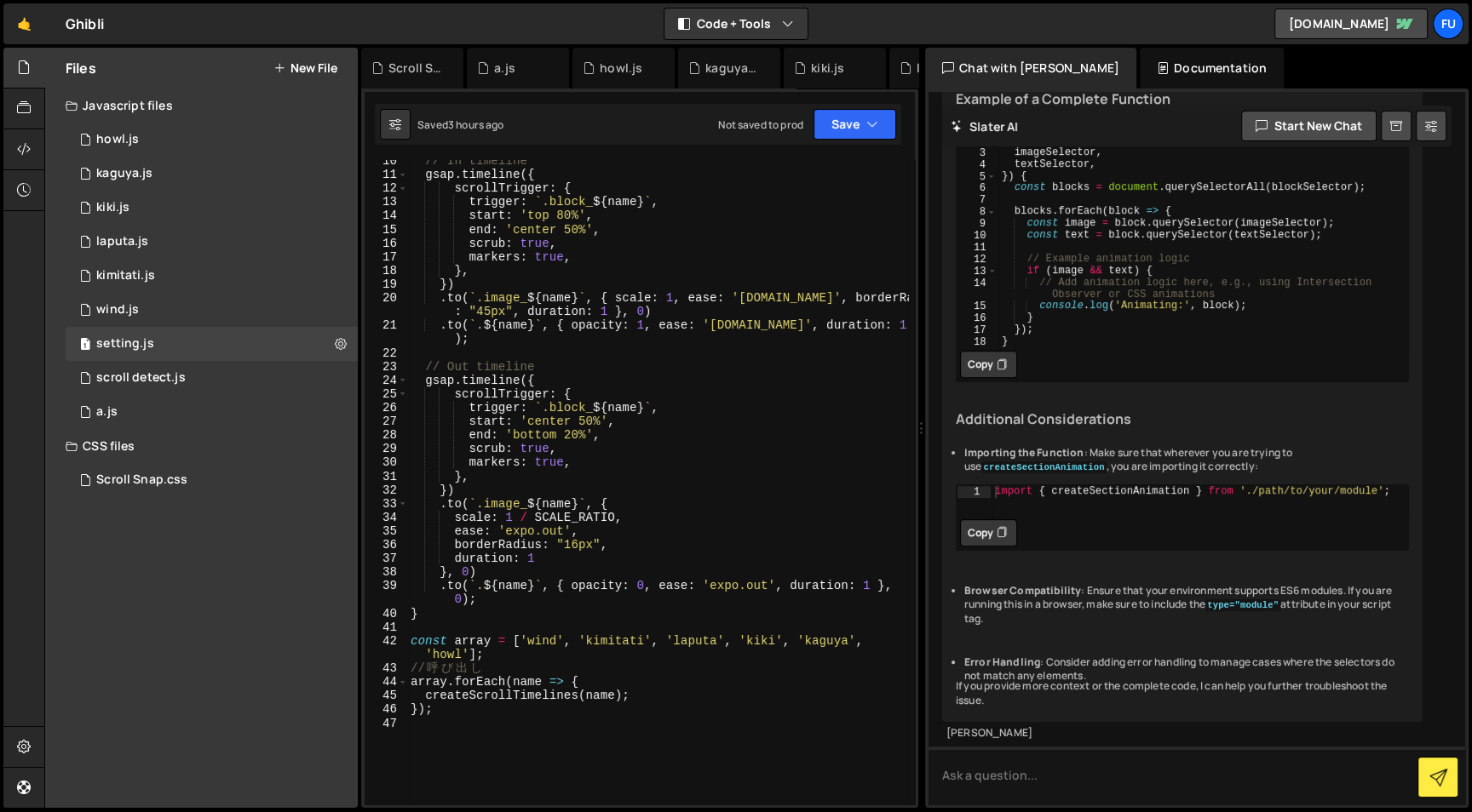
drag, startPoint x: 927, startPoint y: 427, endPoint x: 915, endPoint y: 451, distance: 26.8
click at [918, 444] on div "Files New File Javascript files 1 howl.js 0 1 kaguya.js 0 1 kiki.js 0 1 laputa.…" at bounding box center [758, 428] width 1428 height 762
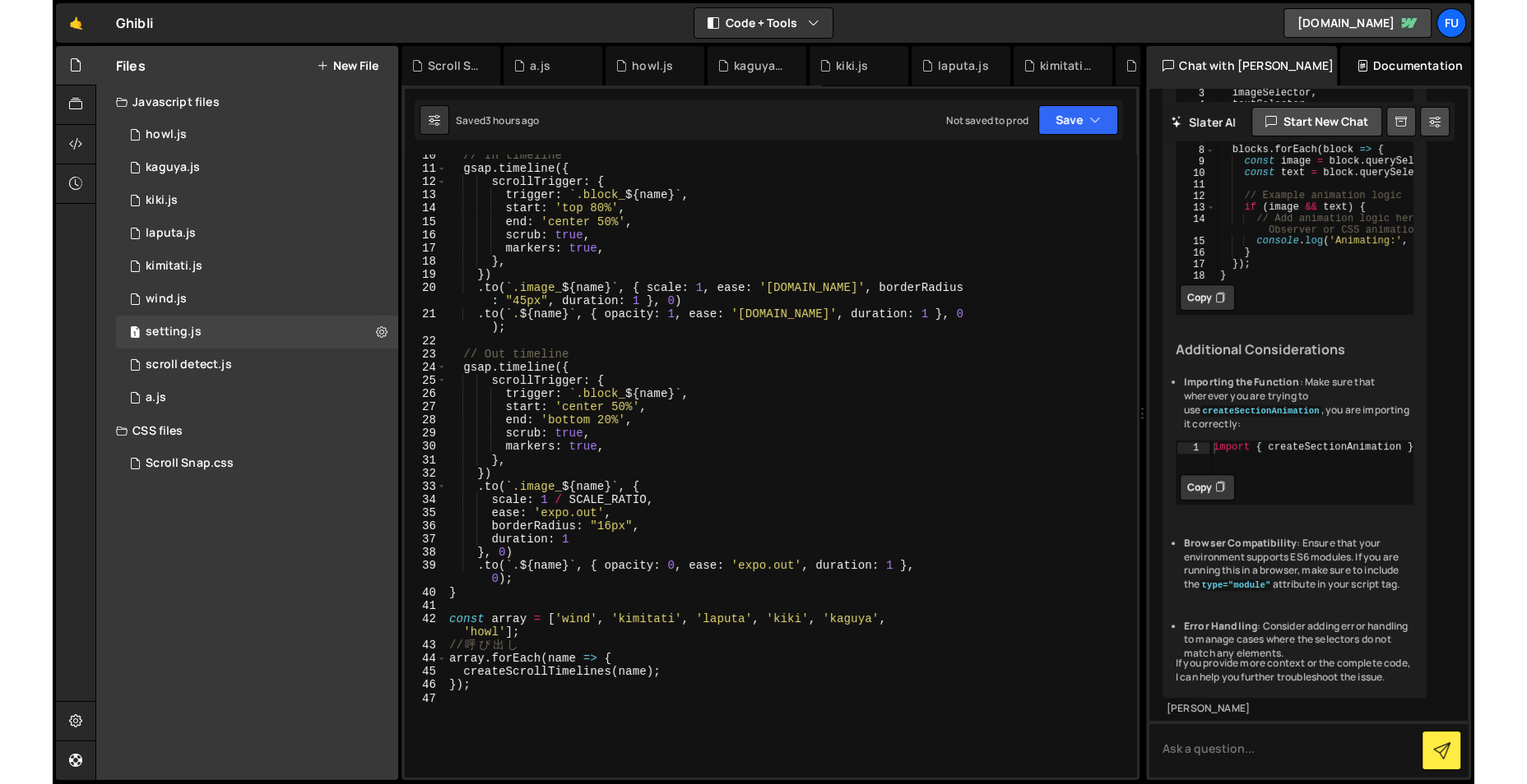
scroll to position [569, 0]
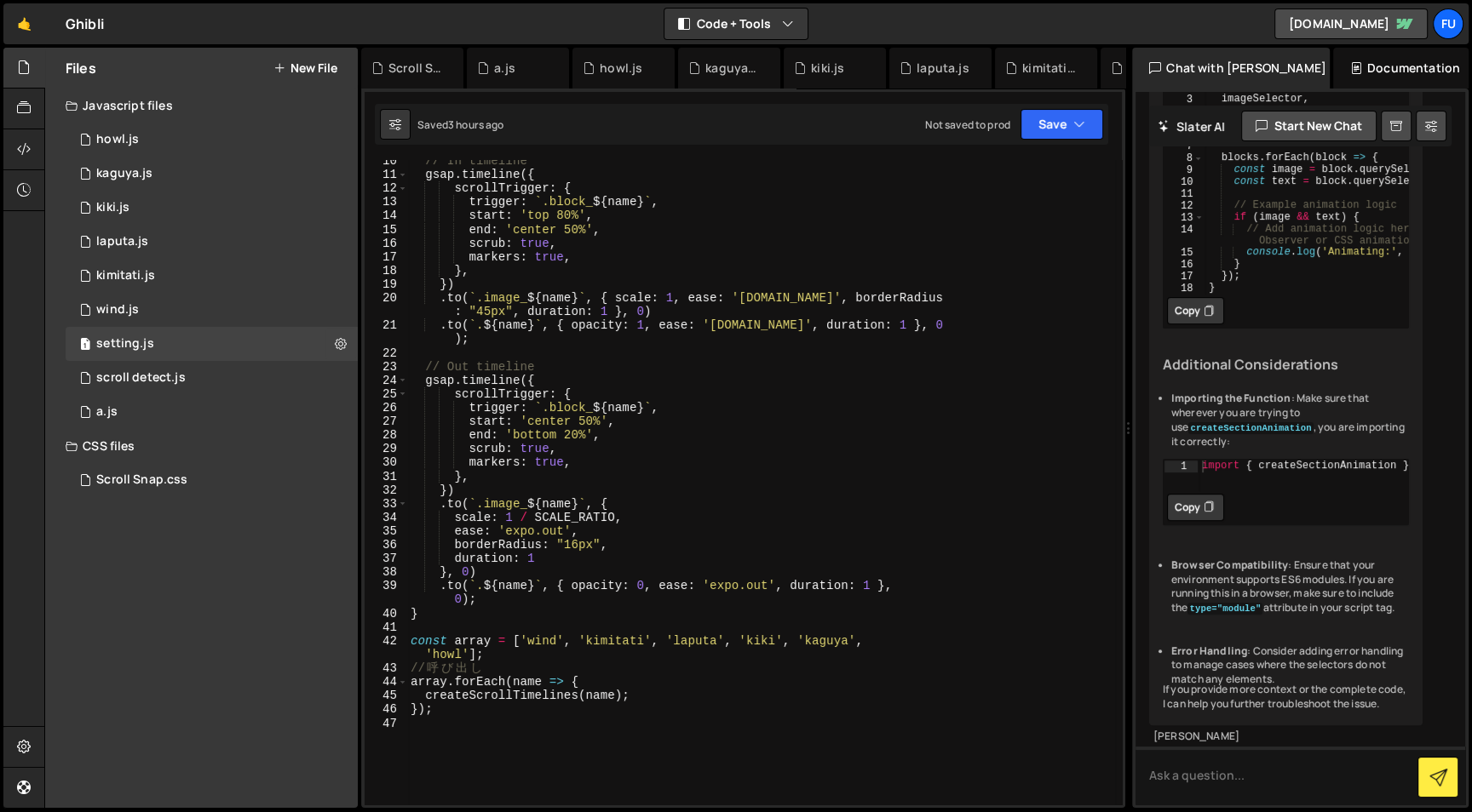
drag, startPoint x: 922, startPoint y: 439, endPoint x: 1081, endPoint y: 470, distance: 162.0
click at [1081, 470] on div "Files New File Javascript files 1 howl.js 0 1 kaguya.js 0 1 kiki.js 0 1 laputa.…" at bounding box center [758, 428] width 1428 height 762
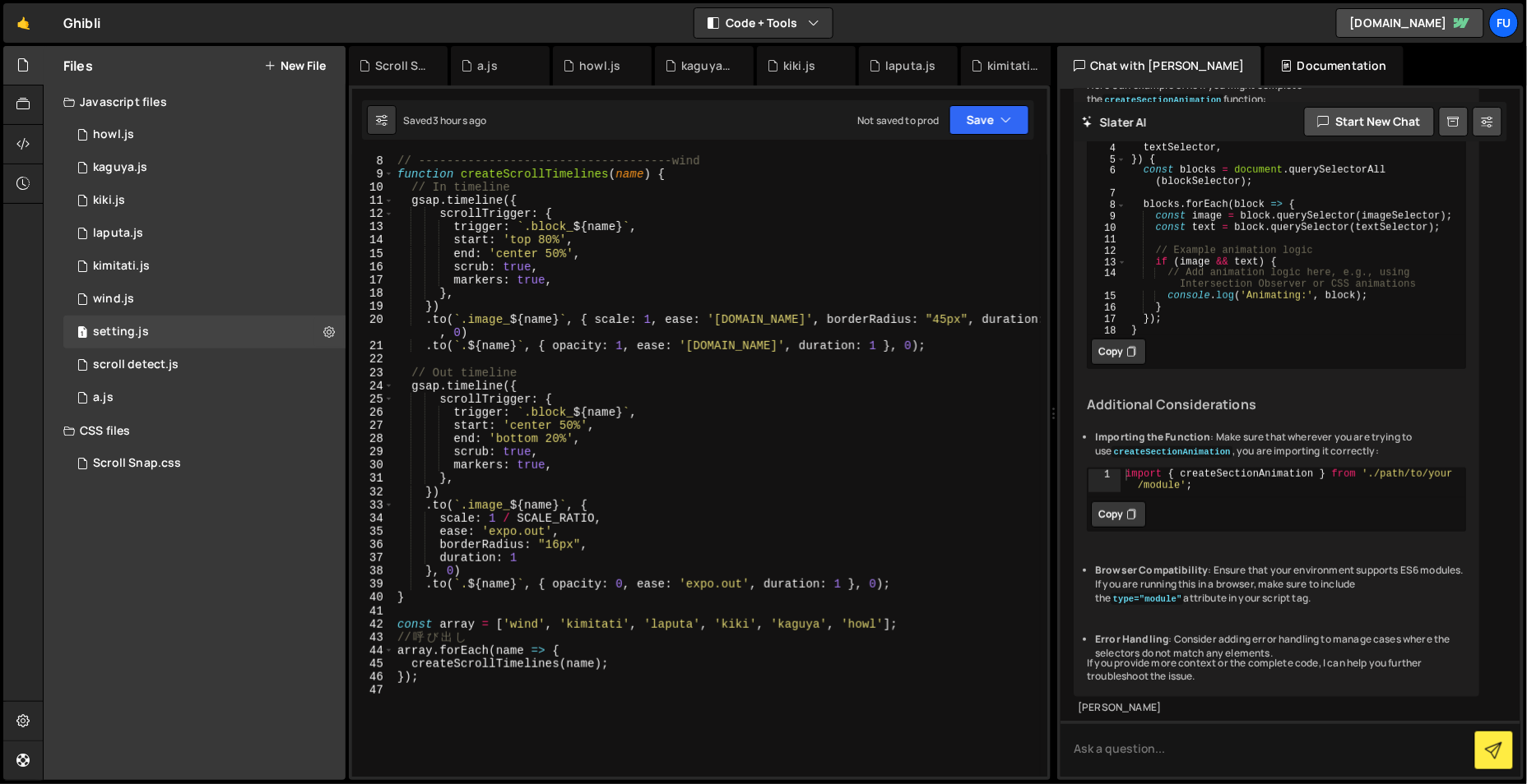
scroll to position [135, 0]
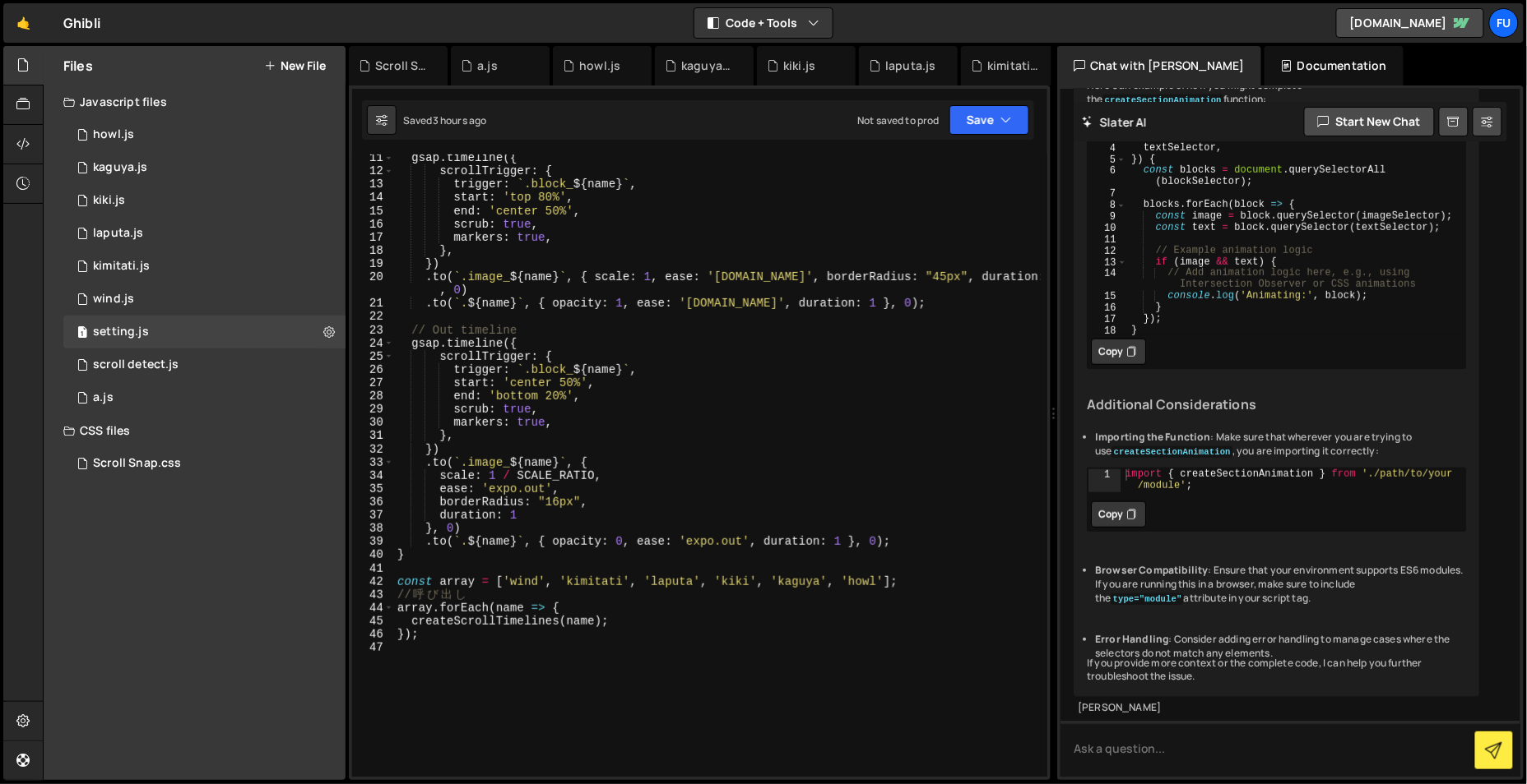
click at [762, 653] on div "gsap . timeline ({ scrollTrigger : { trigger : ` .block_ ${ name } ` , start : …" at bounding box center [717, 476] width 646 height 649
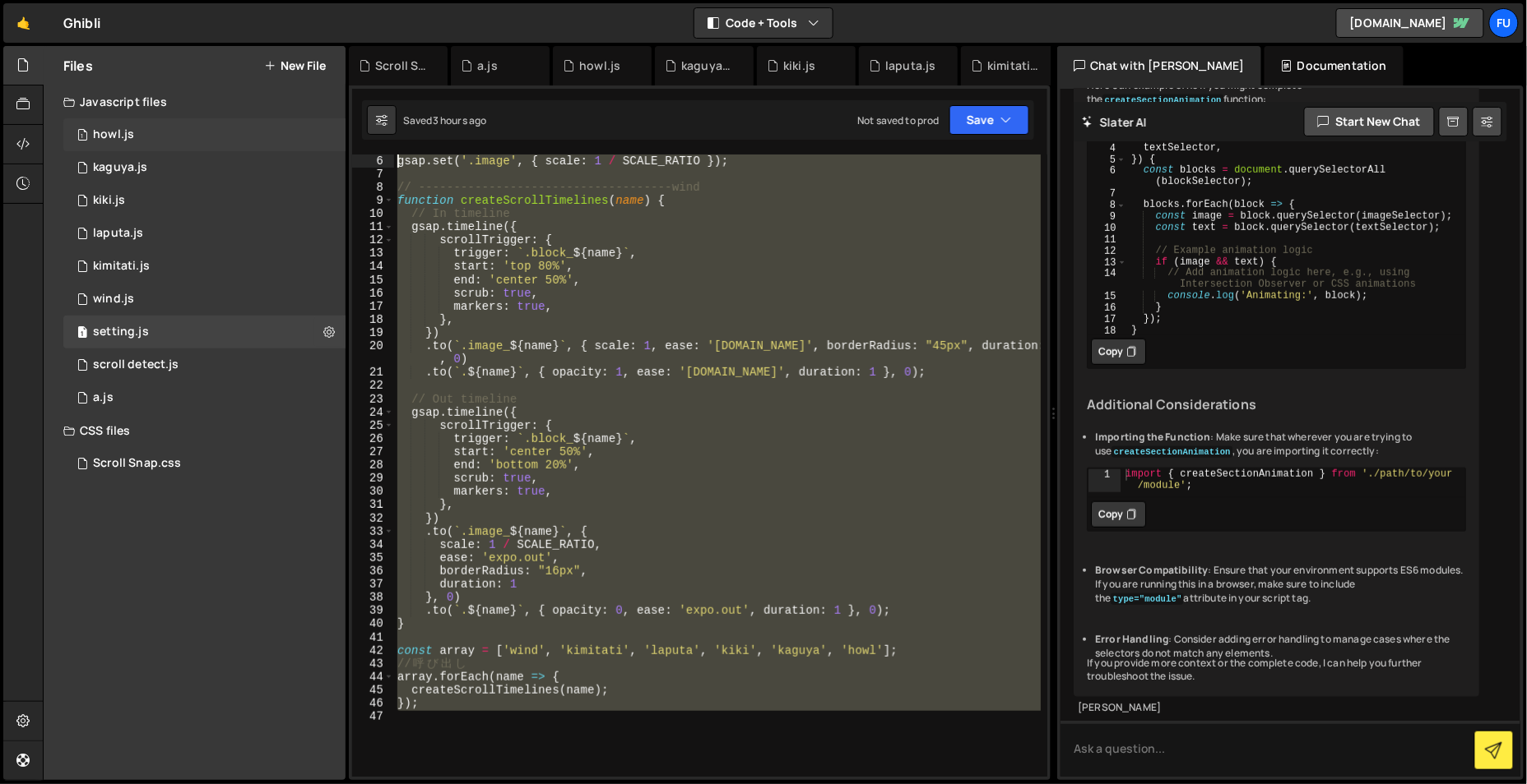
scroll to position [0, 0]
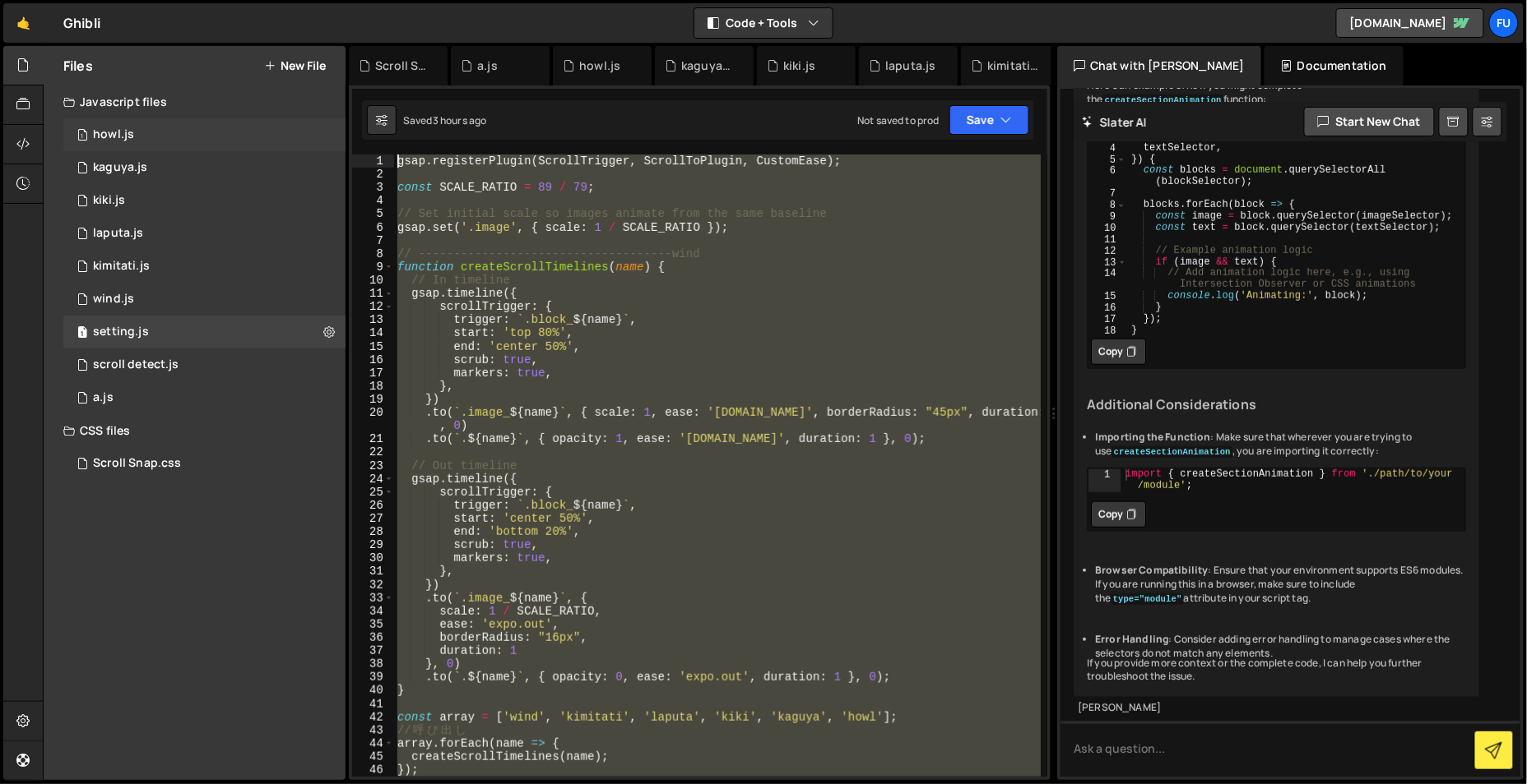
drag, startPoint x: 674, startPoint y: 658, endPoint x: 265, endPoint y: 138, distance: 661.6
click at [265, 138] on div "Files New File Javascript files 1 howl.js 0 1 kaguya.js 0 1 kiki.js 0 1 laputa.…" at bounding box center [784, 413] width 1484 height 735
click at [572, 345] on div "gsap . registerPlugin ( ScrollTrigger , ScrollToPlugin , CustomEase ) ; const S…" at bounding box center [717, 465] width 646 height 622
type textarea "end: 'center 50%',"
